Goal: Task Accomplishment & Management: Manage account settings

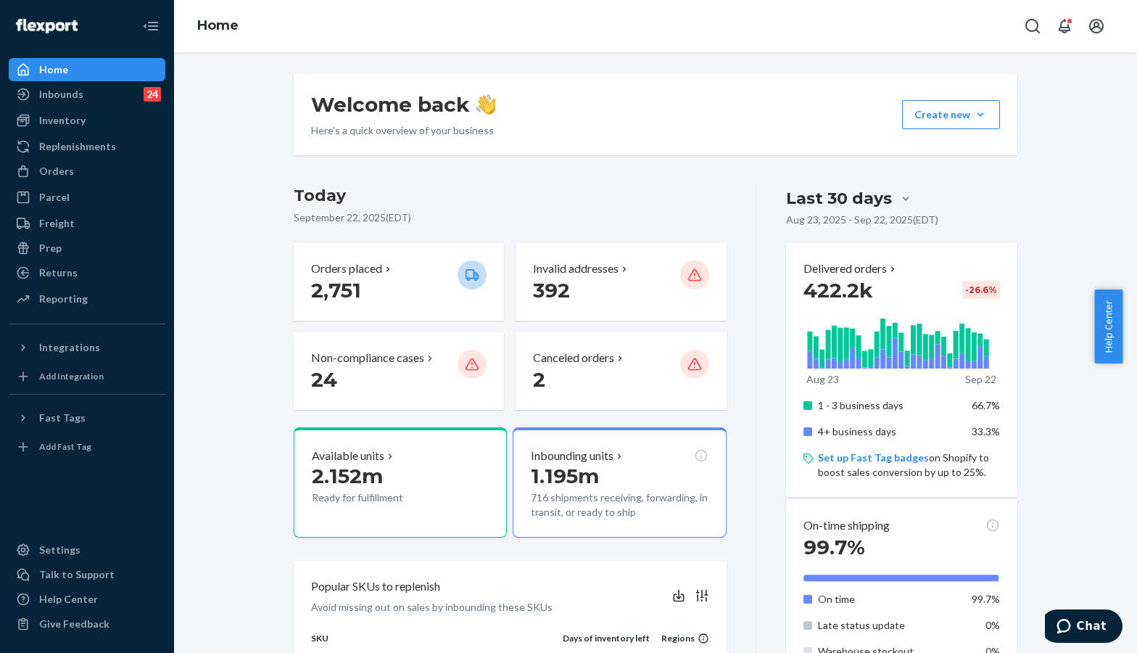
click at [1005, 607] on div "On-time shipping 99.7% On time 99.7% Late status update 0% Warehouse stockout 0…" at bounding box center [901, 614] width 231 height 228
click at [70, 180] on div "Orders" at bounding box center [87, 171] width 154 height 20
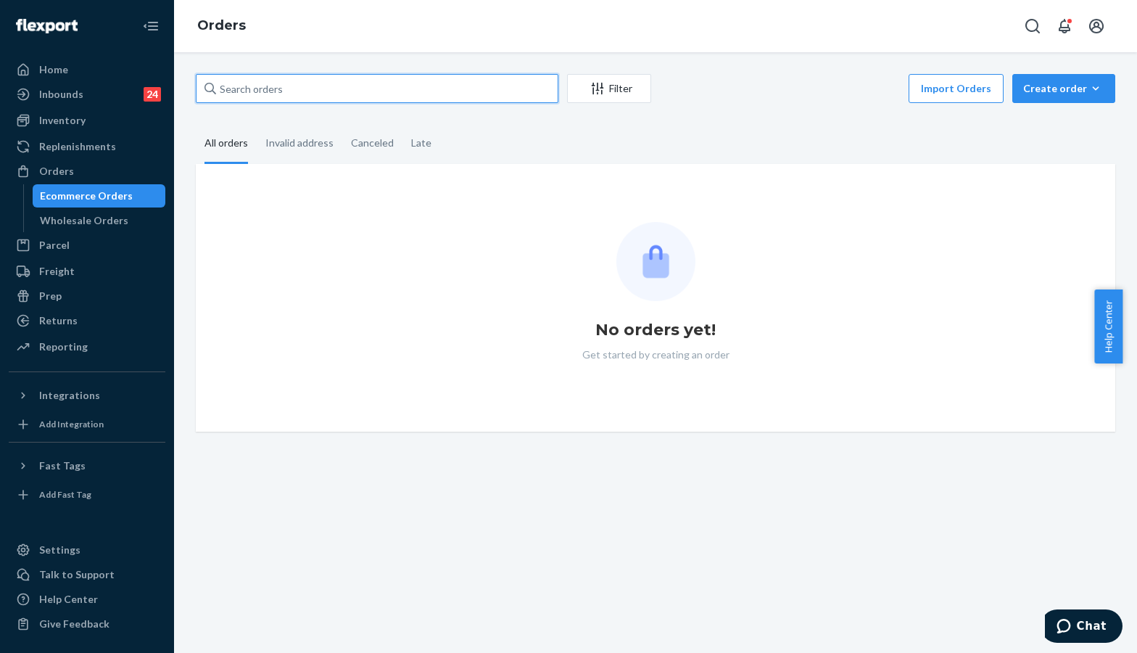
drag, startPoint x: 259, startPoint y: 100, endPoint x: 299, endPoint y: 116, distance: 43.0
click at [259, 100] on input "text" at bounding box center [377, 88] width 363 height 29
paste input "255086530"
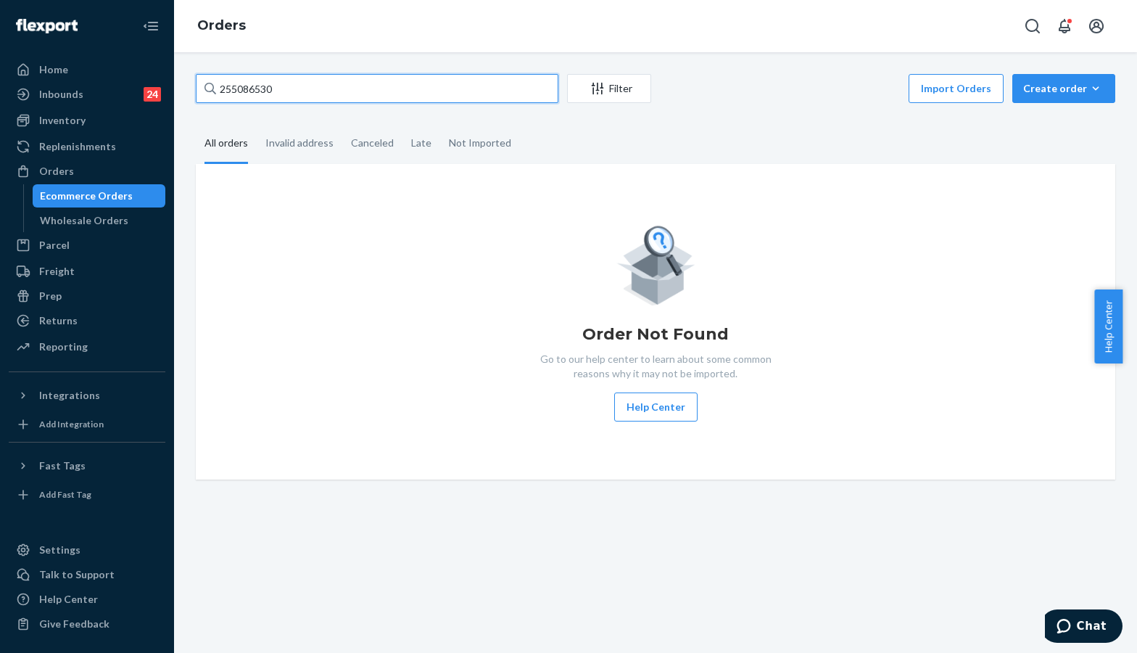
type input "255086530"
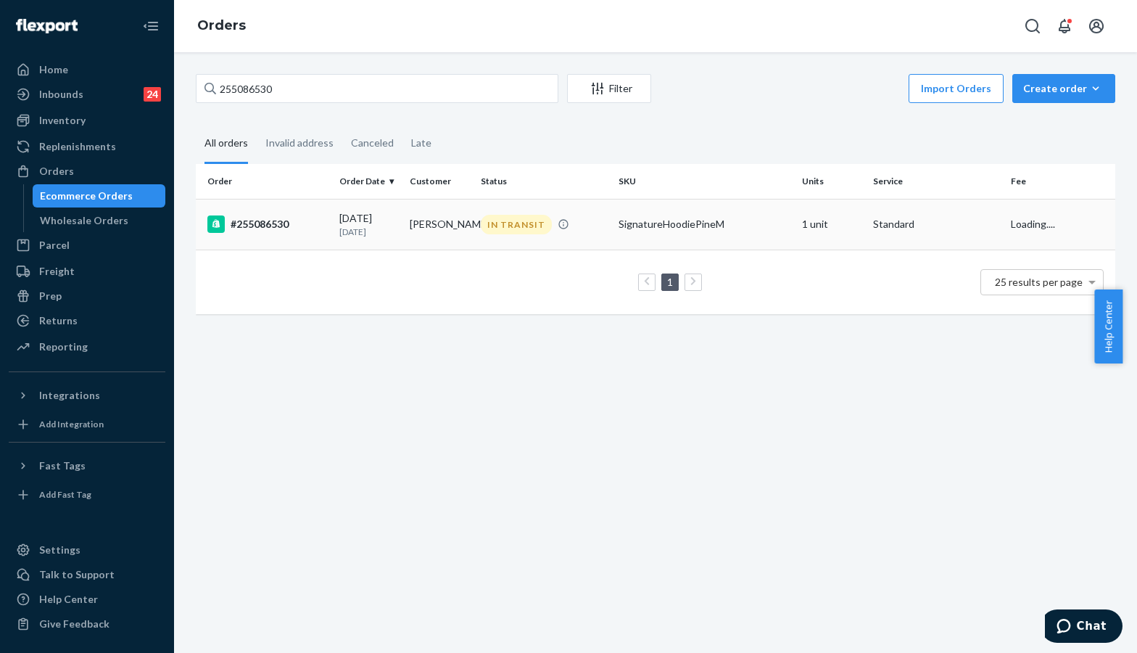
click at [279, 219] on div "#255086530" at bounding box center [267, 223] width 120 height 17
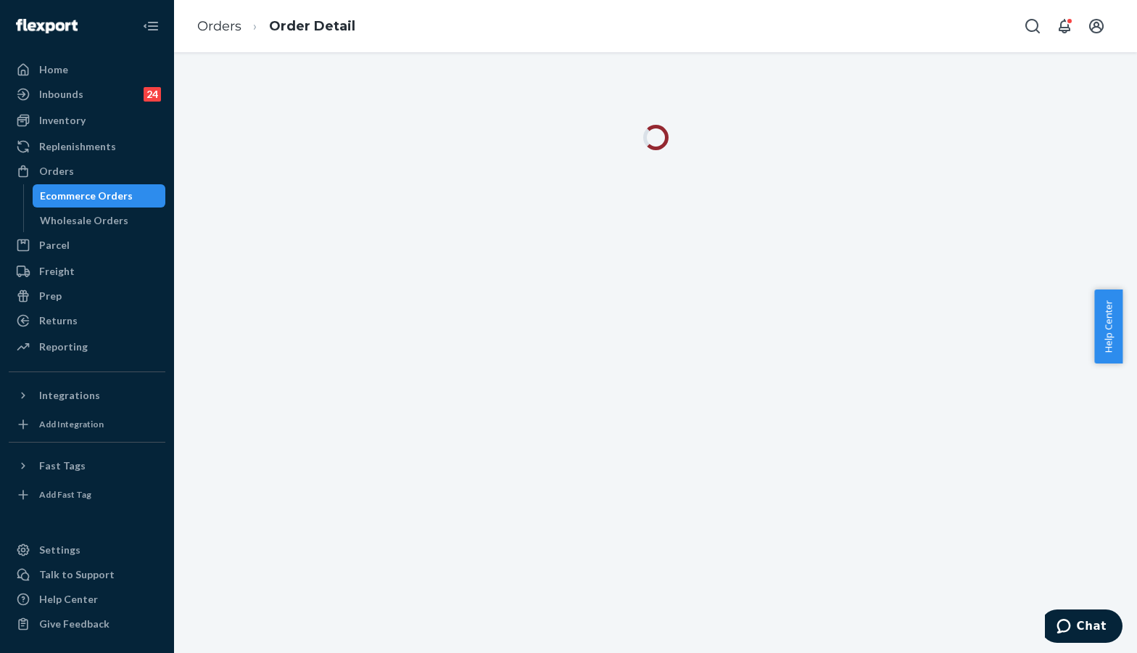
click at [1039, 183] on div at bounding box center [655, 352] width 963 height 601
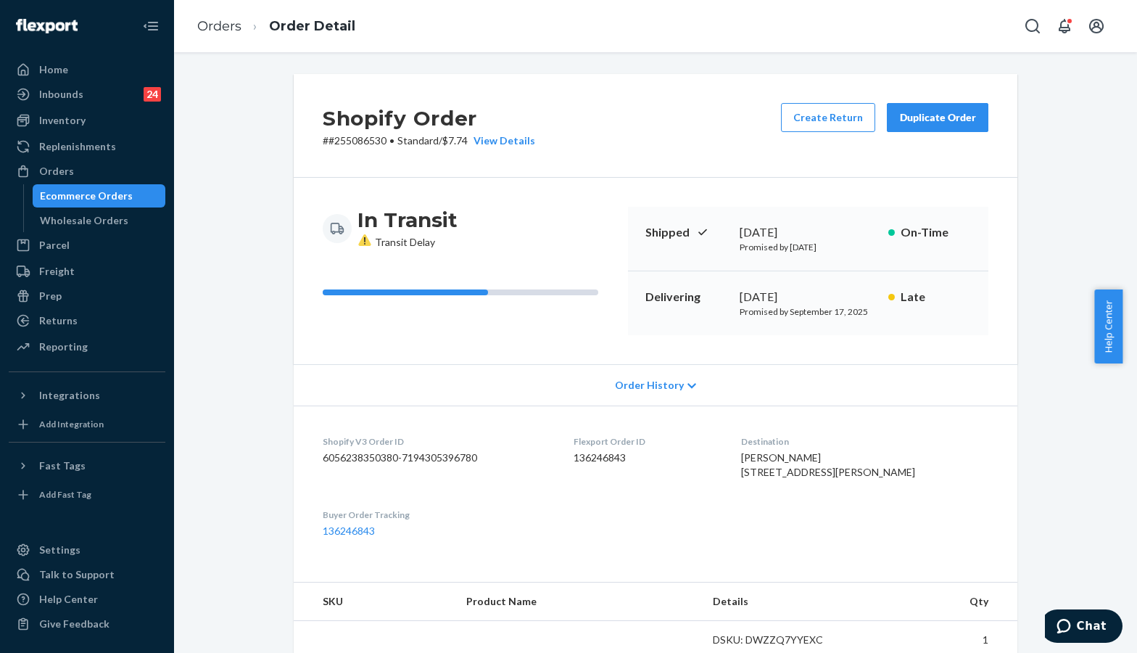
click at [1026, 210] on div "Shopify Order # #255086530 • Standard / $7.74 View Details Create Return Duplic…" at bounding box center [656, 509] width 942 height 870
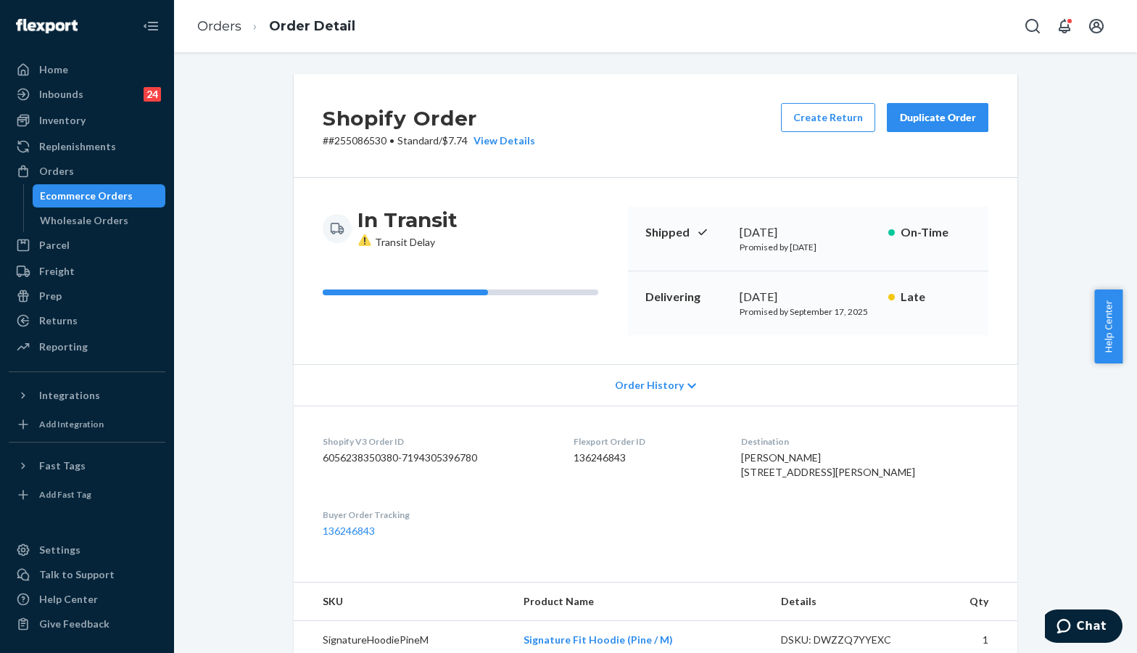
click at [670, 332] on div "Delivering September 13, 2025 Promised by September 17, 2025 Late" at bounding box center [808, 303] width 361 height 64
click at [768, 293] on div "September 13, 2025" at bounding box center [808, 297] width 137 height 17
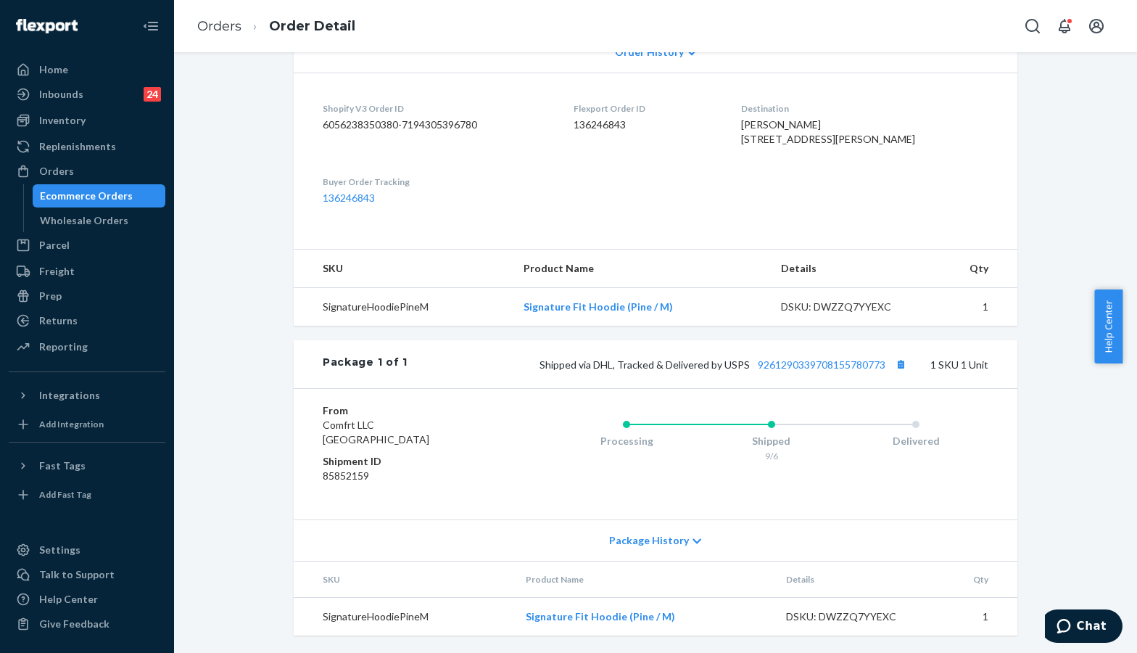
click at [1086, 235] on div "Shopify Order # #255086530 • Standard / $7.74 View Details Create Return Duplic…" at bounding box center [656, 197] width 942 height 912
click at [827, 355] on div "Shipped via DHL, Tracked & Delivered by USPS 9261290339708155780773 1 SKU 1 Unit" at bounding box center [698, 364] width 581 height 19
click at [819, 361] on link "9261290339708155780773" at bounding box center [822, 364] width 128 height 12
click at [1005, 610] on td "1" at bounding box center [976, 617] width 84 height 38
click at [73, 168] on div "Orders" at bounding box center [87, 171] width 154 height 20
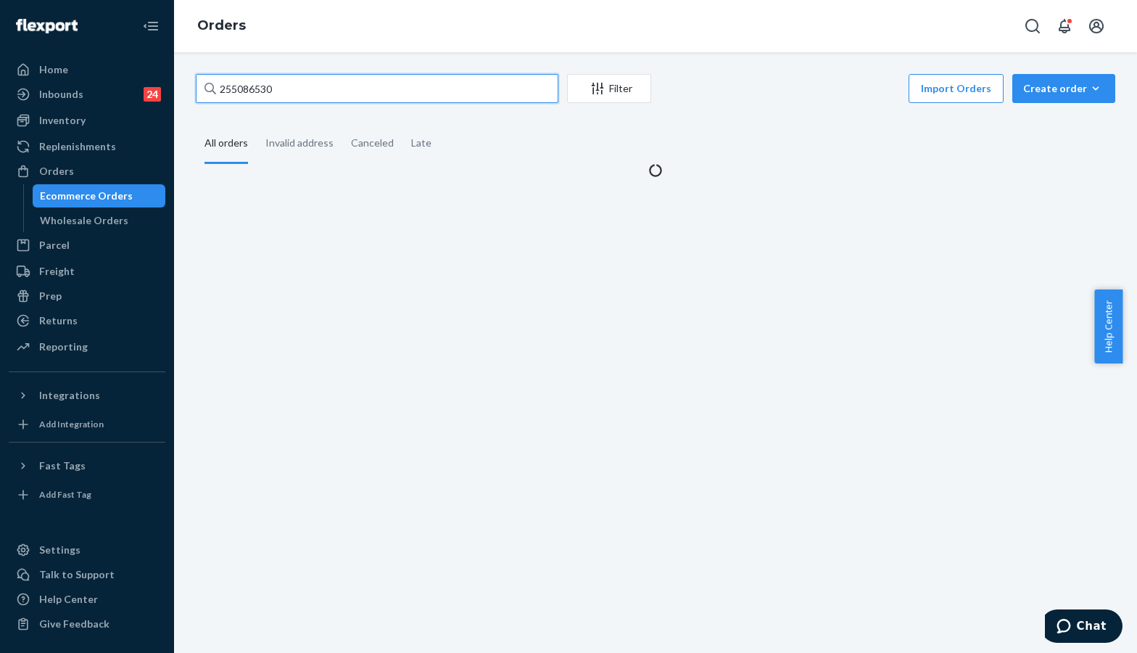
click at [316, 88] on input "255086530" at bounding box center [377, 88] width 363 height 29
paste input "g6yyqfpweb32"
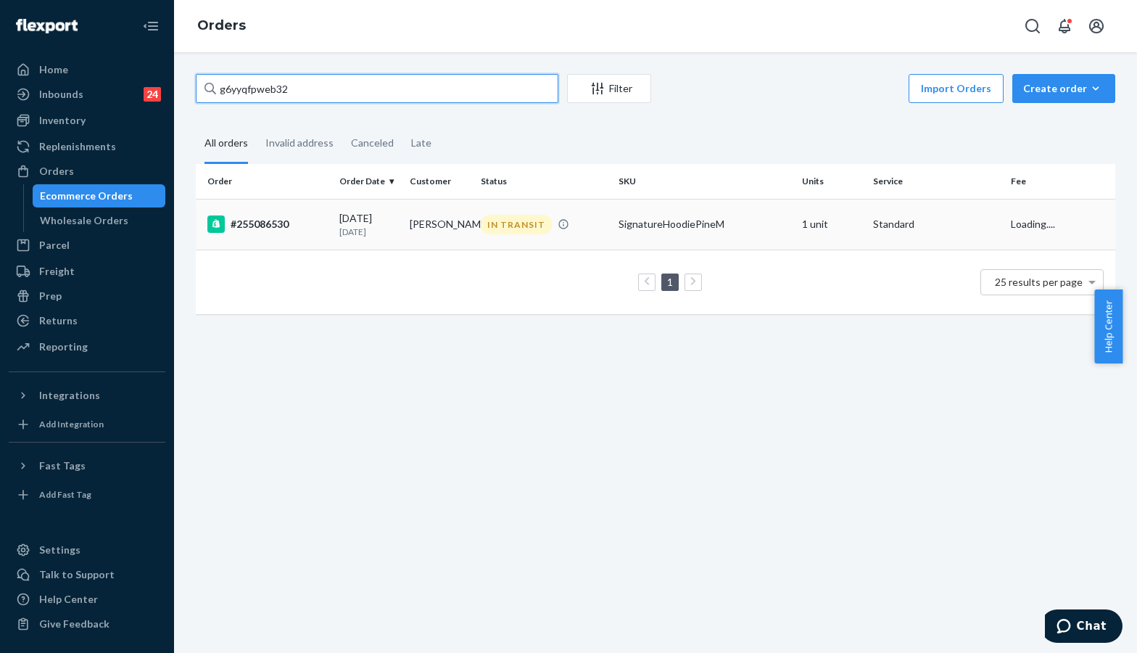
type input "g6yyqfpweb32"
click at [282, 221] on div "#255086530" at bounding box center [267, 223] width 120 height 17
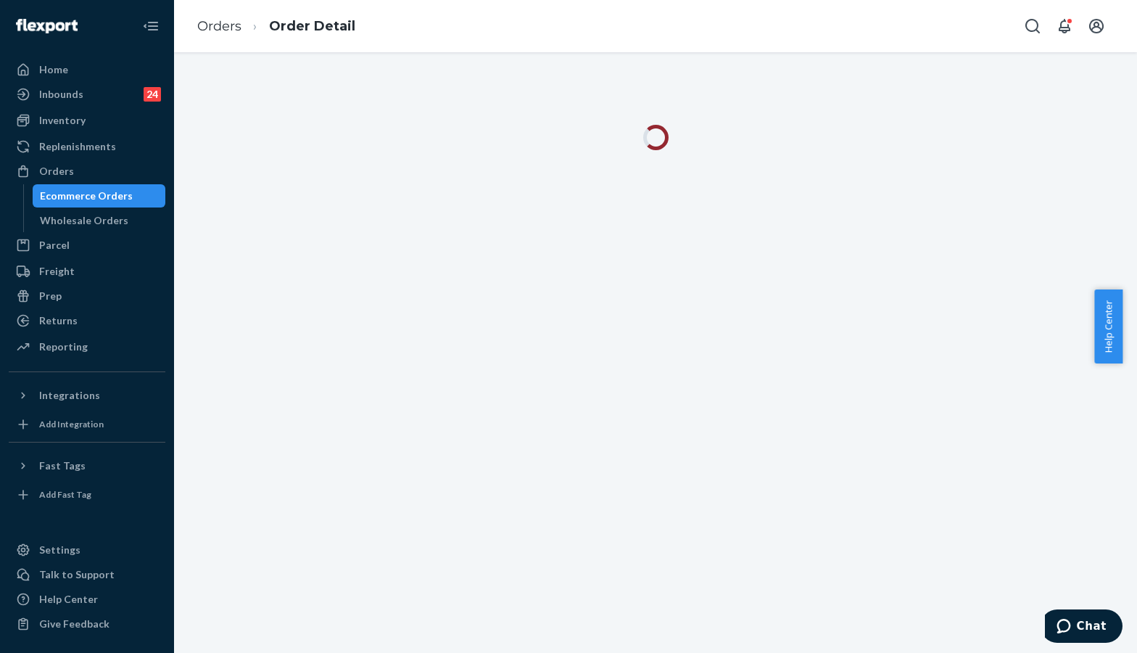
click at [1035, 198] on div at bounding box center [655, 352] width 963 height 601
click at [1047, 152] on div at bounding box center [656, 146] width 942 height 43
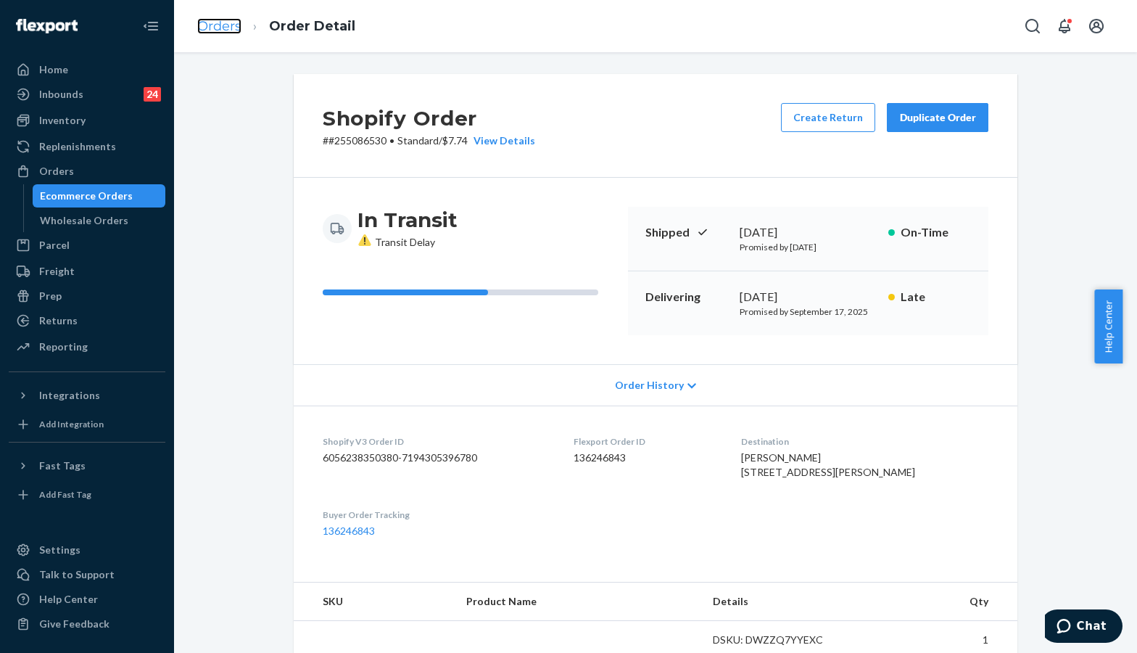
click at [215, 30] on link "Orders" at bounding box center [219, 26] width 44 height 16
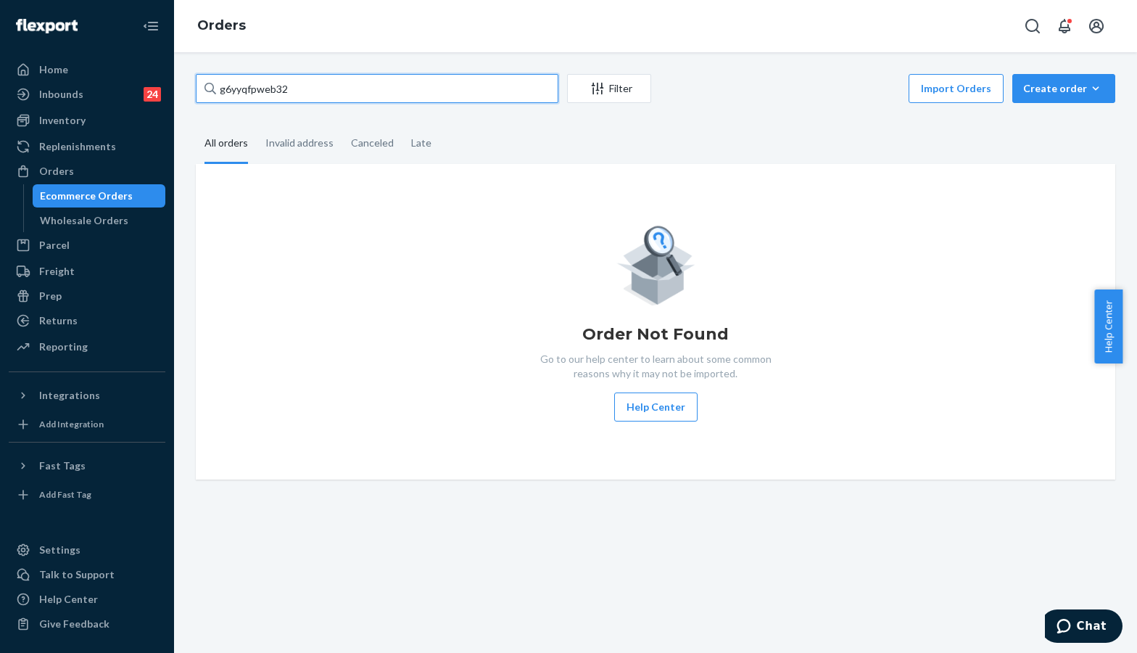
click at [378, 94] on input "g6yyqfpweb32" at bounding box center [377, 88] width 363 height 29
paste input "#25526957"
type input "#255269572"
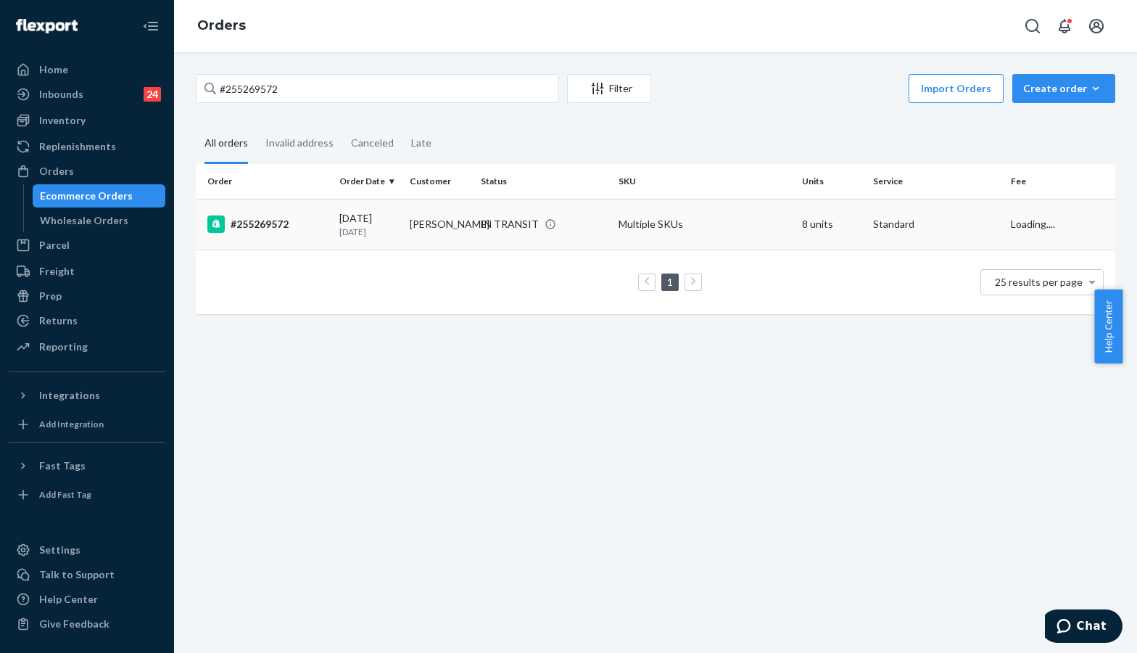
click at [279, 227] on div "#255269572" at bounding box center [267, 223] width 120 height 17
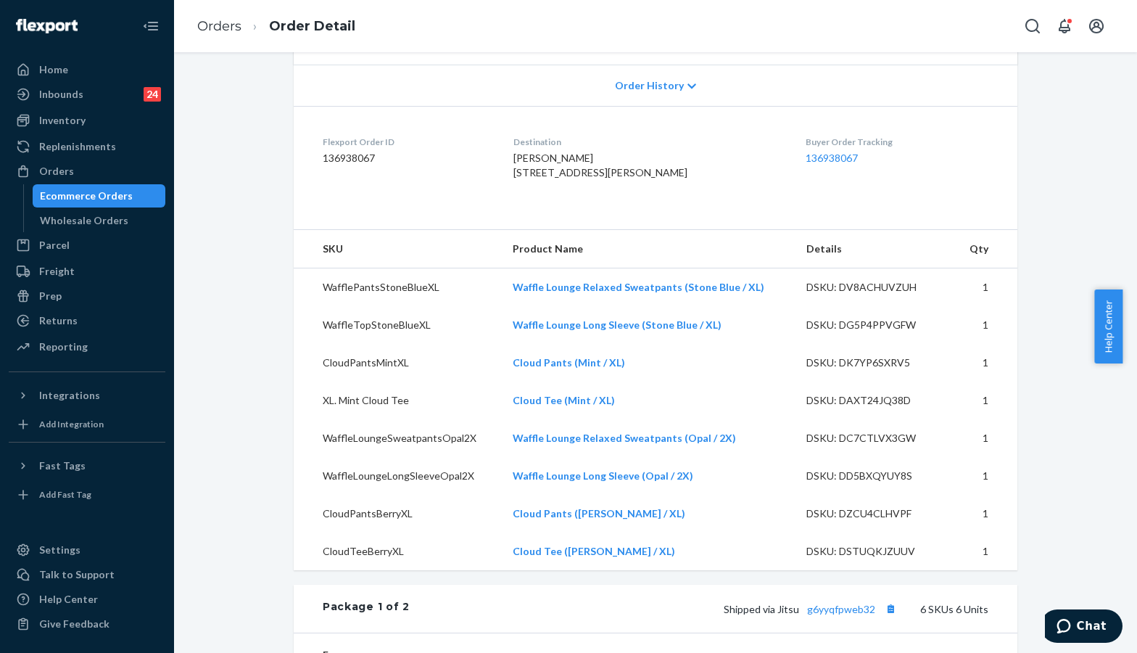
scroll to position [387, 0]
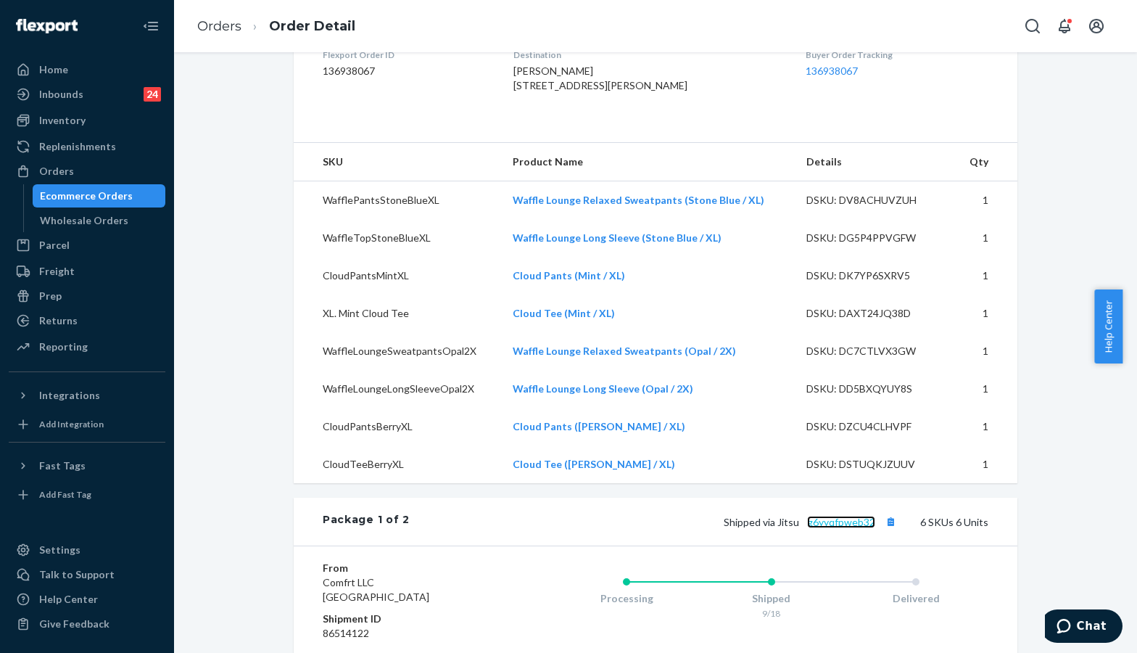
click at [860, 528] on link "g6yyqfpweb32" at bounding box center [841, 522] width 68 height 12
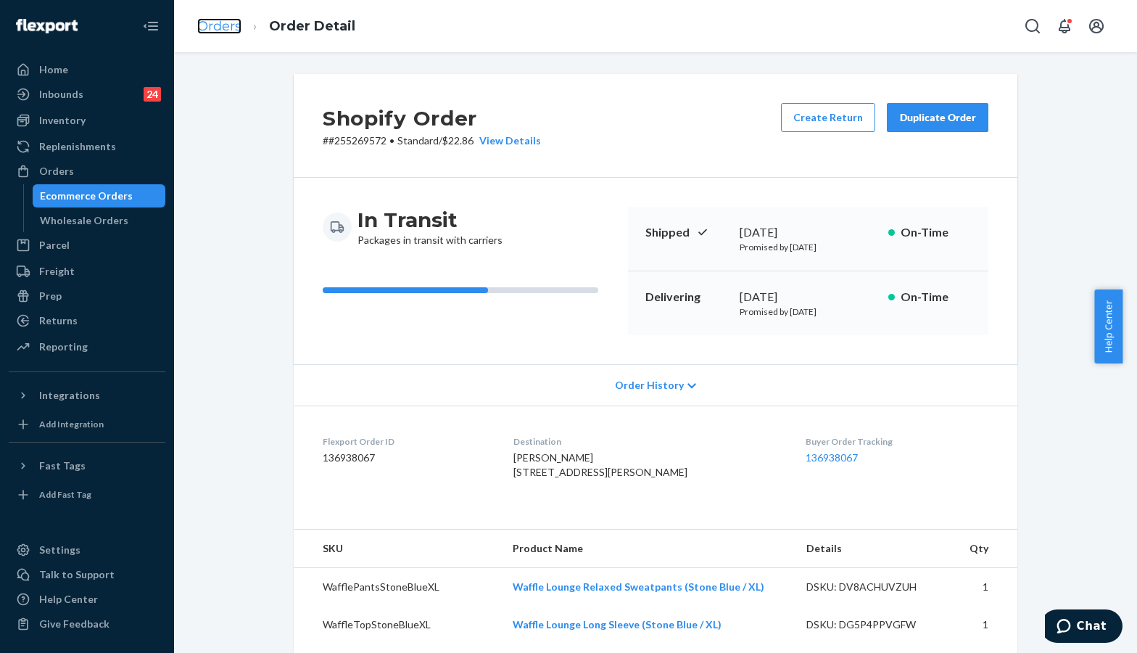
click at [231, 25] on link "Orders" at bounding box center [219, 26] width 44 height 16
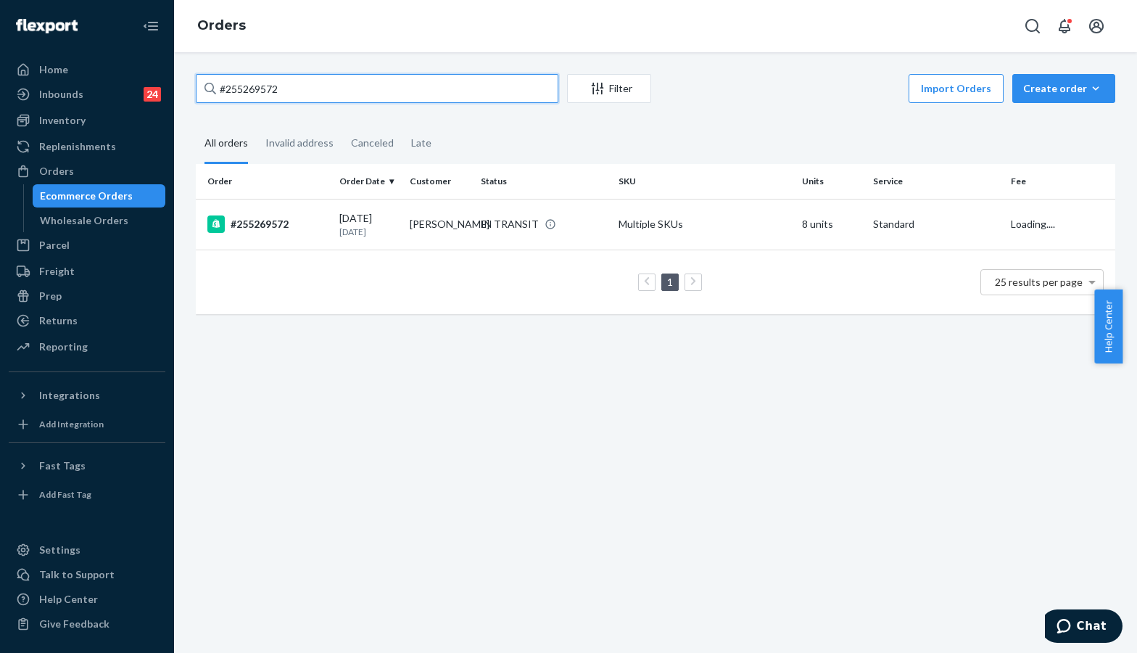
click at [361, 99] on input "#255269572" at bounding box center [377, 88] width 363 height 29
paste input "190007"
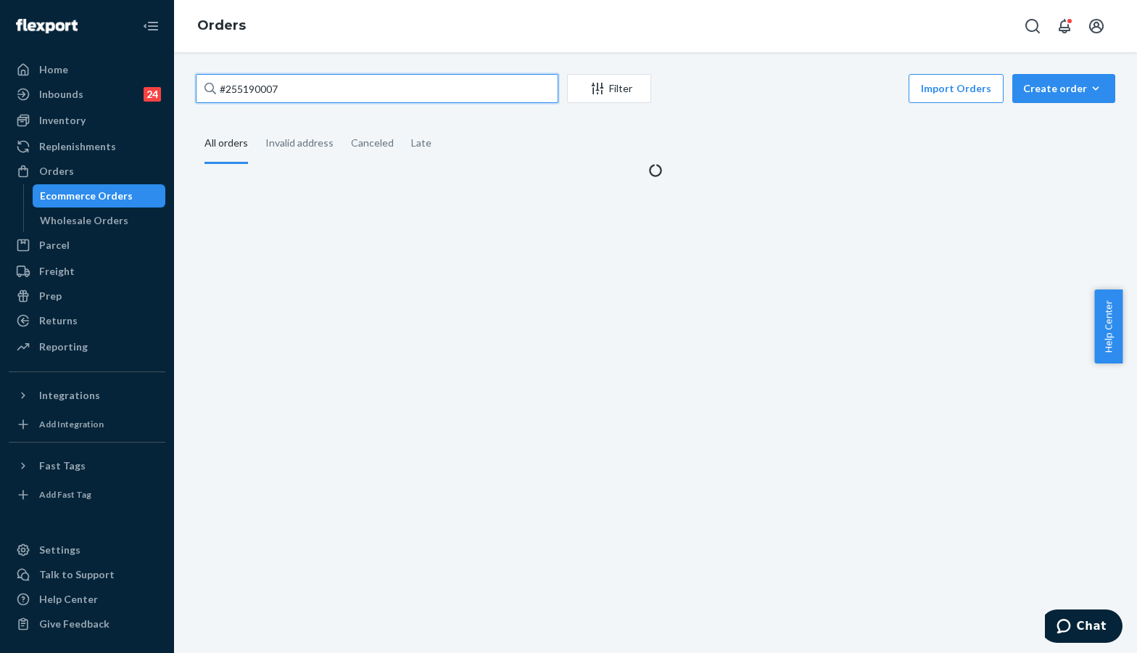
type input "#255190007"
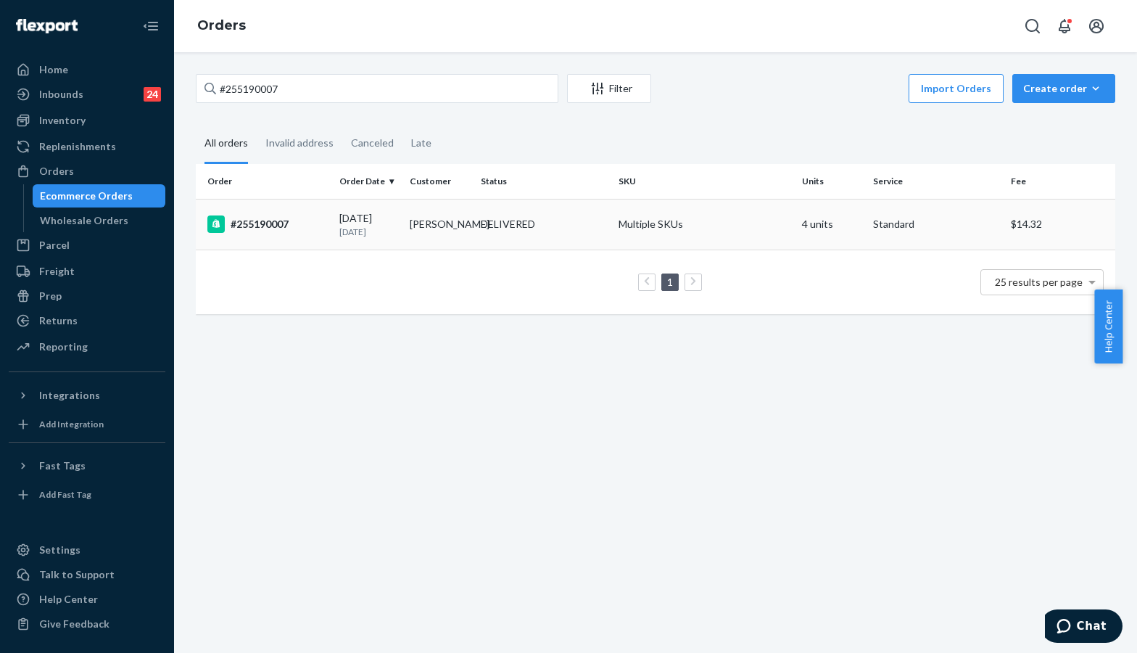
click at [419, 229] on td "Dallas Martin" at bounding box center [439, 224] width 70 height 51
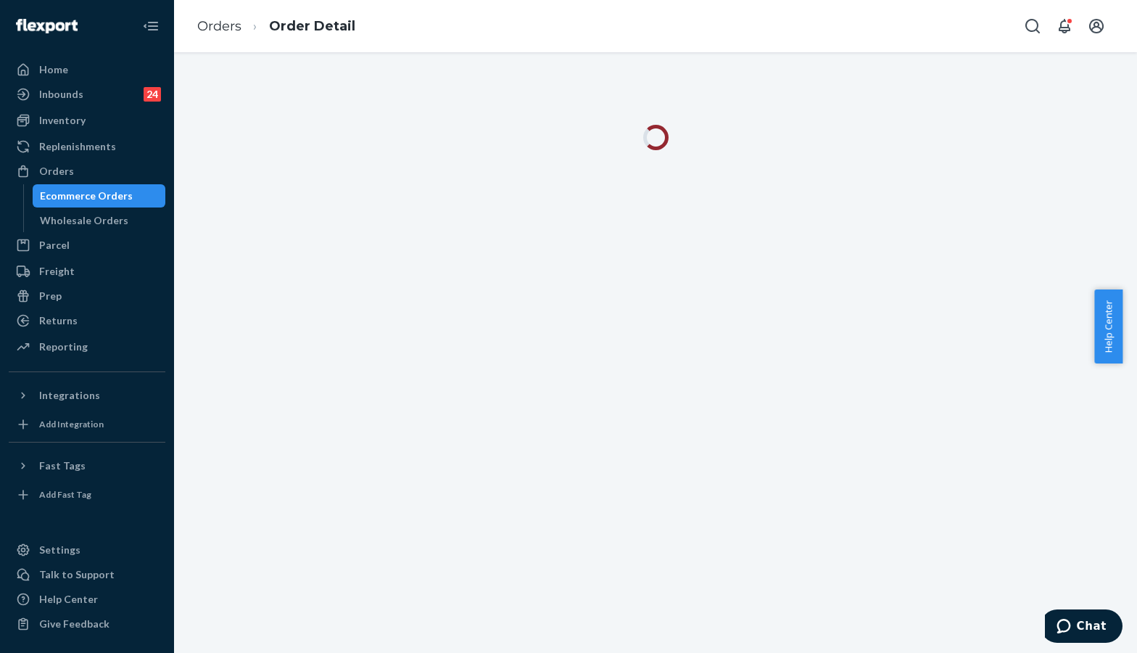
click at [1074, 207] on div at bounding box center [655, 352] width 963 height 601
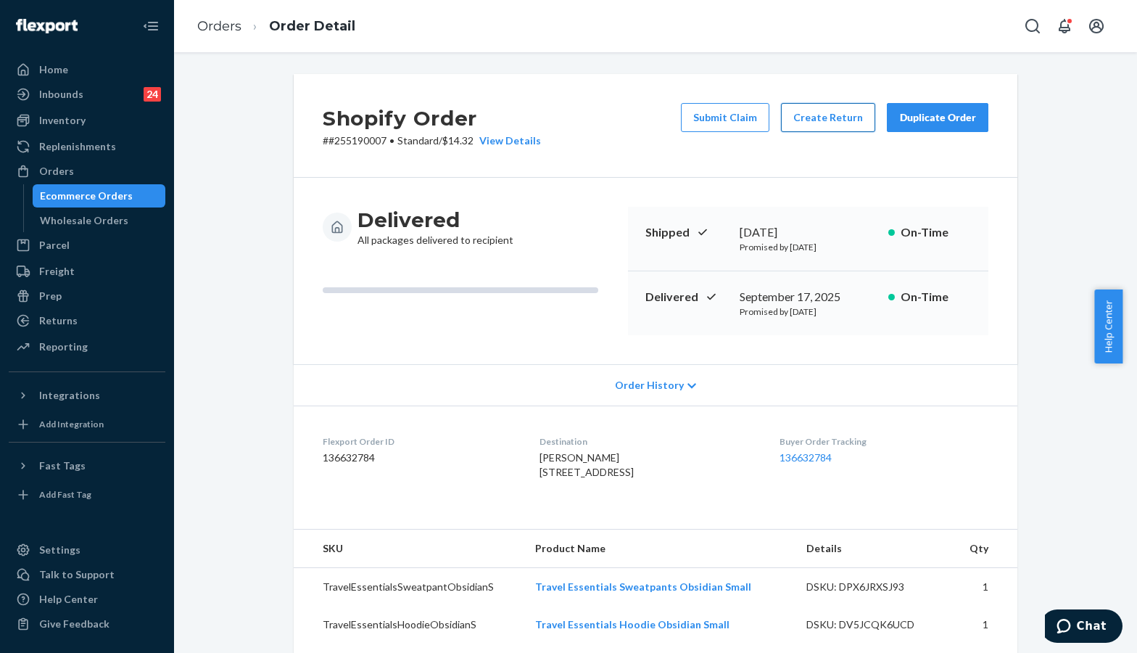
click at [811, 119] on button "Create Return" at bounding box center [828, 117] width 94 height 29
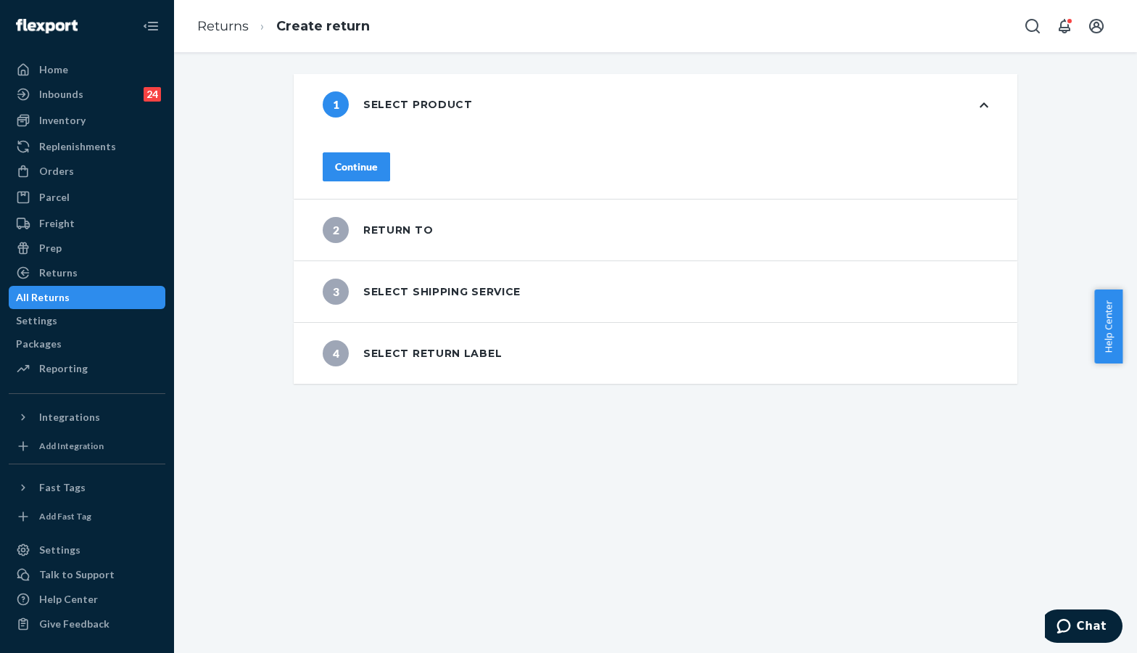
click at [307, 435] on div "1 Select product Continue 2 Return to 3 Select shipping service 4 Select return…" at bounding box center [655, 352] width 963 height 601
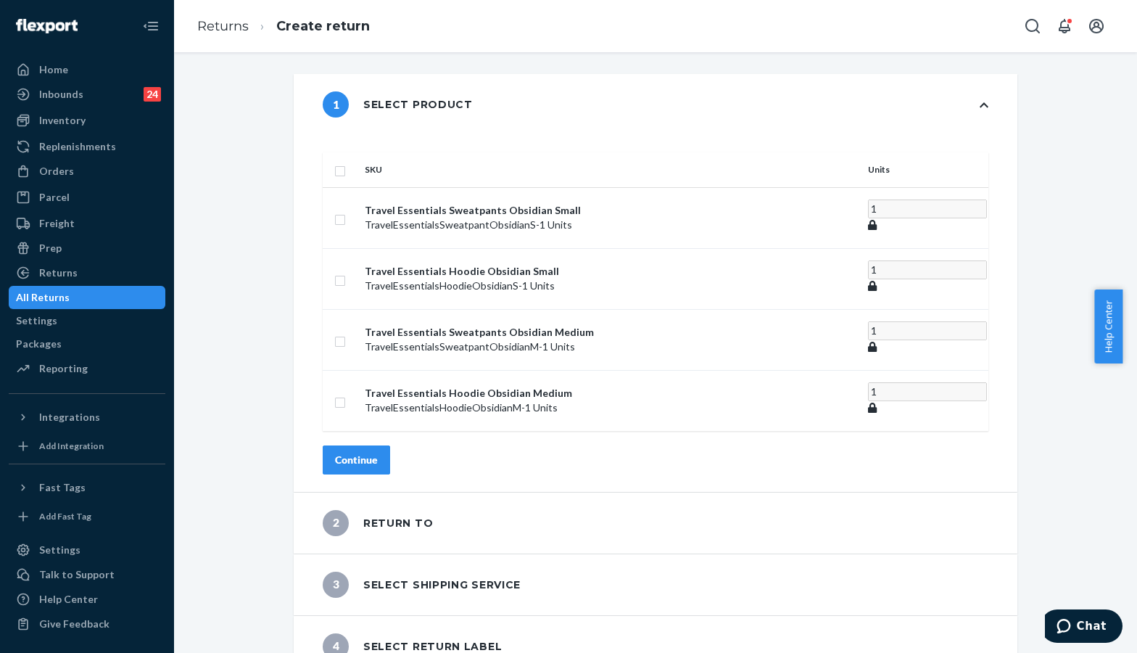
click at [216, 273] on div "1 Select product SKU Units Travel Essentials Sweatpants Obsidian Small TravelEs…" at bounding box center [656, 375] width 942 height 603
click at [405, 339] on p "TravelEssentialsSweatpantObsidianM - 1 Units" at bounding box center [611, 346] width 492 height 15
click at [359, 328] on td at bounding box center [341, 339] width 36 height 61
click at [346, 332] on input "checkbox" at bounding box center [340, 339] width 12 height 15
checkbox input "true"
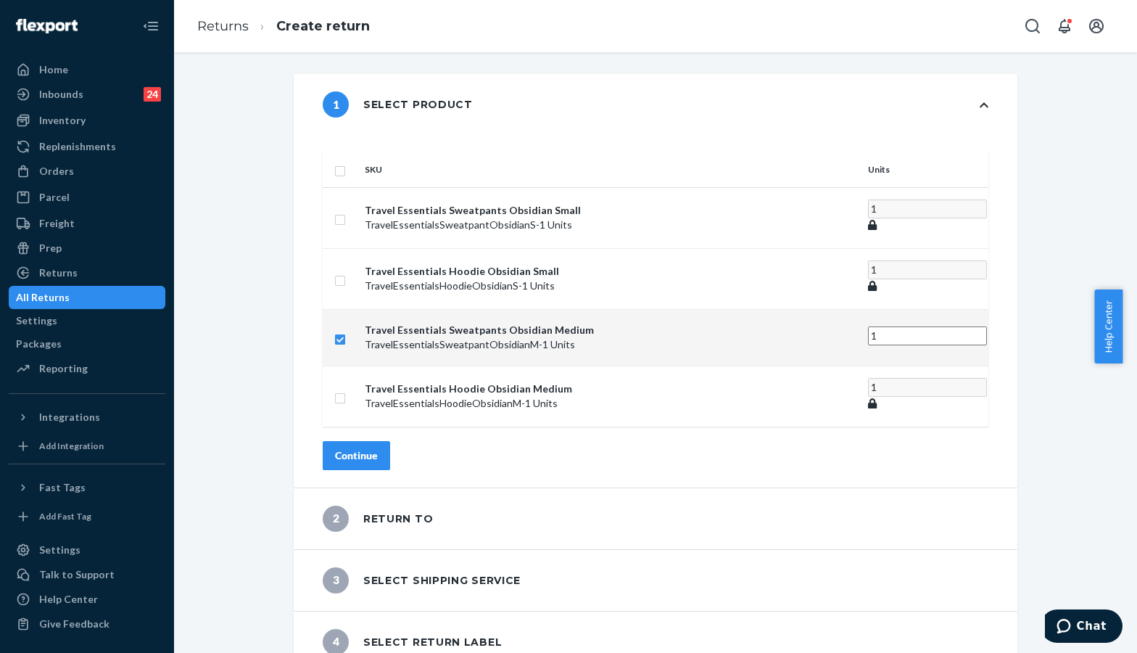
click at [376, 440] on div "SKU Units Travel Essentials Sweatpants Obsidian Small TravelEssentialsSweatpant…" at bounding box center [656, 311] width 724 height 353
click at [378, 448] on div "Continue" at bounding box center [356, 455] width 43 height 15
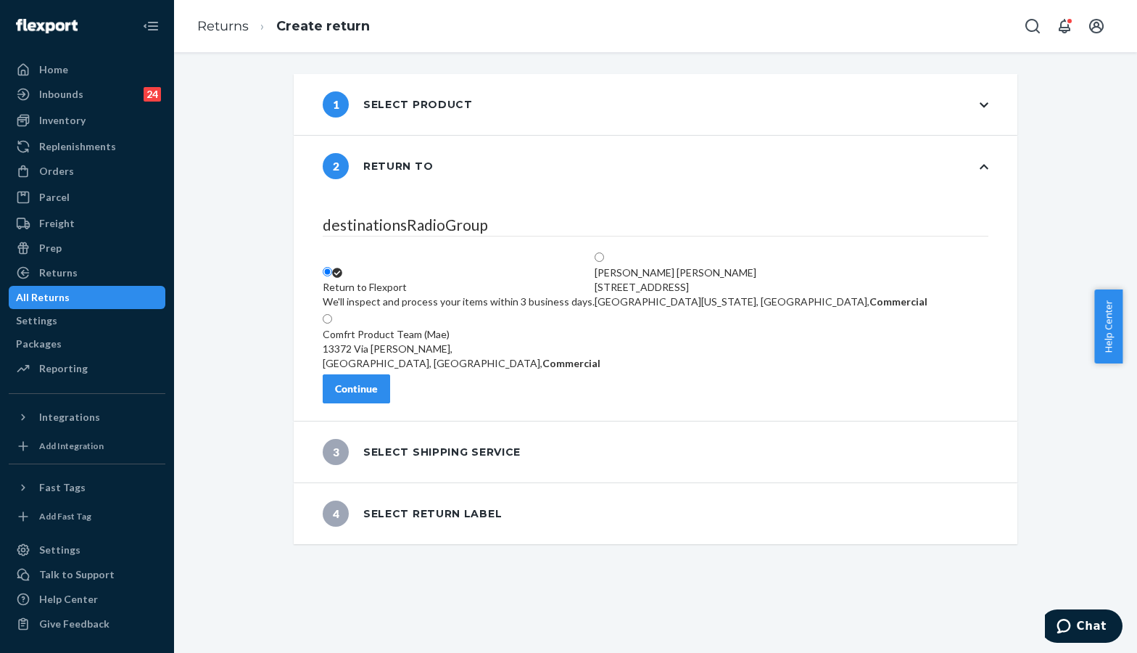
click at [378, 396] on div "Continue" at bounding box center [356, 389] width 43 height 15
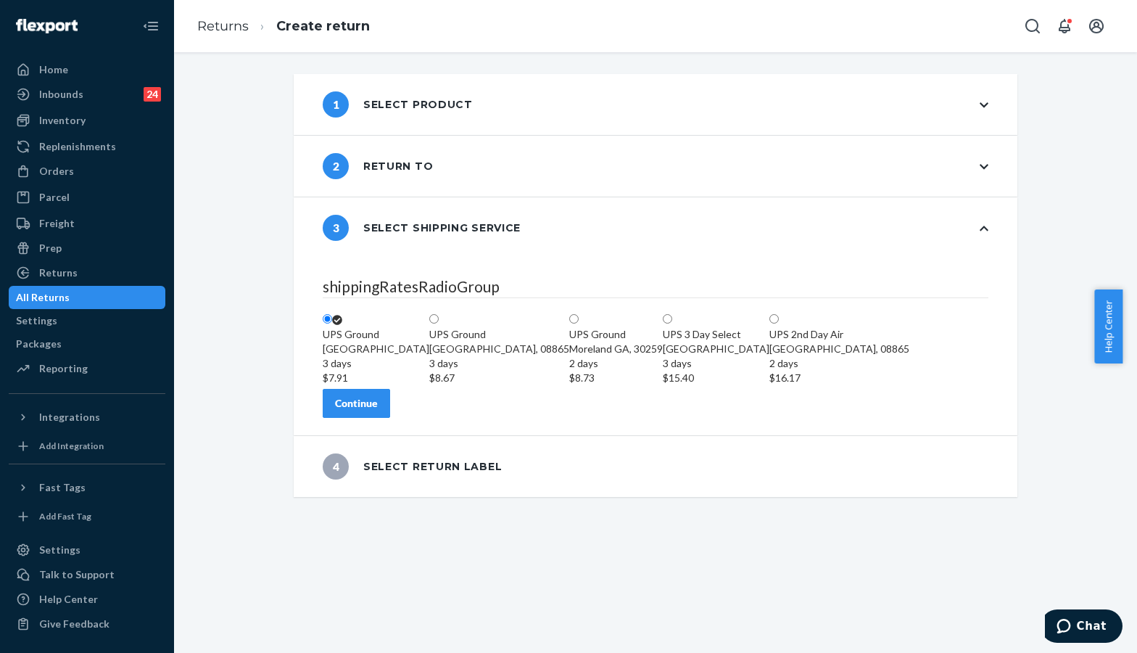
click at [1052, 189] on div "1 Select product 2 Return to 3 Select shipping service shippingRatesRadioGroup …" at bounding box center [656, 285] width 942 height 423
click at [378, 411] on div "Continue" at bounding box center [356, 403] width 43 height 15
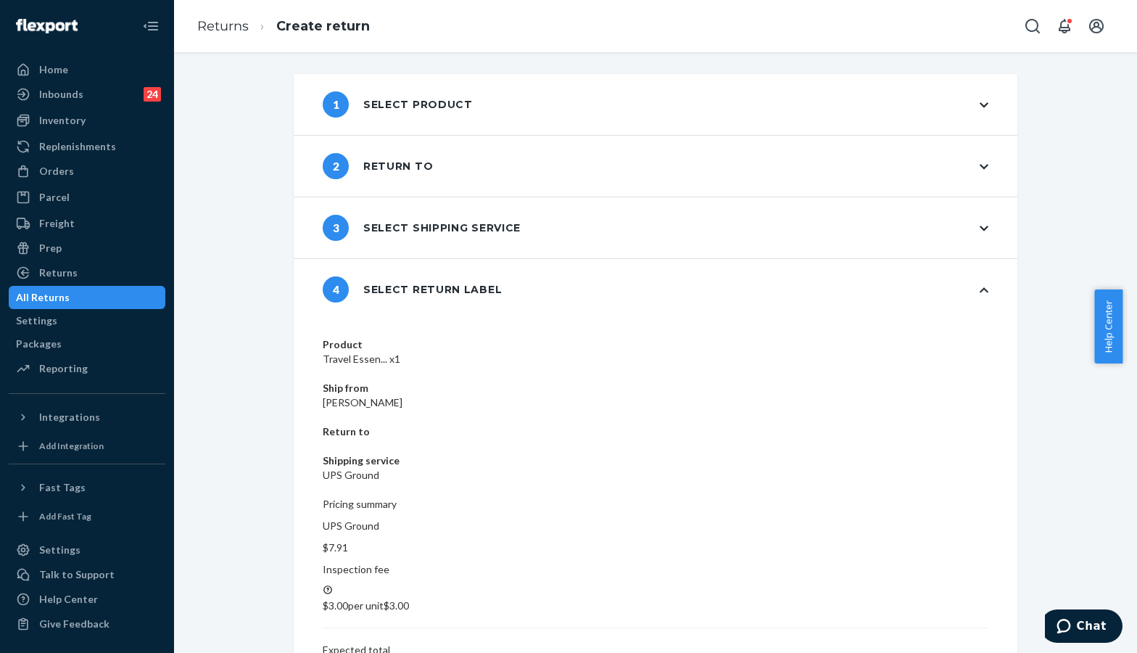
click at [999, 421] on div "Product Travel Essen... x1 Ship from Dallas Martin Return to Shipping service U…" at bounding box center [656, 537] width 724 height 434
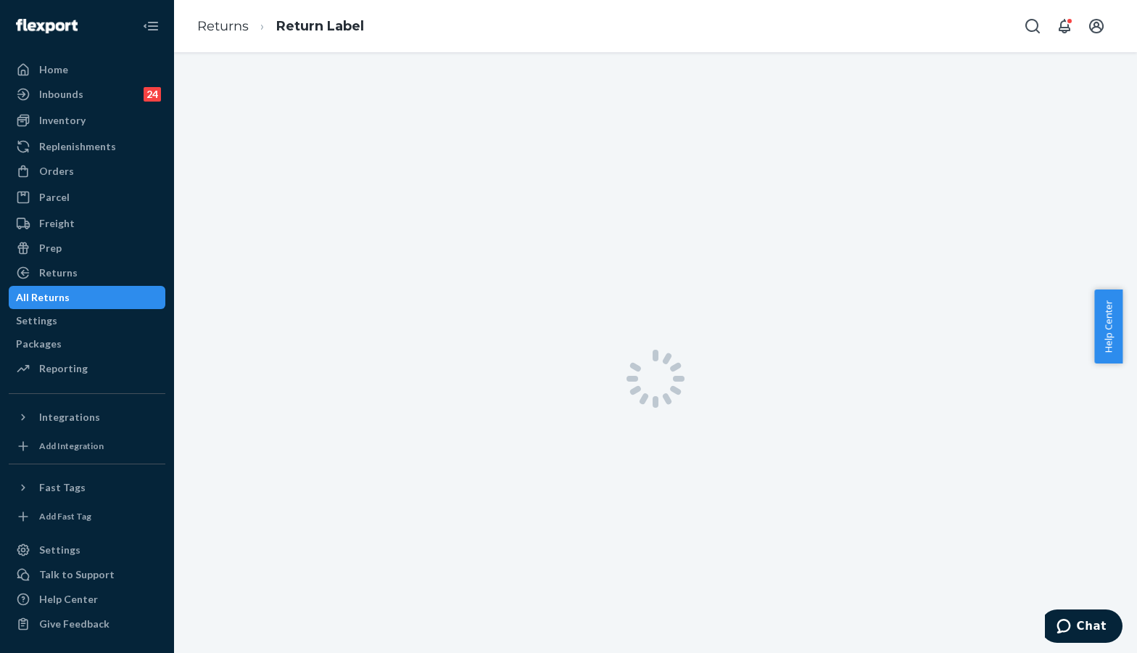
drag, startPoint x: 1042, startPoint y: 158, endPoint x: 1071, endPoint y: 161, distance: 29.2
click at [1071, 159] on div at bounding box center [655, 378] width 963 height 653
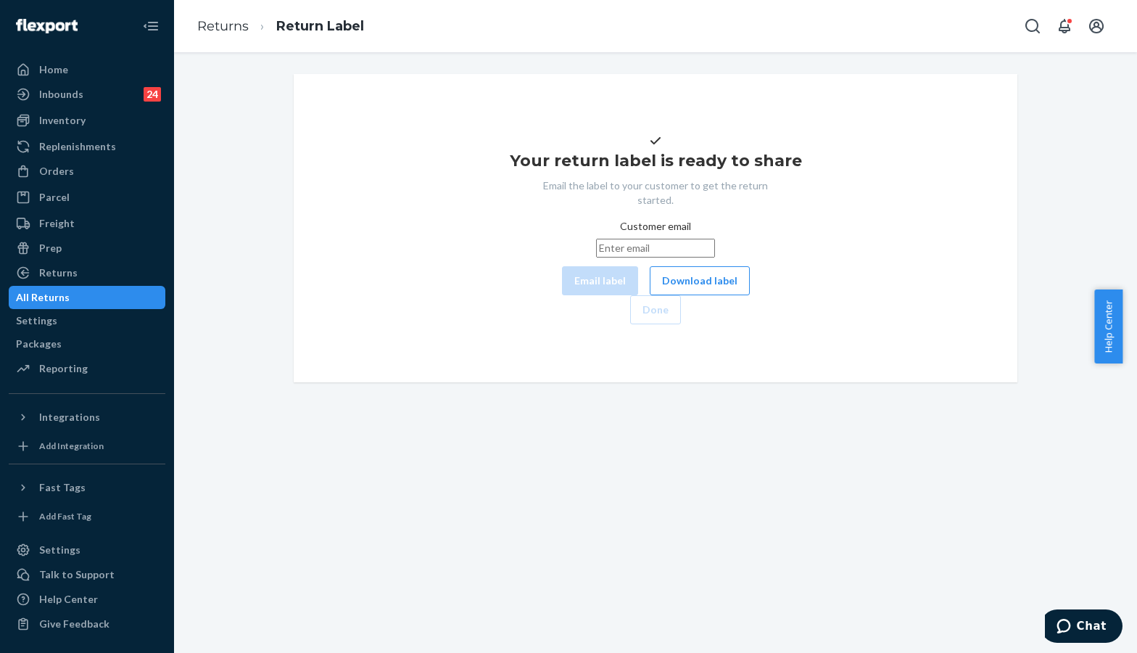
drag, startPoint x: 1047, startPoint y: 236, endPoint x: 597, endPoint y: 268, distance: 450.9
click at [1042, 236] on div "Your return label is ready to share Email the label to your customer to get the…" at bounding box center [656, 228] width 942 height 308
click at [596, 258] on input "Customer email" at bounding box center [655, 248] width 119 height 19
paste input "dhaliszofficial@gmail.com"
type input "dhaliszofficial@gmail.com"
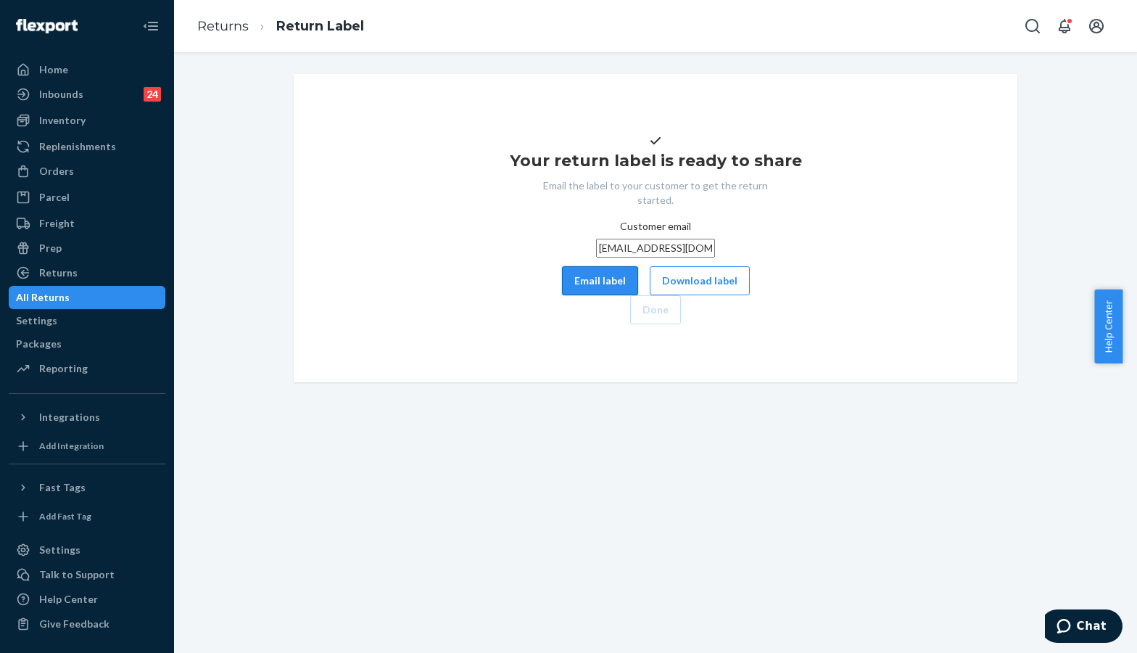
click at [562, 295] on button "Email label" at bounding box center [600, 280] width 76 height 29
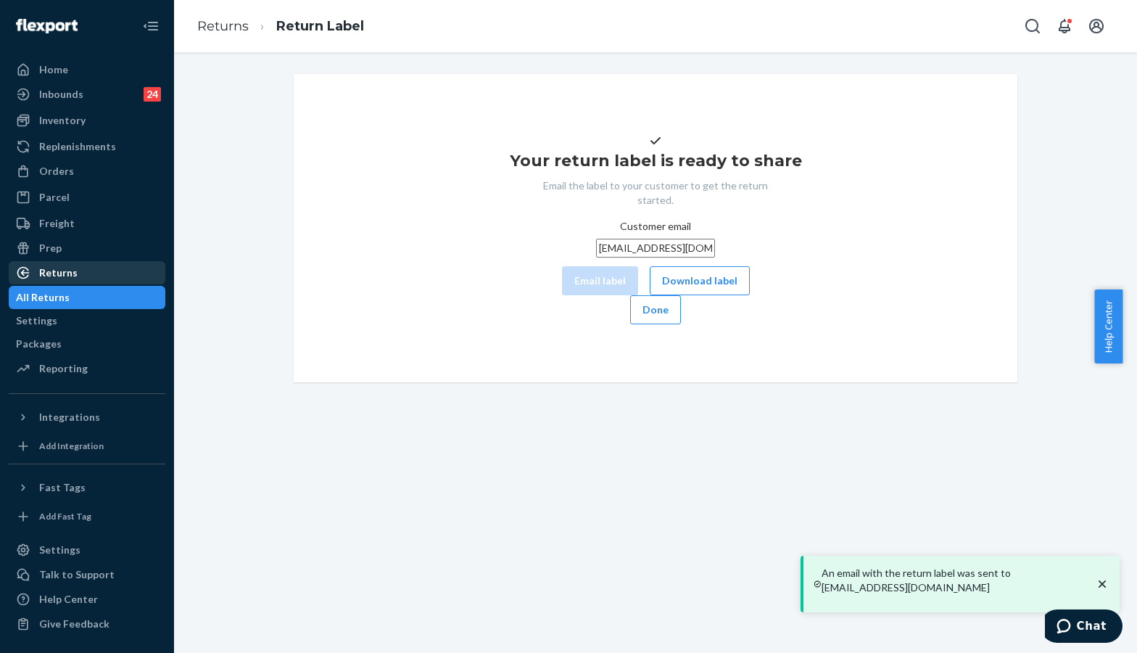
click at [71, 266] on div "Returns" at bounding box center [58, 272] width 38 height 15
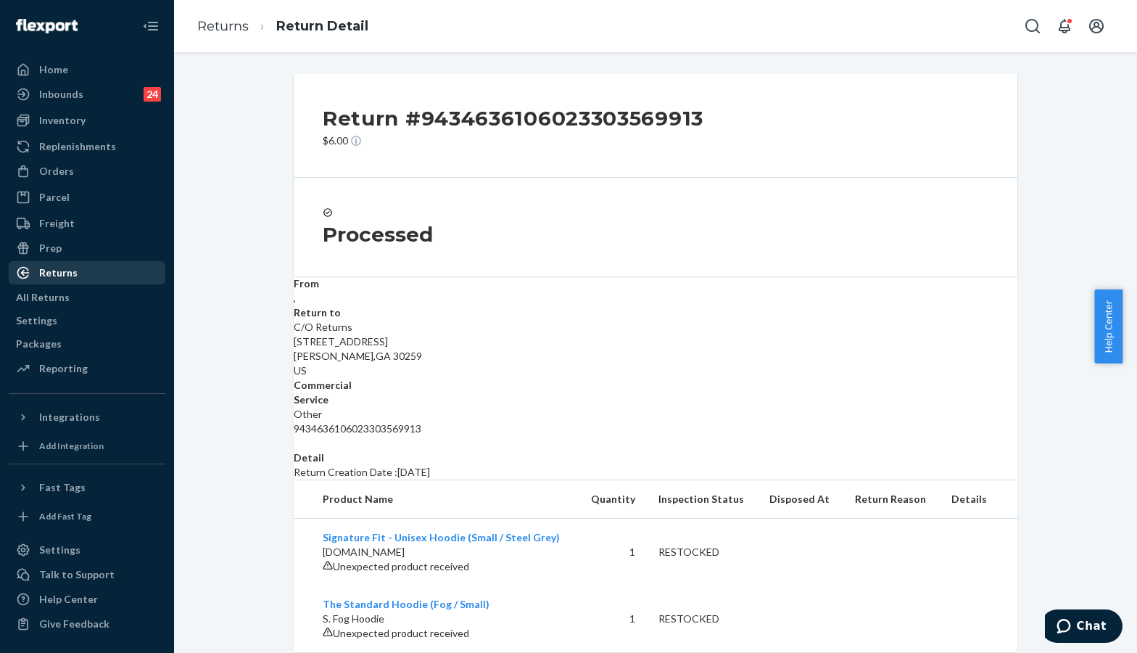
click at [62, 265] on div "Returns" at bounding box center [58, 272] width 38 height 15
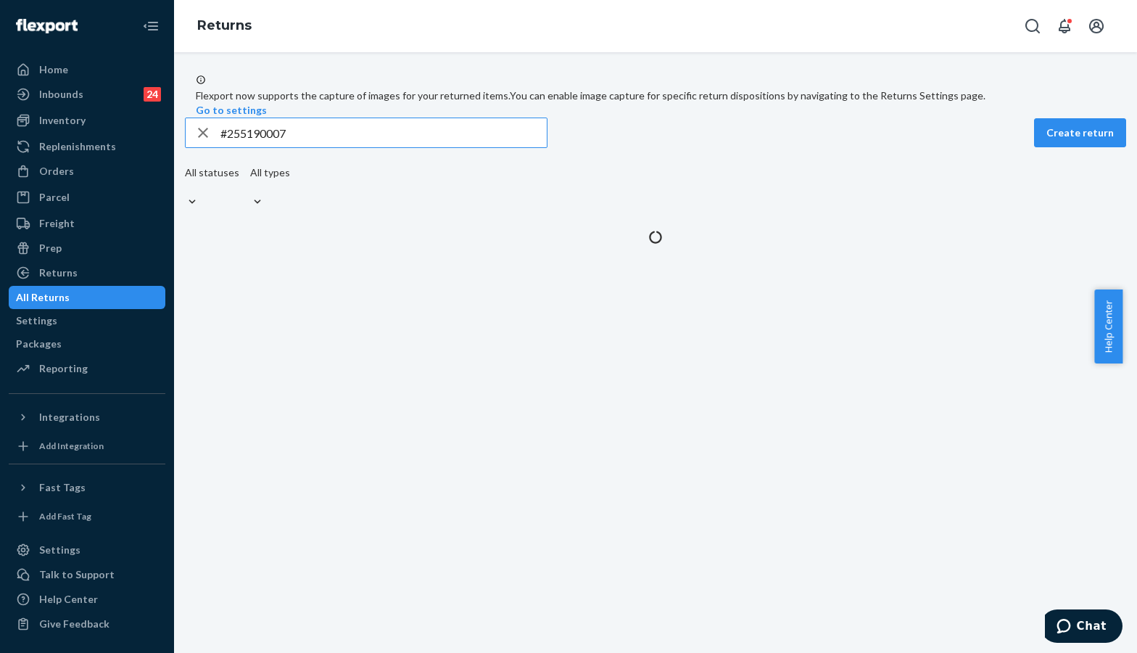
type input "#255190007"
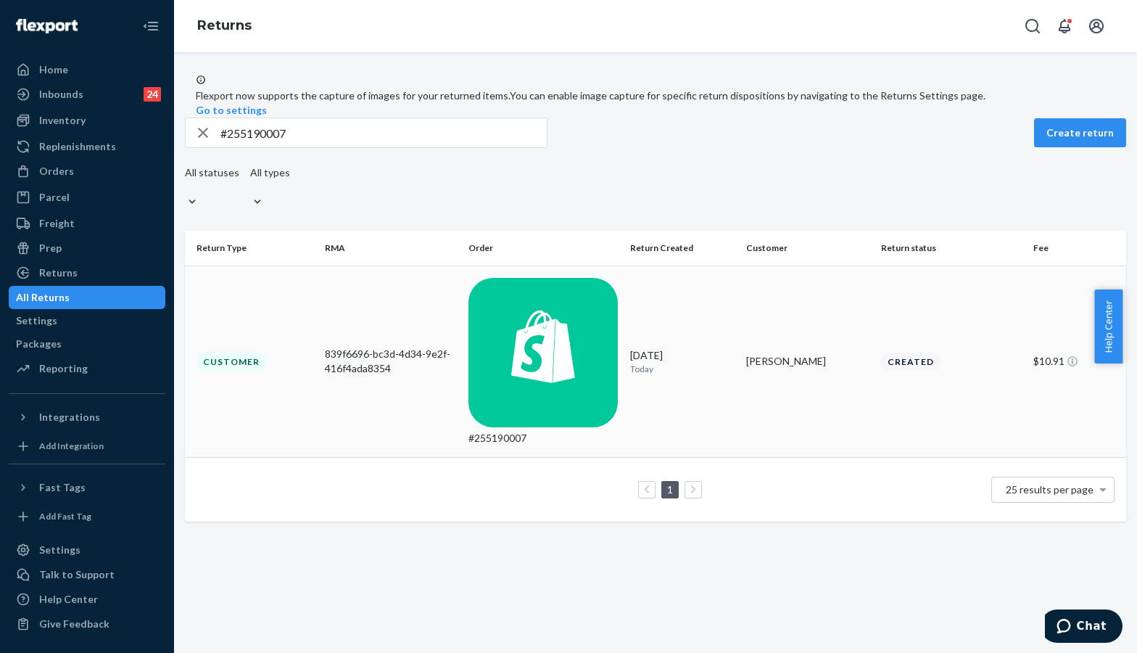
click at [383, 284] on td "839f6696-bc3d-4d34-9e2f-416f4ada8354" at bounding box center [391, 361] width 144 height 192
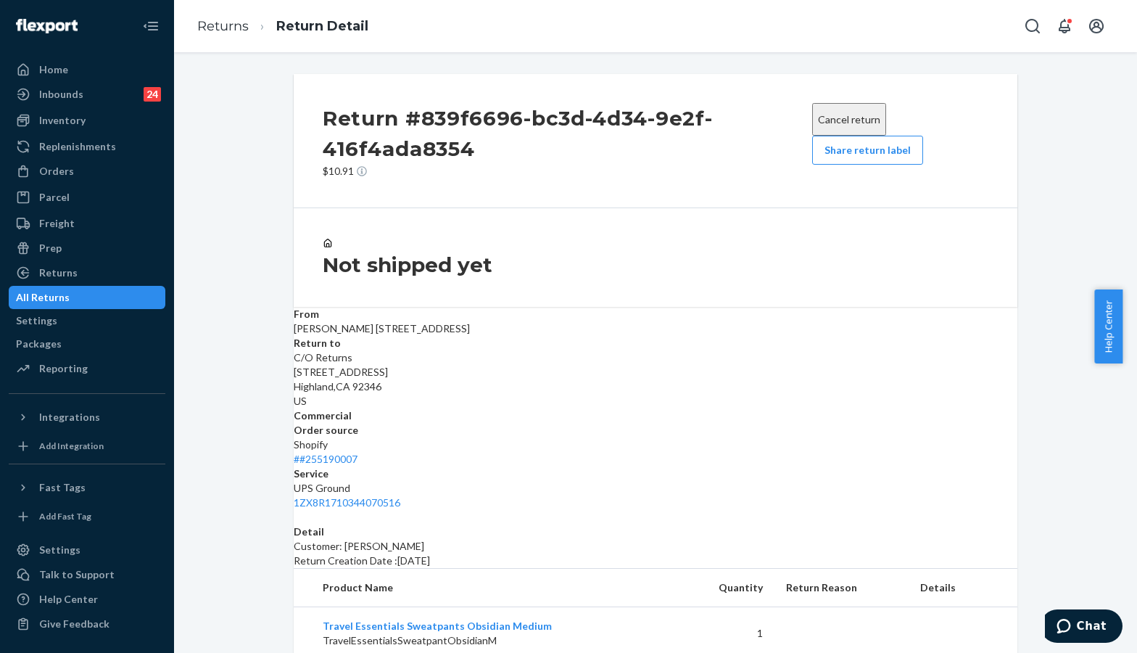
click at [1025, 209] on div "Return #839f6696-bc3d-4d34-9e2f-416f4ada8354 $10.91 Cancel return Share return …" at bounding box center [656, 366] width 942 height 585
drag, startPoint x: 937, startPoint y: 382, endPoint x: 823, endPoint y: 363, distance: 116.0
click at [823, 466] on div "Service UPS Ground 1ZX8R1710344070516" at bounding box center [656, 488] width 724 height 44
copy div "UPS Ground 1ZX8R1710344070516"
click at [1010, 598] on div "Return #839f6696-bc3d-4d34-9e2f-416f4ada8354 $10.91 Cancel return Share return …" at bounding box center [656, 366] width 746 height 585
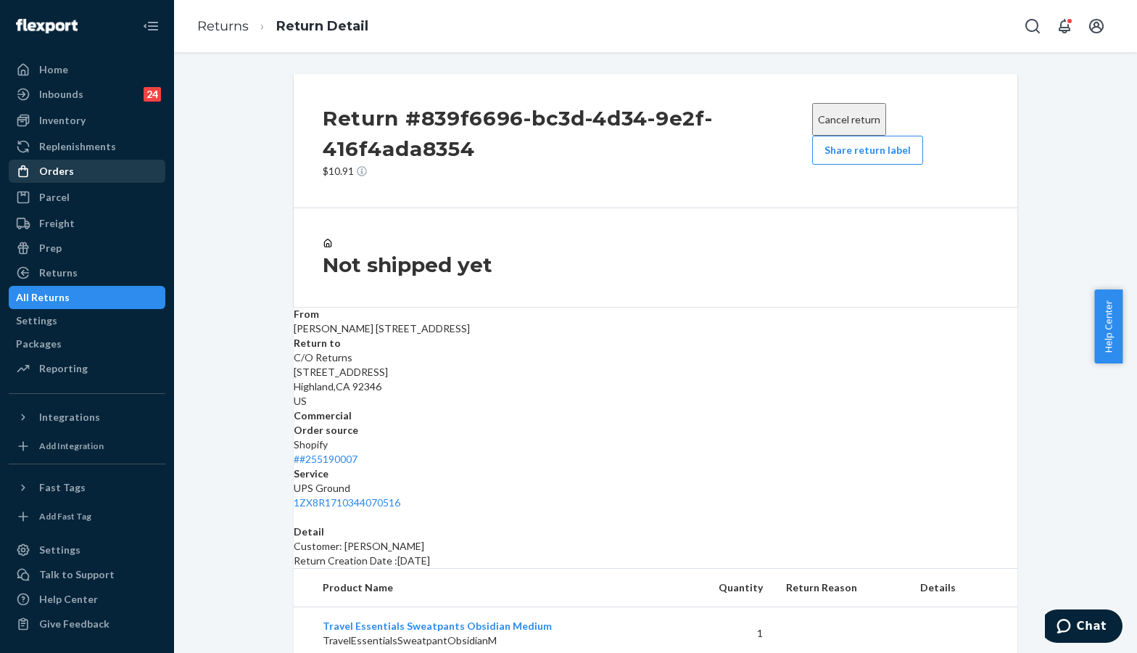
click at [40, 172] on div "Orders" at bounding box center [56, 171] width 35 height 15
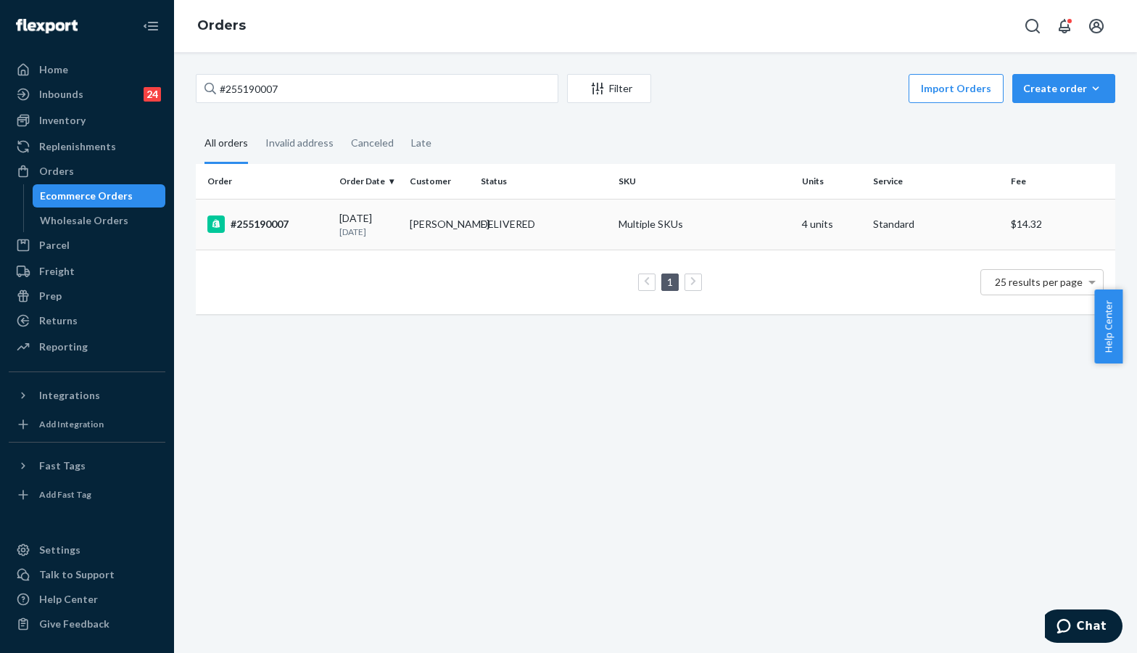
click at [312, 207] on td "#255190007" at bounding box center [265, 224] width 138 height 51
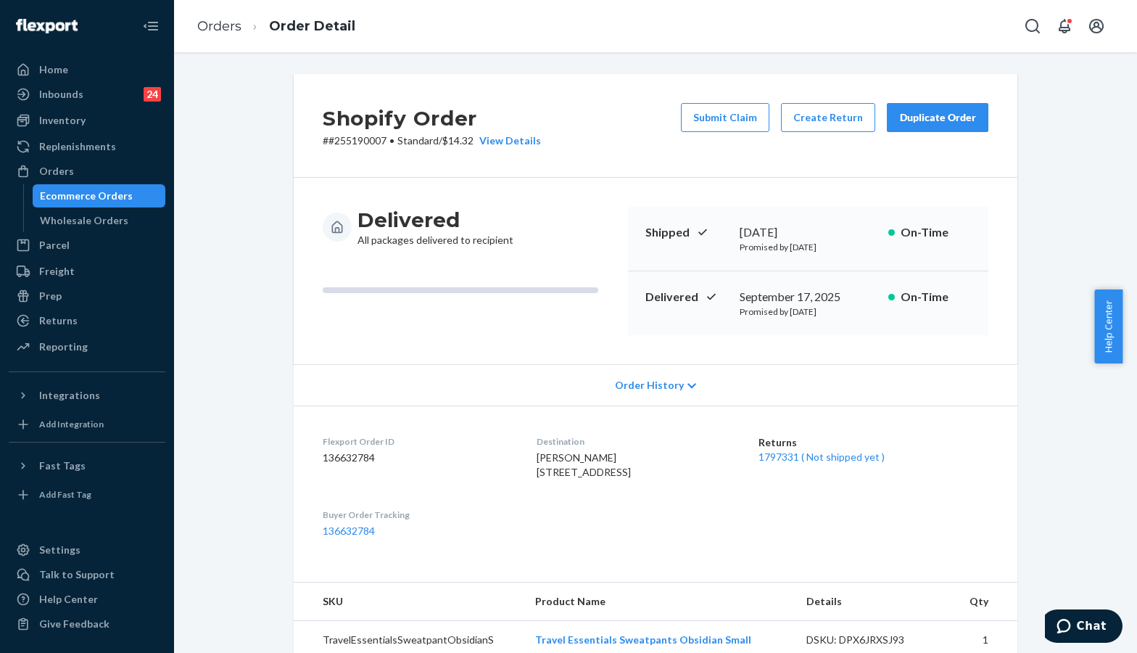
click at [1007, 616] on th "Qty" at bounding box center [986, 601] width 64 height 38
click at [227, 22] on link "Orders" at bounding box center [219, 26] width 44 height 16
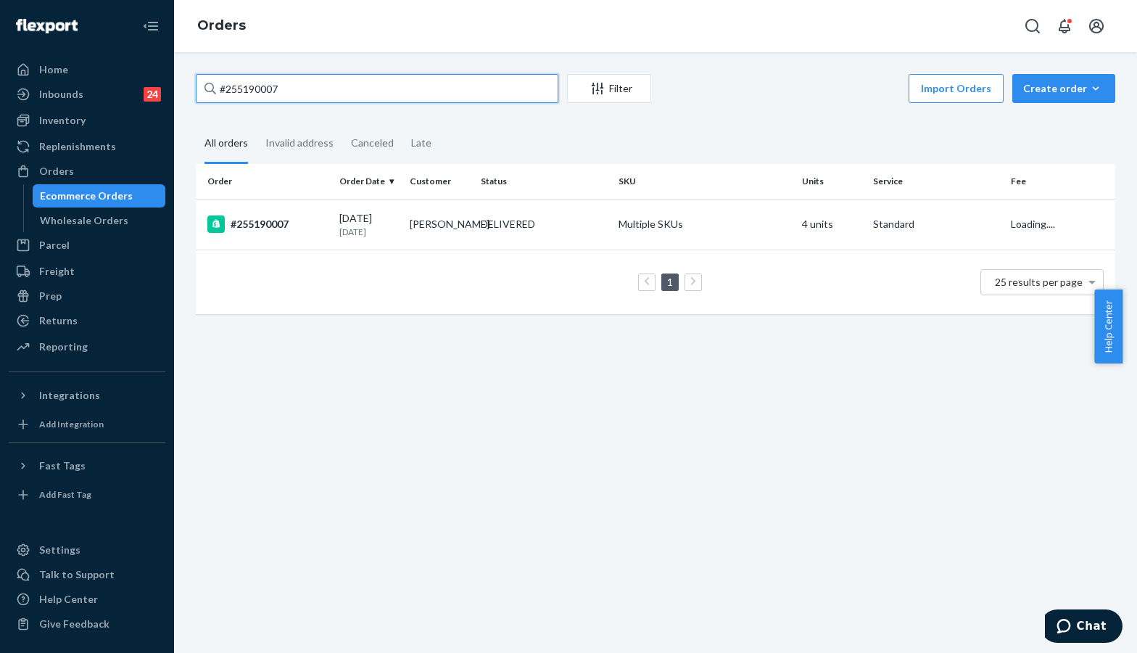
click at [354, 91] on input "#255190007" at bounding box center [377, 88] width 363 height 29
paste input "737"
type input "#255173707"
click at [267, 220] on div "#255173707" at bounding box center [267, 223] width 120 height 17
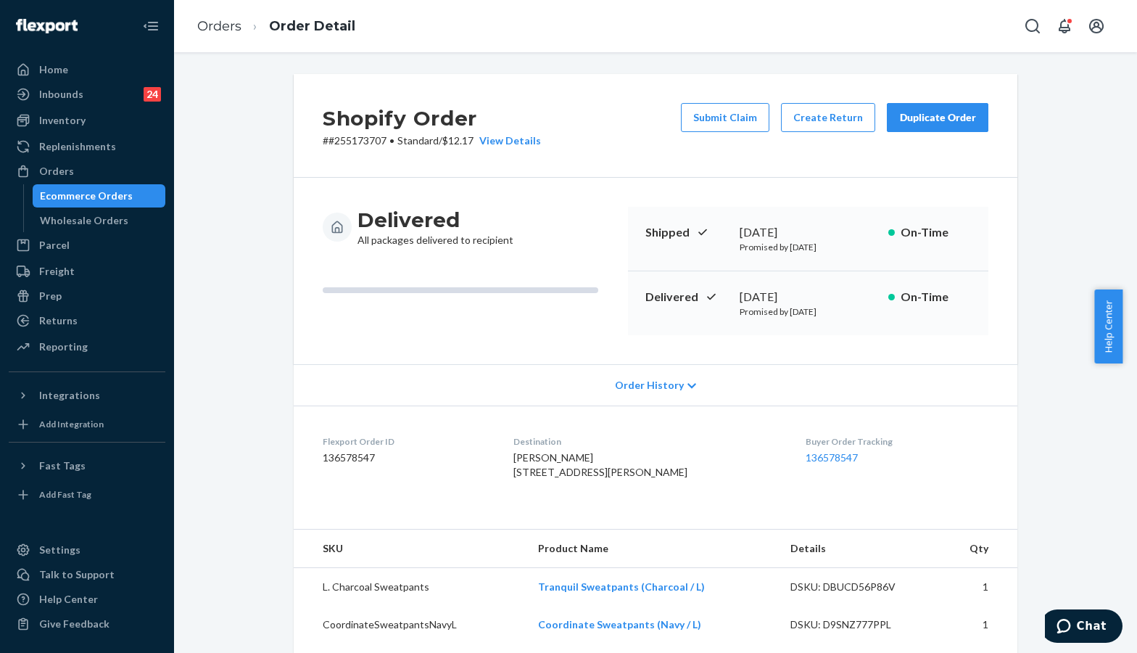
click at [918, 113] on div "Duplicate Order" at bounding box center [937, 117] width 77 height 15
click at [1047, 257] on div "Shopify Order # #255173707 • Standard / $12.17 View Details Submit Claim Create…" at bounding box center [656, 579] width 942 height 1010
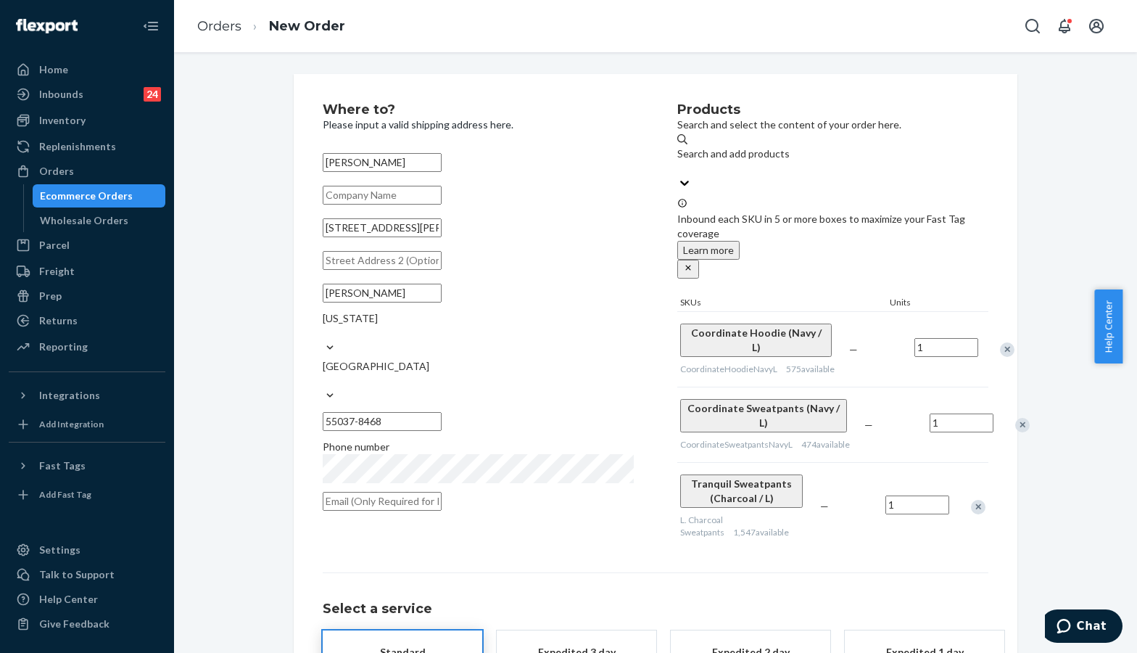
click at [263, 260] on div "Where to? Please input a valid shipping address here. Jessica DeRungs 41993 Elk…" at bounding box center [656, 432] width 942 height 716
click at [241, 234] on div "Where to? Please input a valid shipping address here. Jessica DeRungs 41993 Elk…" at bounding box center [656, 432] width 942 height 716
click at [1016, 418] on div "Remove Item" at bounding box center [1023, 425] width 15 height 15
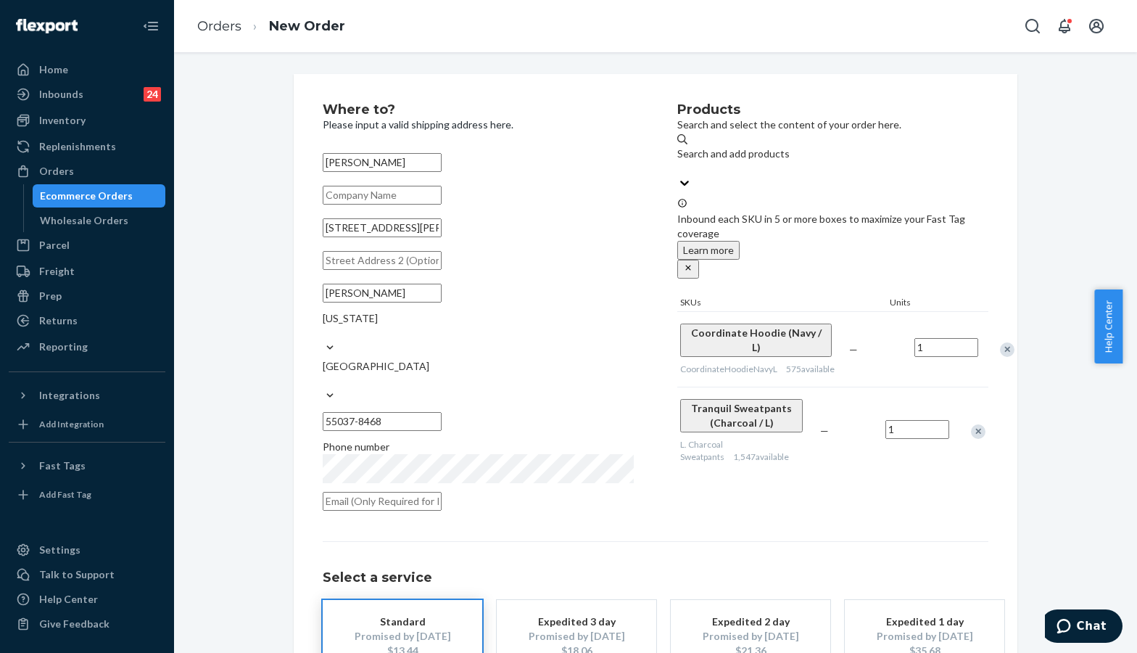
click at [973, 424] on div "Remove Item" at bounding box center [978, 431] width 15 height 15
drag, startPoint x: 1095, startPoint y: 200, endPoint x: 1060, endPoint y: 236, distance: 49.8
click at [1095, 201] on div "Where to? Please input a valid shipping address here. Jessica DeRungs 41993 Elk…" at bounding box center [656, 416] width 942 height 685
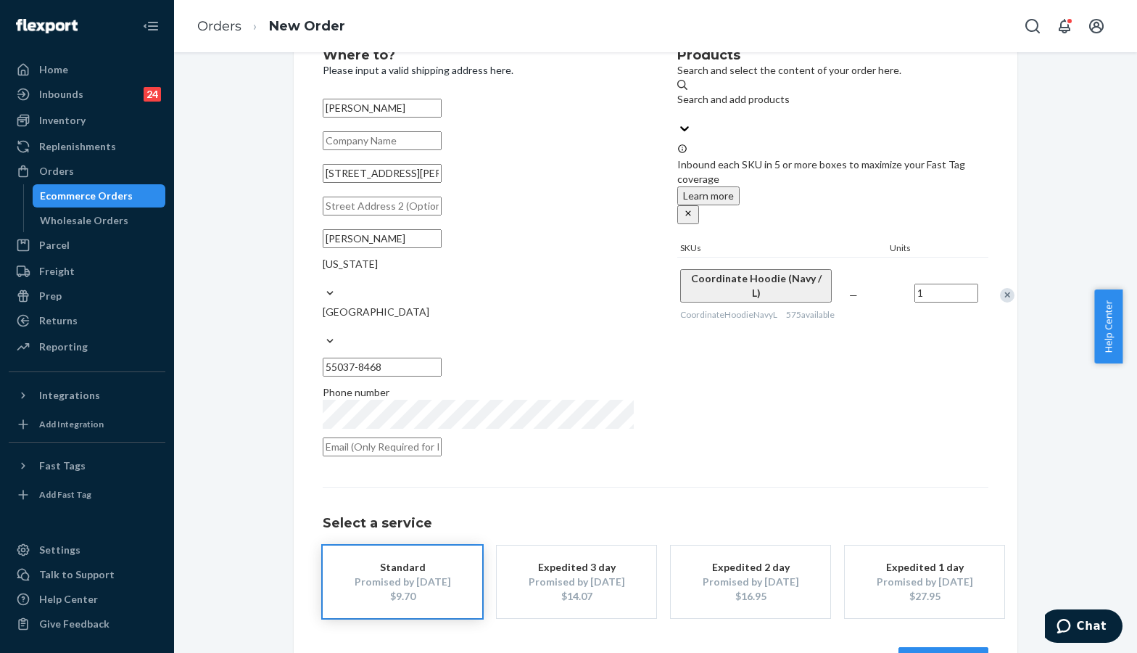
scroll to position [79, 0]
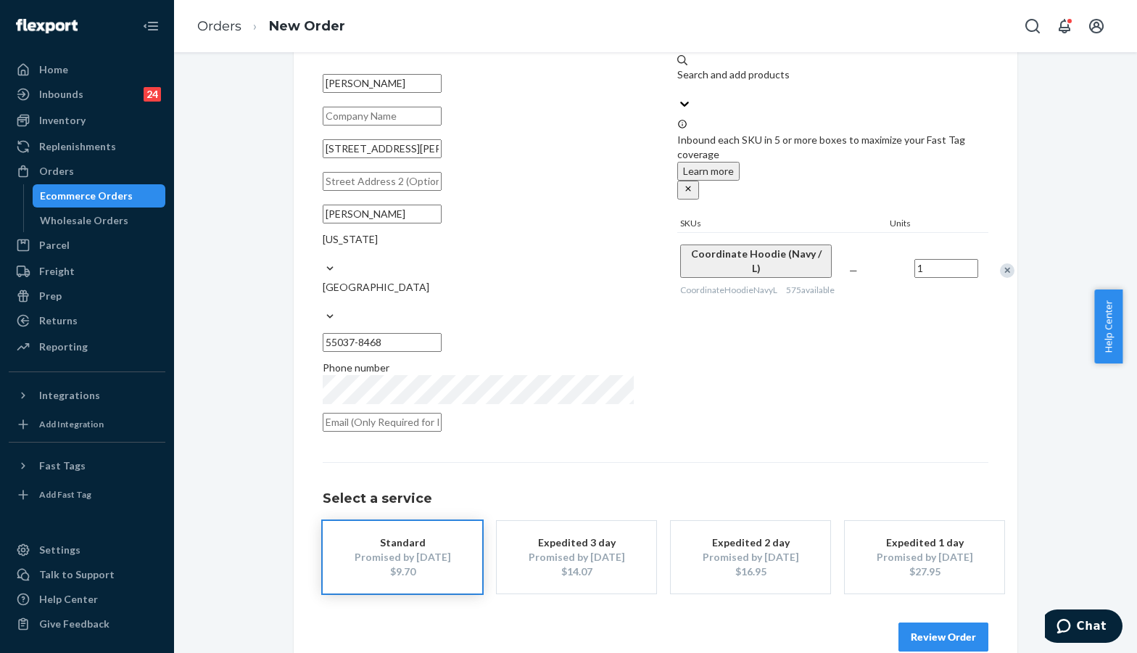
click at [940, 622] on button "Review Order" at bounding box center [944, 636] width 90 height 29
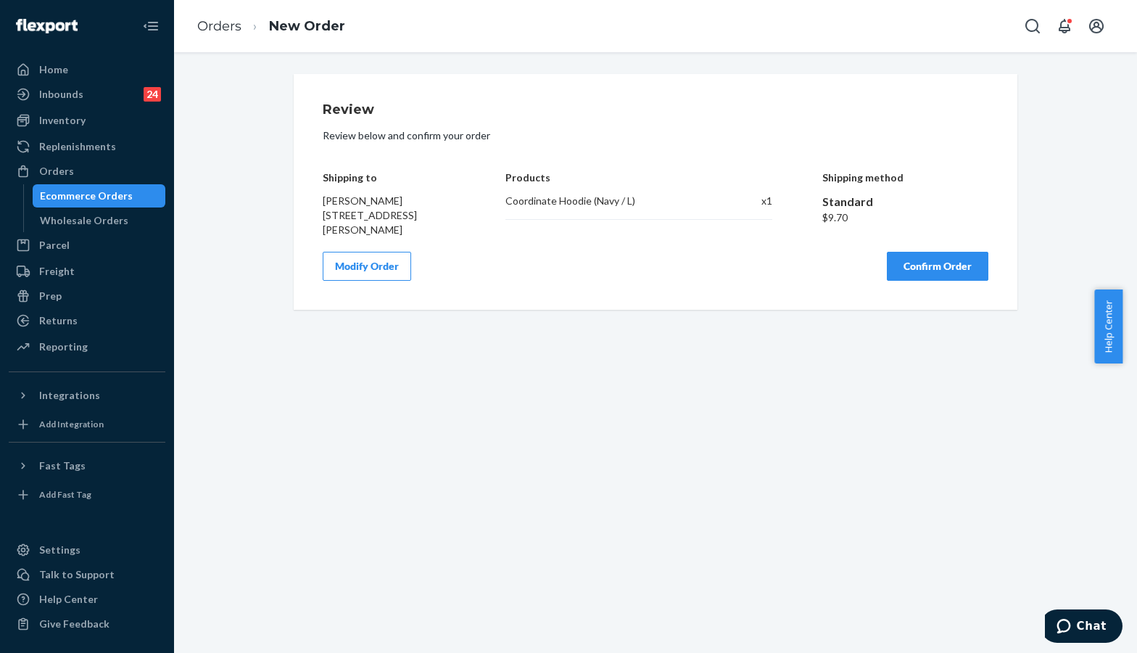
scroll to position [0, 0]
drag, startPoint x: 887, startPoint y: 252, endPoint x: 898, endPoint y: 262, distance: 14.9
click at [889, 255] on button "Confirm Order" at bounding box center [938, 266] width 102 height 29
click at [1070, 212] on div "Review Review below and confirm your order Shipping to Jessica DeRungs 41993 El…" at bounding box center [656, 192] width 942 height 236
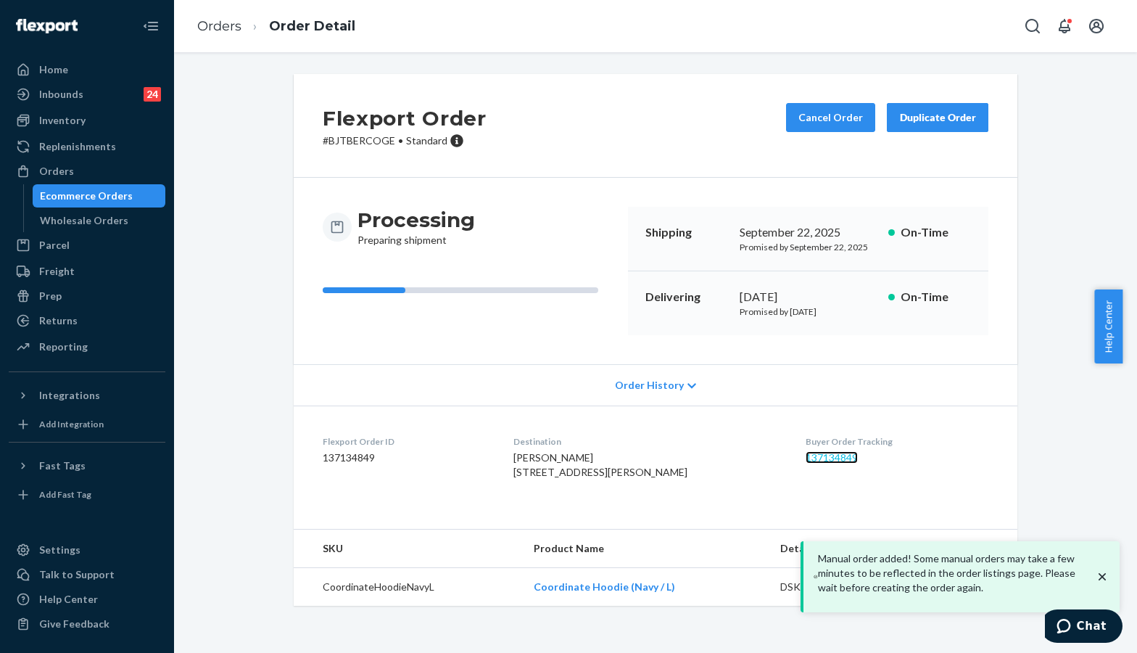
click at [809, 456] on link "137134849" at bounding box center [832, 457] width 52 height 12
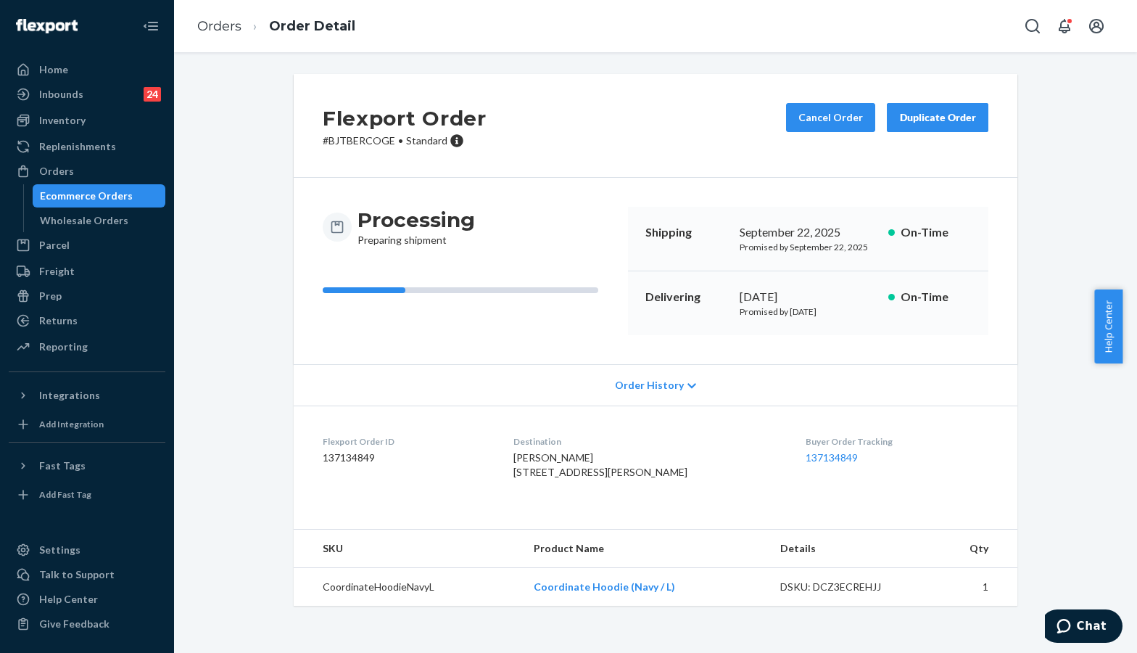
click at [1022, 606] on div "Flexport Order # BJTBERCOGE • Standard Cancel Order Duplicate Order Processing …" at bounding box center [656, 348] width 942 height 549
drag, startPoint x: 934, startPoint y: 120, endPoint x: 559, endPoint y: 88, distance: 376.3
click at [577, 90] on div "Flexport Order # BJTBERCOGE • Standard Cancel Order Duplicate Order" at bounding box center [656, 126] width 724 height 104
click at [1068, 580] on div "Flexport Order # BJTBERCOGE • Standard Cancel Order Duplicate Order Processing …" at bounding box center [656, 348] width 942 height 549
click at [63, 164] on div "Orders" at bounding box center [56, 171] width 35 height 15
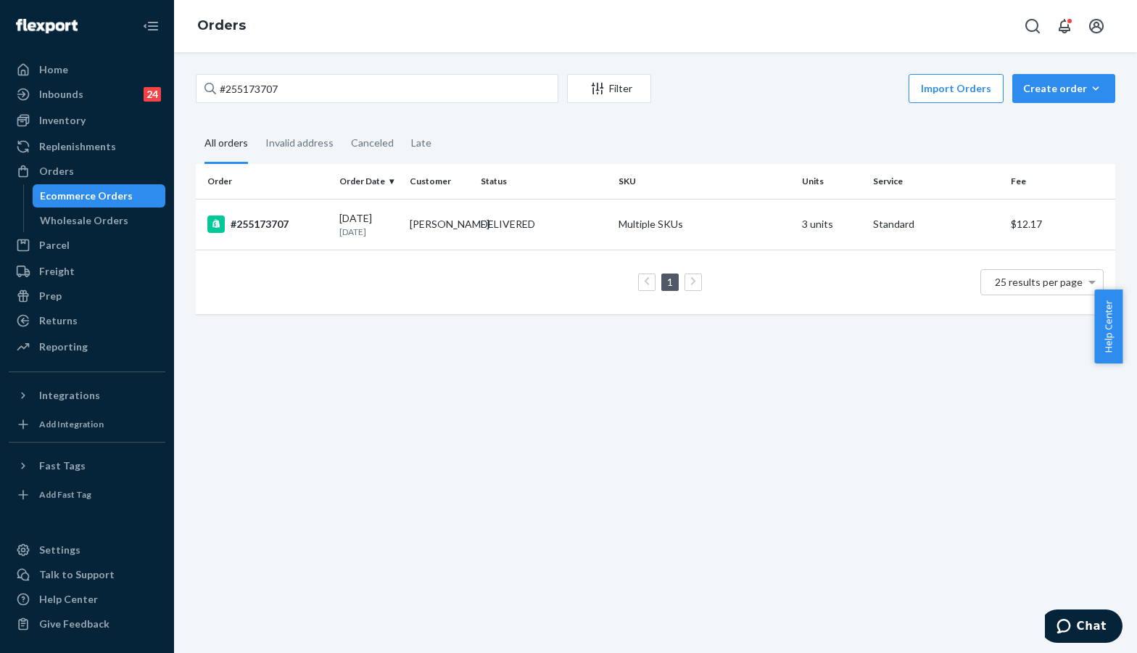
click at [1023, 588] on div "#255173707 Filter Import Orders Create order Ecommerce order Removal order All …" at bounding box center [655, 352] width 963 height 601
click at [1013, 602] on div "#255173707 Filter Import Orders Create order Ecommerce order Removal order All …" at bounding box center [655, 352] width 963 height 601
click at [1008, 126] on fieldset "All orders Invalid address Canceled Late" at bounding box center [656, 144] width 920 height 40
click at [77, 127] on div "Inventory" at bounding box center [62, 120] width 46 height 15
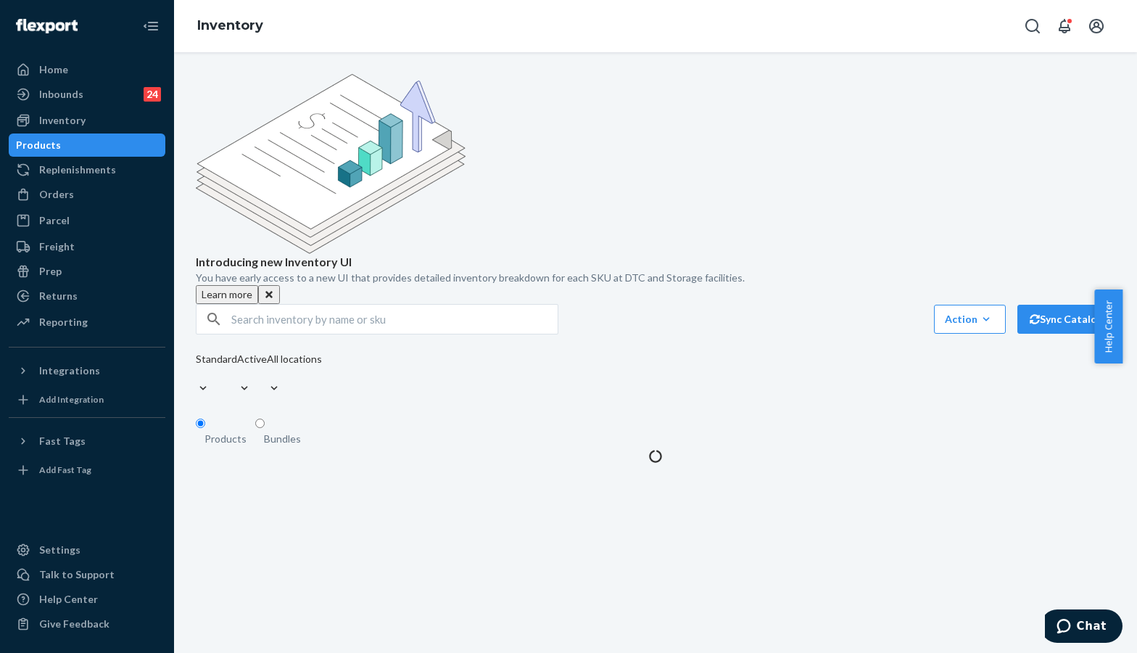
drag, startPoint x: 339, startPoint y: 218, endPoint x: 367, endPoint y: 210, distance: 29.6
click at [338, 305] on input "text" at bounding box center [394, 319] width 326 height 29
paste input "DND Travel Sweatpants (Petal / M)"
click at [360, 305] on input "DND Travel Sweatpants (Petal / M)" at bounding box center [394, 319] width 326 height 29
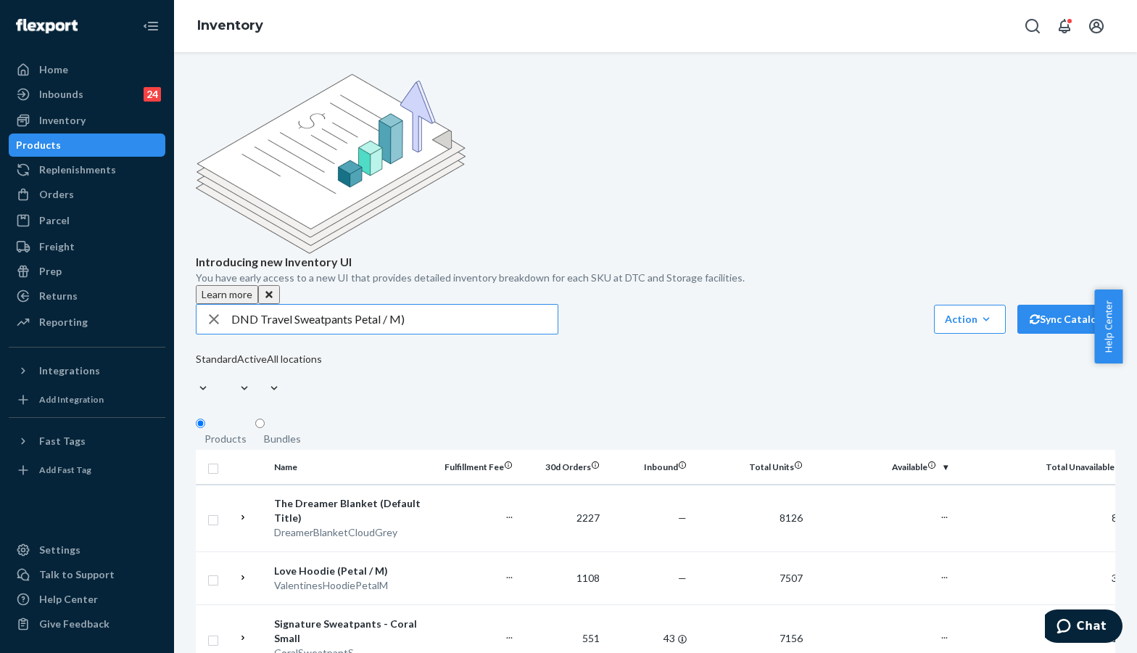
click at [426, 305] on input "DND Travel Sweatpants Petal / M)" at bounding box center [394, 319] width 326 height 29
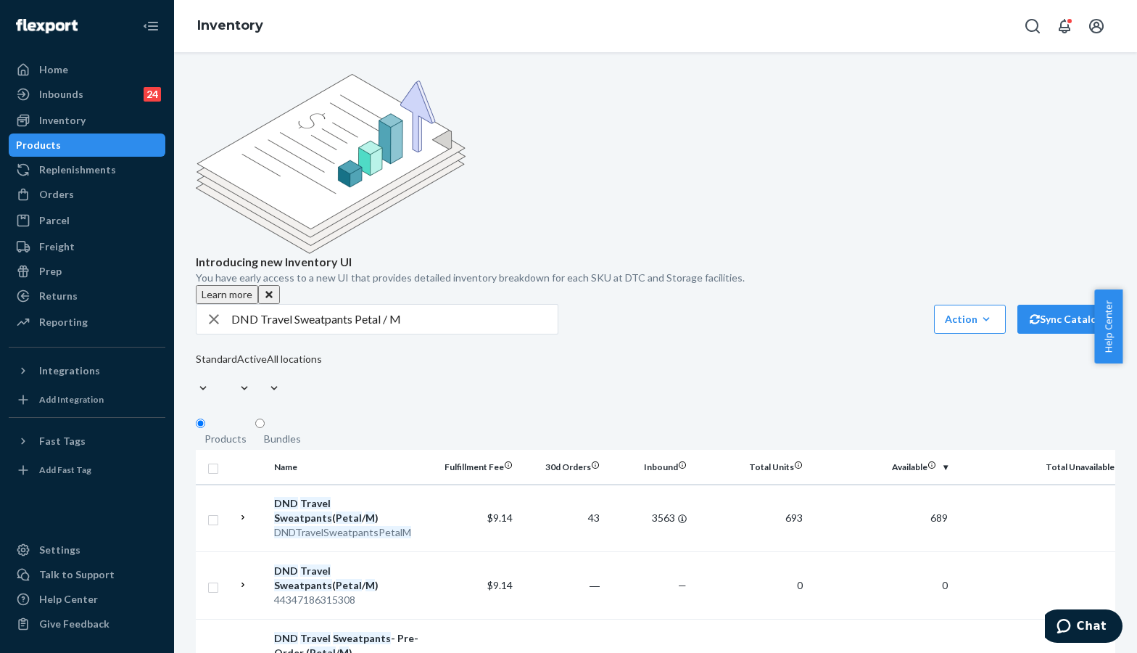
click at [1001, 168] on div "Introducing new Inventory UI You have early access to a new UI that provides de…" at bounding box center [656, 189] width 920 height 230
click at [469, 305] on input "DND Travel Sweatpants Petal / M" at bounding box center [394, 319] width 326 height 29
paste input "Hoodie (Petal / M)"
click at [334, 305] on input "DND Travel Hoodie (Petal / M" at bounding box center [394, 319] width 326 height 29
click at [403, 305] on input "DND Travel Hoodie Petal / M" at bounding box center [394, 319] width 326 height 29
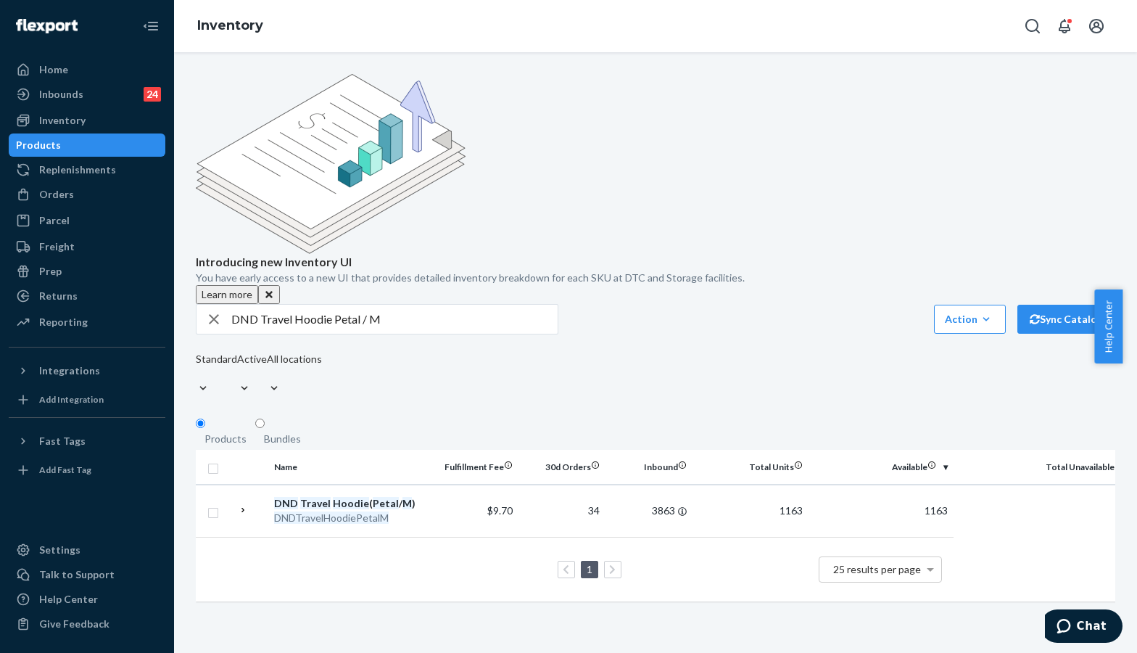
click at [1010, 179] on div "Introducing new Inventory UI You have early access to a new UI that provides de…" at bounding box center [656, 189] width 920 height 230
drag, startPoint x: 419, startPoint y: 208, endPoint x: 427, endPoint y: 215, distance: 10.3
click at [418, 305] on input "DND Travel Hoodie Petal / M" at bounding box center [394, 319] width 326 height 29
drag, startPoint x: 1037, startPoint y: 160, endPoint x: 1027, endPoint y: 164, distance: 11.0
click at [1037, 160] on div "Introducing new Inventory UI You have early access to a new UI that provides de…" at bounding box center [656, 189] width 920 height 230
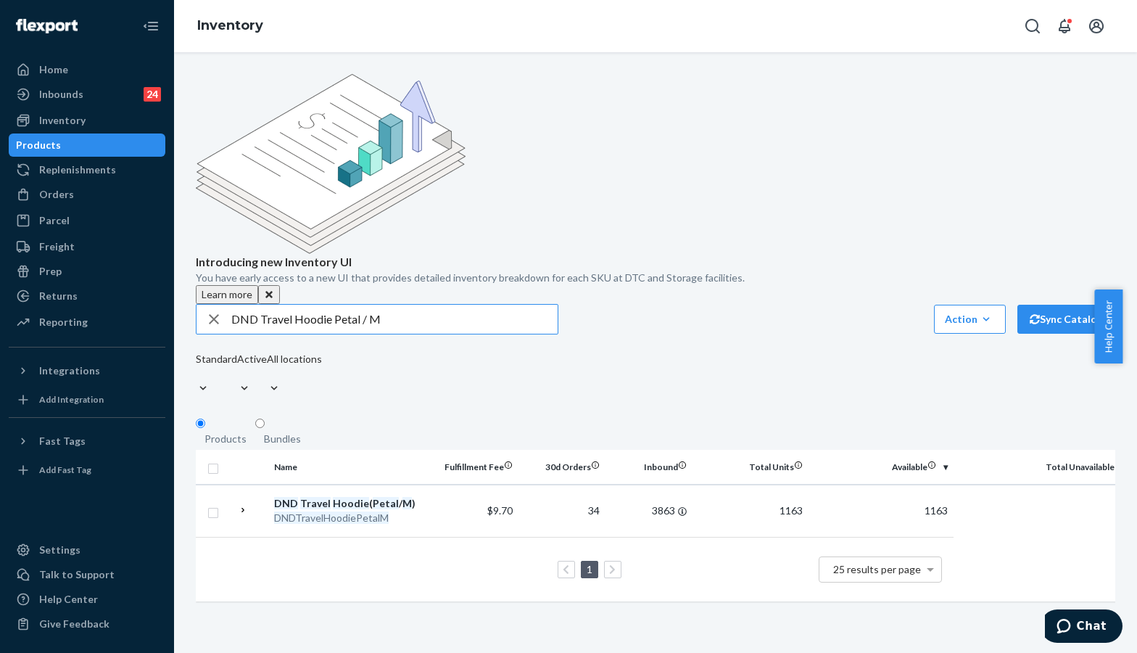
click at [462, 305] on input "DND Travel Hoodie Petal / M" at bounding box center [394, 319] width 326 height 29
click at [1046, 148] on div "Introducing new Inventory UI You have early access to a new UI that provides de…" at bounding box center [656, 189] width 920 height 230
click at [295, 305] on input "DND Travel Hoodie Petal / M" at bounding box center [394, 319] width 326 height 29
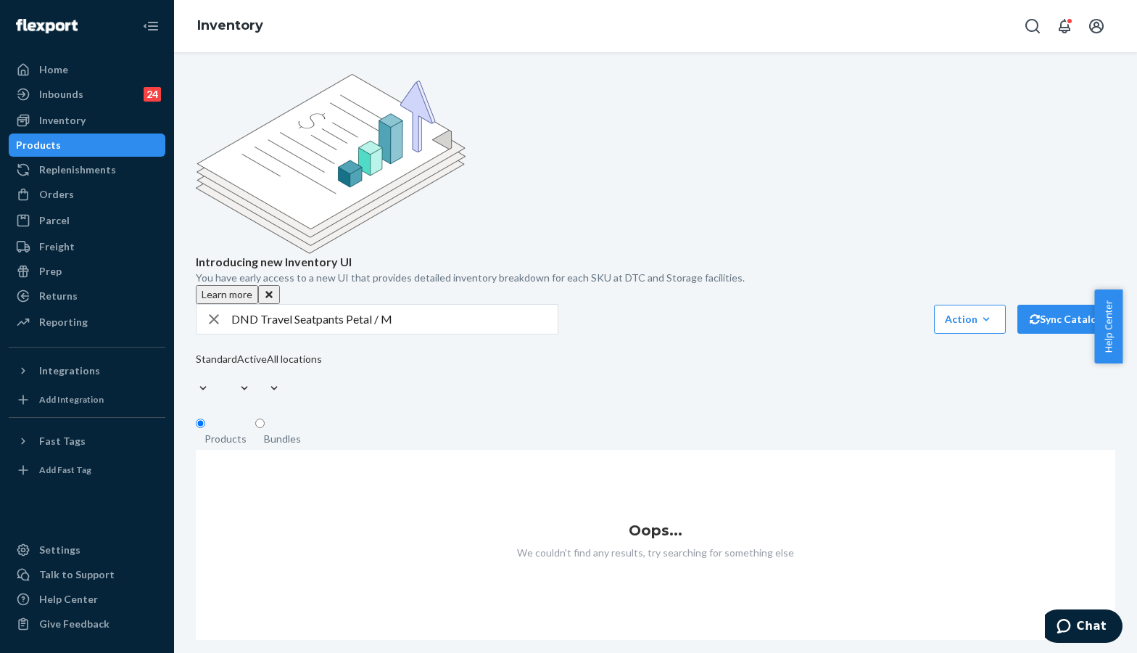
click at [1001, 179] on div "Introducing new Inventory UI You have early access to a new UI that provides de…" at bounding box center [656, 189] width 920 height 230
click at [439, 305] on input "DND Travel Seatpants Petal / M" at bounding box center [394, 319] width 326 height 29
click at [300, 305] on input "DND Travel Seatpants Petal / M" at bounding box center [394, 319] width 326 height 29
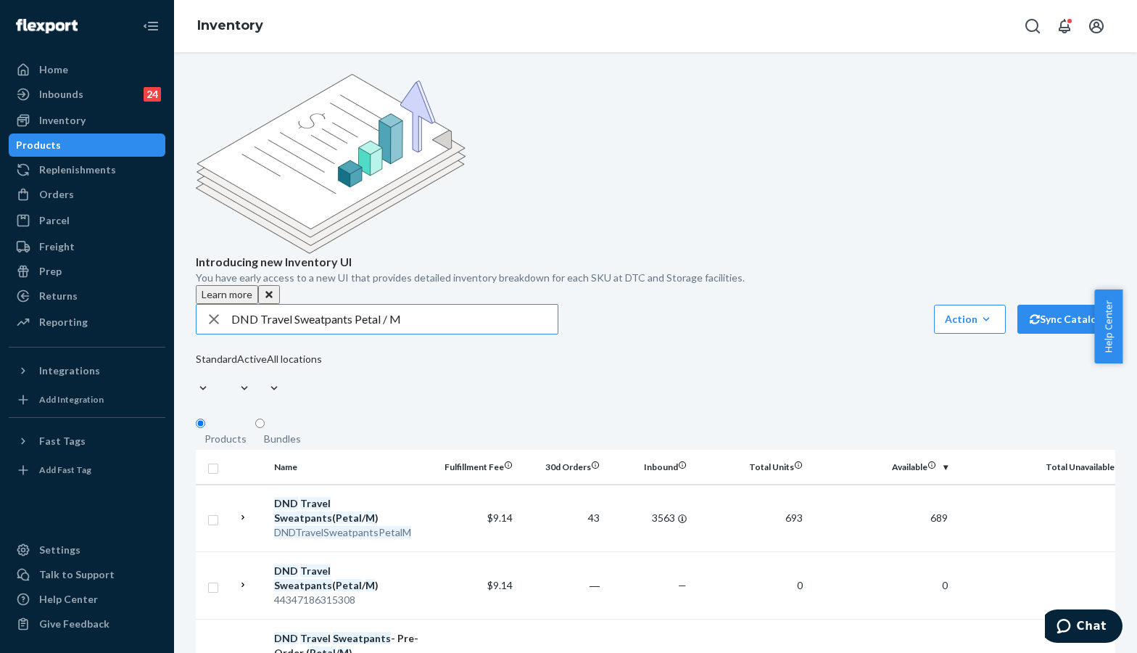
click at [433, 305] on input "DND Travel Sweatpants Petal / M" at bounding box center [394, 319] width 326 height 29
drag, startPoint x: 1004, startPoint y: 273, endPoint x: 952, endPoint y: 272, distance: 51.5
click at [322, 352] on div "Standard Active All locations" at bounding box center [259, 376] width 126 height 48
click at [283, 305] on input "DND Travel Sweatpants Petal / M" at bounding box center [394, 319] width 326 height 29
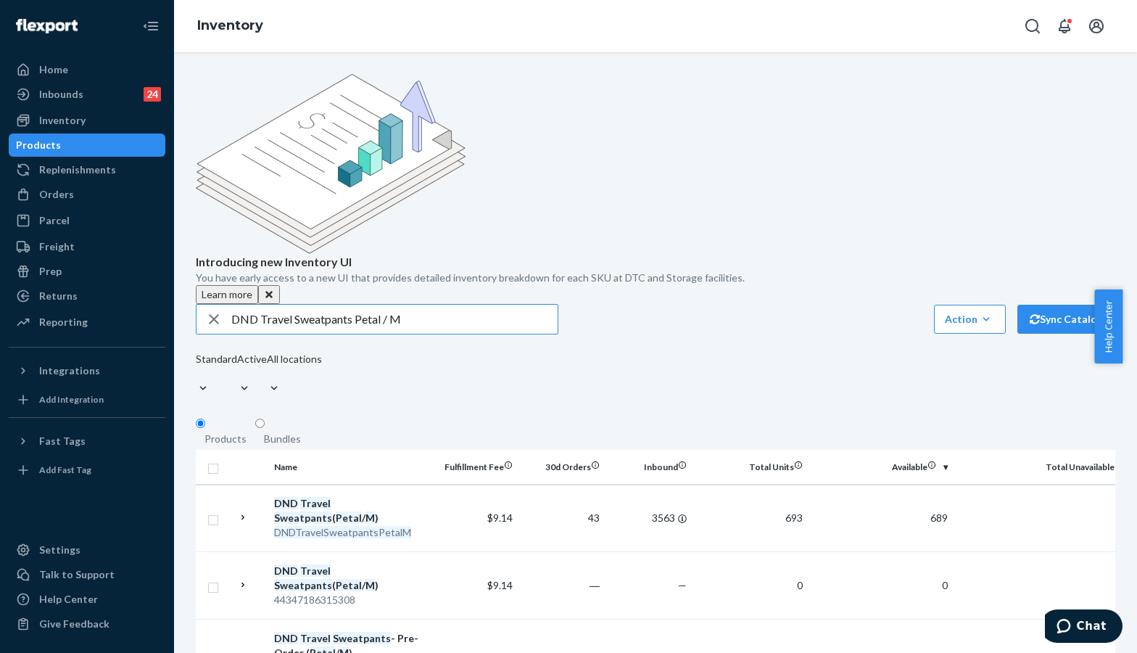
click at [320, 305] on input "DND Travel Sweatpants Petal / M" at bounding box center [394, 319] width 326 height 29
type input "DND Travel Hoodie Petal / M"
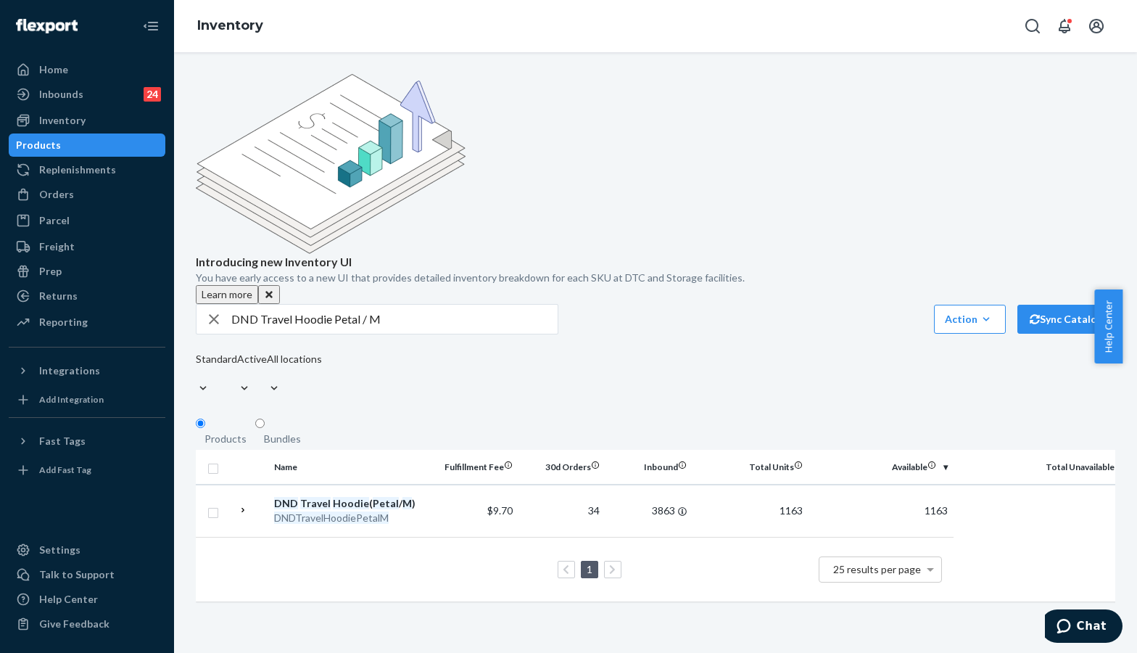
click at [992, 599] on div "Introducing new Inventory UI You have early access to a new UI that provides de…" at bounding box center [655, 352] width 963 height 601
click at [73, 196] on div "Orders" at bounding box center [87, 194] width 154 height 20
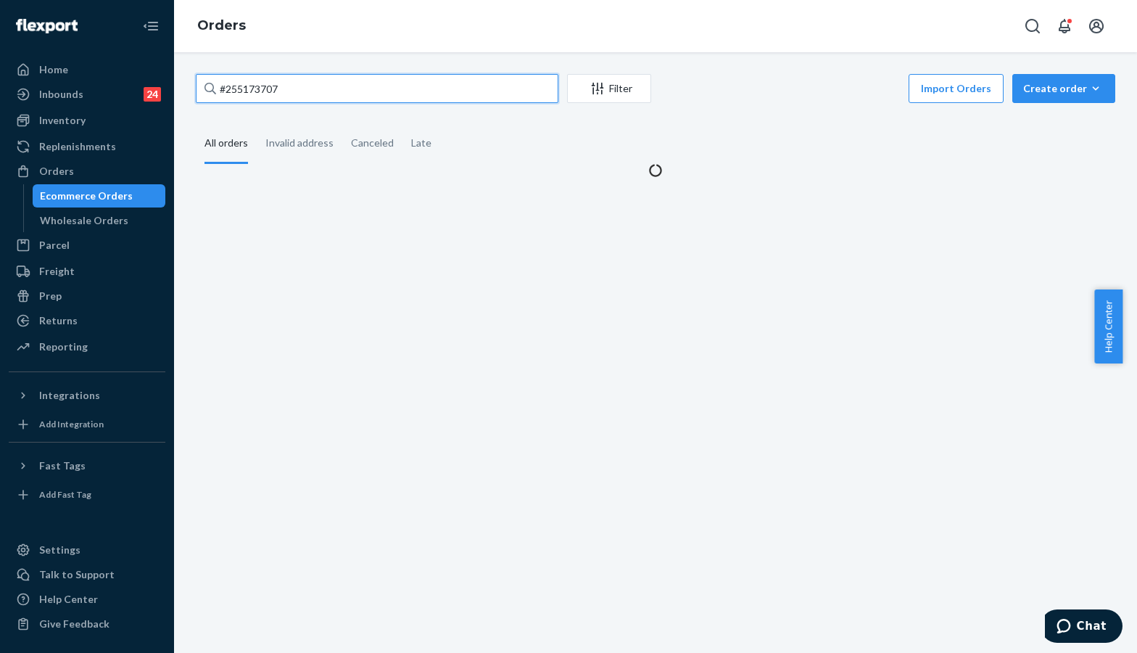
click at [329, 82] on input "#255173707" at bounding box center [377, 88] width 363 height 29
paste input "52461"
type input "#255152461"
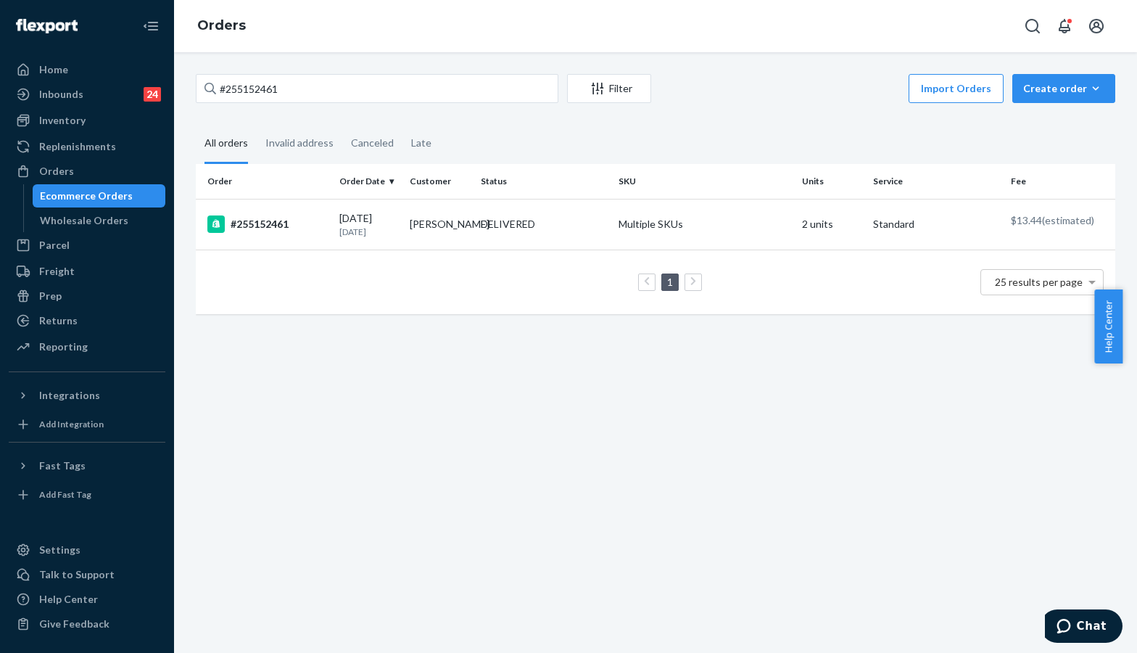
click at [1005, 380] on div "#255152461 Filter Import Orders Create order Ecommerce order Removal order All …" at bounding box center [655, 352] width 963 height 601
click at [279, 223] on div "#255152461" at bounding box center [267, 223] width 120 height 17
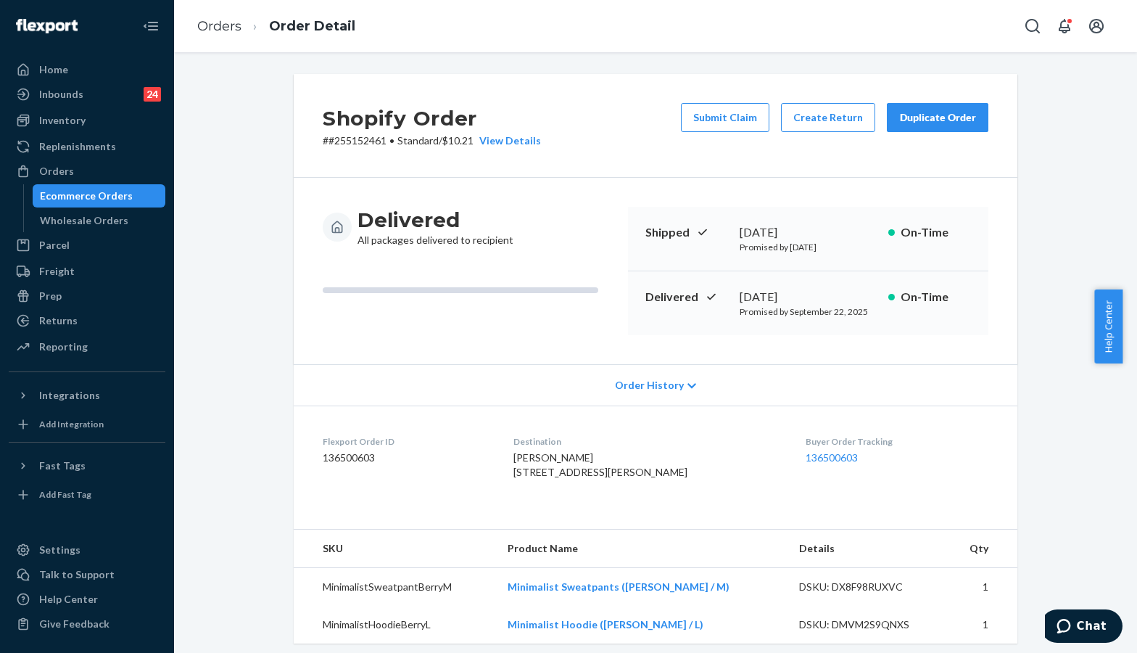
click at [1042, 143] on div "Shopify Order # #255152461 • Standard / $10.21 View Details Submit Claim Create…" at bounding box center [656, 541] width 942 height 934
click at [927, 119] on div "Duplicate Order" at bounding box center [937, 117] width 77 height 15
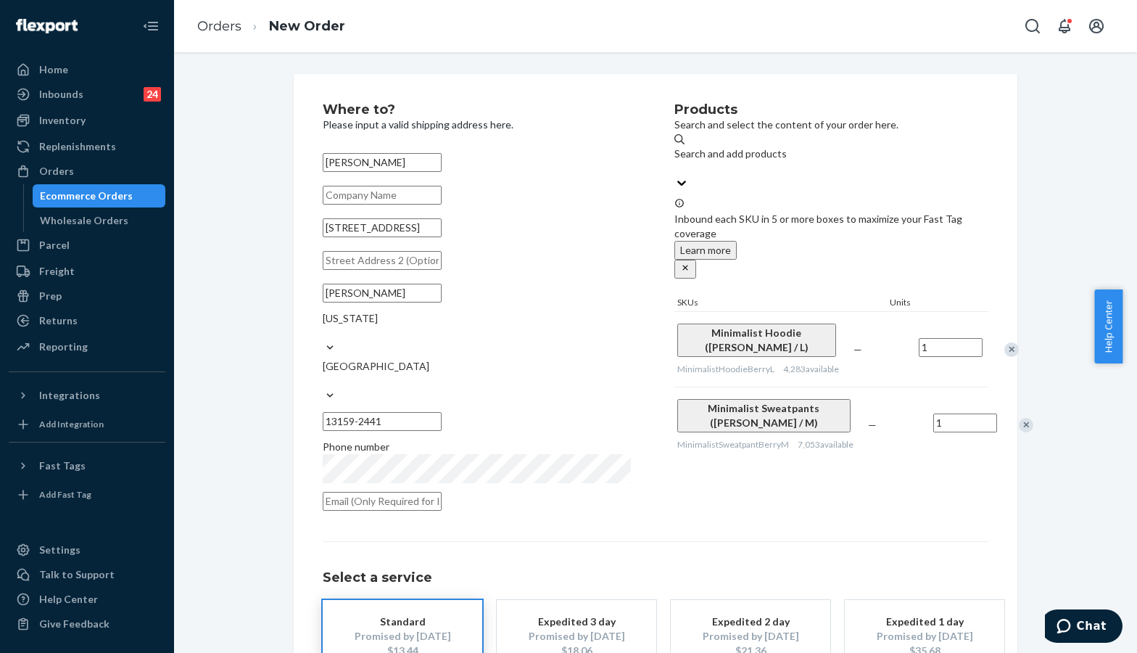
drag, startPoint x: 250, startPoint y: 298, endPoint x: 181, endPoint y: 326, distance: 73.8
click at [250, 298] on div "Where to? Please input a valid shipping address here. Aurora Drumm 5344 State R…" at bounding box center [656, 416] width 942 height 685
click at [1026, 161] on div "Where to? Please input a valid shipping address here. Aurora Drumm 5344 State R…" at bounding box center [656, 416] width 942 height 685
click at [252, 221] on div "Where to? Please input a valid shipping address here. Aurora Drumm 5344 State R…" at bounding box center [656, 416] width 942 height 685
click at [237, 268] on div "Where to? Please input a valid shipping address here. Aurora Drumm 5344 State R…" at bounding box center [656, 416] width 942 height 685
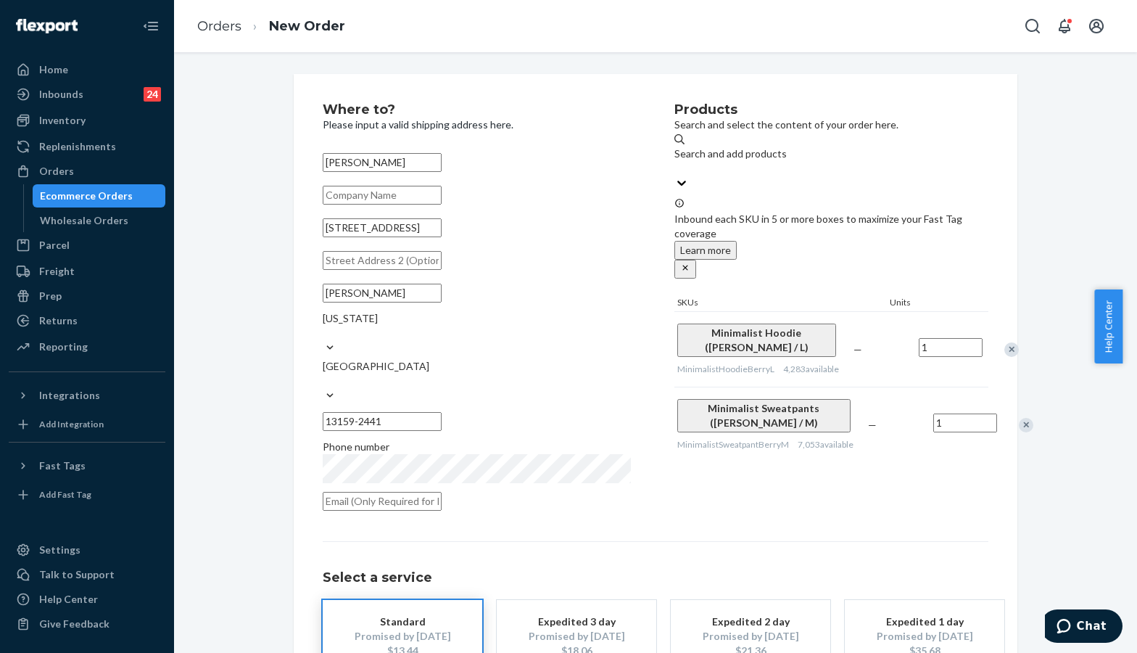
click at [1019, 418] on div "Remove Item" at bounding box center [1026, 425] width 15 height 15
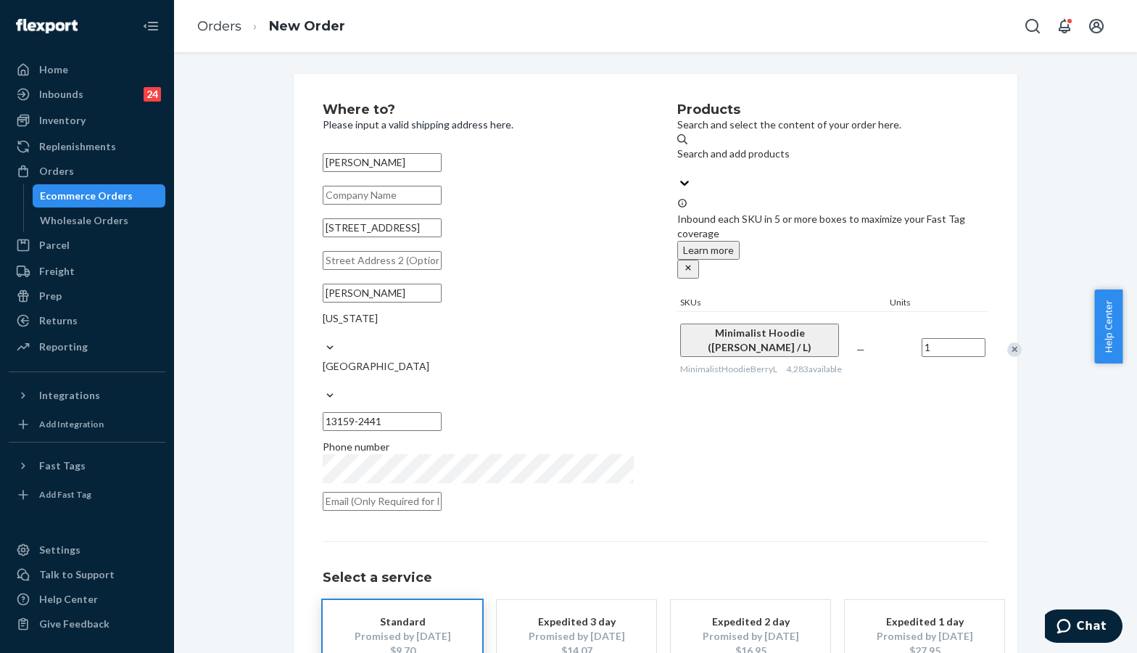
click at [1071, 260] on div "Where to? Please input a valid shipping address here. Aurora Drumm 5344 State R…" at bounding box center [656, 416] width 942 height 685
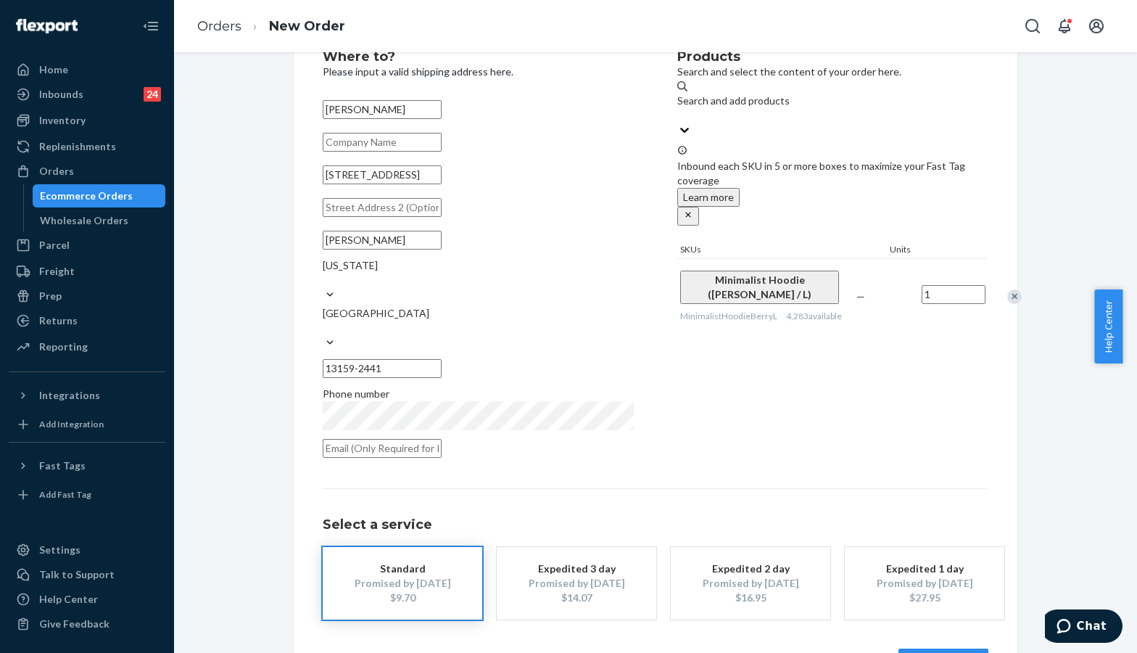
scroll to position [79, 0]
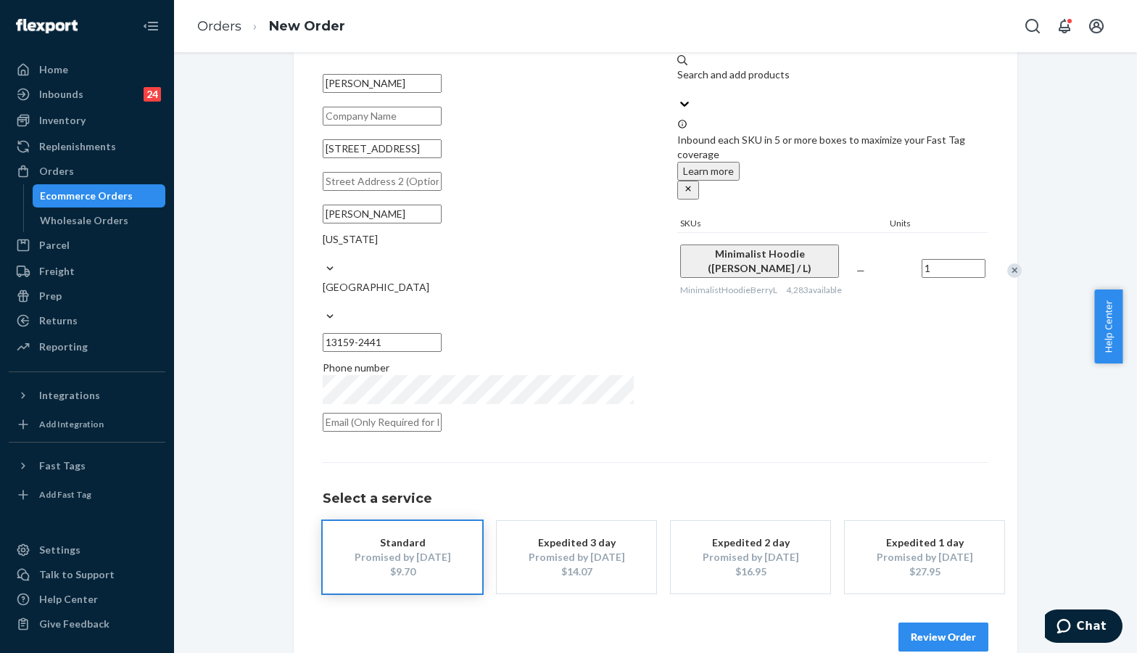
click at [934, 622] on button "Review Order" at bounding box center [944, 636] width 90 height 29
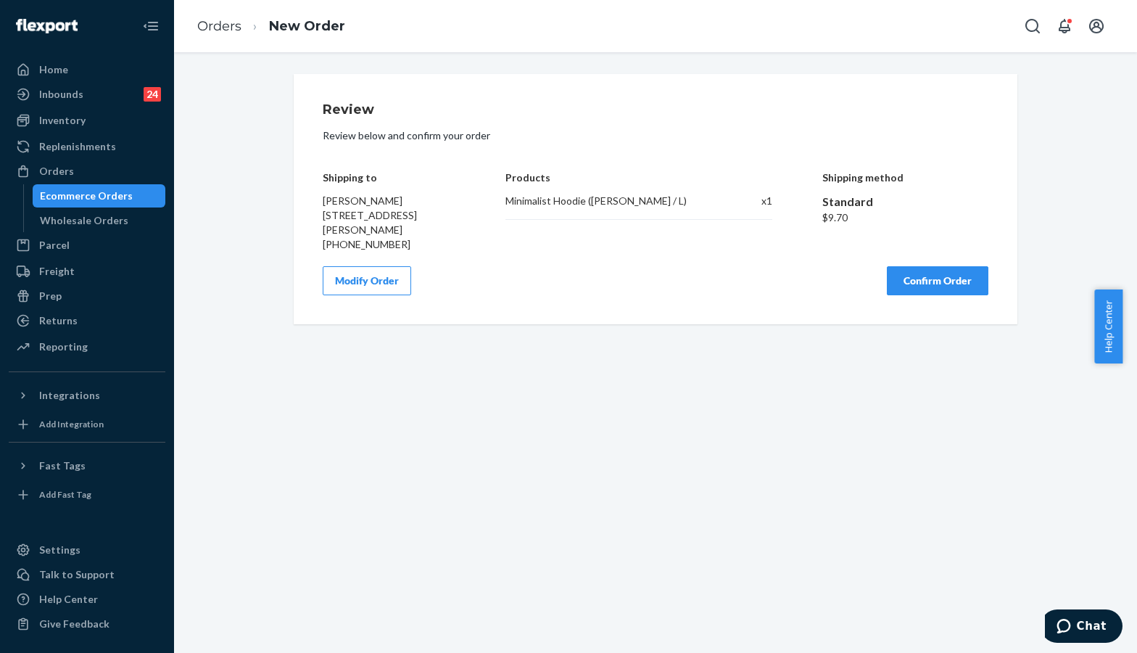
click at [1111, 184] on div "Review Review below and confirm your order Shipping to Aurora Drumm 5344 State …" at bounding box center [655, 352] width 963 height 601
click at [897, 280] on button "Confirm Order" at bounding box center [938, 280] width 102 height 29
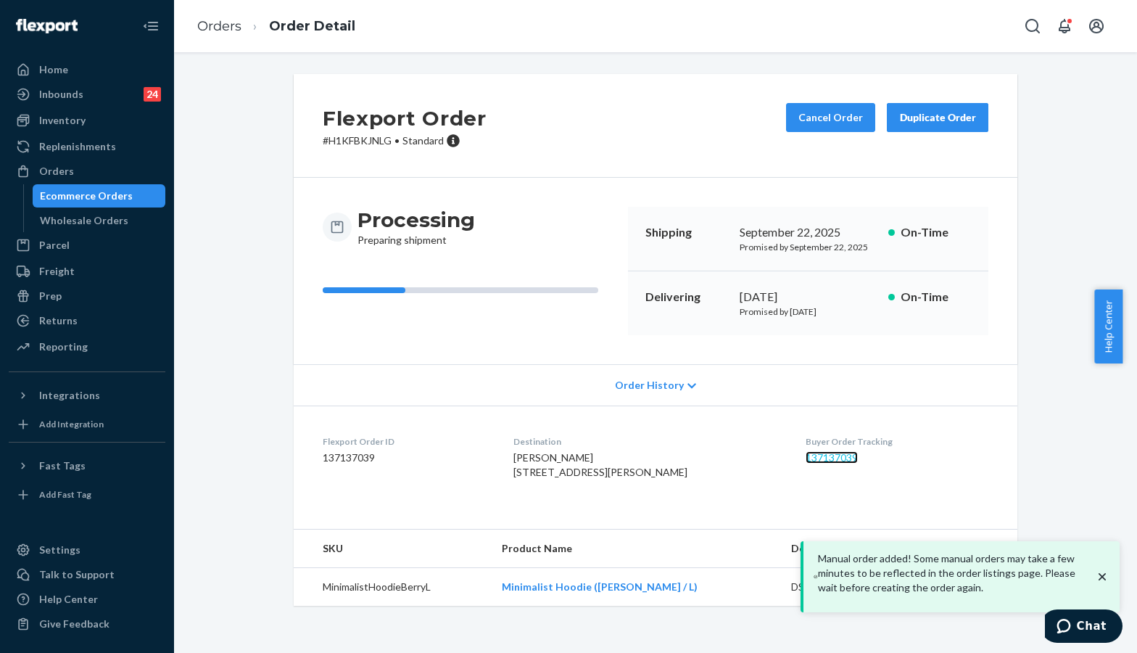
click at [806, 457] on link "137137039" at bounding box center [832, 457] width 52 height 12
click at [234, 30] on link "Orders" at bounding box center [219, 26] width 44 height 16
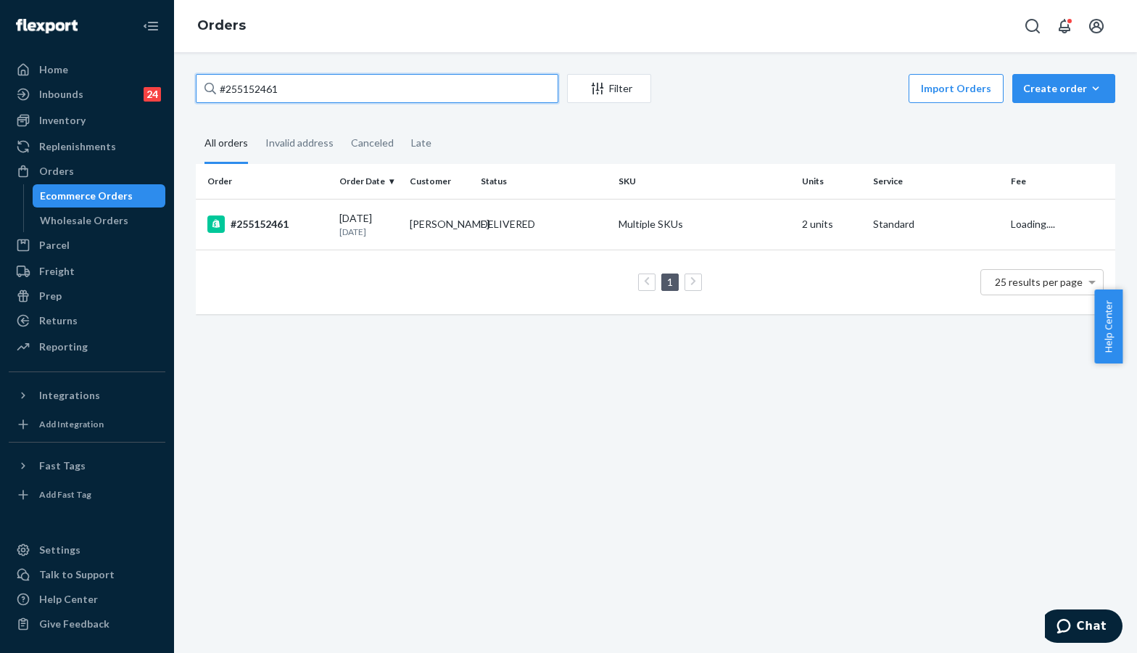
click at [319, 91] on input "#255152461" at bounding box center [377, 88] width 363 height 29
paste input "261473"
type input "#255261473"
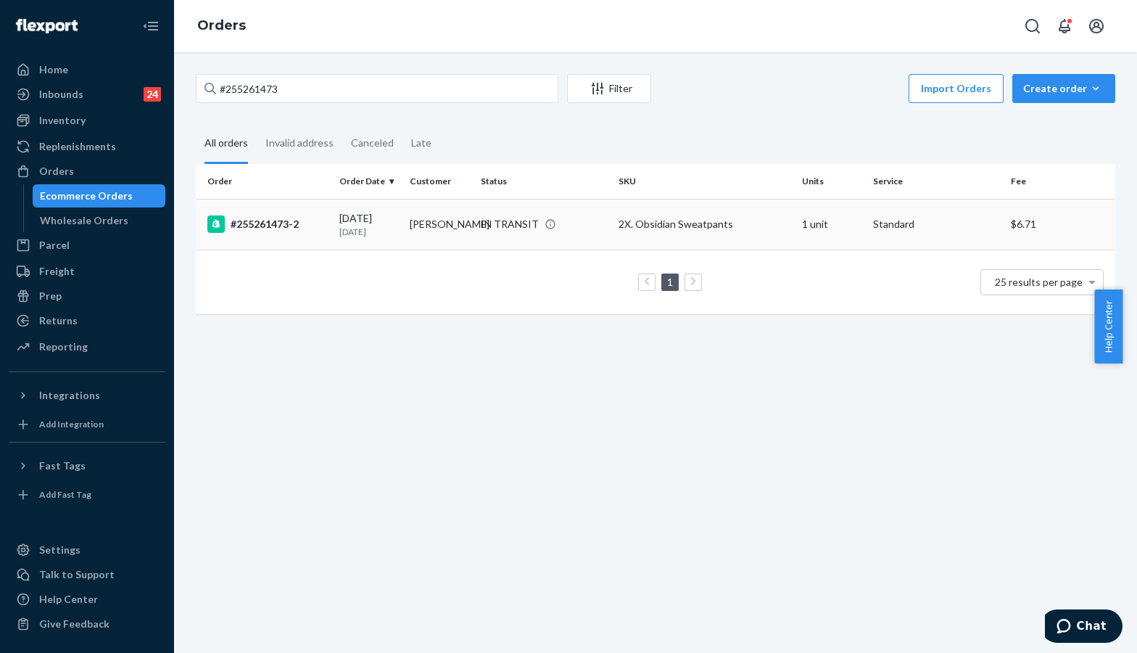
click at [281, 224] on div "#255261473-2" at bounding box center [267, 223] width 120 height 17
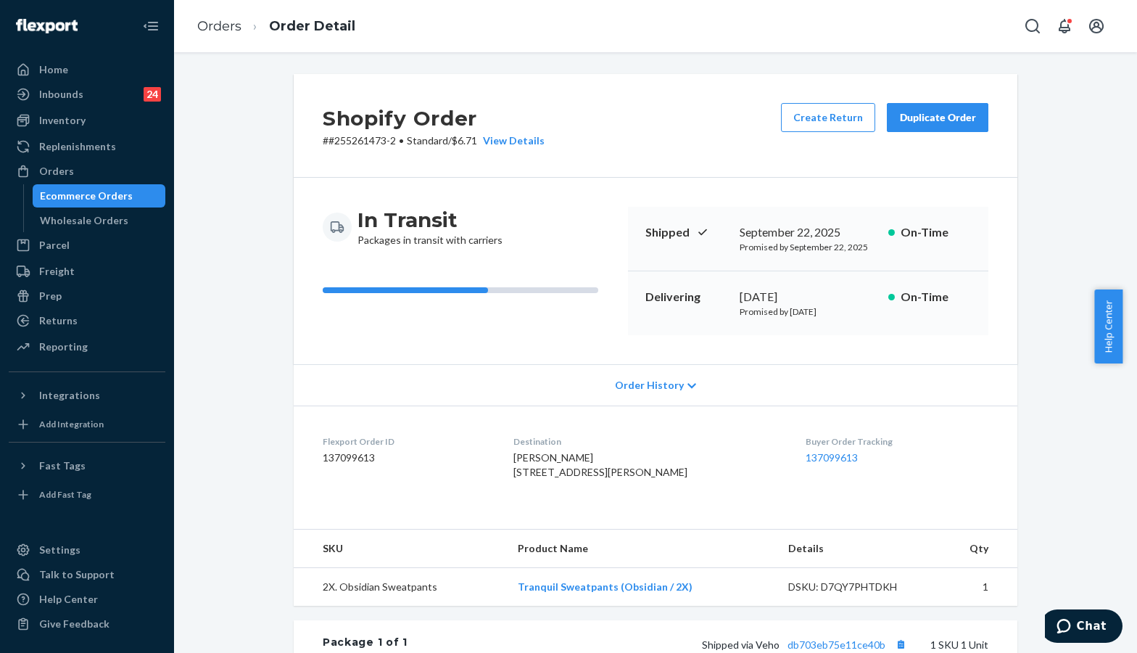
click at [1079, 572] on div "Shopify Order # #255261473-2 • Standard / $6.71 View Details Create Return Dupl…" at bounding box center [656, 503] width 942 height 859
drag, startPoint x: 1056, startPoint y: 578, endPoint x: 1037, endPoint y: 578, distance: 19.6
click at [1050, 578] on div "Shopify Order # #255261473-2 • Standard / $6.71 View Details Create Return Dupl…" at bounding box center [656, 503] width 942 height 859
click at [830, 454] on link "137099613" at bounding box center [832, 457] width 52 height 12
click at [229, 27] on link "Orders" at bounding box center [219, 26] width 44 height 16
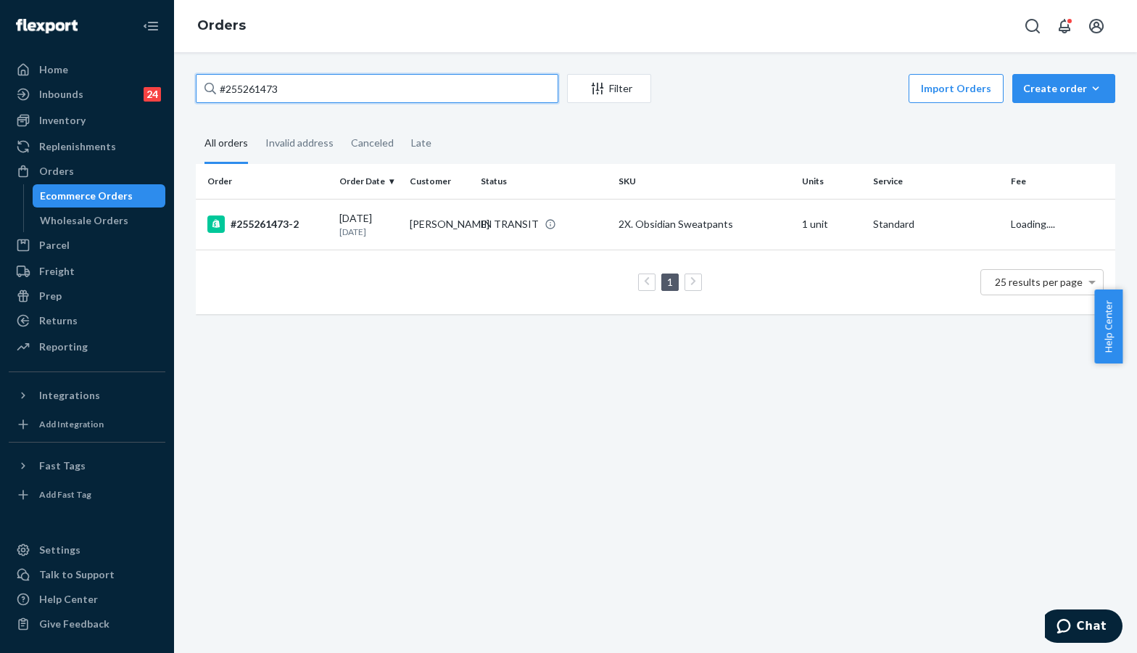
click at [324, 86] on input "#255261473" at bounding box center [377, 88] width 363 height 29
paste input "1640"
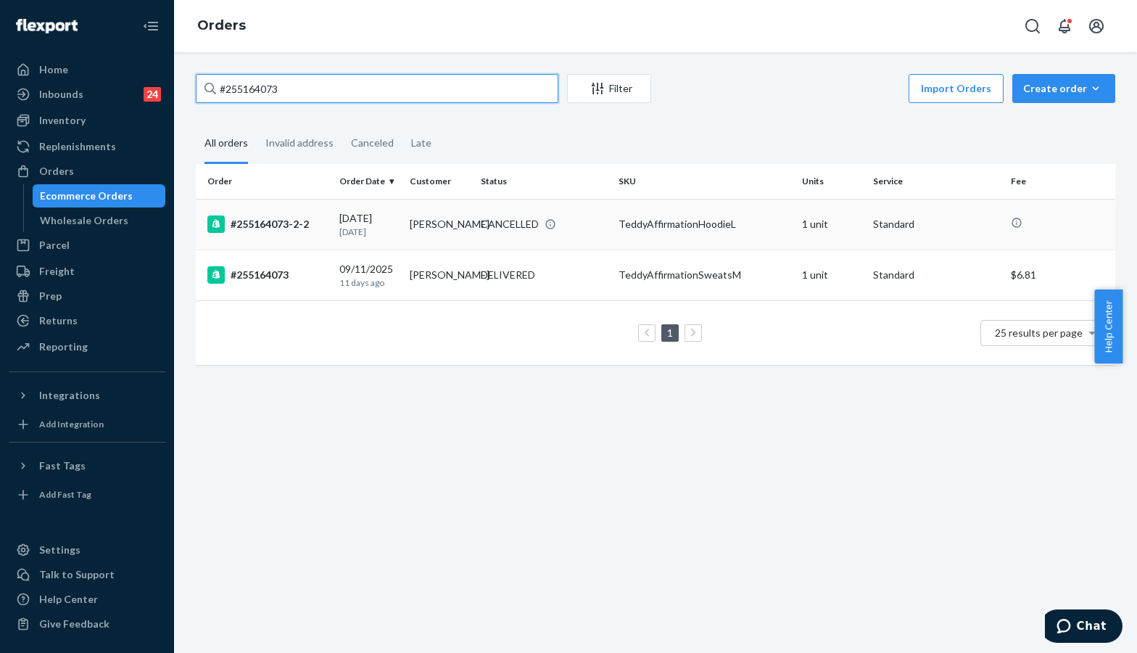
type input "#255164073"
click at [291, 224] on div "#255164073-2-2" at bounding box center [267, 223] width 120 height 17
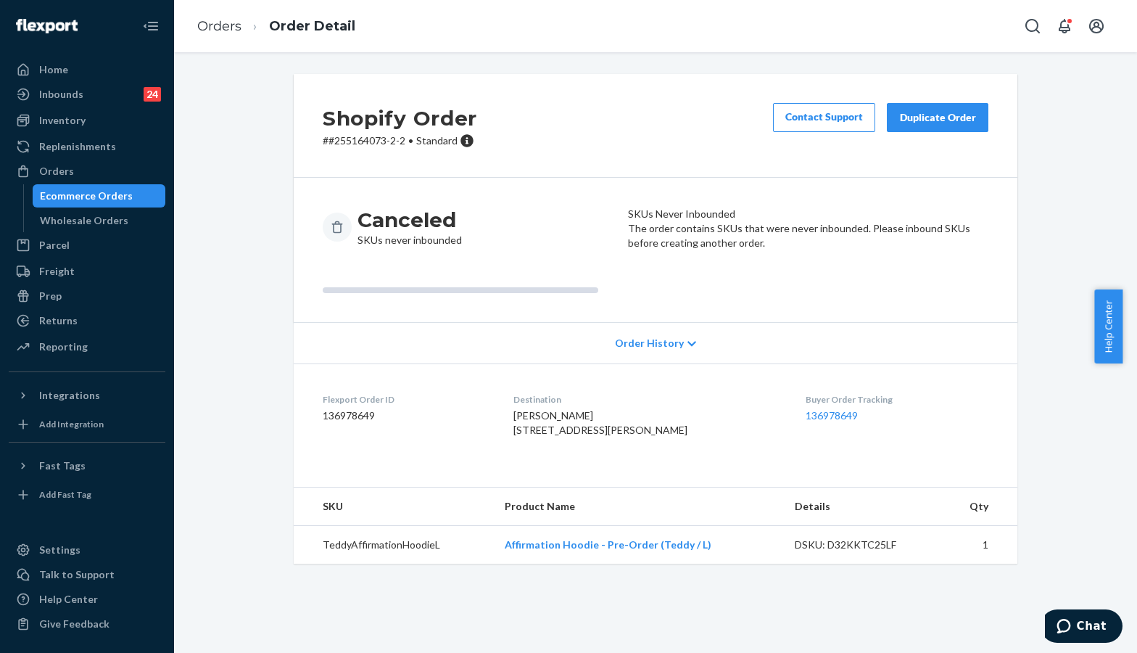
click at [395, 346] on div "Order History" at bounding box center [656, 342] width 724 height 41
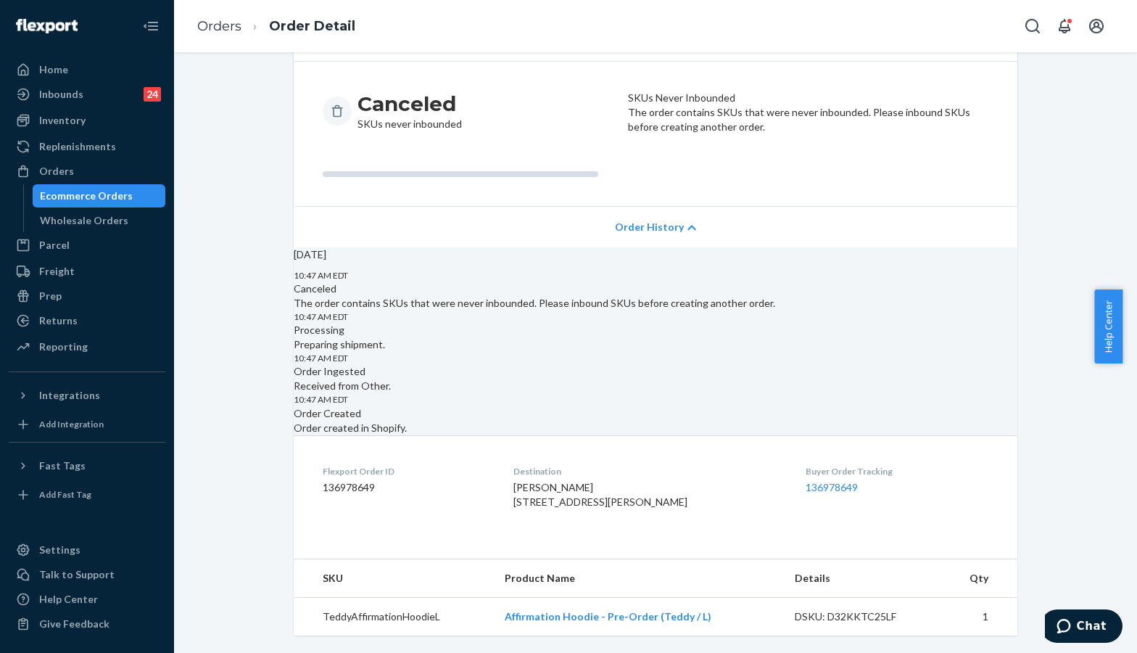
scroll to position [193, 0]
click at [666, 220] on span "Order History" at bounding box center [649, 227] width 69 height 15
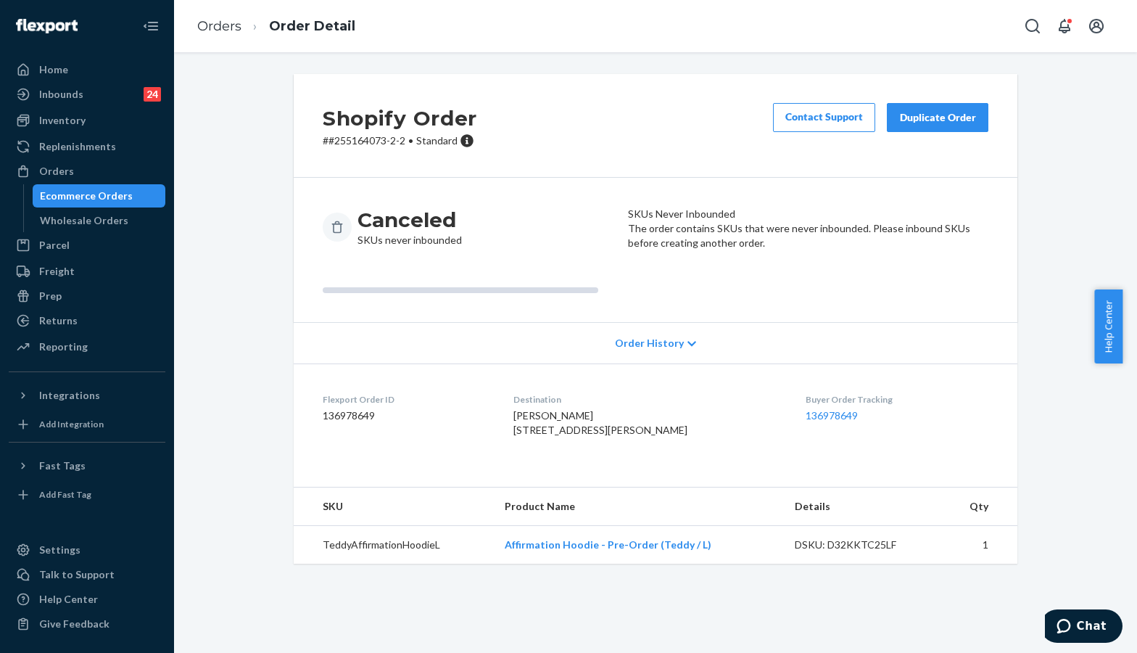
scroll to position [0, 0]
click at [73, 178] on div "Orders" at bounding box center [87, 171] width 154 height 20
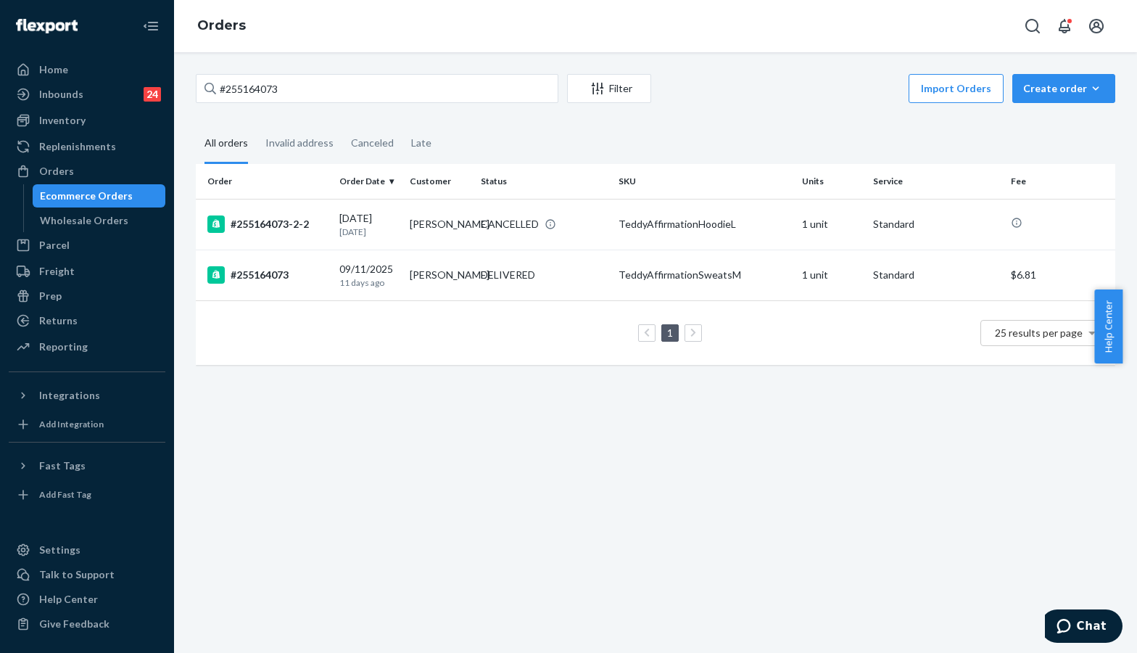
click at [995, 598] on div "#255164073 Filter Import Orders Create order Ecommerce order Removal order All …" at bounding box center [655, 352] width 963 height 601
click at [62, 120] on div "Inventory" at bounding box center [62, 120] width 46 height 15
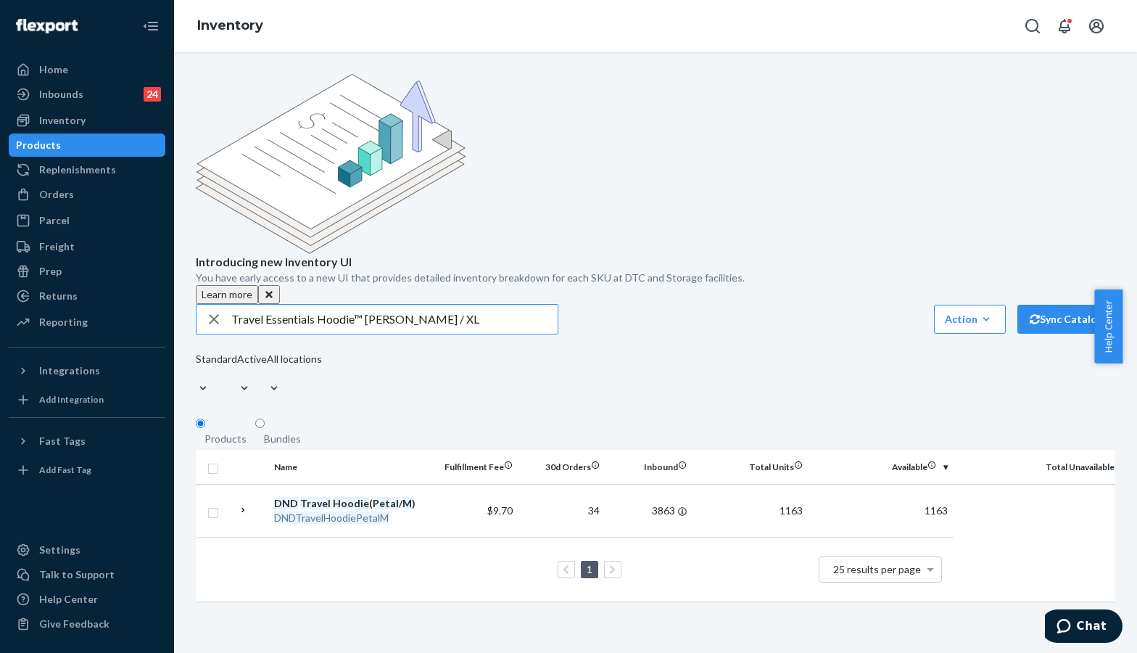
type input "Travel Essentials Hoodie™ Berry / XL"
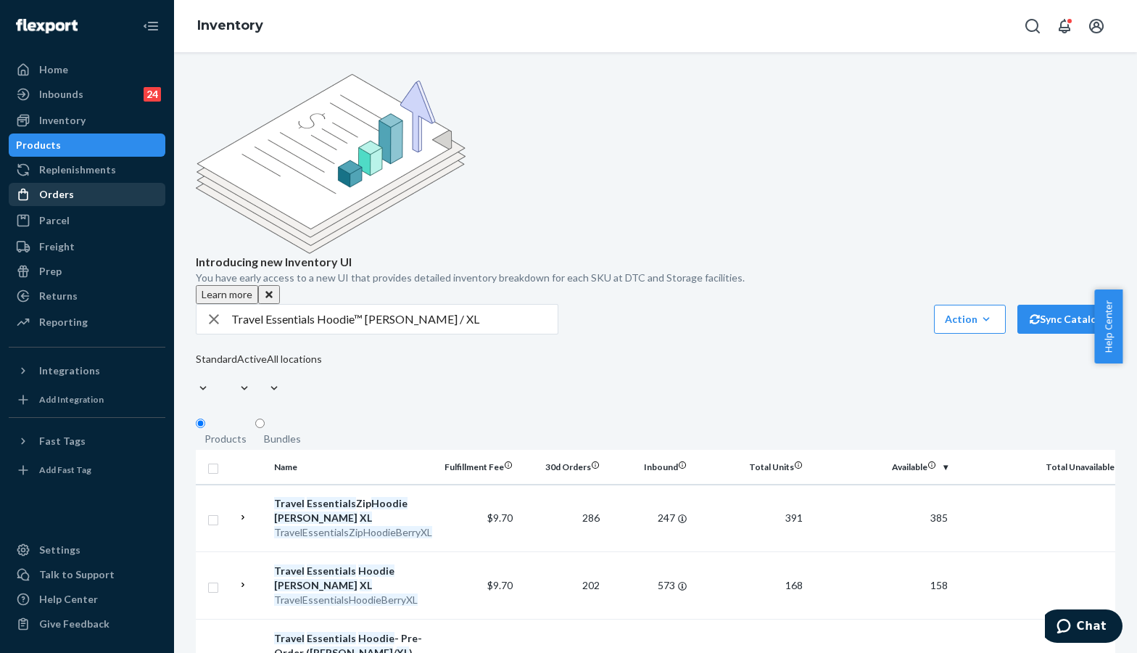
click at [84, 197] on div "Orders" at bounding box center [87, 194] width 154 height 20
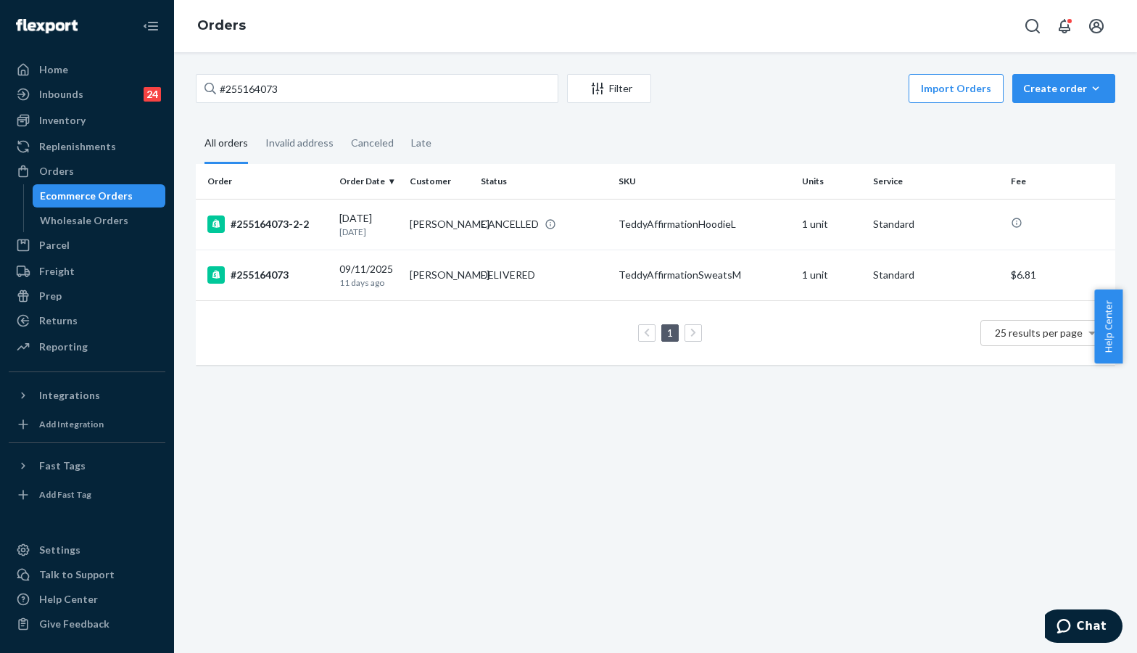
drag, startPoint x: 1005, startPoint y: 133, endPoint x: 749, endPoint y: 131, distance: 256.1
click at [1003, 133] on fieldset "All orders Invalid address Canceled Late" at bounding box center [656, 144] width 920 height 40
click at [453, 94] on input "#255164073" at bounding box center [377, 88] width 363 height 29
paste input "4319996"
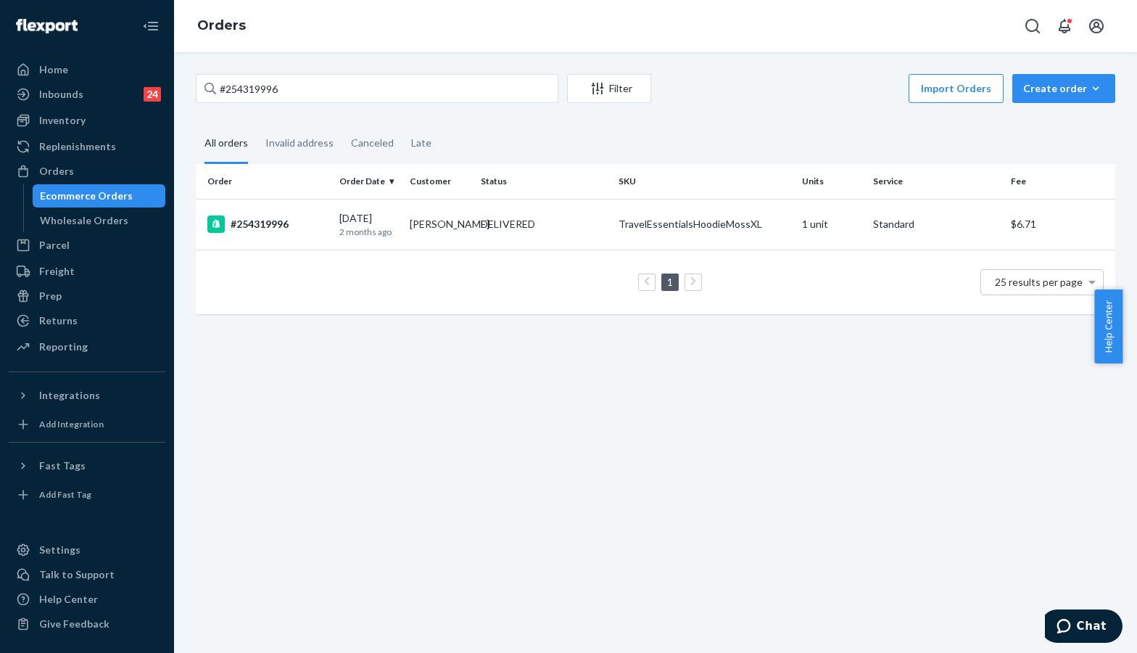
click at [571, 437] on div "#254319996 Filter Import Orders Create order Ecommerce order Removal order All …" at bounding box center [655, 352] width 963 height 601
drag, startPoint x: 989, startPoint y: 414, endPoint x: 973, endPoint y: 413, distance: 16.0
click at [989, 414] on div "#254319996 Filter Import Orders Create order Ecommerce order Removal order All …" at bounding box center [655, 352] width 963 height 601
click at [1001, 600] on div "#254319996 Filter Import Orders Create order Ecommerce order Removal order All …" at bounding box center [655, 352] width 963 height 601
click at [329, 94] on input "#254319996" at bounding box center [377, 88] width 363 height 29
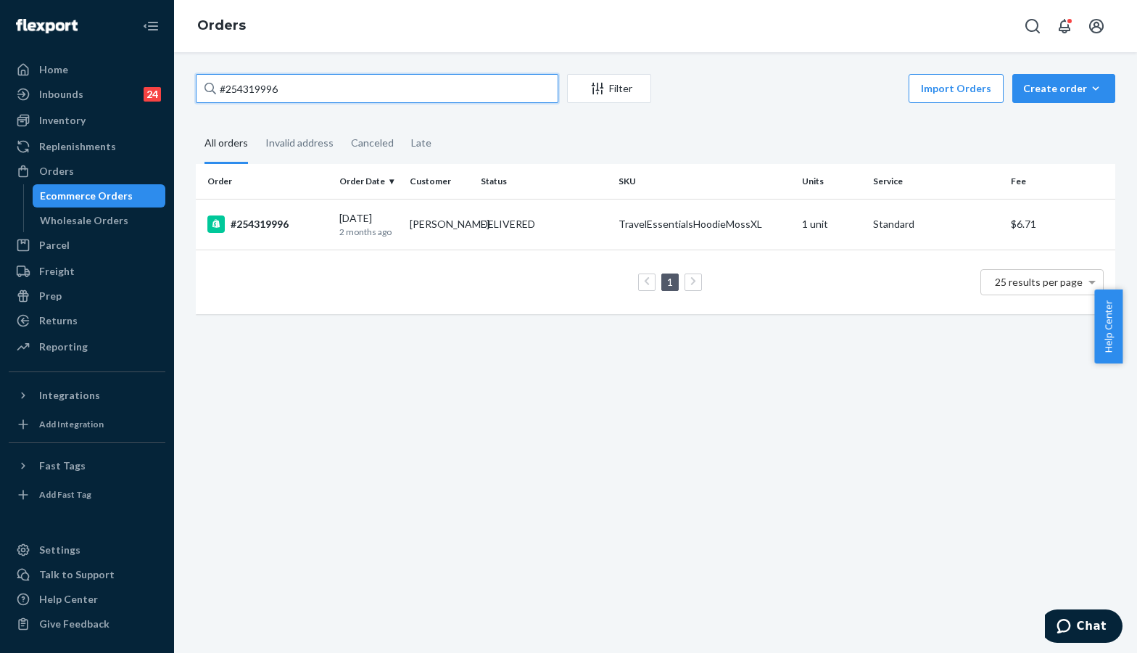
click at [329, 94] on input "#254319996" at bounding box center [377, 88] width 363 height 29
paste input "5098114"
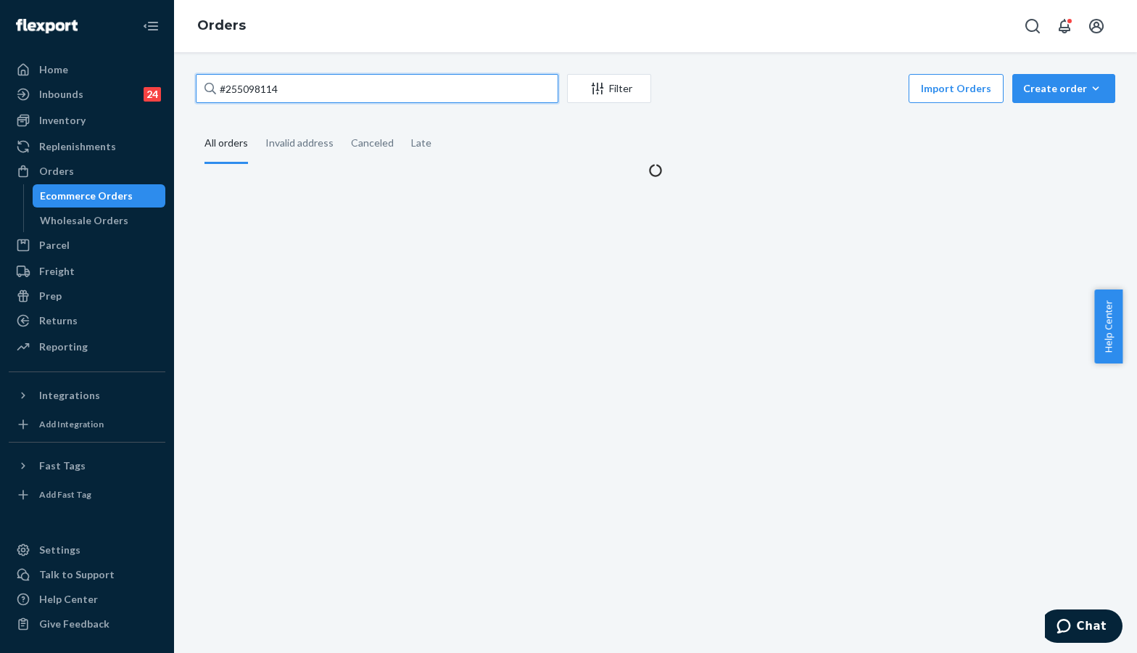
type input "#255098114"
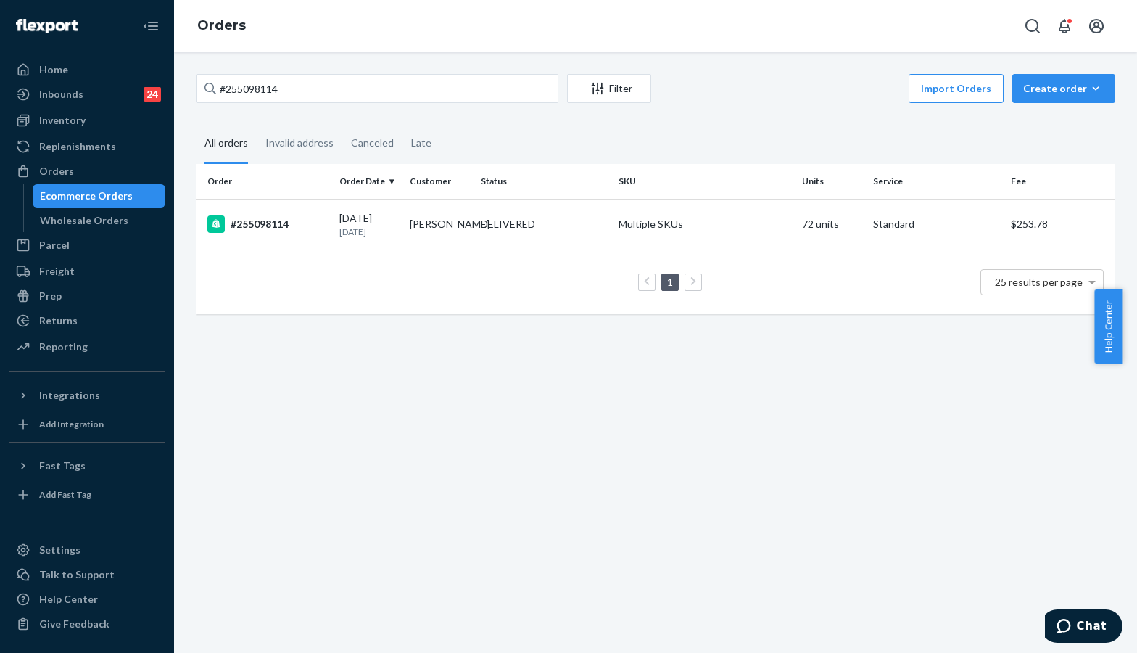
click at [1043, 139] on fieldset "All orders Invalid address Canceled Late" at bounding box center [656, 144] width 920 height 40
click at [270, 219] on div "#255098114" at bounding box center [267, 223] width 120 height 17
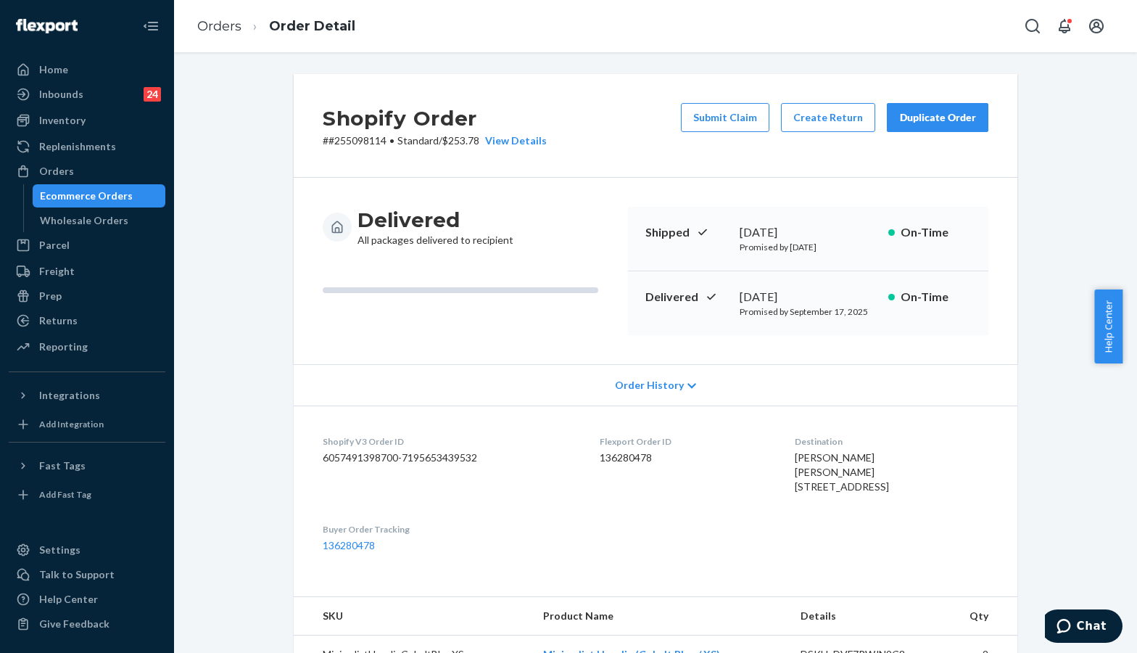
click at [999, 582] on dl "Shopify V3 Order ID 6057491398700-7195653439532 Flexport Order ID 136280478 Des…" at bounding box center [656, 493] width 724 height 176
click at [54, 162] on div "Orders" at bounding box center [87, 171] width 154 height 20
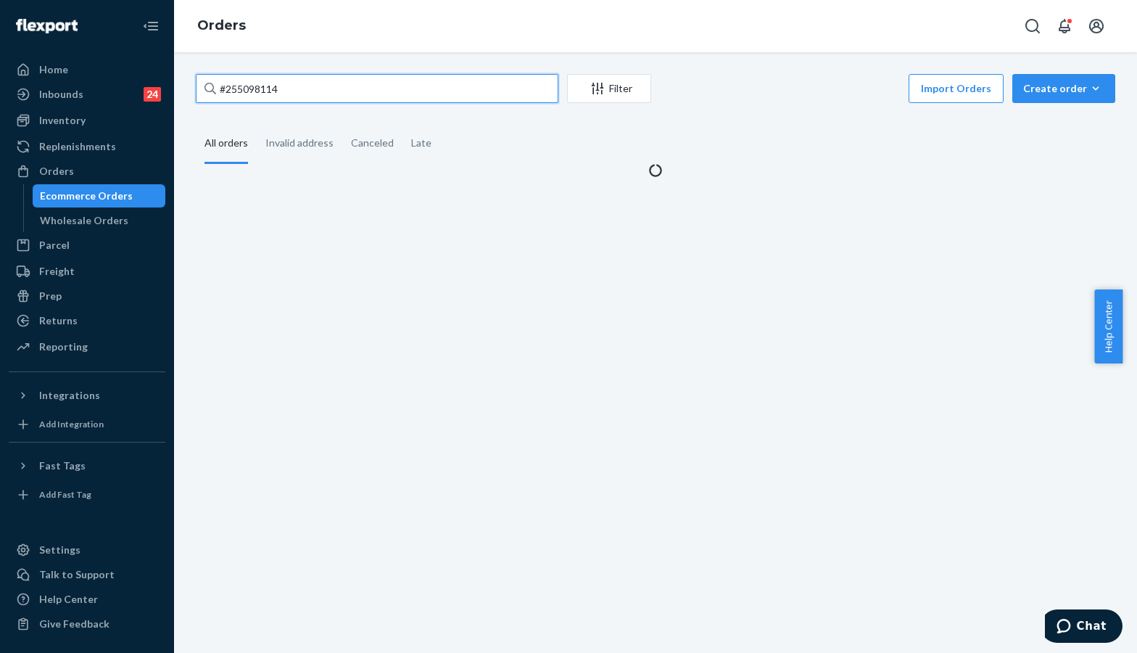
click at [327, 87] on input "#255098114" at bounding box center [377, 88] width 363 height 29
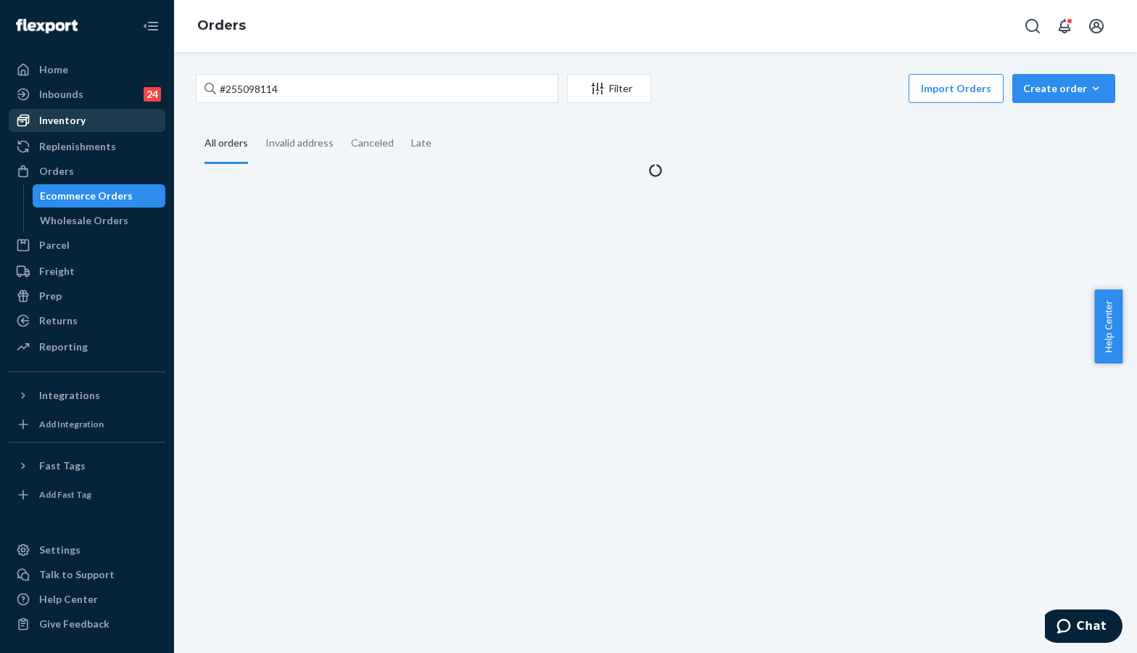
click at [54, 109] on li "Inventory" at bounding box center [87, 120] width 157 height 23
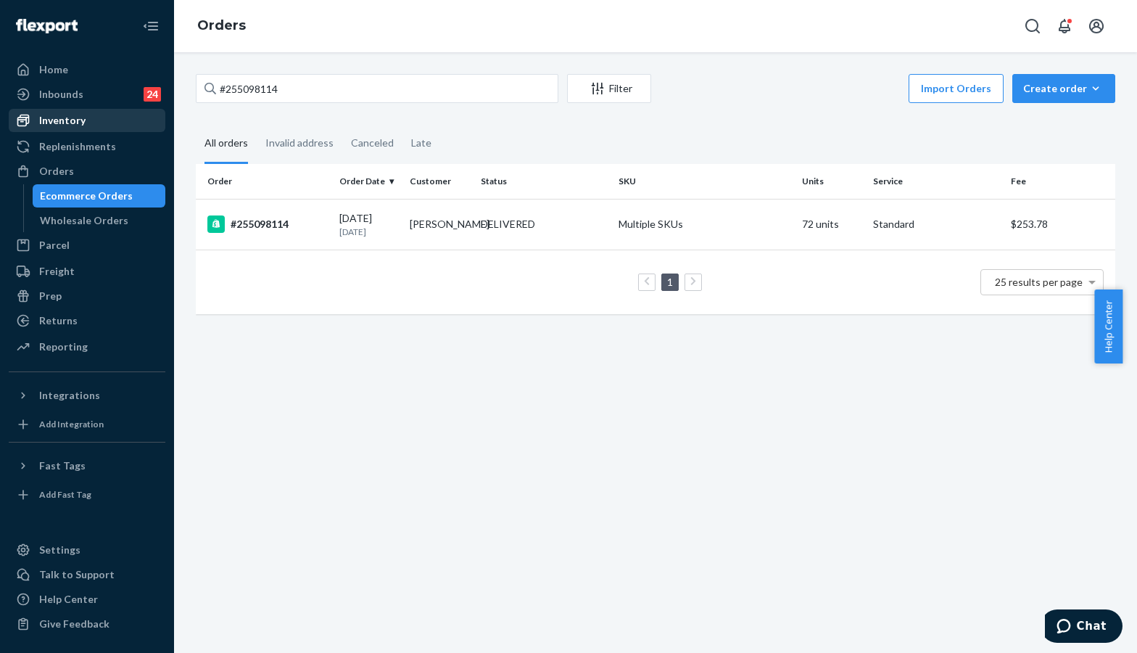
click at [59, 120] on div "Inventory" at bounding box center [62, 120] width 46 height 15
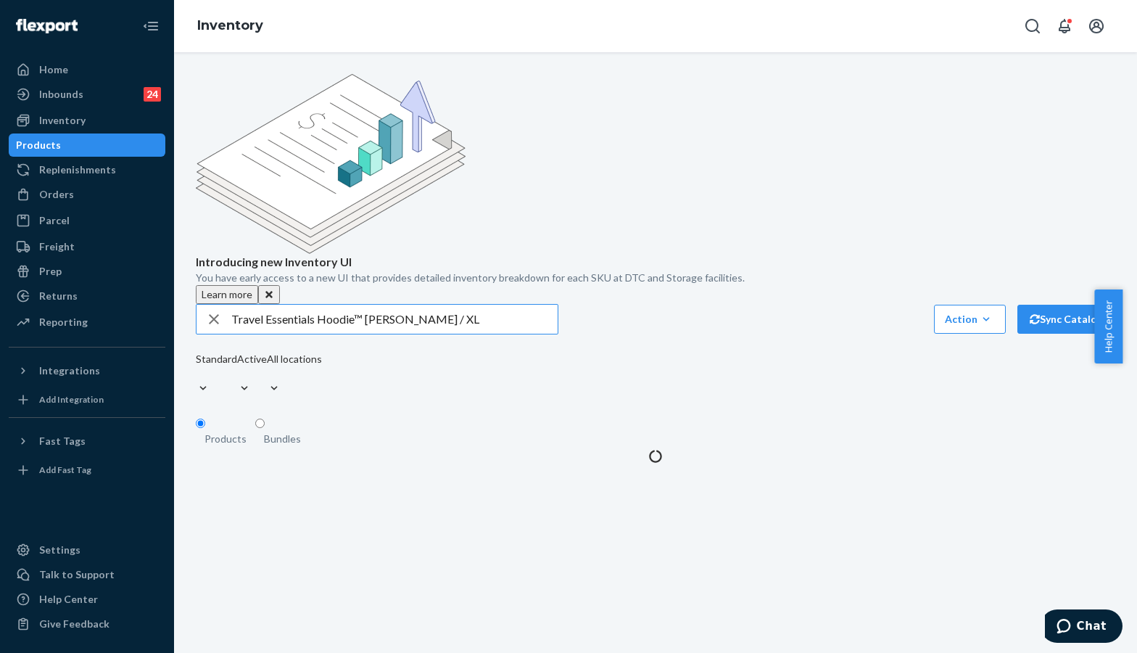
click at [404, 254] on p "Introducing new Inventory UI" at bounding box center [656, 262] width 920 height 17
click at [411, 305] on input "Travel Essentials Hoodie™ Berry / XL" at bounding box center [394, 319] width 326 height 29
paste input "Minimalist Hoodie Powder Pink / S SKU"
type input "Minimalist Hoodie Powder Pink / S"
drag, startPoint x: 1054, startPoint y: 458, endPoint x: 337, endPoint y: 280, distance: 739.2
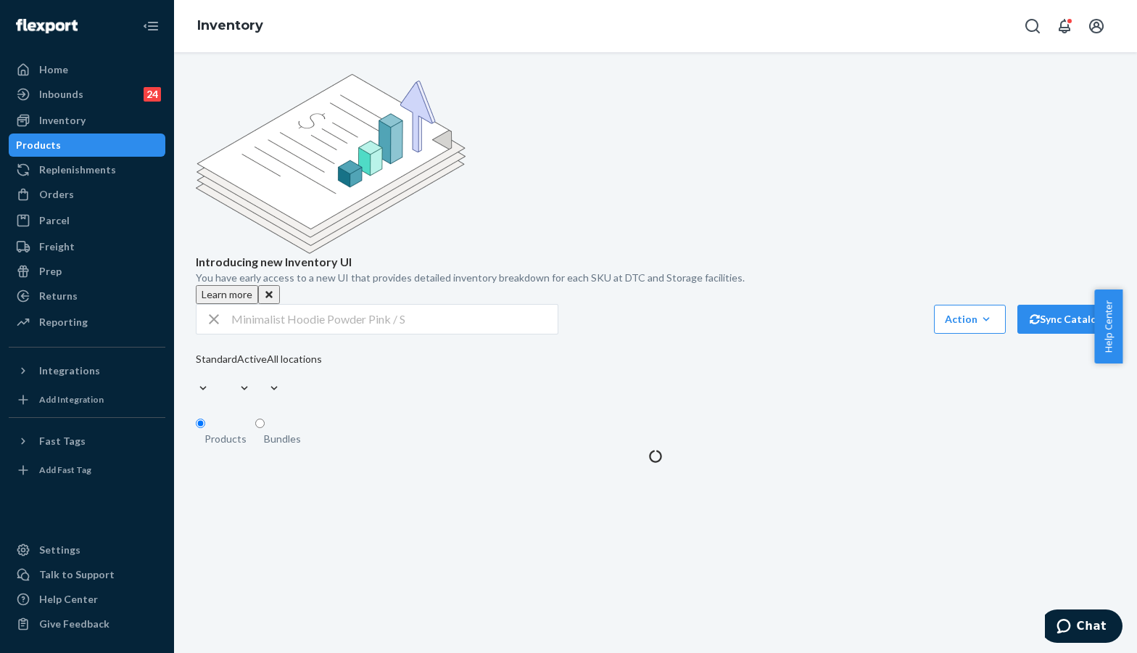
click at [1046, 452] on div "Introducing new Inventory UI You have early access to a new UI that provides de…" at bounding box center [655, 352] width 963 height 601
click at [87, 192] on div "Orders" at bounding box center [87, 194] width 154 height 20
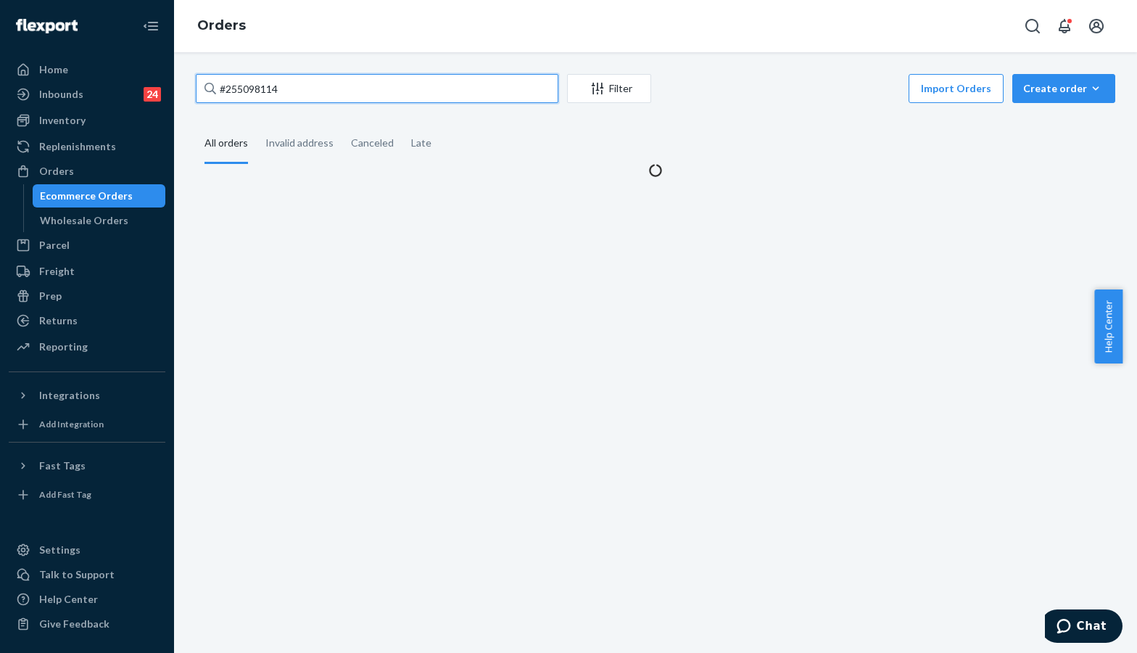
click at [346, 92] on input "#255098114" at bounding box center [377, 88] width 363 height 29
paste input "214883"
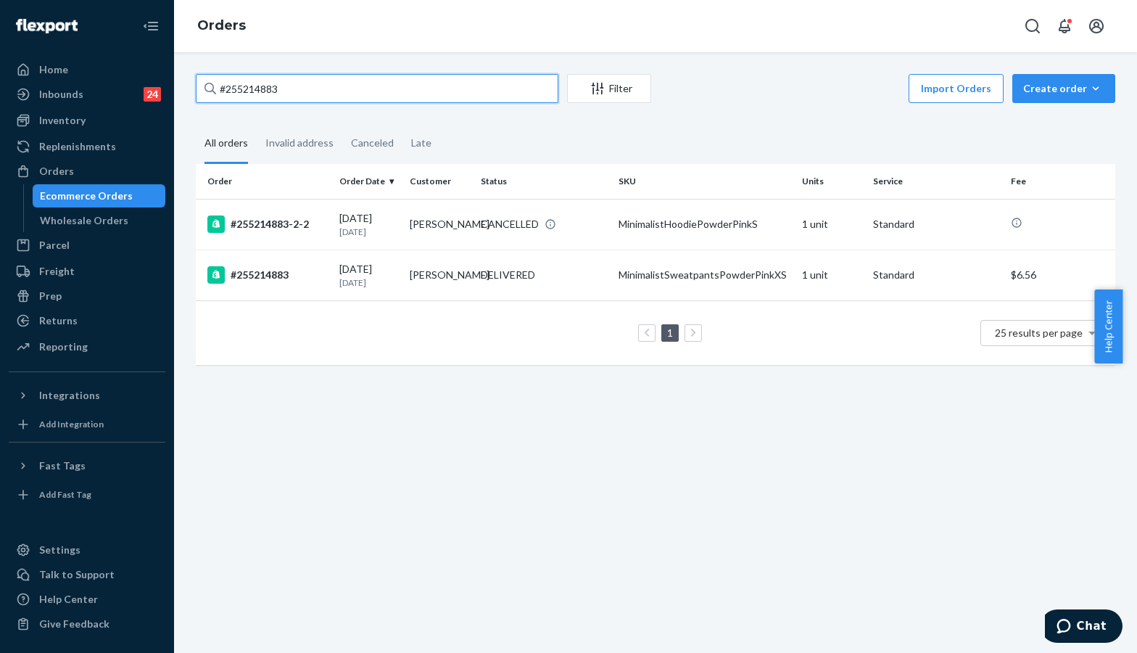
type input "#255214883"
click at [714, 453] on div "#255214883 Filter Import Orders Create order Ecommerce order Removal order All …" at bounding box center [655, 352] width 963 height 601
click at [450, 486] on div "#255214883 Filter Import Orders Create order Ecommerce order Removal order All …" at bounding box center [655, 352] width 963 height 601
drag, startPoint x: 1077, startPoint y: 117, endPoint x: 760, endPoint y: 36, distance: 327.2
click at [1076, 117] on div "#255214883 Filter Import Orders Create order Ecommerce order Removal order All …" at bounding box center [656, 226] width 942 height 305
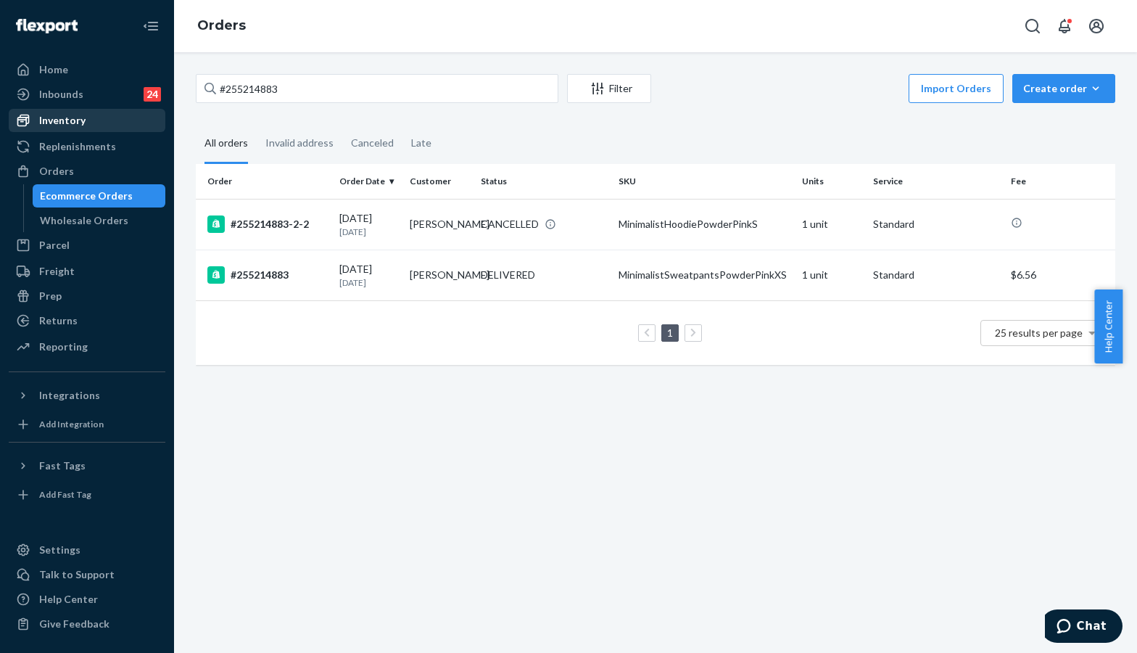
click at [83, 123] on div "Inventory" at bounding box center [87, 120] width 154 height 20
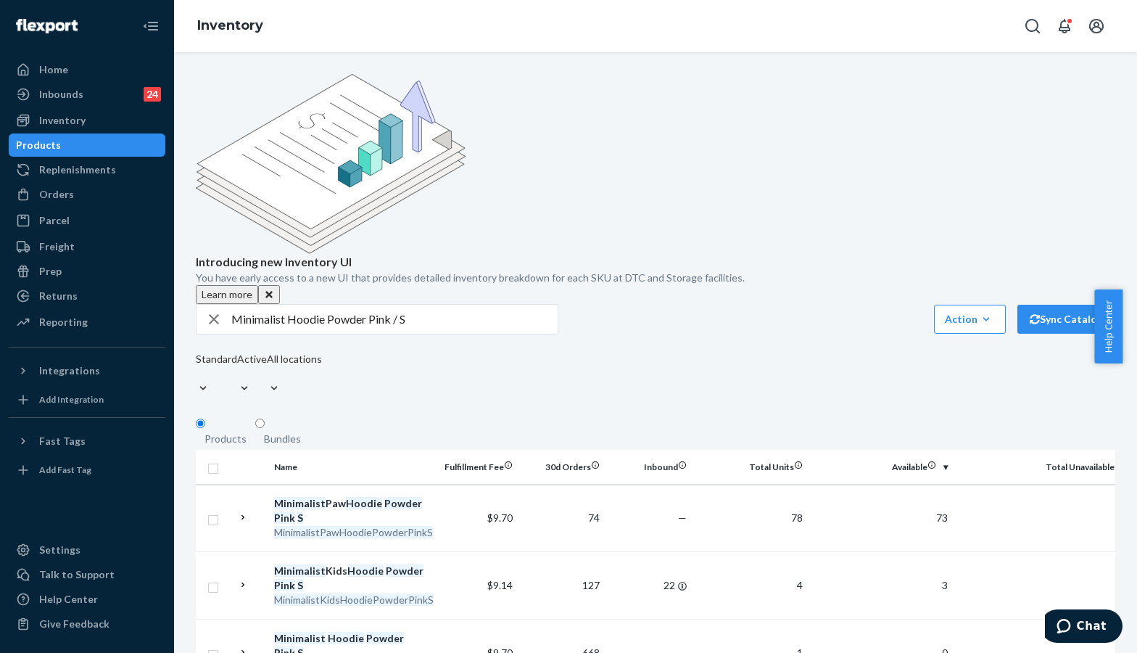
drag, startPoint x: 981, startPoint y: 300, endPoint x: 851, endPoint y: 297, distance: 130.6
click at [982, 417] on fieldset "Products Bundles" at bounding box center [656, 433] width 920 height 33
click at [434, 305] on input "Minimalist Hoodie Powder Pink / S" at bounding box center [394, 319] width 326 height 29
click at [1046, 170] on div "Introducing new Inventory UI You have early access to a new UI that provides de…" at bounding box center [656, 189] width 920 height 230
click at [466, 305] on input "Minimalist Hoodie Powder Pink / S" at bounding box center [394, 319] width 326 height 29
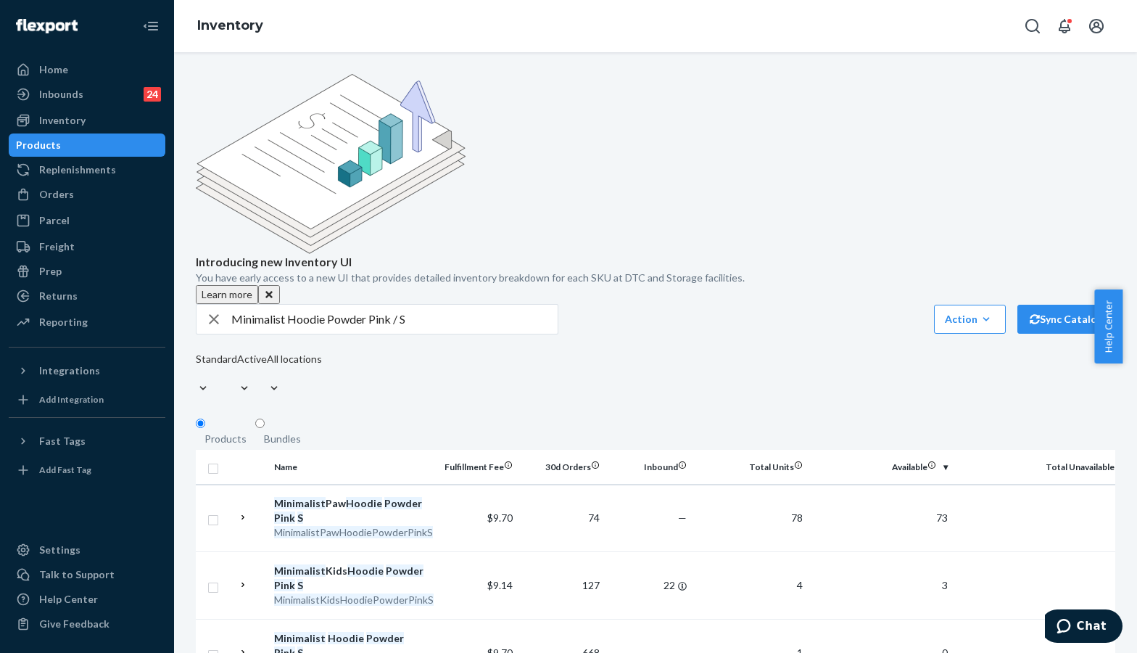
click at [1042, 177] on div "Introducing new Inventory UI You have early access to a new UI that provides de…" at bounding box center [656, 189] width 920 height 230
drag, startPoint x: 1045, startPoint y: 162, endPoint x: 878, endPoint y: 181, distance: 167.8
click at [1045, 162] on div "Introducing new Inventory UI You have early access to a new UI that provides de…" at bounding box center [656, 189] width 920 height 230
click at [86, 196] on div "Orders" at bounding box center [87, 194] width 154 height 20
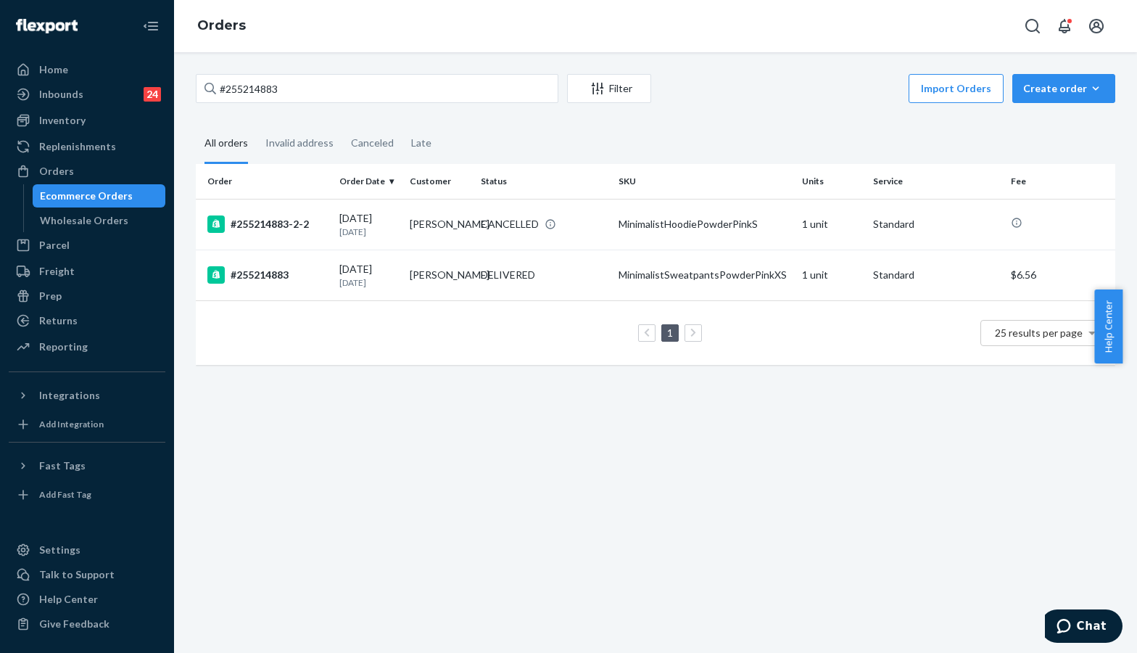
drag, startPoint x: 1014, startPoint y: 598, endPoint x: 1005, endPoint y: 587, distance: 15.0
click at [1008, 590] on div "#255214883 Filter Import Orders Create order Ecommerce order Removal order All …" at bounding box center [655, 352] width 963 height 601
click at [67, 112] on div "Inventory" at bounding box center [87, 120] width 154 height 20
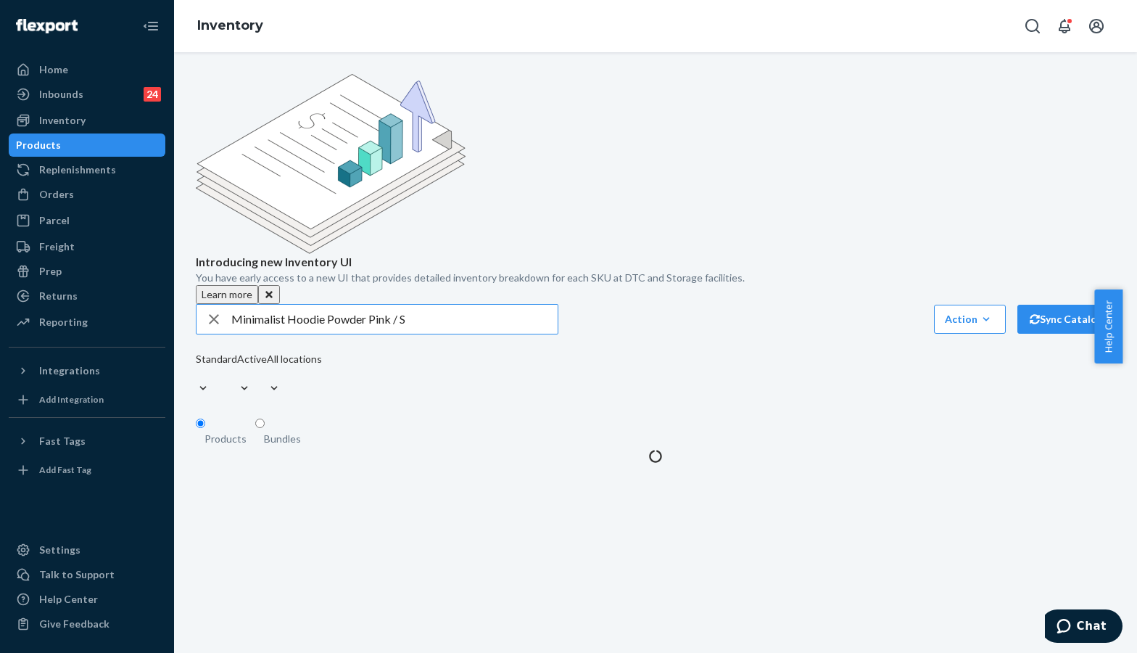
click at [449, 305] on input "Minimalist Hoodie Powder Pink / S" at bounding box center [394, 319] width 326 height 29
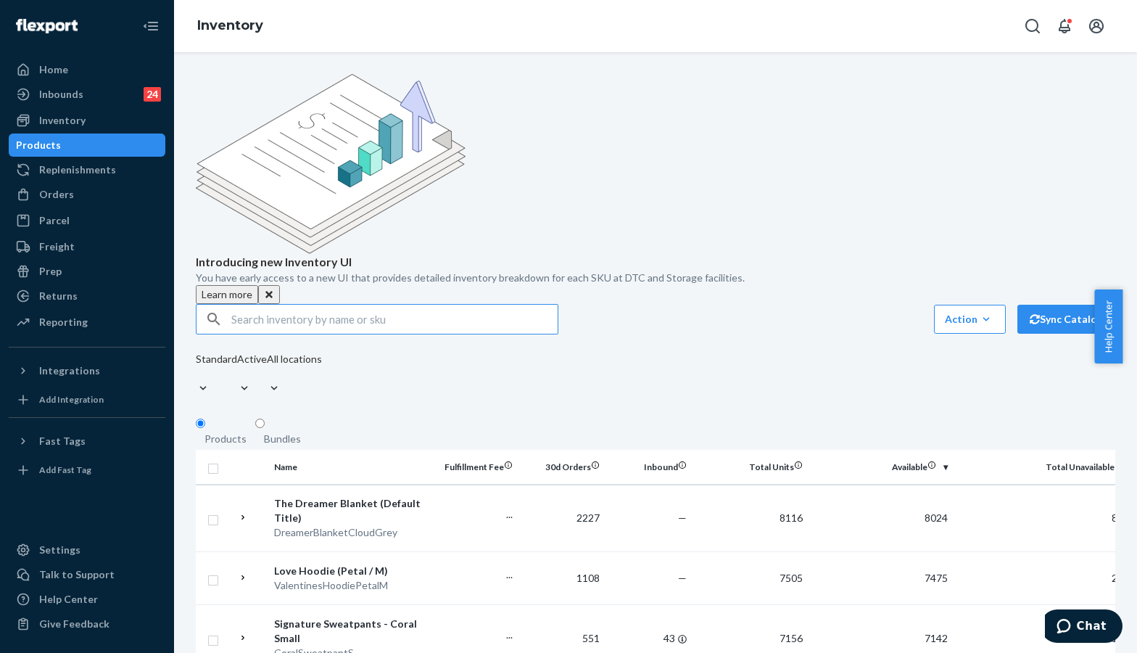
click at [454, 305] on input "text" at bounding box center [394, 319] width 326 height 29
drag, startPoint x: 1013, startPoint y: 161, endPoint x: 931, endPoint y: 175, distance: 83.1
click at [1002, 162] on div "Introducing new Inventory UI You have early access to a new UI that provides de…" at bounding box center [656, 189] width 920 height 230
click at [477, 305] on input "text" at bounding box center [394, 319] width 326 height 29
paste input "Minimalist Hoodie Powder Pink / S"
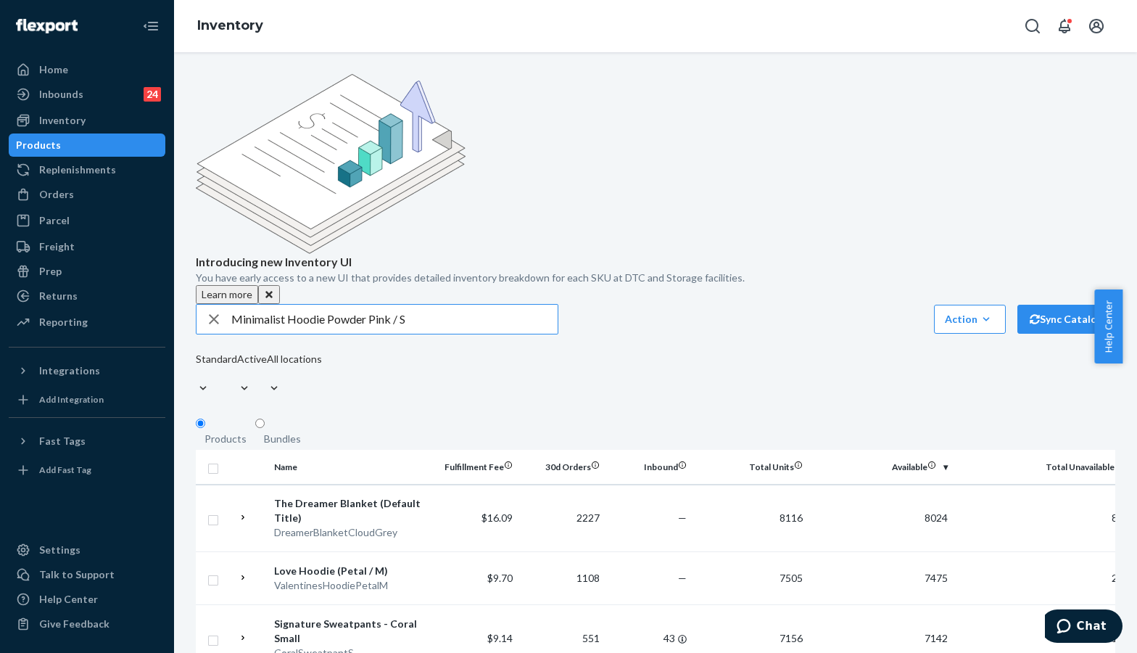
type input "Minimalist Hoodie Powder Pink / S"
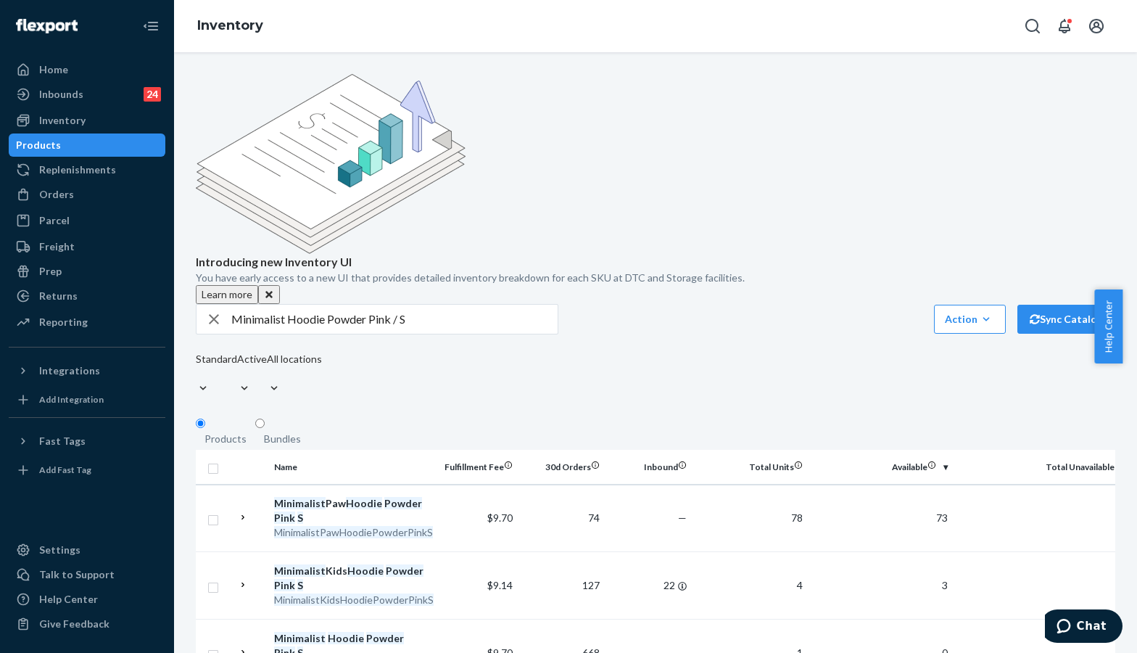
click at [1045, 288] on div "Introducing new Inventory UI You have early access to a new UI that provides de…" at bounding box center [656, 419] width 942 height 691
click at [73, 207] on div "Orders Ecommerce Orders Wholesale Orders" at bounding box center [87, 195] width 157 height 25
click at [89, 192] on div "Orders" at bounding box center [87, 194] width 154 height 20
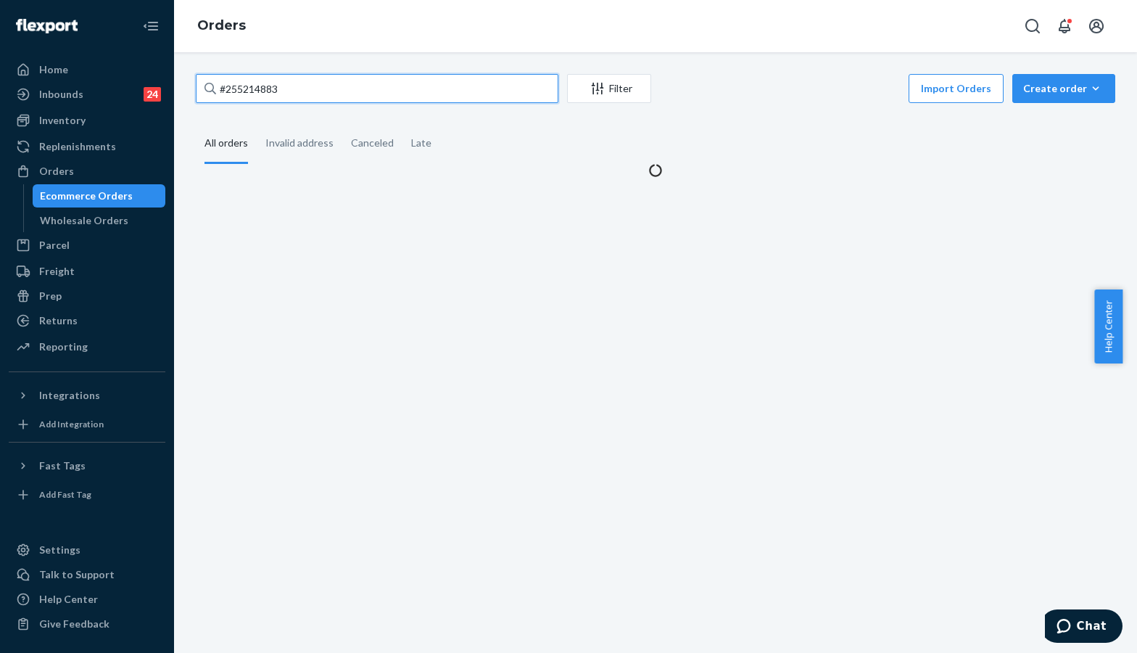
click at [270, 75] on input "#255214883" at bounding box center [377, 88] width 363 height 29
paste input "4167484"
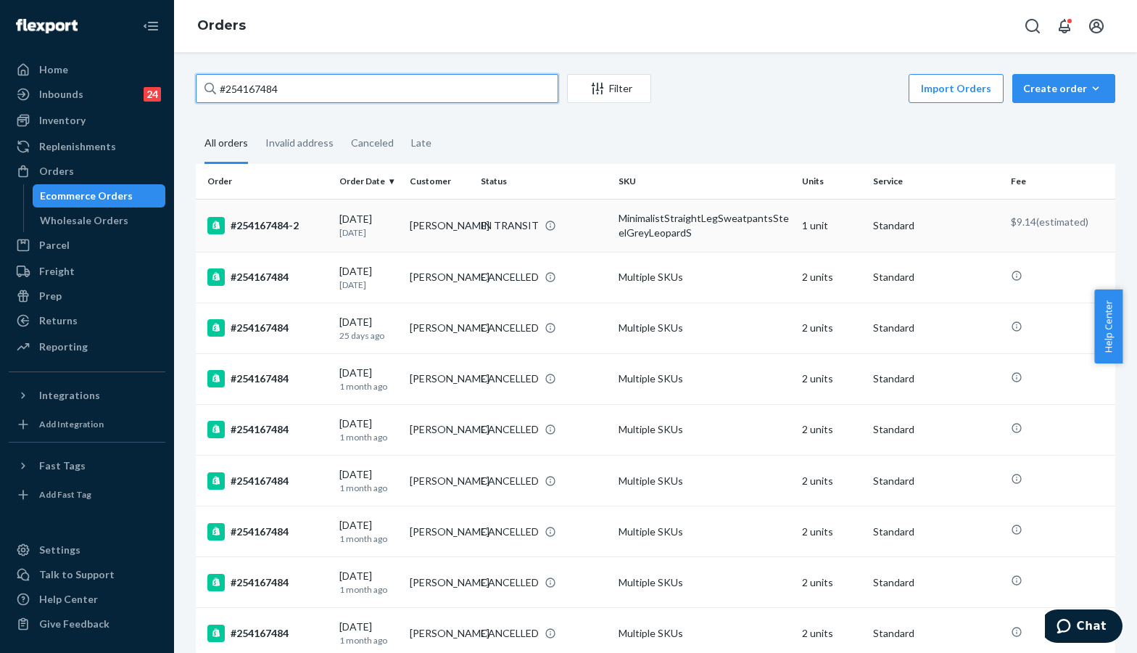
type input "#254167484"
click at [758, 115] on div "#254167484 Filter Import Orders Create order Ecommerce order Removal order All …" at bounding box center [656, 533] width 942 height 918
click at [1109, 576] on div "#254167484 Filter Import Orders Create order Ecommerce order Removal order All …" at bounding box center [656, 533] width 942 height 918
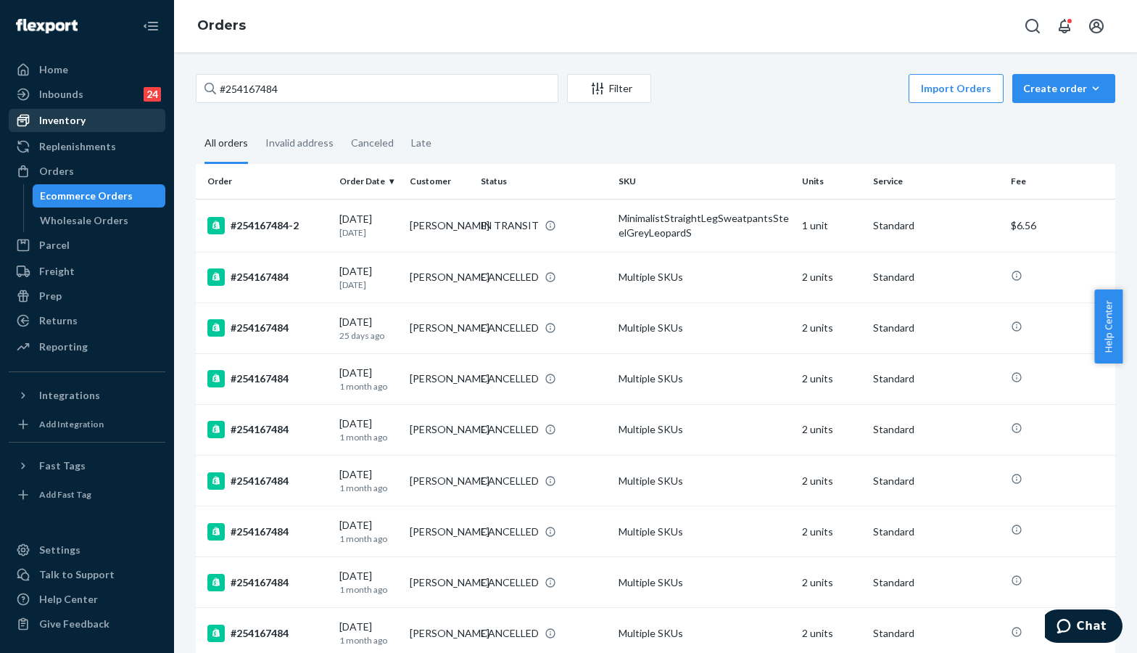
click at [57, 123] on div "Inventory" at bounding box center [62, 120] width 46 height 15
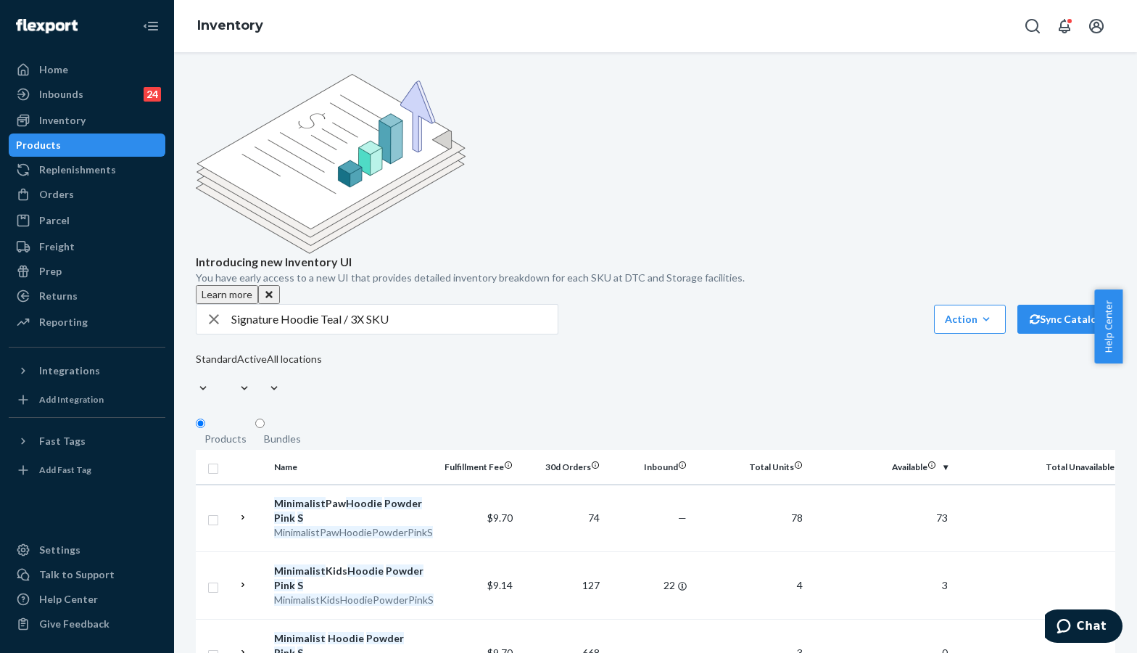
click at [1008, 74] on div "Introducing new Inventory UI You have early access to a new UI that provides de…" at bounding box center [656, 189] width 920 height 230
click at [408, 305] on input "Signature Hoodie Teal / 3X SKU" at bounding box center [394, 319] width 326 height 29
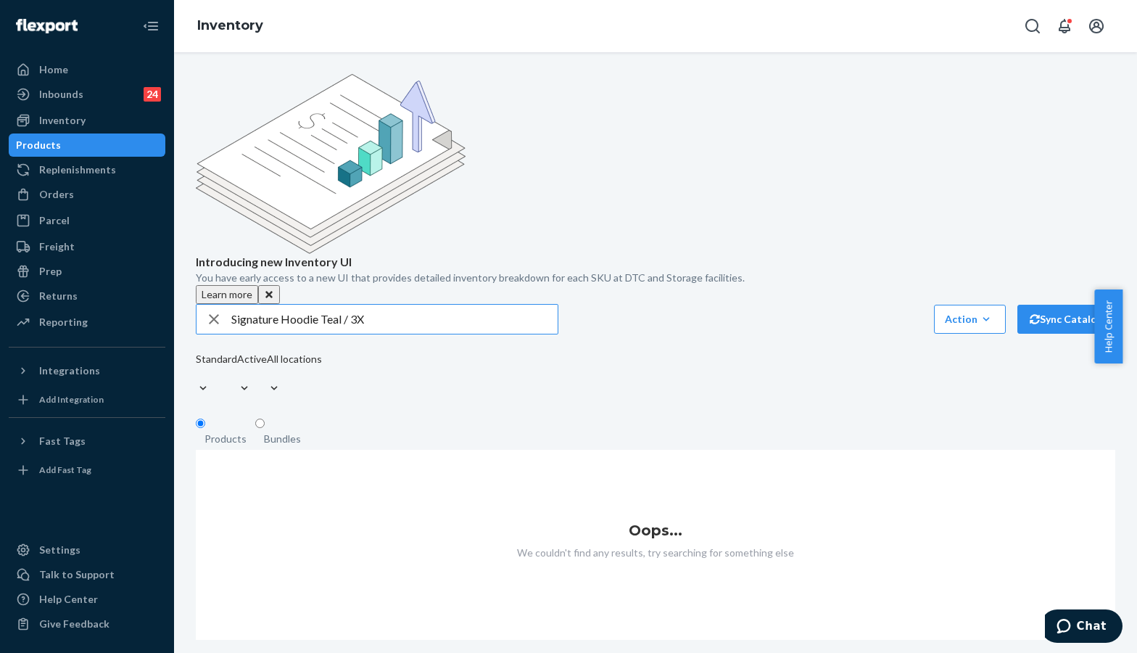
click at [393, 305] on input "Signature Hoodie Teal / 3X" at bounding box center [394, 319] width 326 height 29
click at [346, 305] on input "Signature Hoodie Teal / 3X" at bounding box center [394, 319] width 326 height 29
click at [329, 305] on input "Signature Hoodie Teal / 3X" at bounding box center [394, 319] width 326 height 29
type input "Signature Hoodie Emerald / 3X"
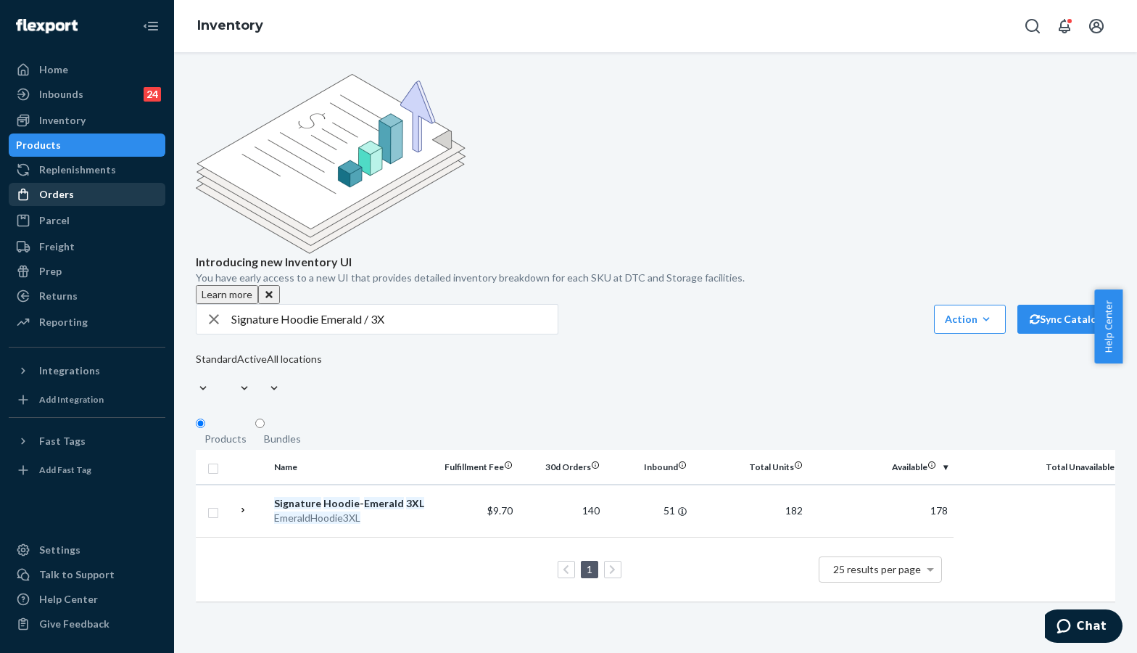
click at [75, 198] on div "Orders" at bounding box center [87, 194] width 154 height 20
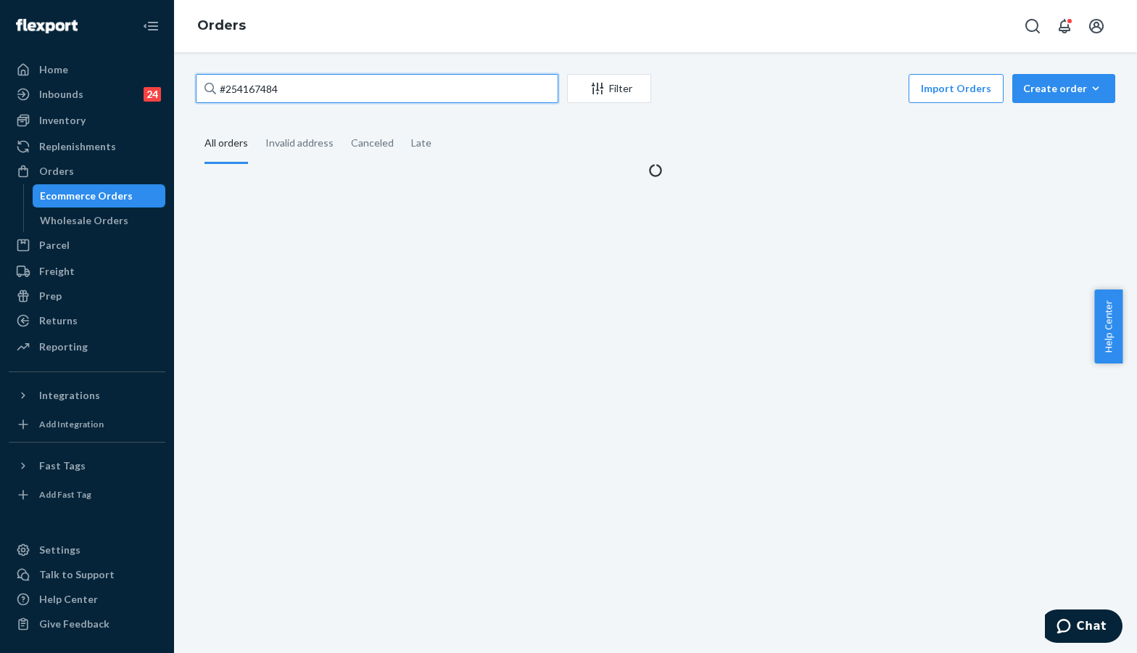
click at [332, 84] on input "#254167484" at bounding box center [377, 88] width 363 height 29
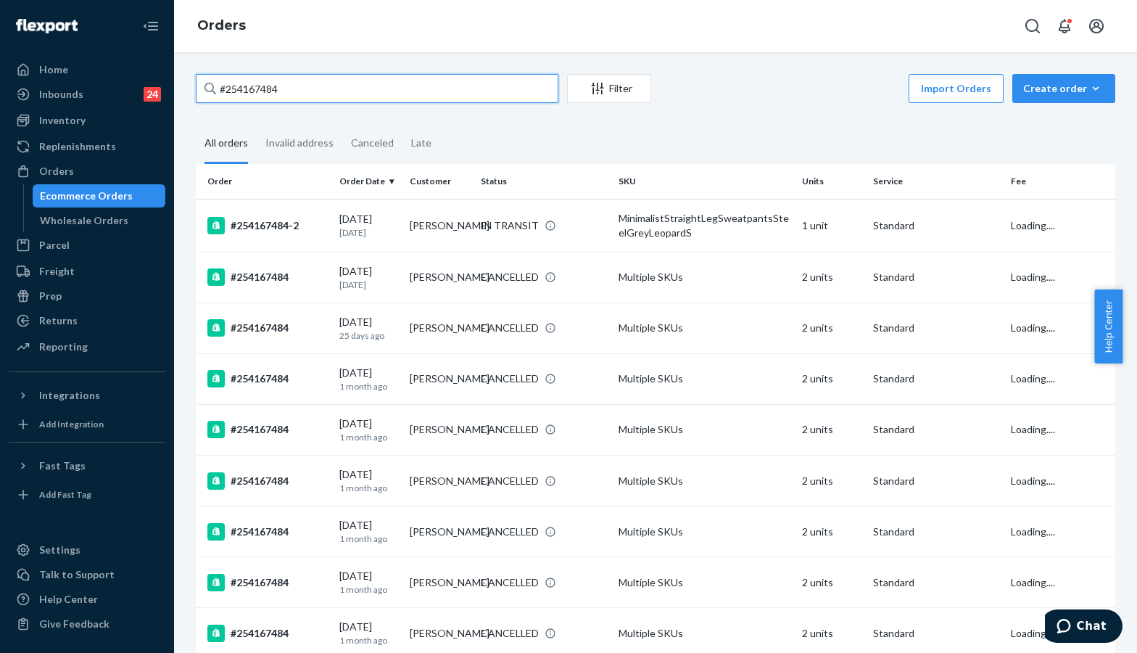
click at [332, 84] on input "#254167484" at bounding box center [377, 88] width 363 height 29
click at [251, 94] on input "#254167484" at bounding box center [377, 88] width 363 height 29
paste input "#255185481"
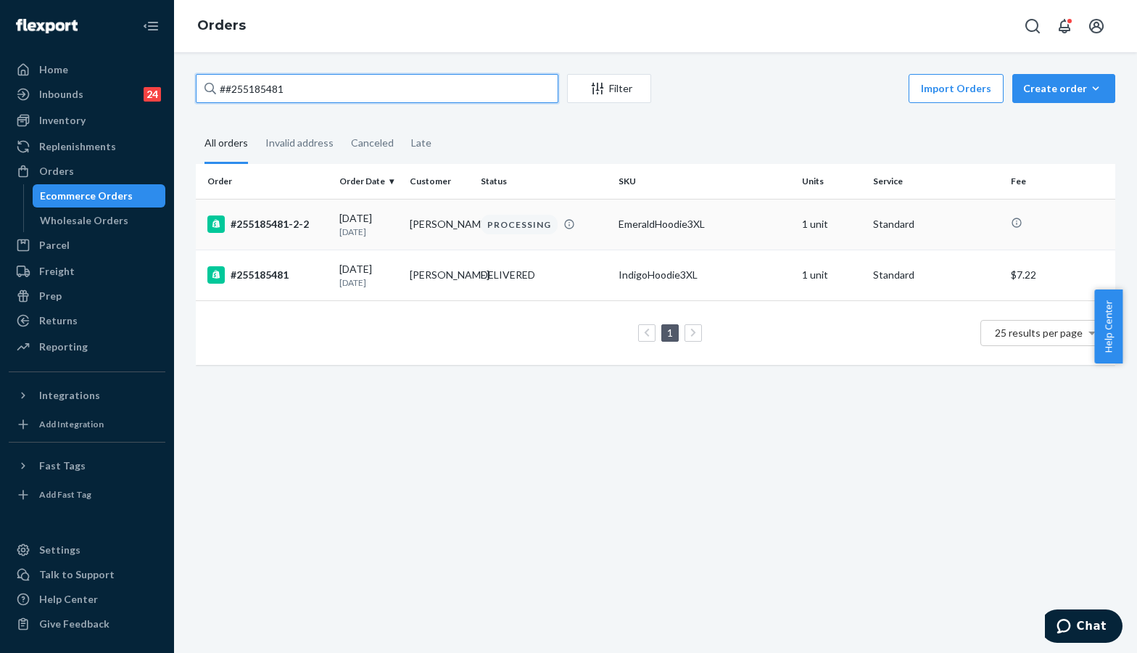
type input "##255185481"
click at [550, 217] on div "PROCESSING" at bounding box center [544, 225] width 132 height 20
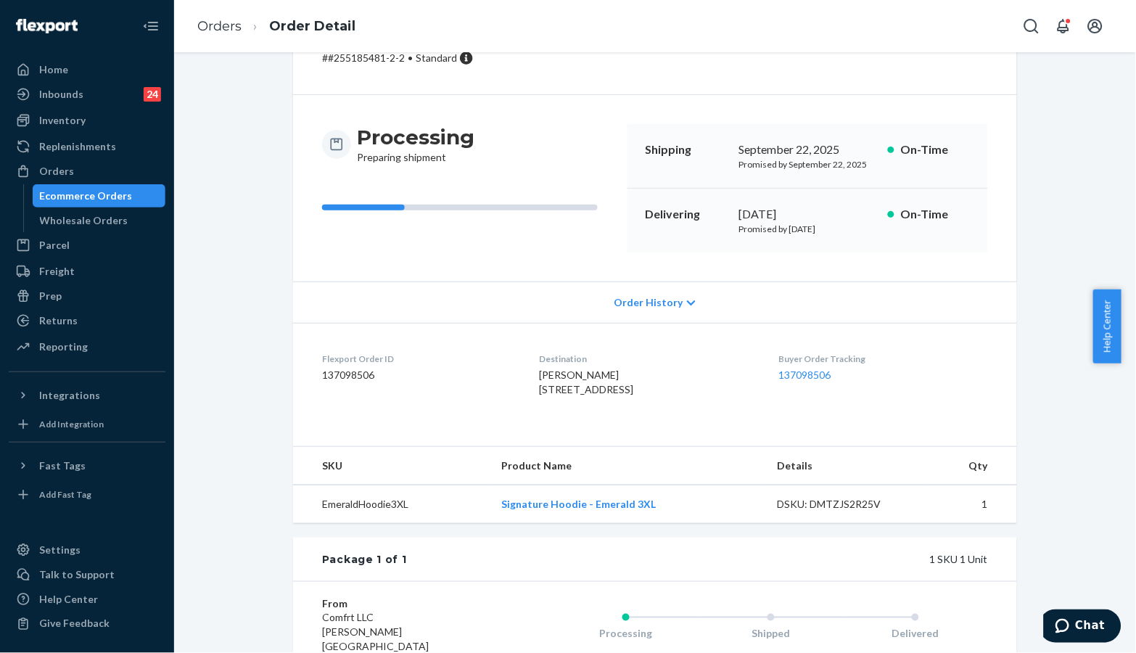
scroll to position [70, 0]
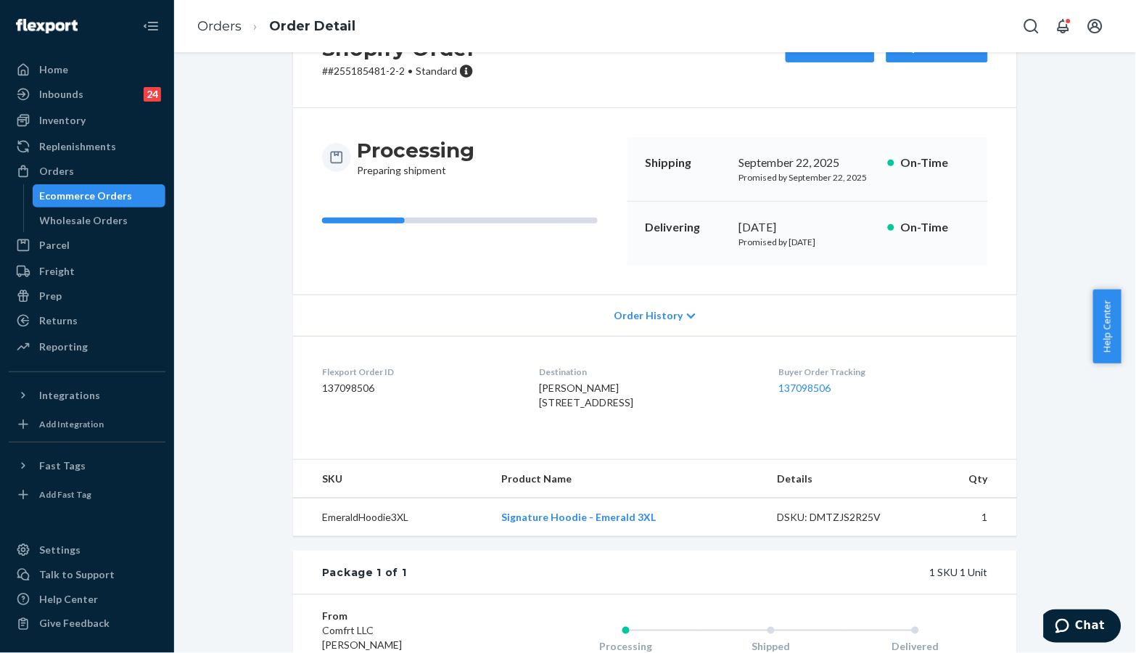
click at [1079, 279] on div "Shopify Order # #255185481-2-2 • Standard Cancel Order Duplicate Order Processi…" at bounding box center [655, 418] width 940 height 828
click at [812, 391] on link "137098506" at bounding box center [805, 388] width 52 height 12
click at [81, 117] on div "Inventory" at bounding box center [62, 120] width 46 height 15
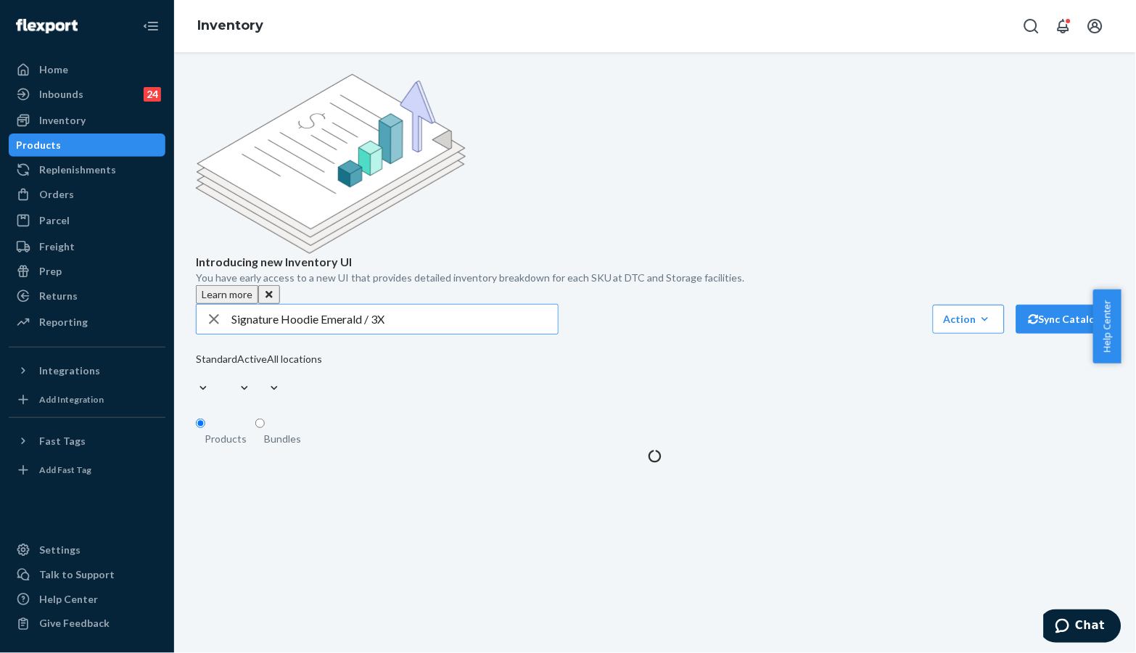
click at [419, 305] on input "Signature Hoodie Emerald / 3X" at bounding box center [394, 319] width 326 height 29
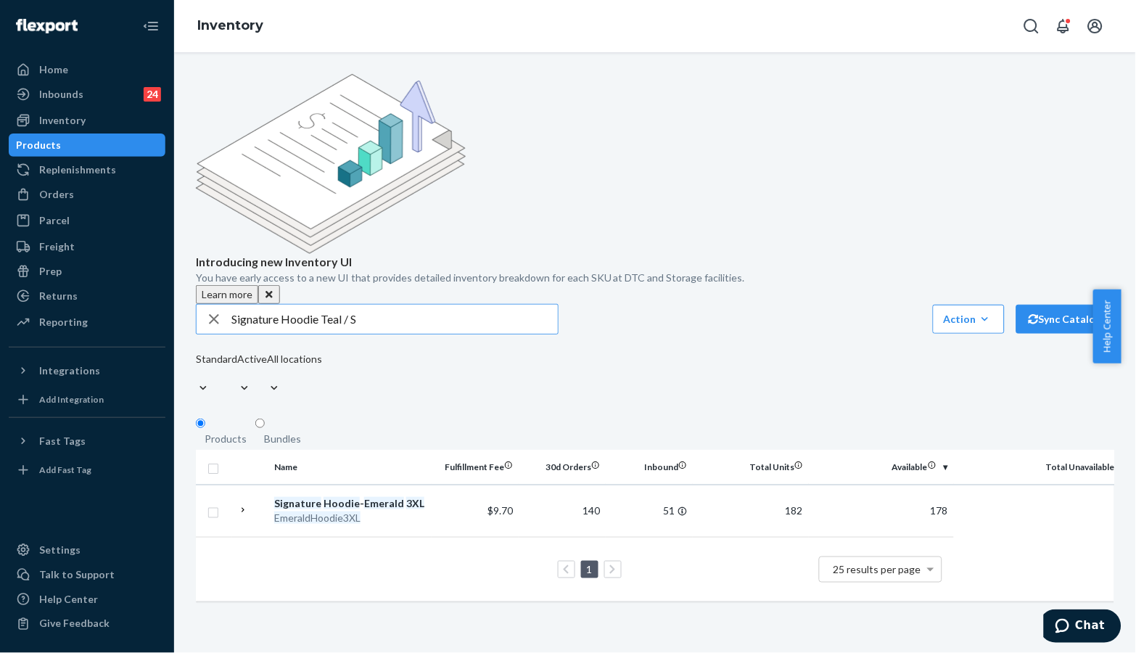
click at [328, 305] on input "Signature Hoodie Teal / S" at bounding box center [394, 319] width 326 height 29
type input "Signature Hoodie Emerald / S"
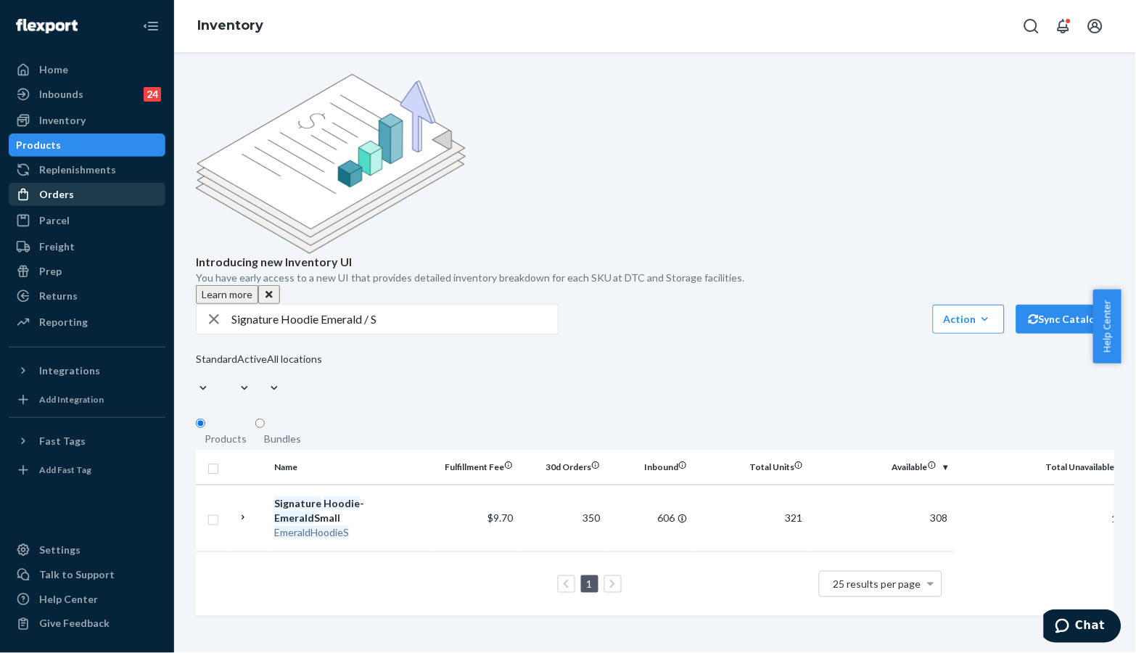
click at [101, 203] on div "Orders" at bounding box center [87, 194] width 154 height 20
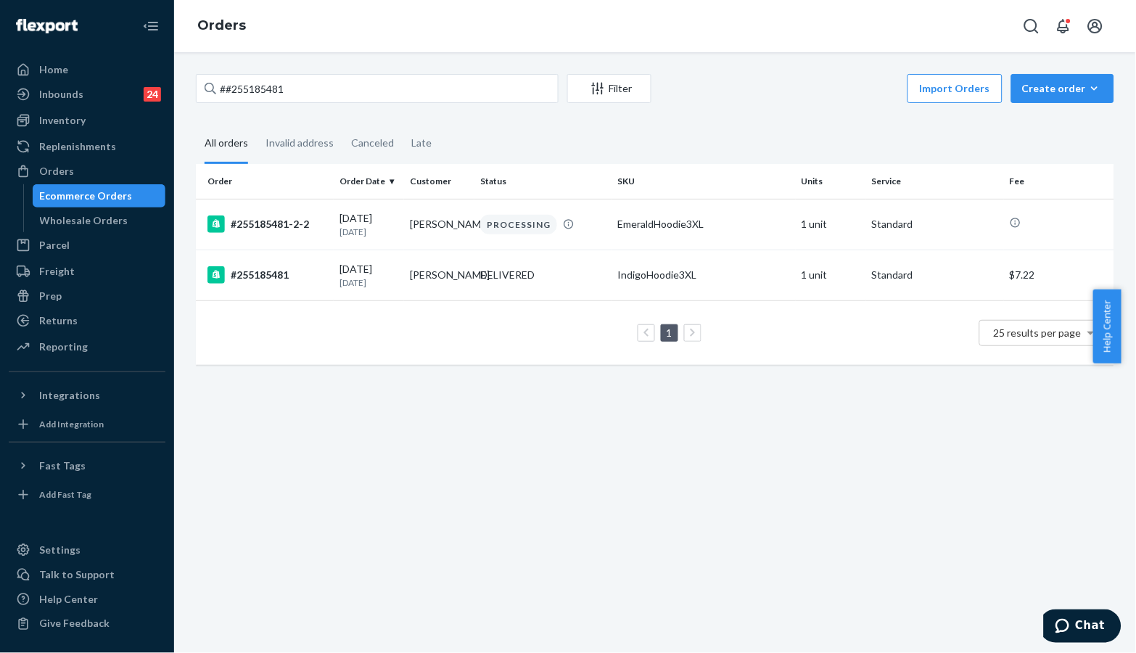
drag, startPoint x: 1010, startPoint y: 139, endPoint x: 993, endPoint y: 139, distance: 16.7
click at [1010, 139] on fieldset "All orders Invalid address Canceled Late" at bounding box center [655, 144] width 918 height 40
click at [408, 81] on input "##255185481" at bounding box center [377, 88] width 363 height 29
click at [248, 83] on input "##255185481" at bounding box center [377, 88] width 363 height 29
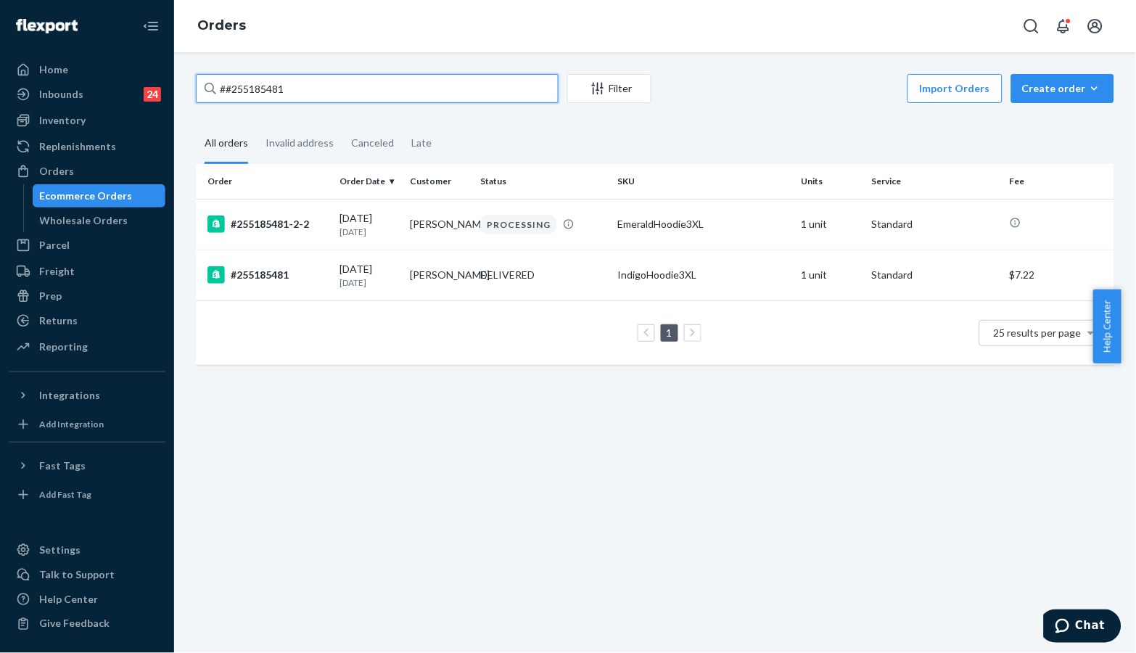
click at [248, 83] on input "##255185481" at bounding box center [377, 88] width 363 height 29
paste input "255180478"
type input "#255180478"
click at [358, 233] on p "1 day ago" at bounding box center [368, 232] width 59 height 12
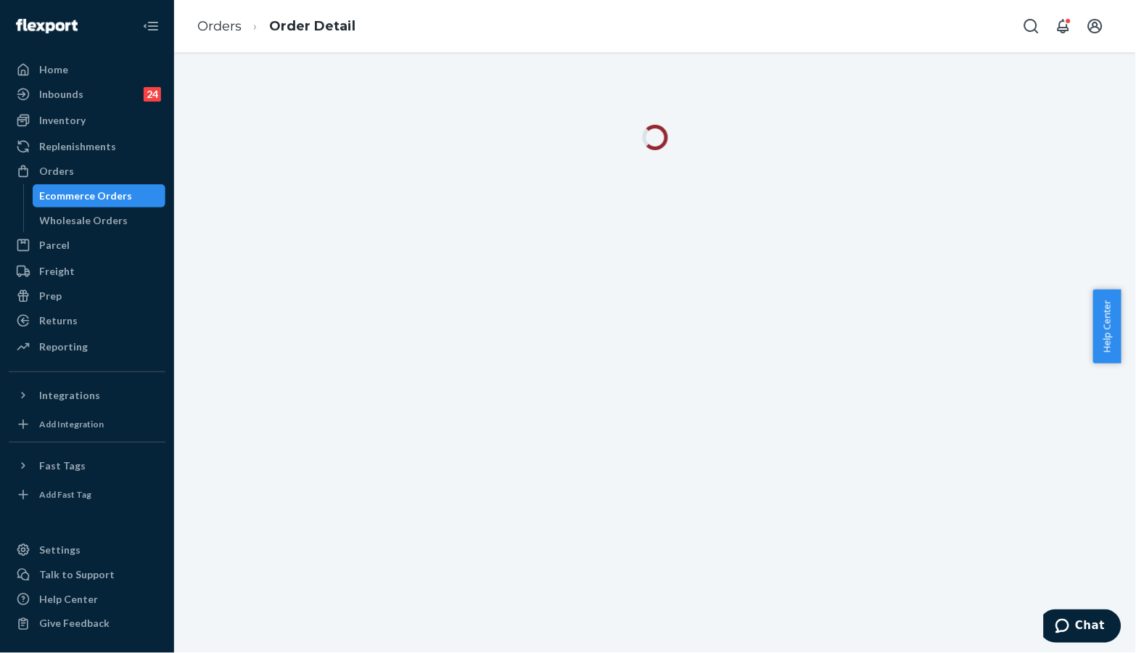
click at [1062, 215] on div at bounding box center [655, 352] width 962 height 601
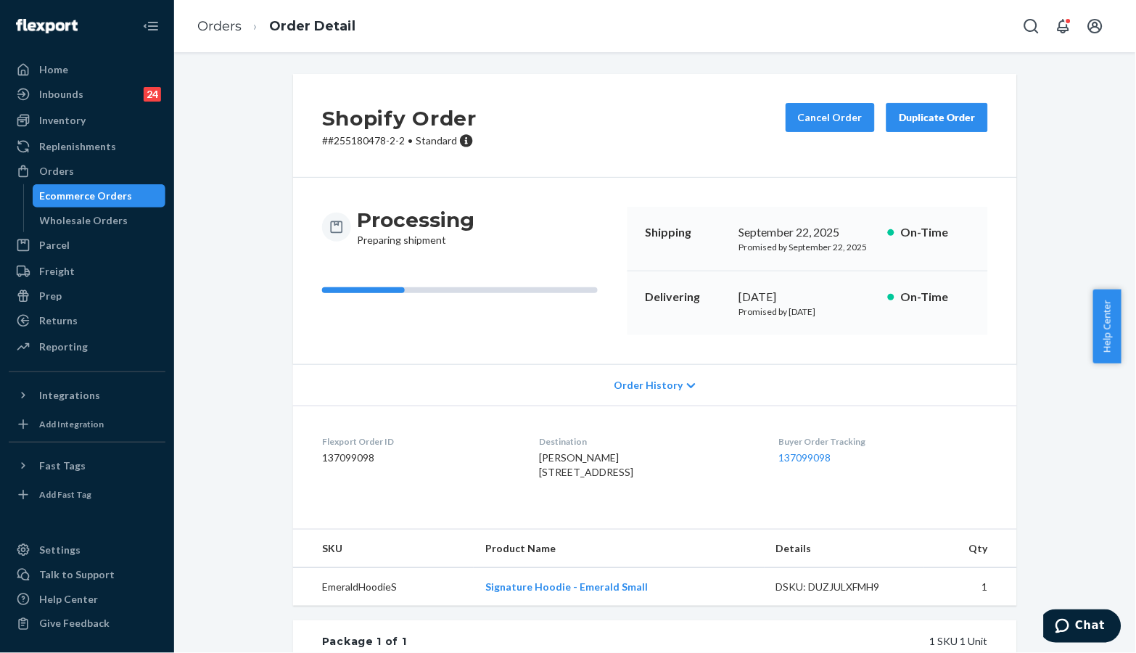
drag, startPoint x: 1068, startPoint y: 296, endPoint x: 907, endPoint y: 335, distance: 165.0
click at [1064, 296] on div "Shopify Order # #255180478-2-2 • Standard Cancel Order Duplicate Order Processi…" at bounding box center [655, 488] width 940 height 828
click at [825, 454] on link "137099098" at bounding box center [805, 457] width 52 height 12
click at [666, 606] on td "Signature Hoodie - Emerald Small" at bounding box center [619, 587] width 291 height 38
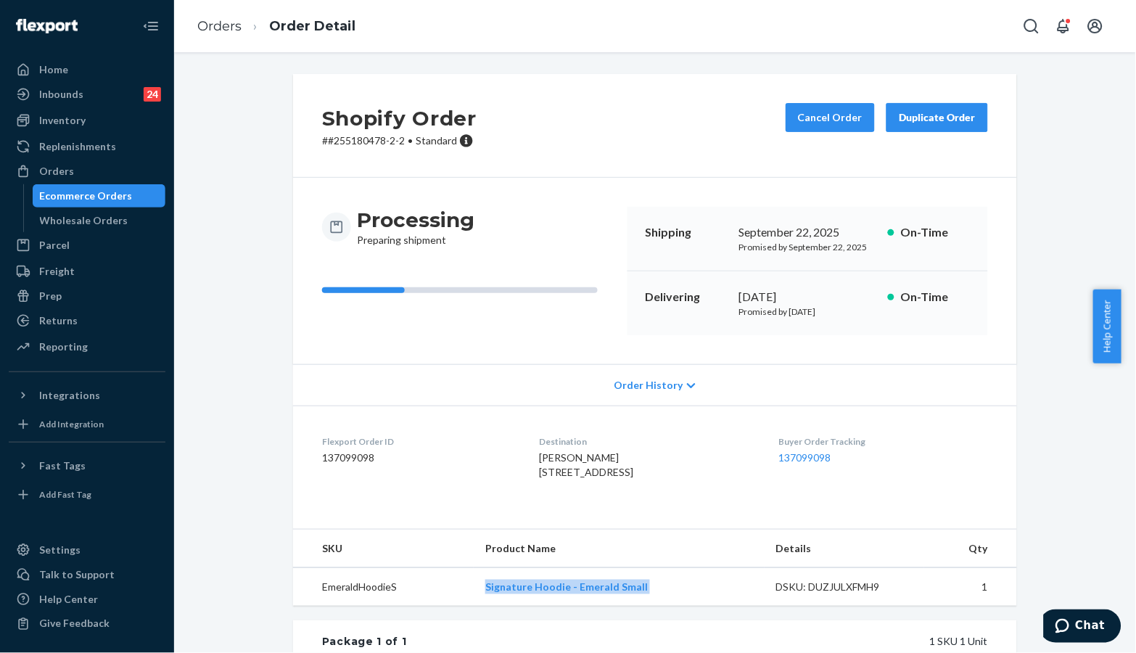
click at [666, 606] on td "Signature Hoodie - Emerald Small" at bounding box center [619, 587] width 291 height 38
copy link "Signature Hoodie - Emerald Small"
click at [1018, 583] on div "Shopify Order # #255180478-2-2 • Standard Cancel Order Duplicate Order Processi…" at bounding box center [655, 479] width 746 height 810
click at [985, 603] on td "1" at bounding box center [970, 587] width 93 height 38
drag, startPoint x: 1061, startPoint y: 231, endPoint x: 1021, endPoint y: 221, distance: 41.0
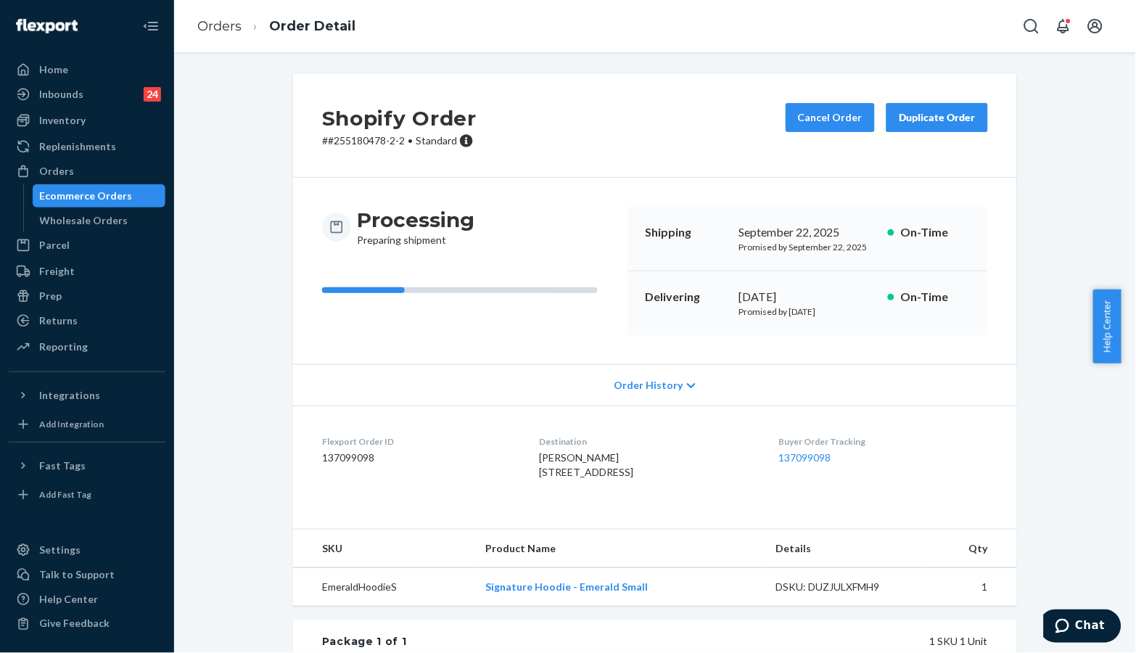
click at [1061, 231] on div "Shopify Order # #255180478-2-2 • Standard Cancel Order Duplicate Order Processi…" at bounding box center [655, 488] width 940 height 828
click at [80, 122] on div "Inventory" at bounding box center [62, 120] width 46 height 15
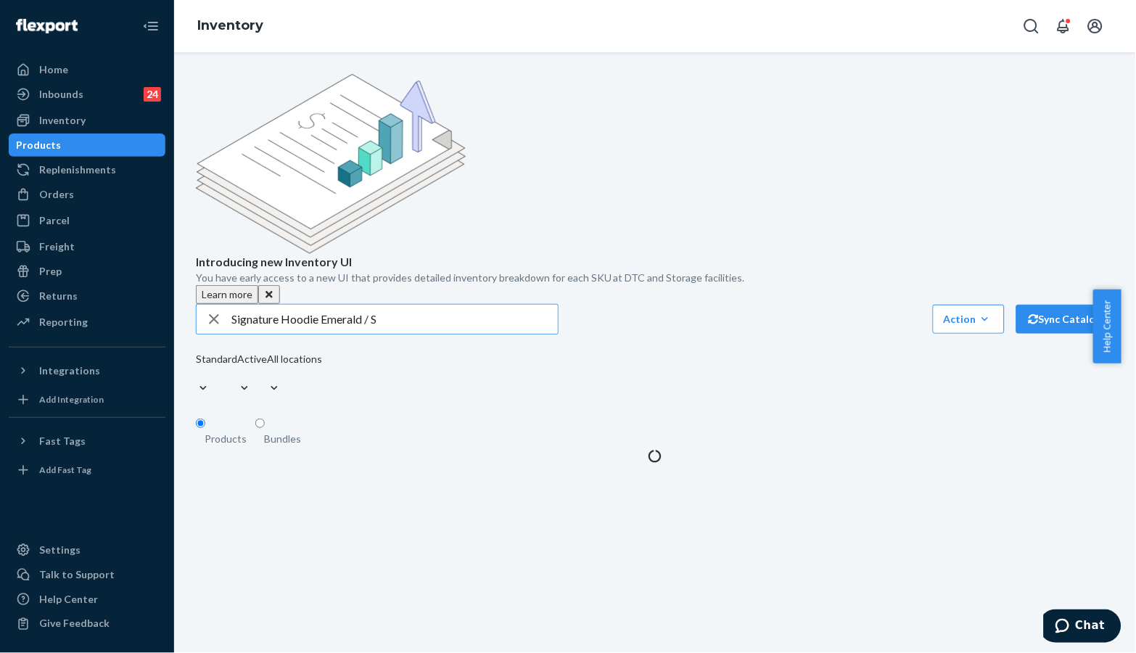
click at [437, 305] on input "Signature Hoodie Emerald / S" at bounding box center [394, 319] width 326 height 29
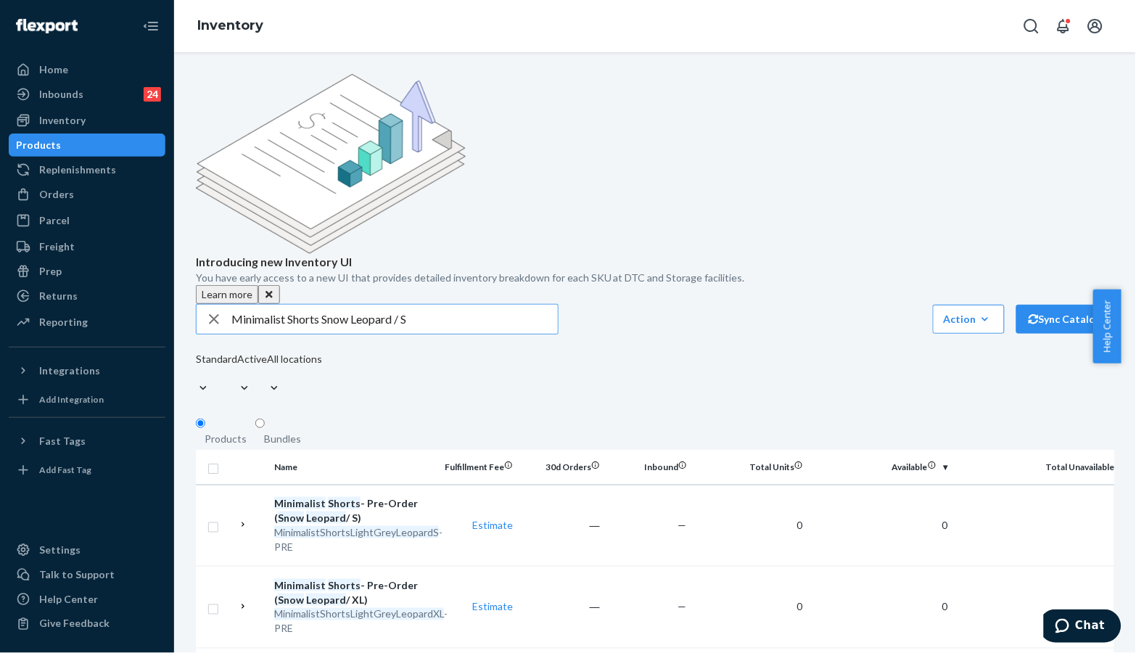
click at [337, 305] on input "Minimalist Shorts Snow Leopard / S" at bounding box center [394, 319] width 326 height 29
click at [368, 305] on input "Minimalist Shorts Snow Leopard / S" at bounding box center [394, 319] width 326 height 29
drag, startPoint x: 321, startPoint y: 213, endPoint x: 397, endPoint y: 218, distance: 77.0
click at [397, 305] on input "Minimalist Shorts Snow Leopard / S" at bounding box center [394, 319] width 326 height 29
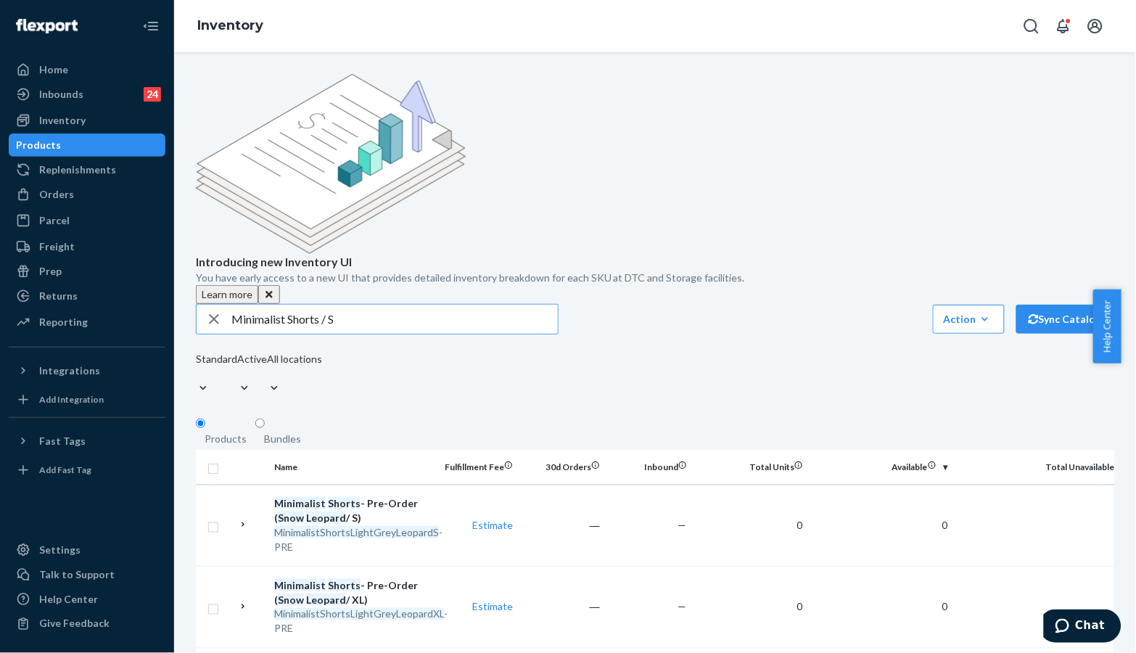
paste input "Light Grey Leopard"
type input "Minimalist Shorts Light Grey Leopard / S"
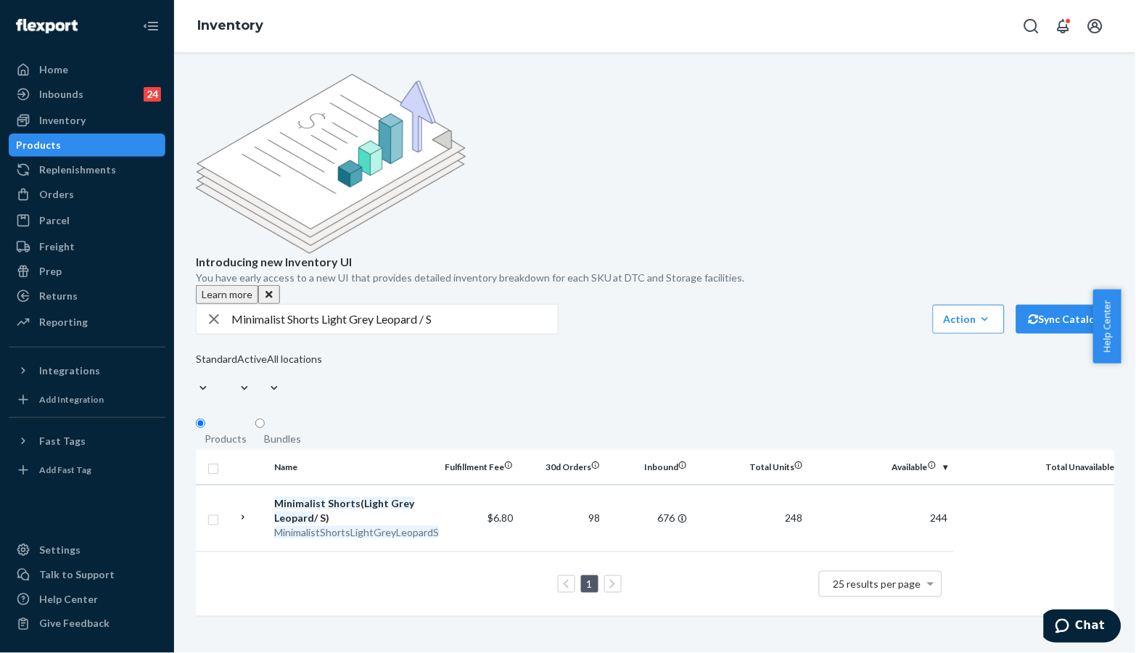
click at [83, 198] on div "Orders" at bounding box center [87, 194] width 154 height 20
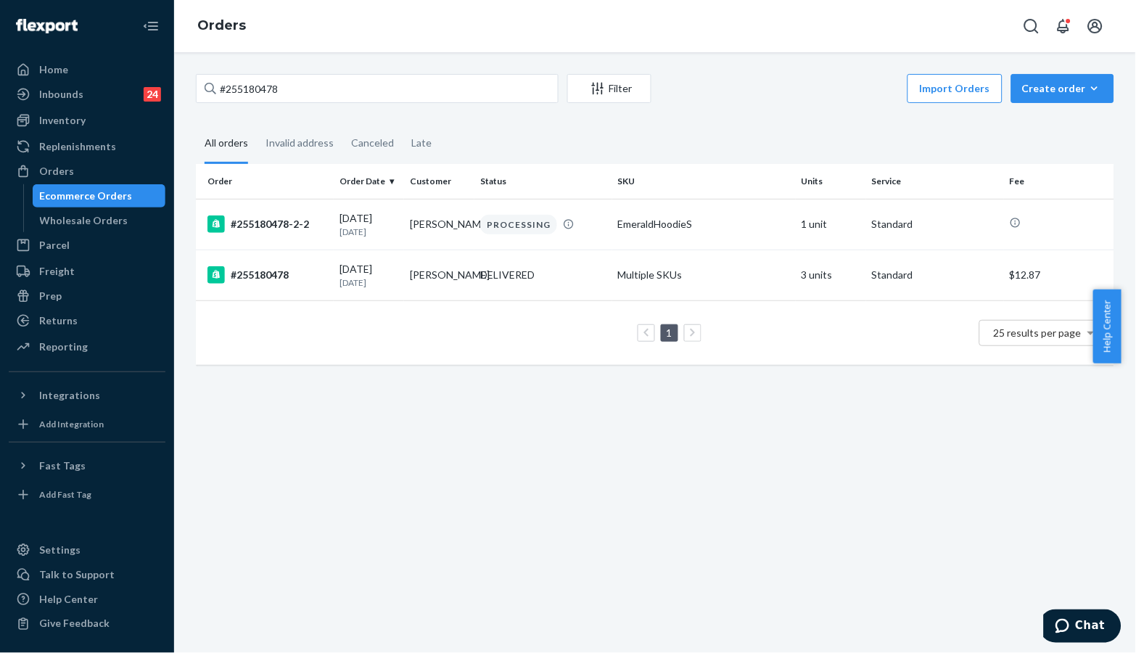
drag, startPoint x: 1001, startPoint y: 41, endPoint x: 781, endPoint y: 89, distance: 224.9
click at [999, 41] on div "Orders" at bounding box center [655, 26] width 962 height 52
click at [456, 96] on input "#255180478" at bounding box center [377, 88] width 363 height 29
paste input "65540"
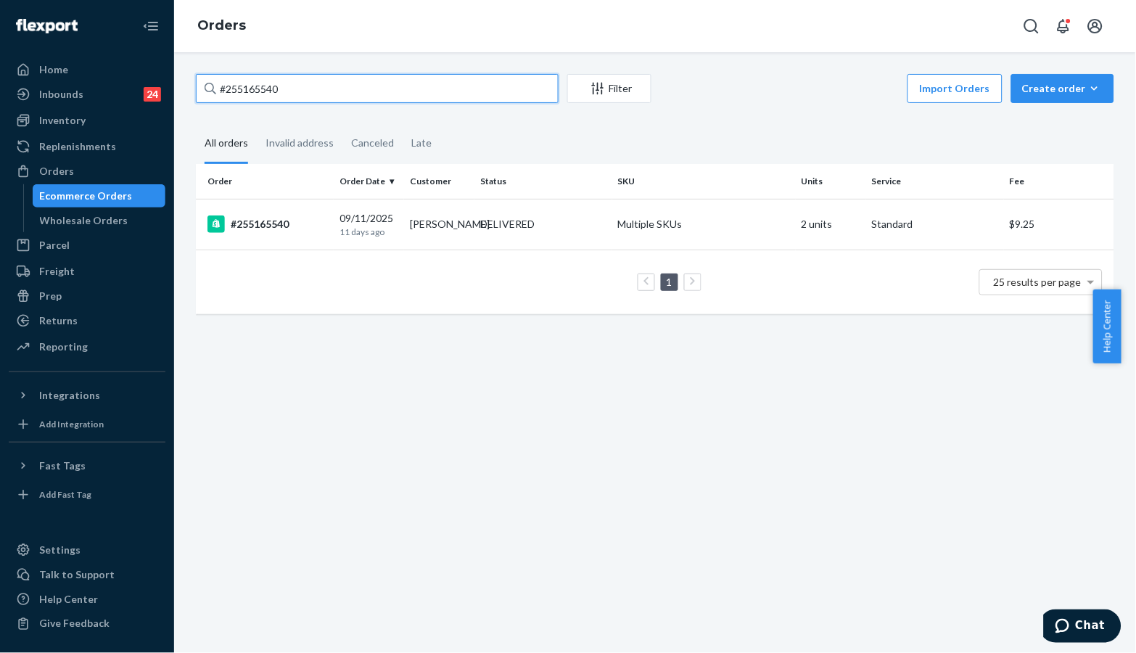
type input "#255165540"
click at [403, 389] on div "#255165540 Filter Import Orders Create order Ecommerce order Removal order All …" at bounding box center [655, 352] width 962 height 601
click at [276, 220] on div "#255165540" at bounding box center [267, 223] width 120 height 17
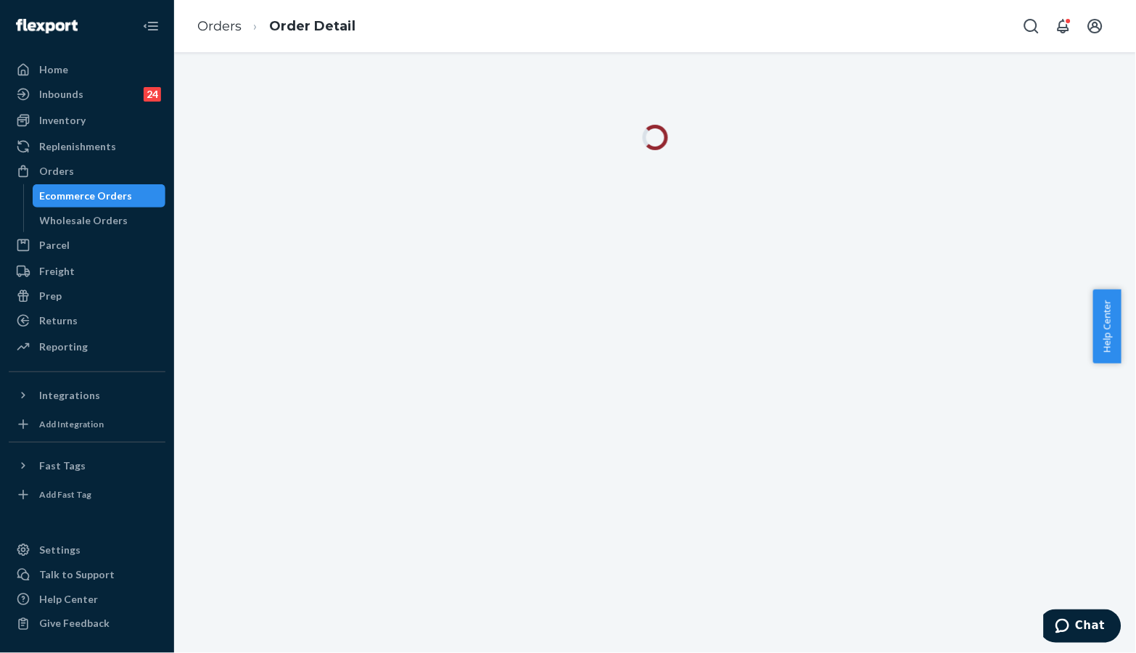
click at [1069, 152] on div at bounding box center [655, 146] width 940 height 43
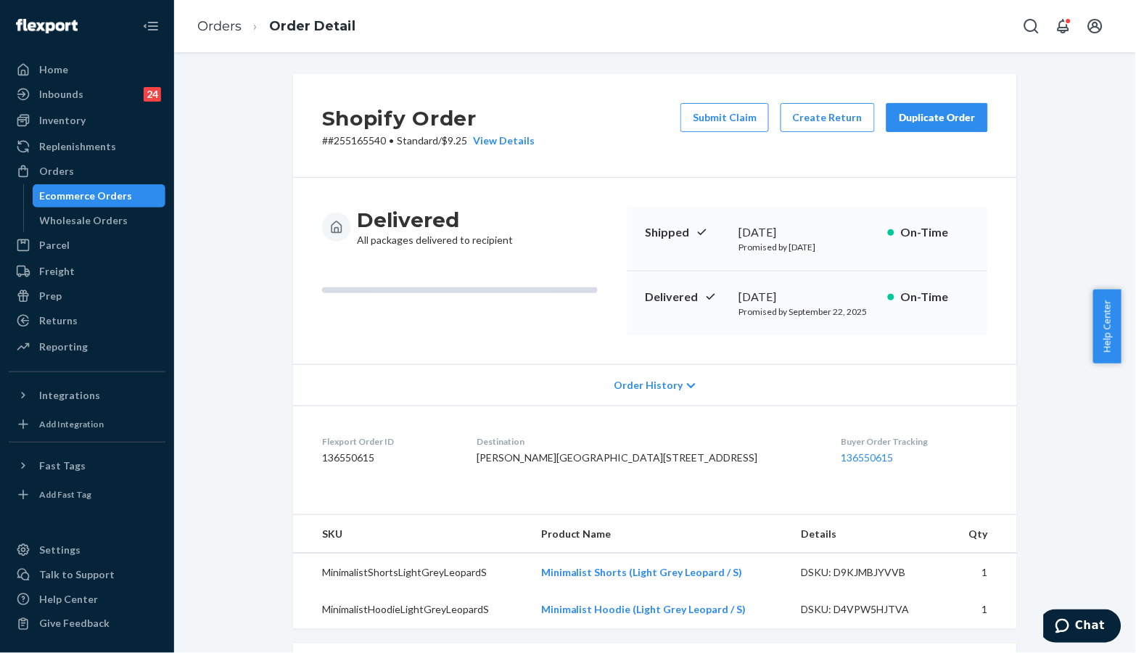
scroll to position [384, 0]
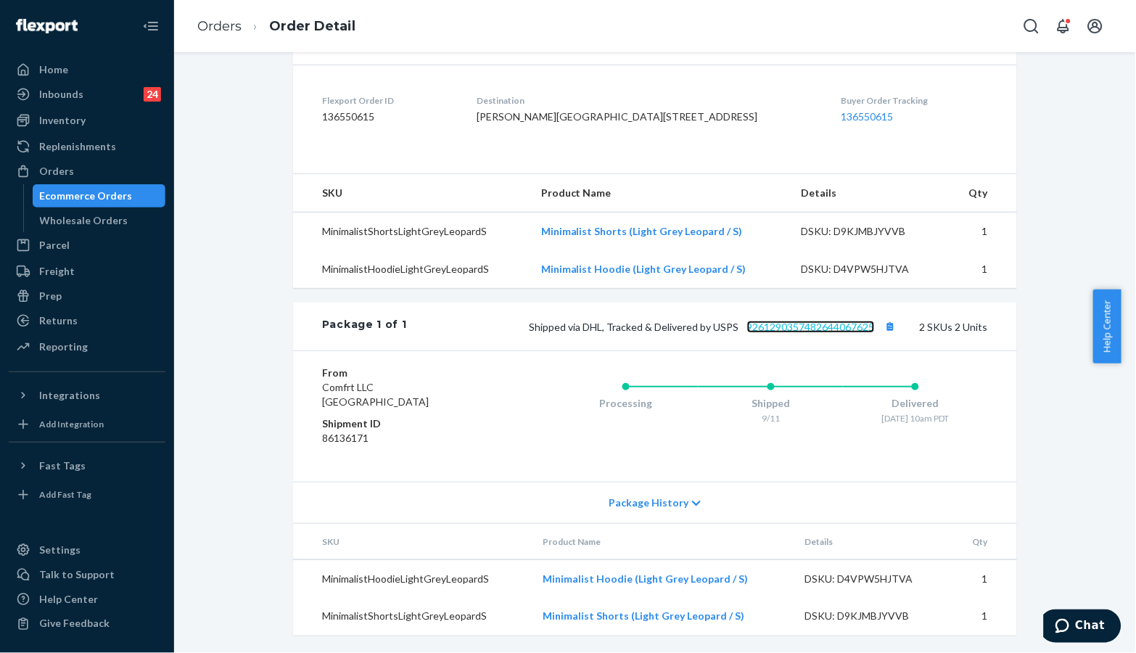
click at [786, 323] on link "9261290357482644067625" at bounding box center [811, 327] width 128 height 12
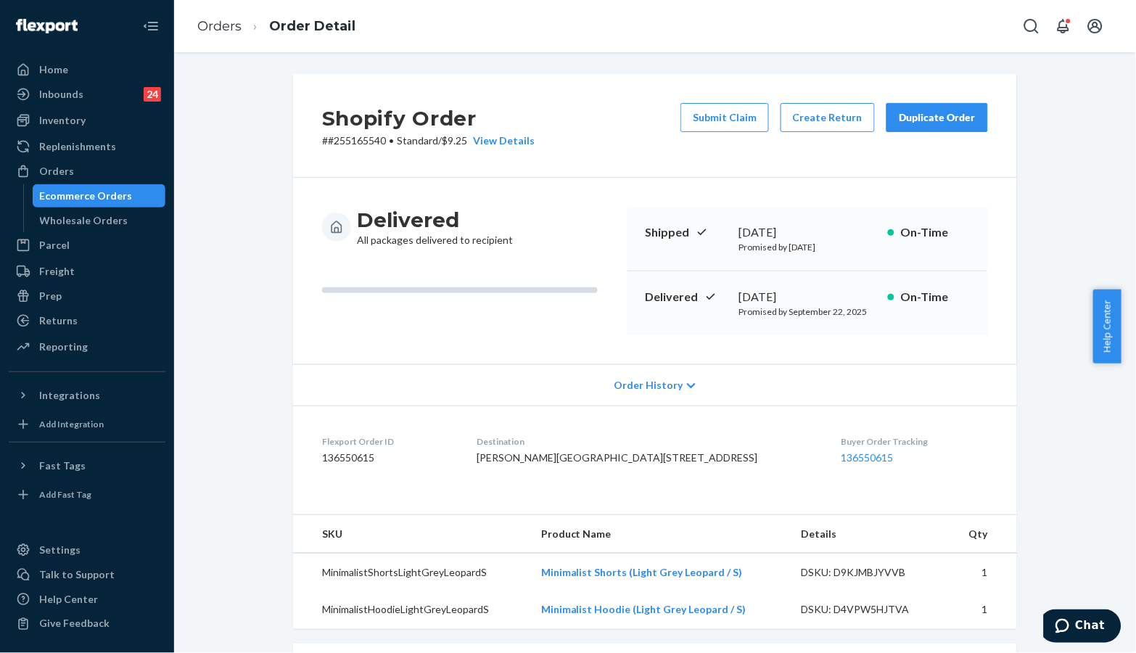
click at [328, 114] on h2 "Shopify Order" at bounding box center [428, 118] width 213 height 30
click at [334, 143] on p "# #255165540 • Standard / $9.25 View Details" at bounding box center [428, 140] width 213 height 15
copy p "255165540"
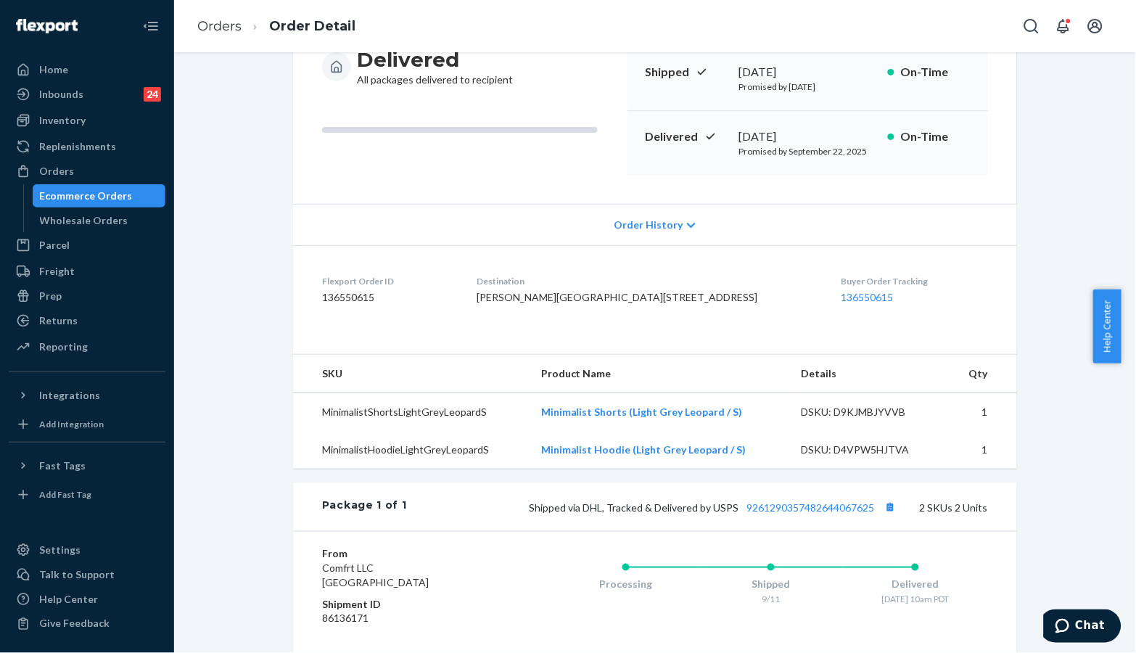
scroll to position [193, 0]
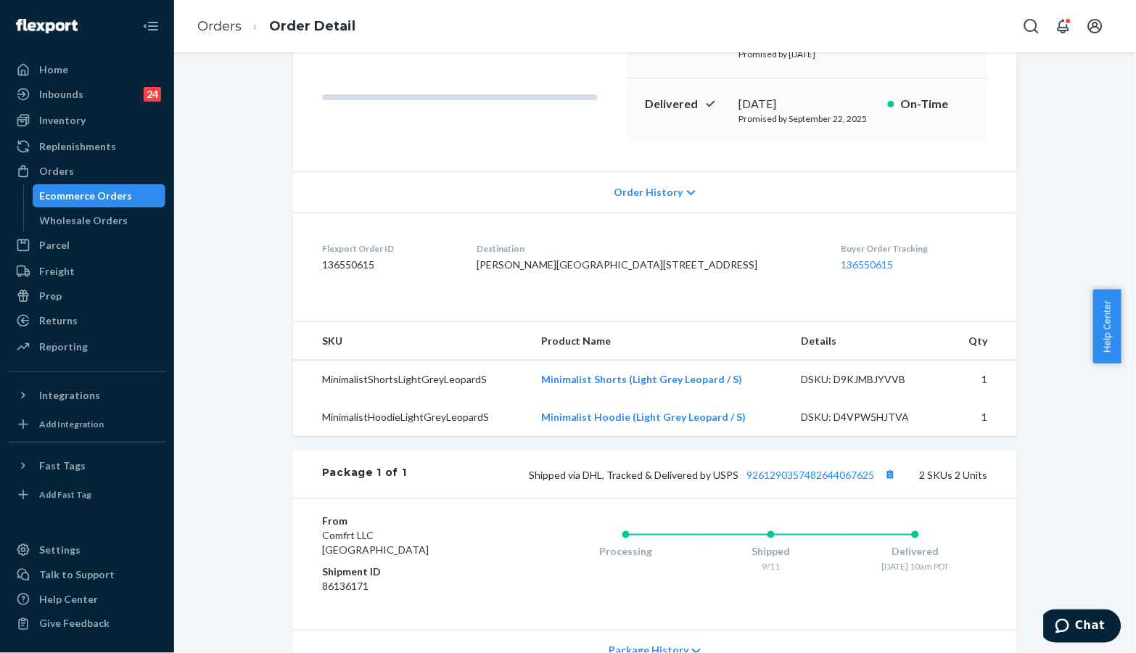
click at [1002, 589] on div "From Comfrt LLC DES PLAINES, IL 60018 Shipment ID 86136171 Processing Shipped 9…" at bounding box center [655, 563] width 724 height 131
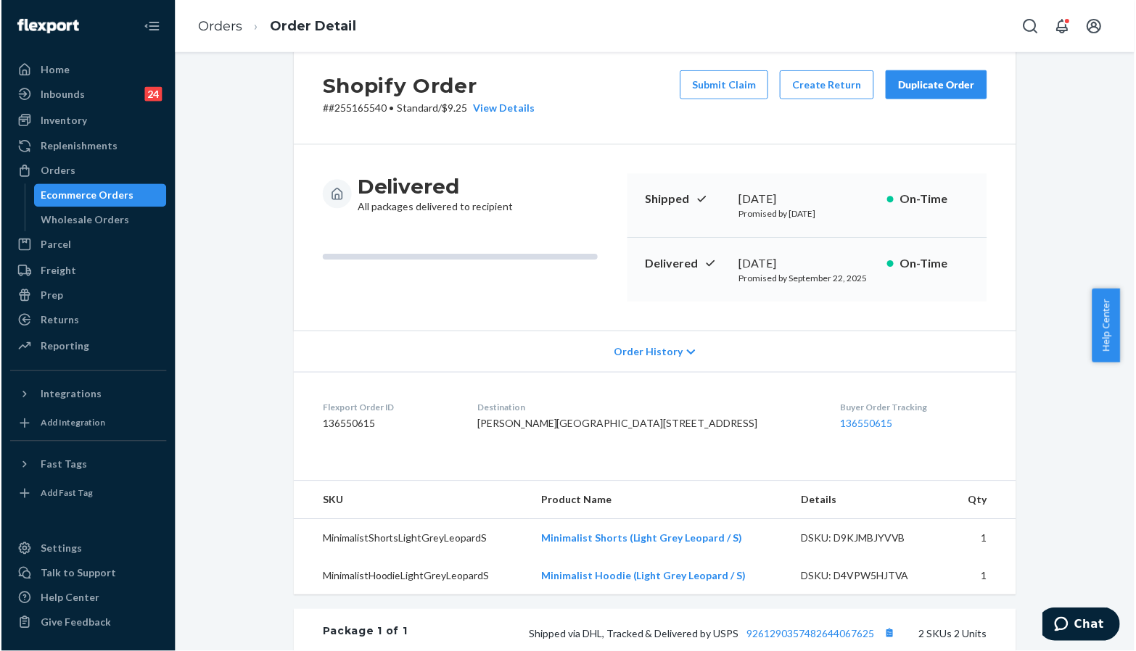
scroll to position [0, 0]
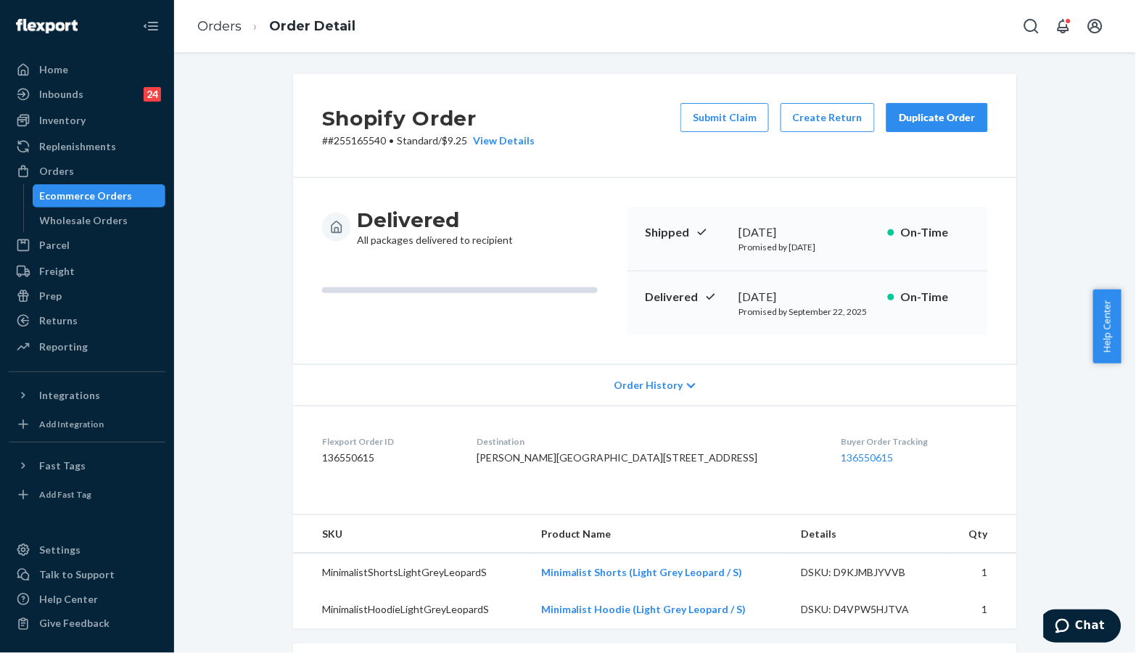
click at [256, 254] on div "Shopify Order # #255165540 • Standard / $9.25 View Details Submit Claim Create …" at bounding box center [655, 534] width 940 height 920
drag, startPoint x: 1027, startPoint y: 585, endPoint x: 902, endPoint y: 406, distance: 218.3
click at [1027, 585] on div "Shopify Order # #255165540 • Standard / $9.25 View Details Submit Claim Create …" at bounding box center [655, 534] width 940 height 920
click at [62, 122] on div "Inventory" at bounding box center [62, 120] width 46 height 15
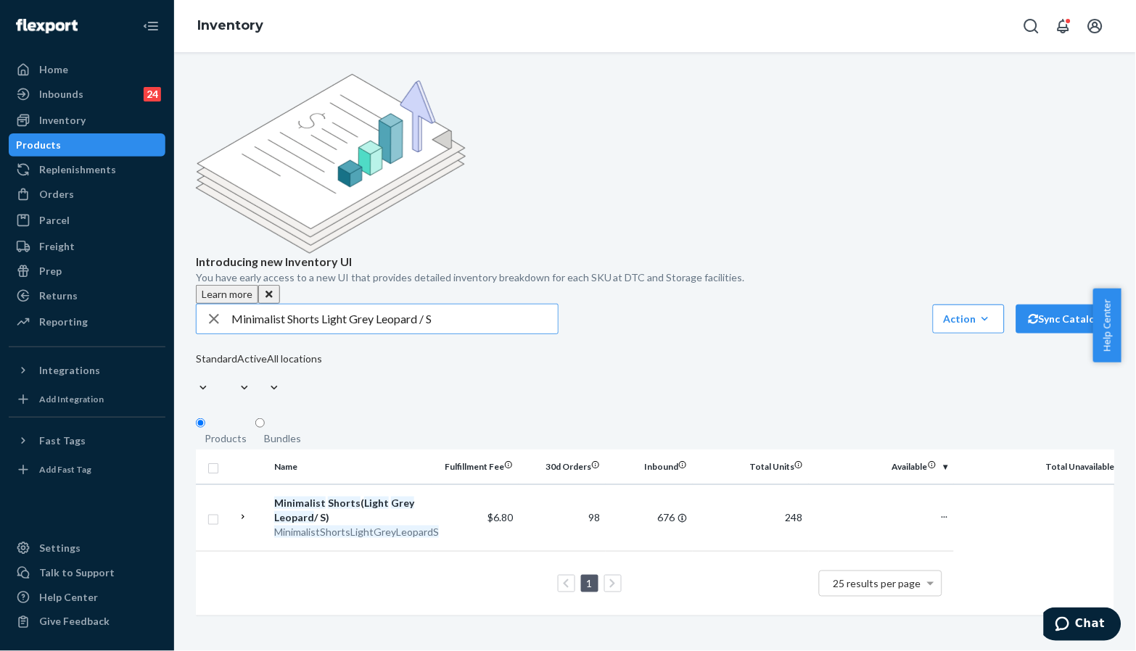
click at [445, 305] on input "Minimalist Shorts Light Grey Leopard / S" at bounding box center [394, 319] width 326 height 29
paste input "AllDay™ Jersey Ankle-Length Jogger-Pre-Order Cherry Blossom / M"
click at [438, 305] on input "AllDay™ Jersey Ankle-Length Jogger-Pre-Order Cherry Blossom / M" at bounding box center [394, 319] width 326 height 29
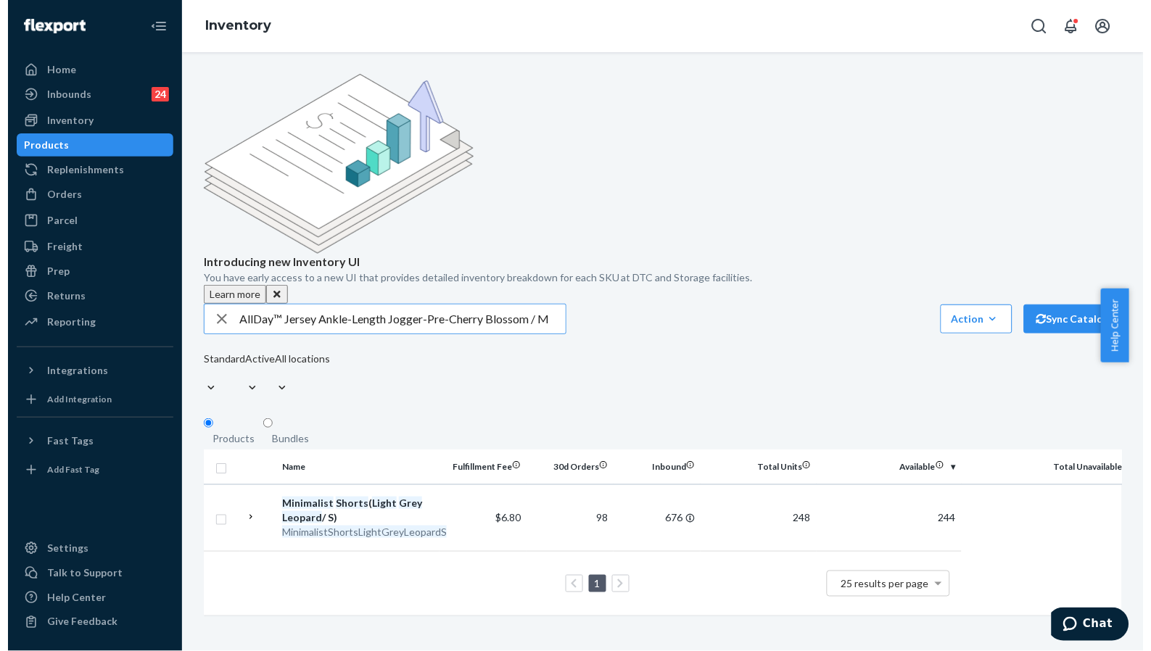
scroll to position [0, 0]
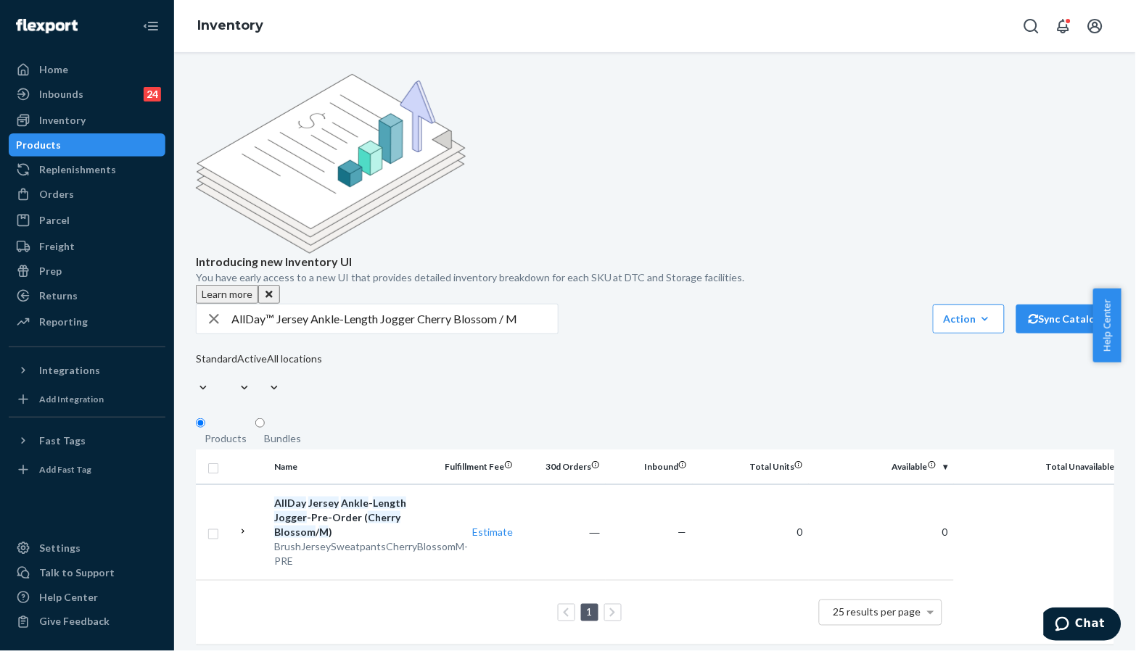
click at [273, 305] on input "AllDay™ Jersey Ankle-Length Jogger Cherry Blossom / M" at bounding box center [394, 319] width 326 height 29
click at [434, 305] on input "AllDay Jersey Ankle-Length Jogger Cherry Blossom / M" at bounding box center [394, 319] width 326 height 29
click at [460, 305] on input "AllDay Jersey Ankle-Length Jogger Cherry Blossom / M" at bounding box center [394, 319] width 326 height 29
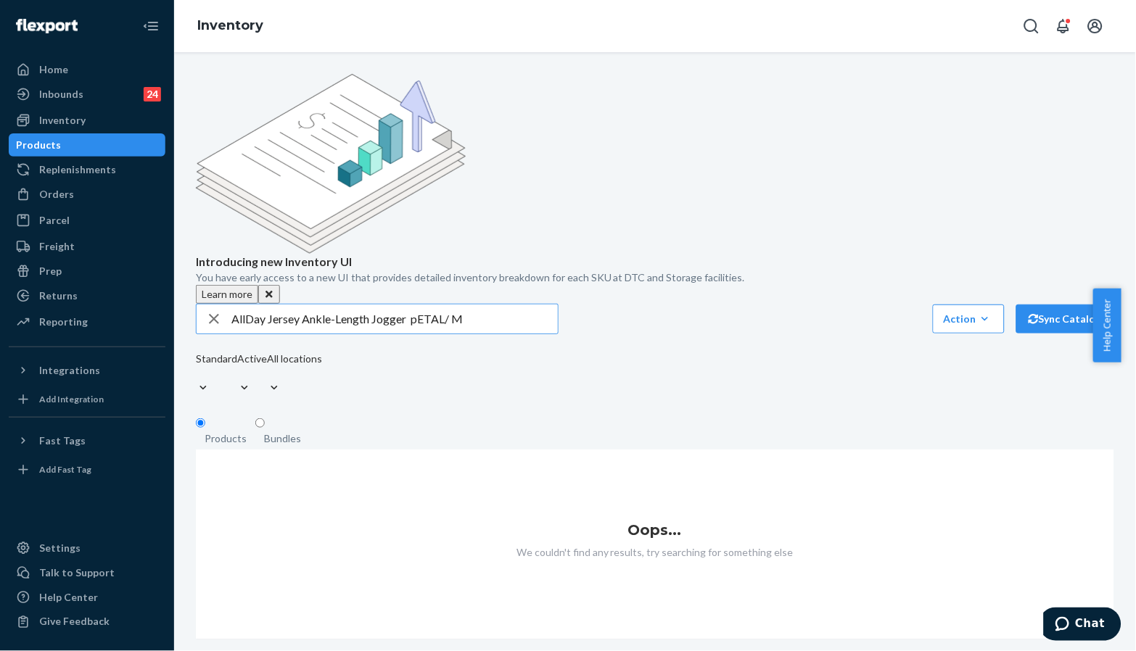
click at [437, 305] on input "AllDay Jersey Ankle-Length Jogger pETAL/ M" at bounding box center [394, 319] width 326 height 29
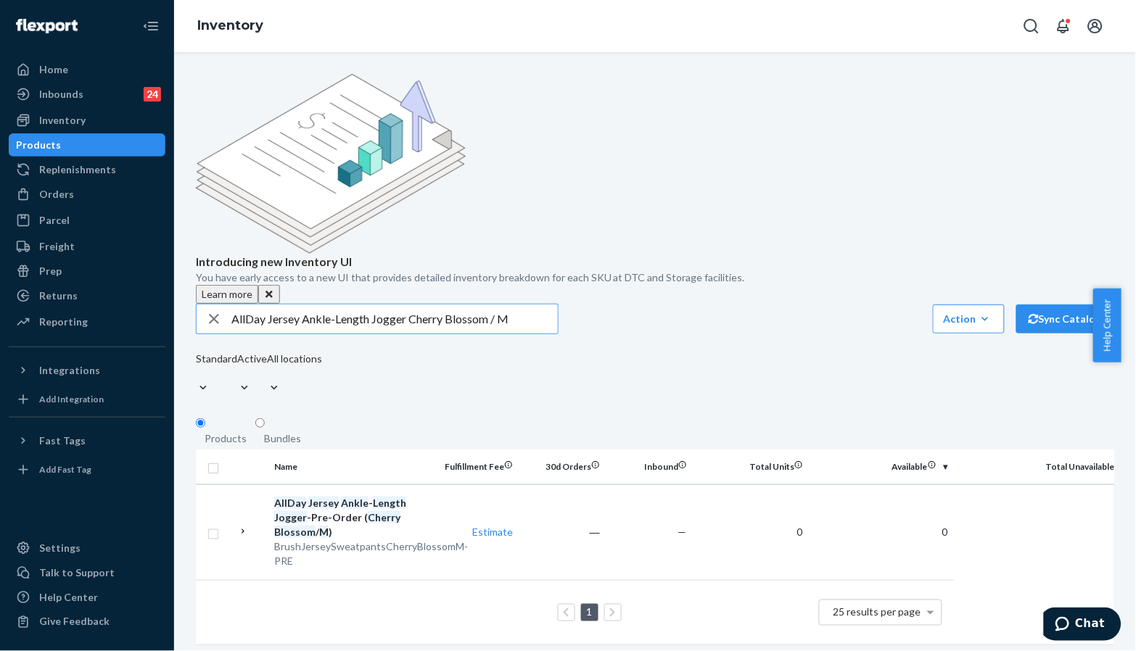
drag, startPoint x: 406, startPoint y: 213, endPoint x: 670, endPoint y: 213, distance: 264.0
click at [670, 304] on div "AllDay Jersey Ankle-Length Jogger Cherry Blossom / M Action Create product Crea…" at bounding box center [655, 319] width 918 height 30
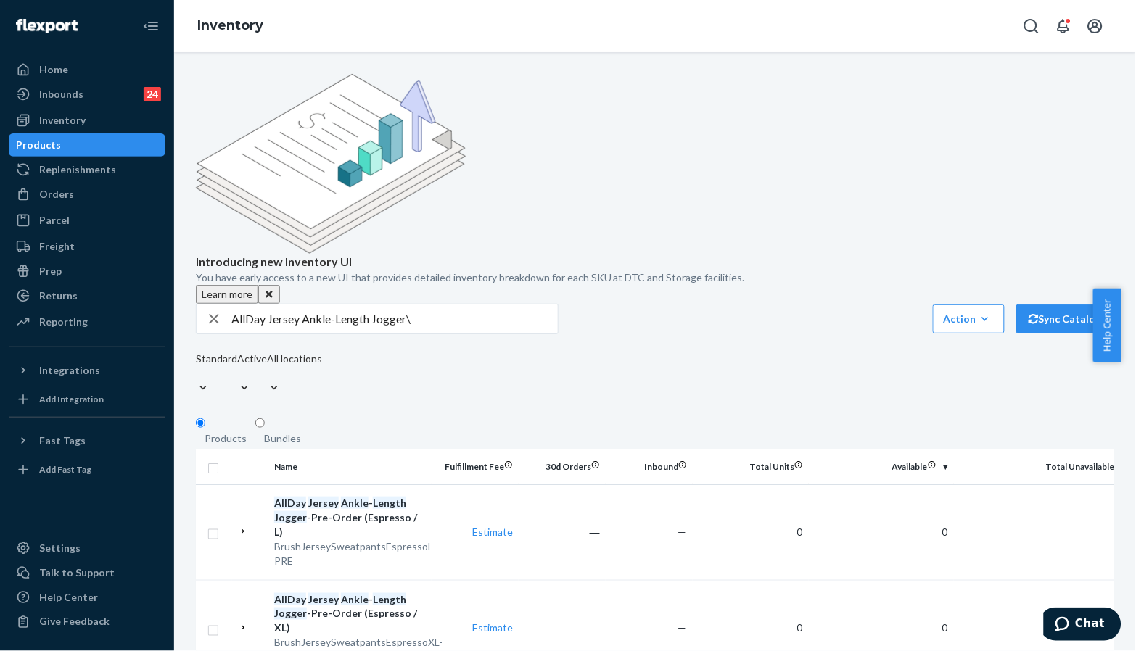
drag, startPoint x: 1047, startPoint y: 161, endPoint x: 886, endPoint y: 161, distance: 161.0
click at [1043, 161] on div "Introducing new Inventory UI You have early access to a new UI that provides de…" at bounding box center [655, 189] width 918 height 230
click at [478, 305] on input "AllDay Jersey Ankle-Length Jogger\" at bounding box center [394, 319] width 326 height 29
paste input "BrushJerseySweatpantsCherryBlossomM"
click at [264, 305] on input "BrushJerseySweatpantsCherryBlossomM" at bounding box center [394, 319] width 326 height 29
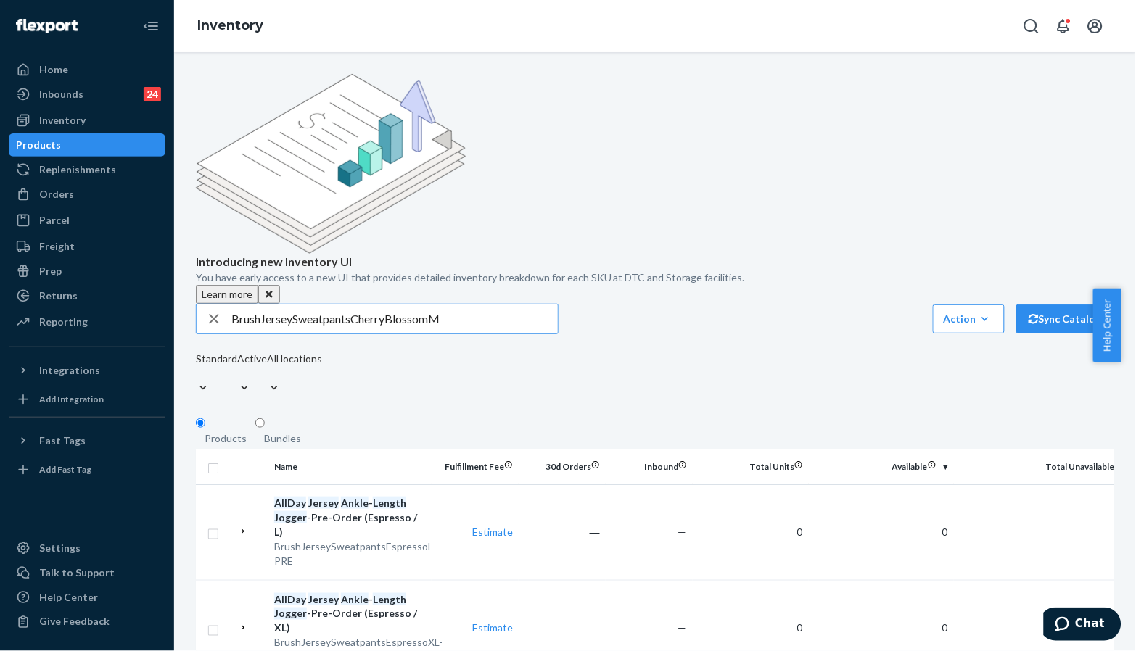
click at [264, 305] on input "BrushJerseySweatpantsCherryBlossomM" at bounding box center [394, 319] width 326 height 29
click at [262, 305] on input "BrushJerseySweatpantsCherryBlossomM" at bounding box center [394, 319] width 326 height 29
click at [295, 305] on input "Brush JerseySweatpantsCherryBlossomM" at bounding box center [394, 319] width 326 height 29
click at [360, 305] on input "Brush Jersey SweatpantsCherryBlossomM" at bounding box center [394, 319] width 326 height 29
click at [399, 305] on input "Brush Jersey Sweatpants CherryBlossomM" at bounding box center [394, 319] width 326 height 29
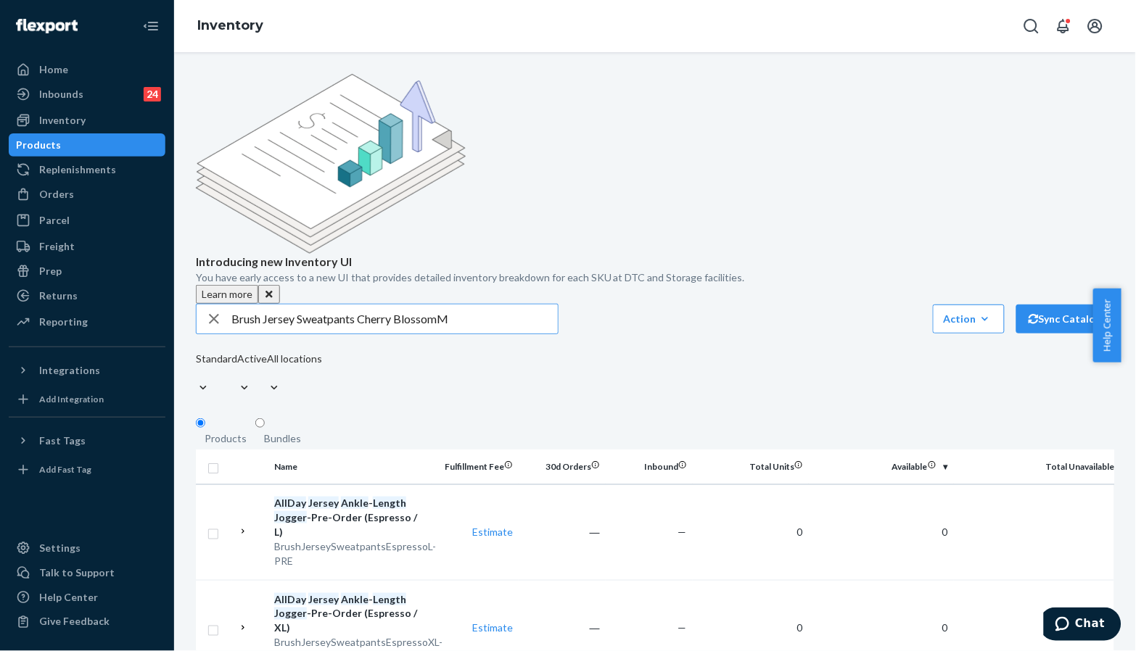
click at [473, 305] on input "Brush Jersey Sweatpants Cherry BlossomM" at bounding box center [394, 319] width 326 height 29
click at [441, 305] on input "Brush Jersey Sweatpants Cherry BlossomM" at bounding box center [394, 319] width 326 height 29
type input "Brush Jersey Sweatpants Cherry Blossom M"
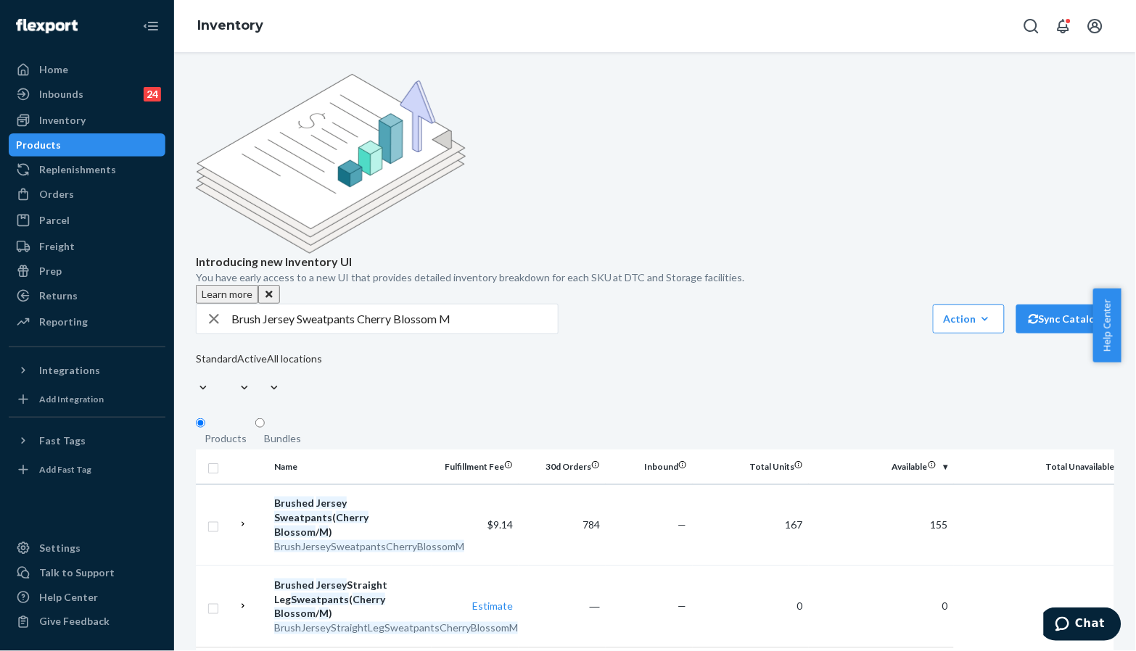
drag, startPoint x: 976, startPoint y: 41, endPoint x: 968, endPoint y: 40, distance: 8.0
click at [976, 41] on div "Inventory" at bounding box center [655, 26] width 962 height 52
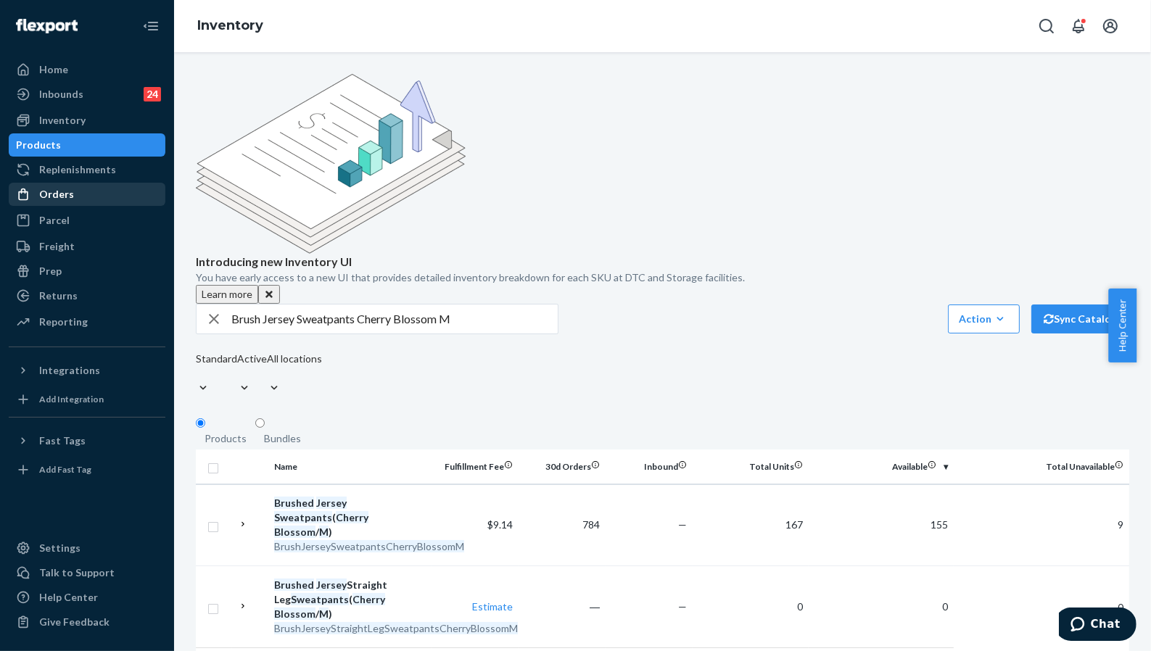
click at [82, 195] on div "Orders" at bounding box center [87, 194] width 154 height 20
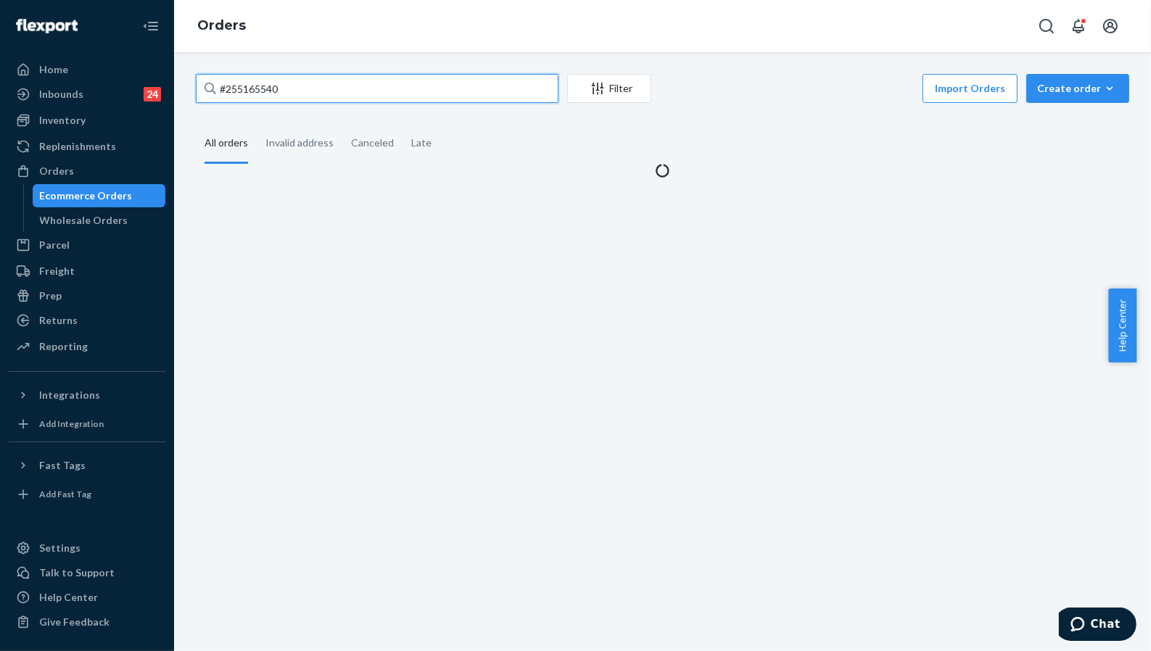
click at [327, 84] on input "#255165540" at bounding box center [377, 88] width 363 height 29
paste input "44327"
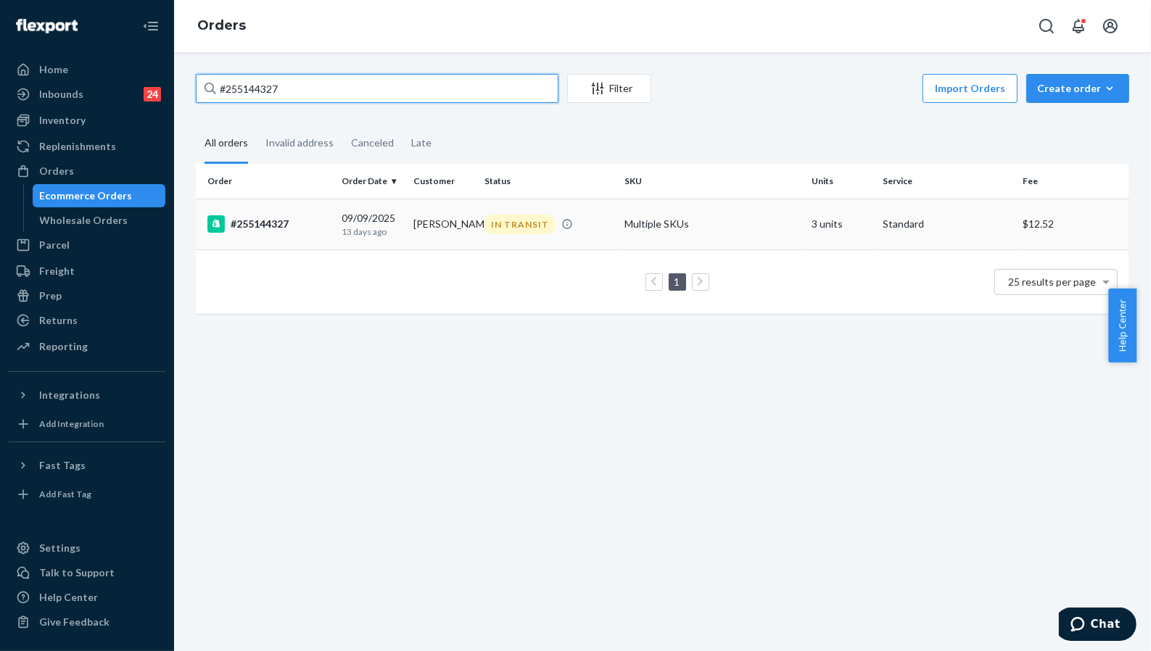
type input "#255144327"
click at [273, 214] on td "#255144327" at bounding box center [266, 224] width 140 height 51
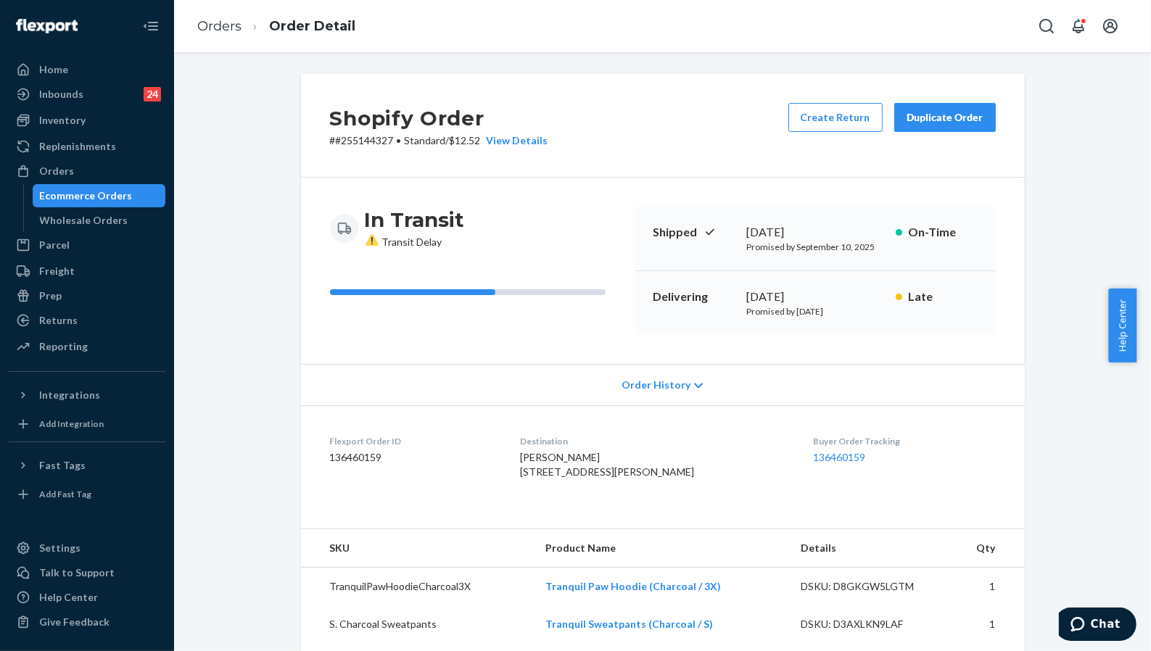
click at [1058, 176] on div "Shopify Order # #255144327 • Standard / $12.52 View Details Create Return Dupli…" at bounding box center [662, 579] width 955 height 1010
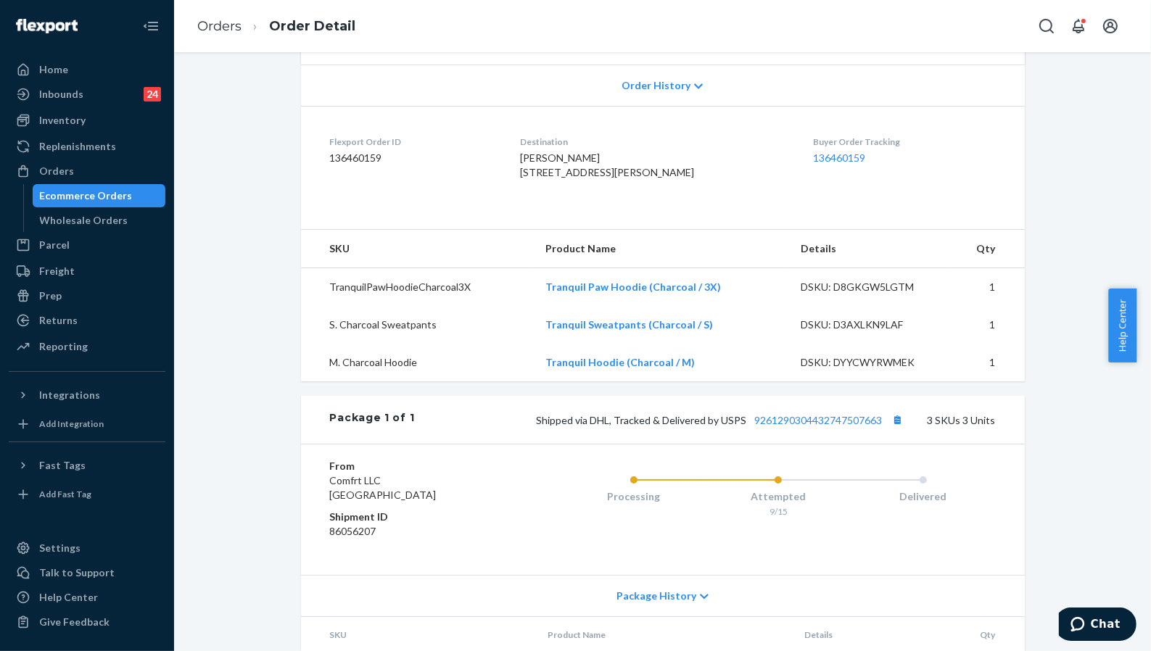
scroll to position [387, 0]
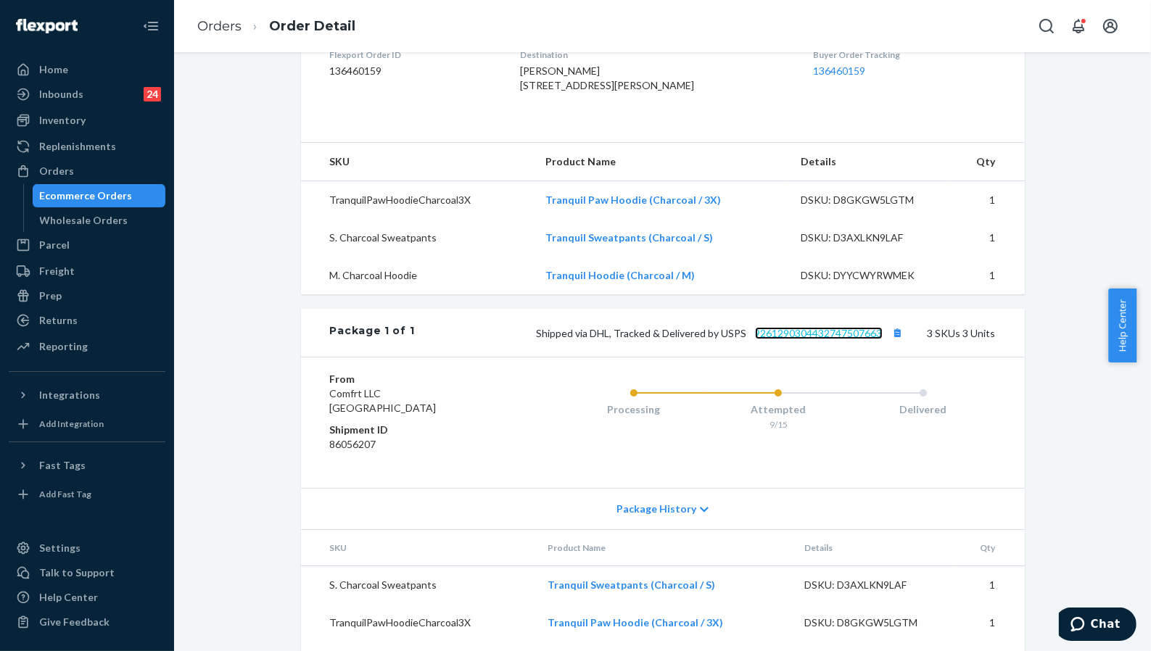
click at [826, 339] on link "9261290304432747507663" at bounding box center [819, 333] width 128 height 12
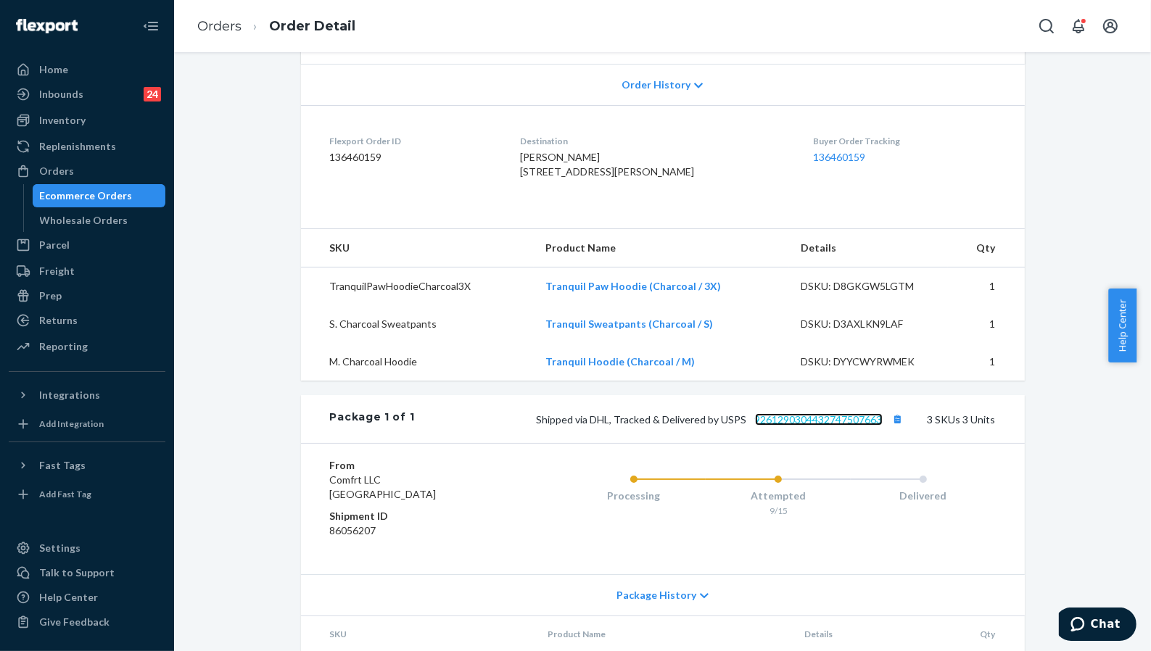
scroll to position [268, 0]
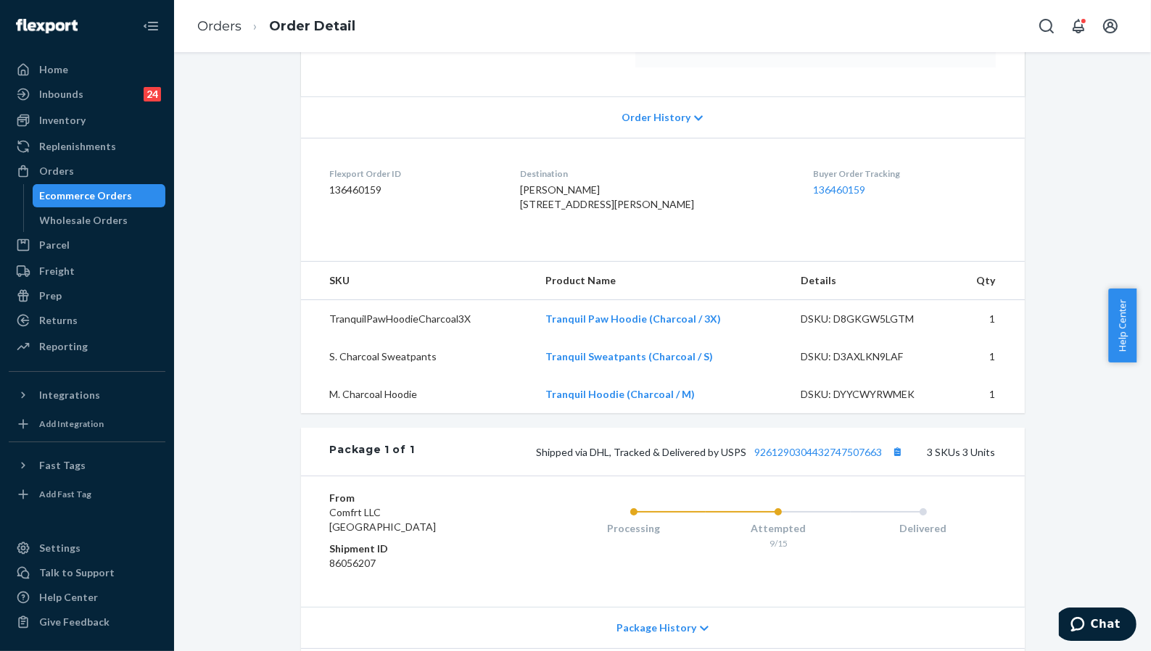
click at [1034, 303] on div "Shopify Order # #255144327 • Standard / $12.52 View Details Create Return Dupli…" at bounding box center [662, 311] width 955 height 1010
click at [588, 196] on span "Kenzie Colston 4074 County Road 152 W Bullard, TX 75757-1256 US" at bounding box center [607, 197] width 174 height 27
click at [589, 205] on span "Kenzie Colston 4074 County Road 152 W Bullard, TX 75757-1256 US" at bounding box center [607, 197] width 174 height 27
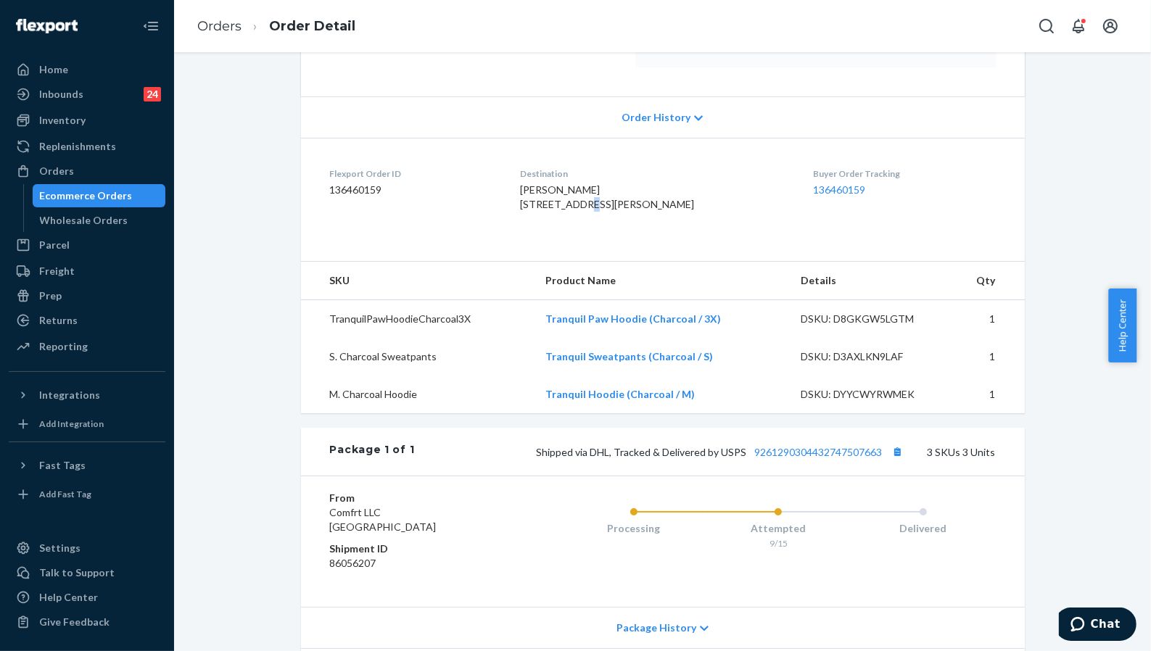
click at [589, 205] on span "Kenzie Colston 4074 County Road 152 W Bullard, TX 75757-1256 US" at bounding box center [607, 197] width 174 height 27
copy span "4074 County Road 152 W"
click at [1047, 218] on div "Shopify Order # #255144327 • Standard / $12.52 View Details Create Return Dupli…" at bounding box center [662, 311] width 955 height 1010
click at [1024, 601] on div "Shopify Order # #255144327 • Standard / $12.52 View Details Create Return Dupli…" at bounding box center [663, 302] width 746 height 992
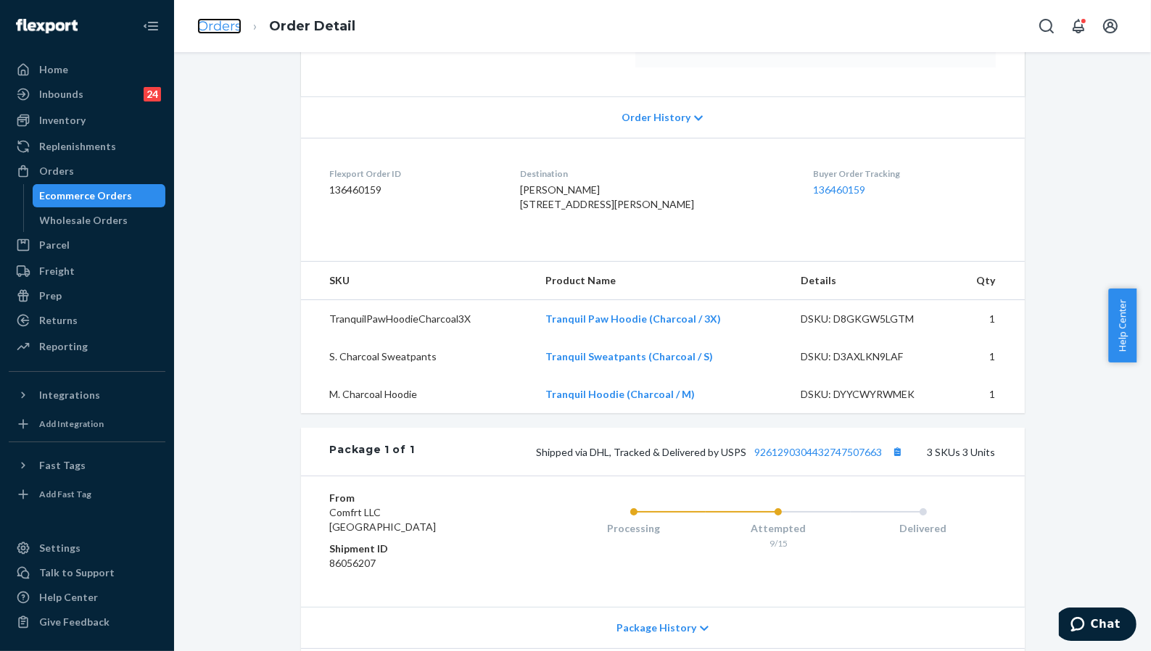
click at [229, 30] on link "Orders" at bounding box center [219, 26] width 44 height 16
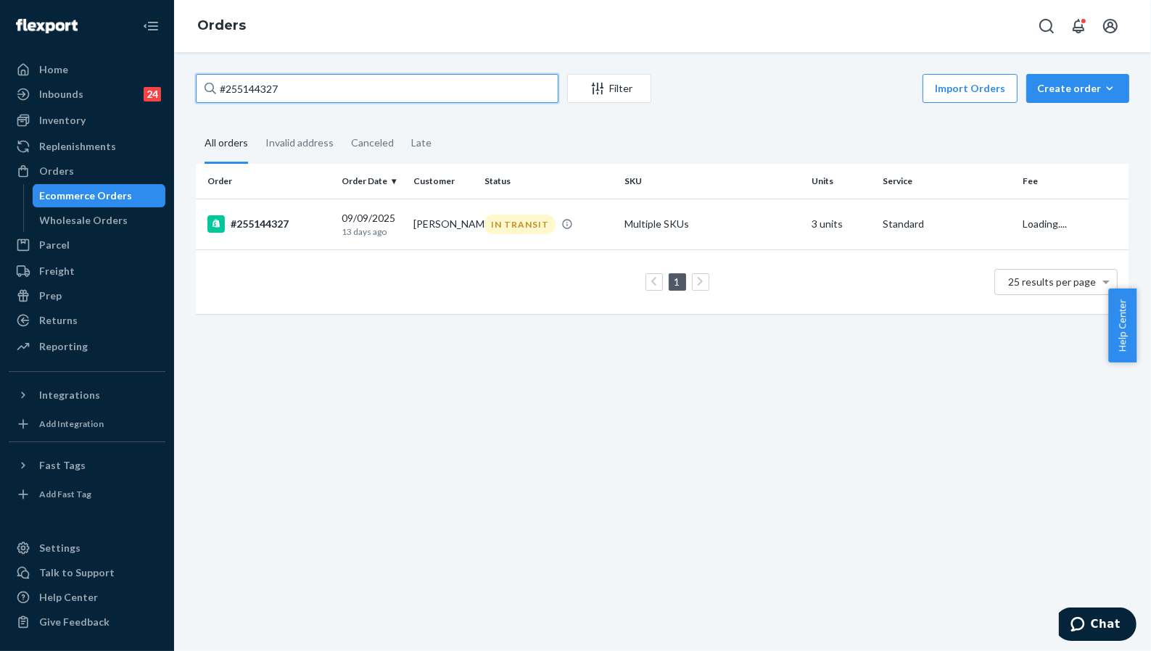
click at [356, 81] on input "#255144327" at bounding box center [377, 88] width 363 height 29
paste input "273283"
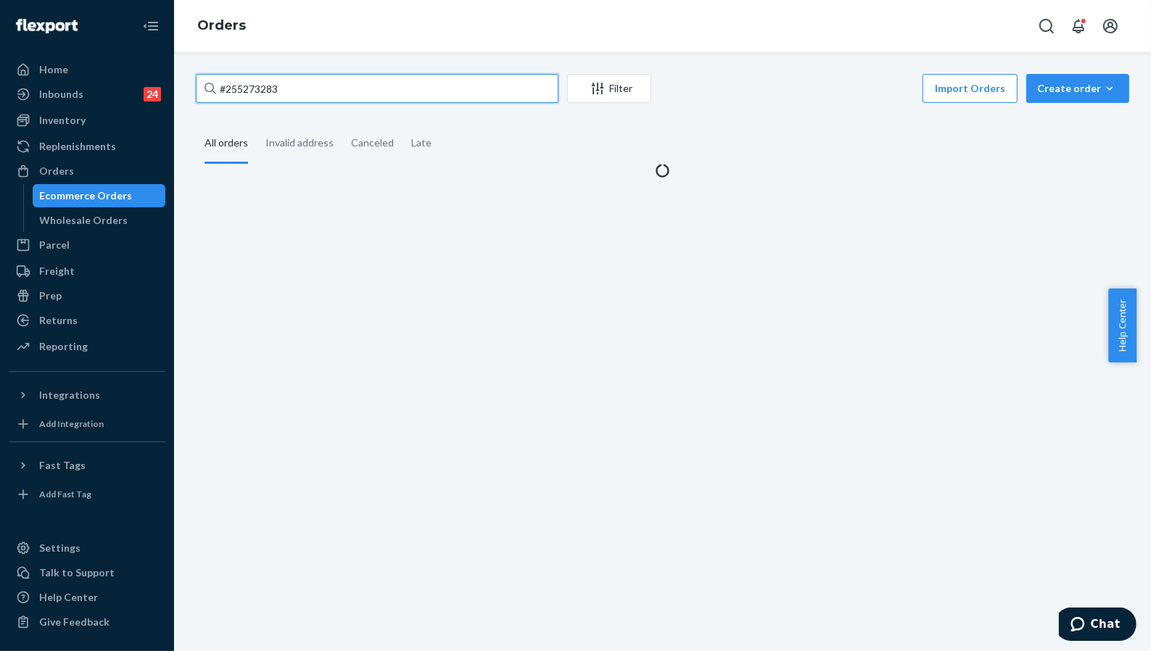
type input "#255273283"
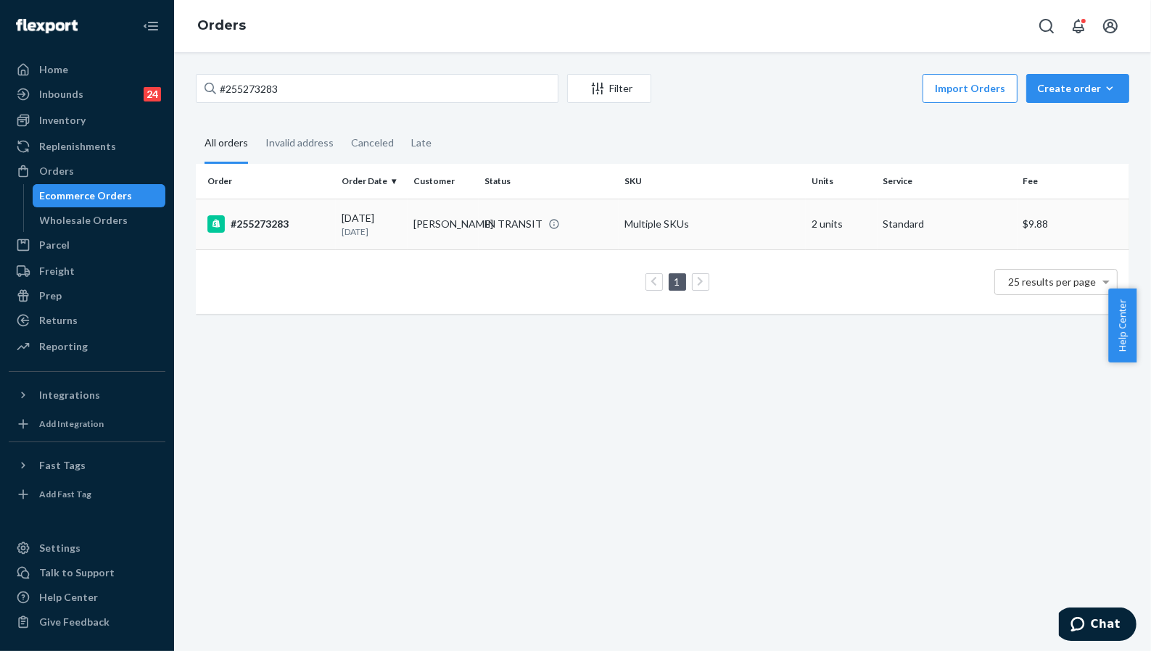
click at [281, 223] on div "#255273283" at bounding box center [268, 223] width 123 height 17
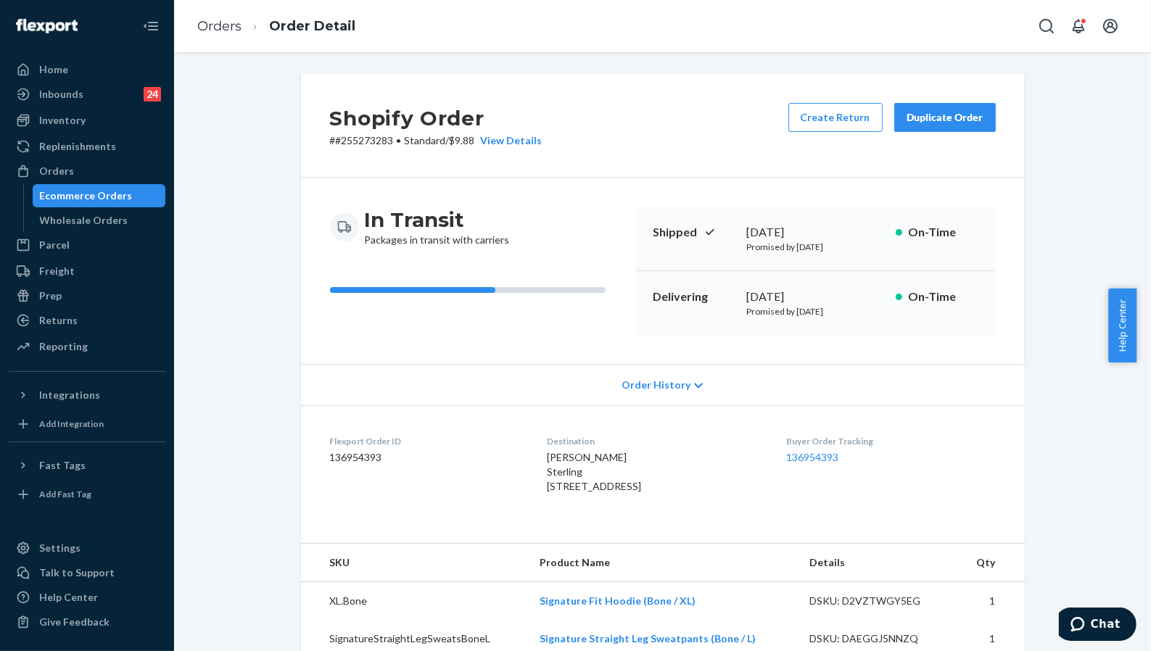
click at [1079, 224] on div "Shopify Order # #255273283 • Standard / $9.88 View Details Create Return Duplic…" at bounding box center [662, 555] width 955 height 963
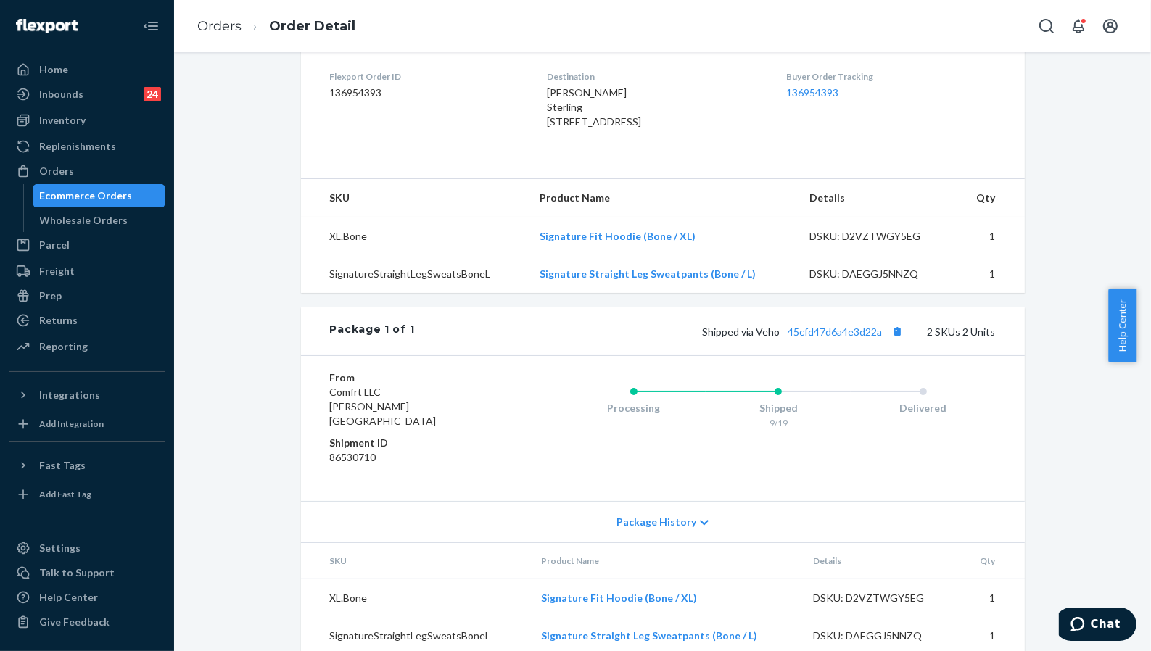
scroll to position [400, 0]
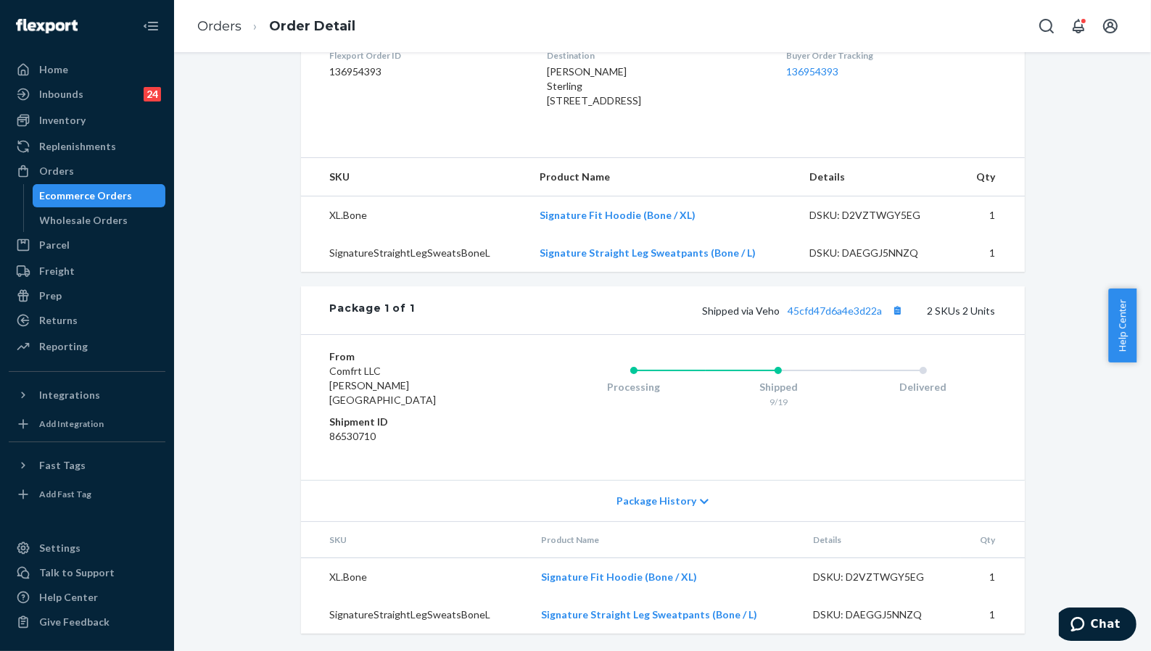
click at [712, 574] on td "Signature Fit Hoodie (Bone / XL)" at bounding box center [666, 578] width 272 height 38
click at [711, 574] on td "Signature Fit Hoodie (Bone / XL)" at bounding box center [666, 578] width 272 height 38
copy link "Signature Fit Hoodie (Bone / XL)"
drag, startPoint x: 1053, startPoint y: 453, endPoint x: 907, endPoint y: 531, distance: 165.2
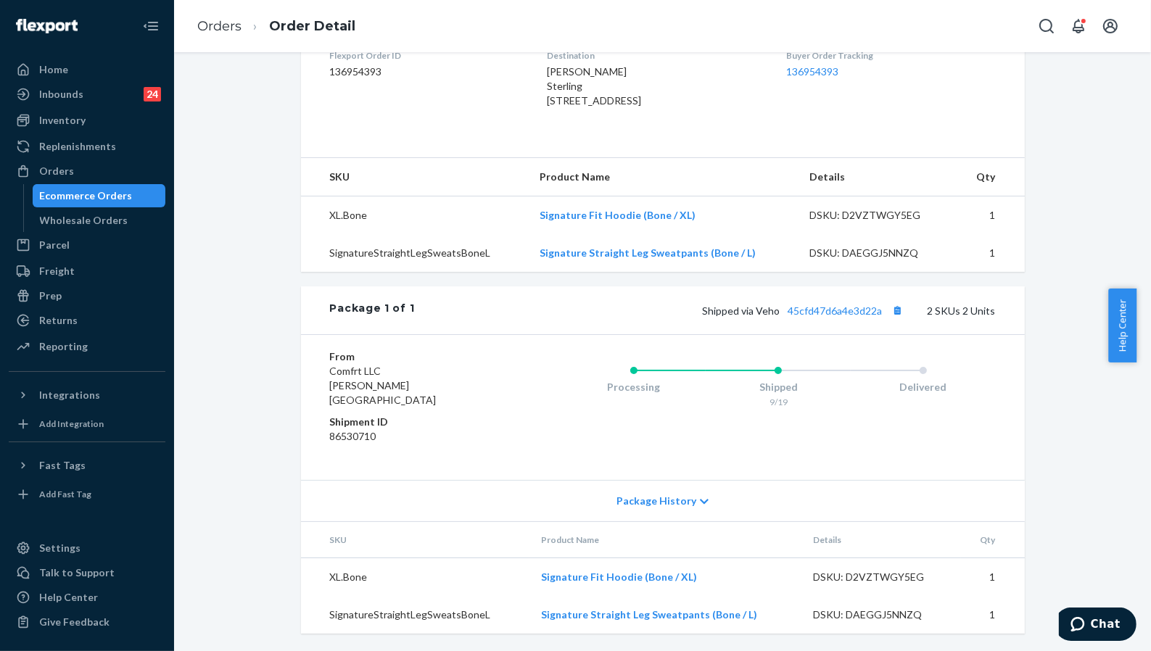
click at [1053, 453] on div "Shopify Order # #255273283 • Standard / $9.88 View Details Create Return Duplic…" at bounding box center [662, 169] width 955 height 963
click at [785, 619] on td "Signature Straight Leg Sweatpants (Bone / L)" at bounding box center [666, 615] width 272 height 38
copy link "Signature Straight Leg Sweatpants (Bone / L)"
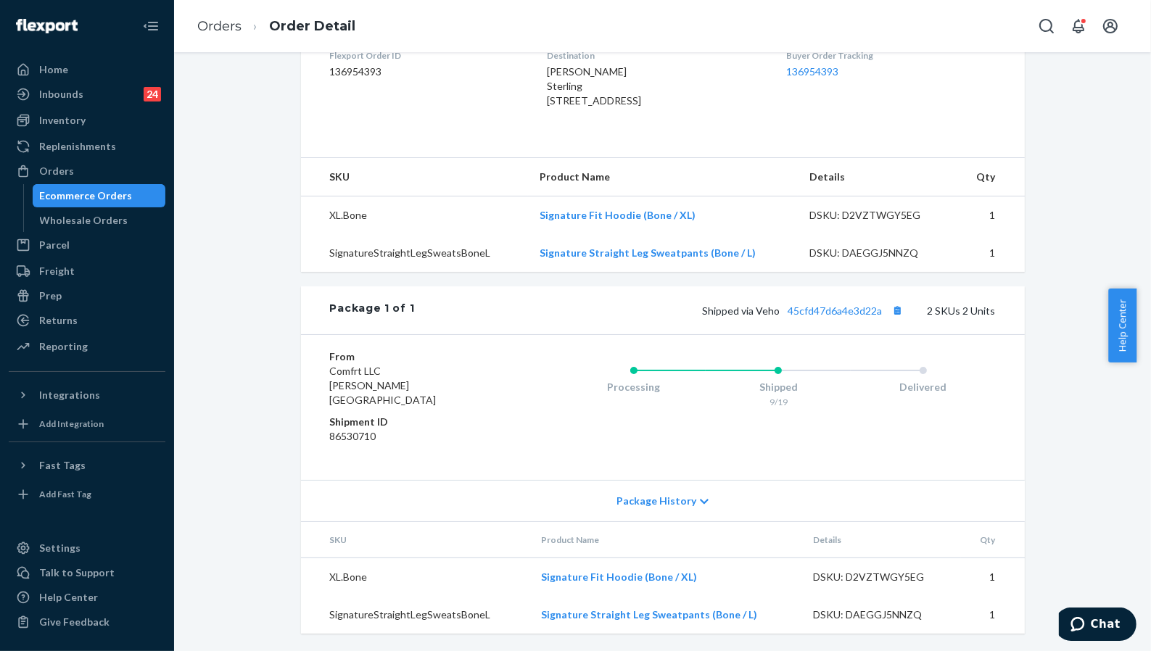
click at [1076, 270] on div "Shopify Order # #255273283 • Standard / $9.88 View Details Create Return Duplic…" at bounding box center [662, 169] width 955 height 963
click at [823, 317] on link "45cfd47d6a4e3d22a" at bounding box center [835, 311] width 94 height 12
drag, startPoint x: 700, startPoint y: 326, endPoint x: 773, endPoint y: 324, distance: 73.3
click at [773, 317] on span "Shipped via Veho 45cfd47d6a4e3d22a" at bounding box center [805, 311] width 205 height 12
copy span "Shipped via Veho"
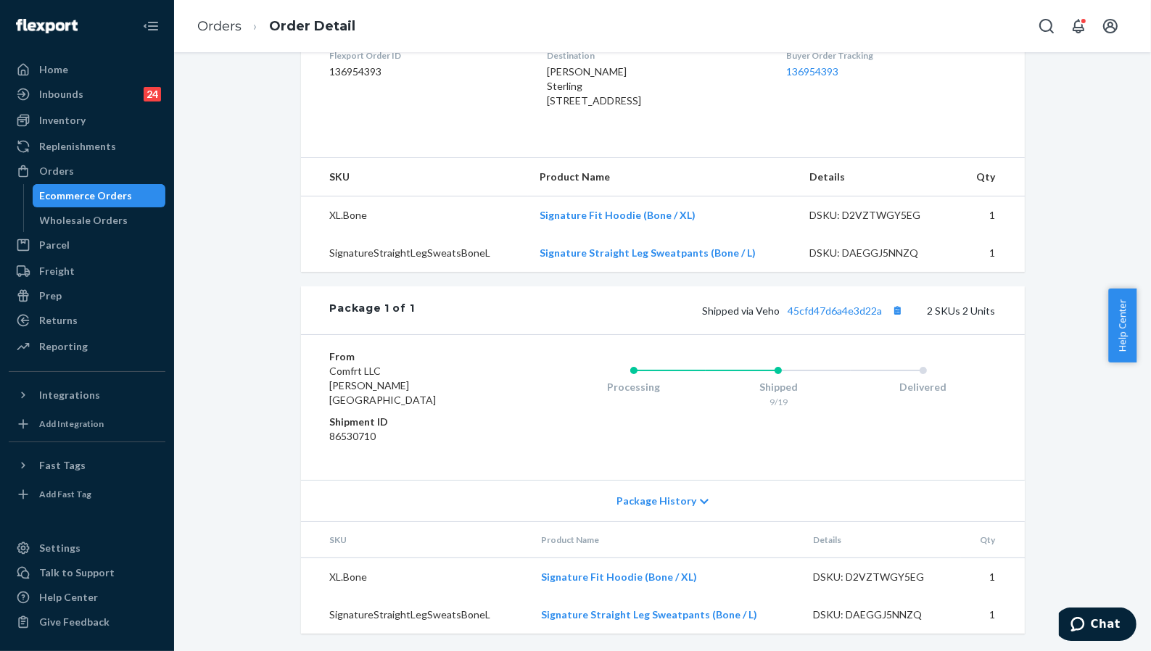
click at [1059, 201] on div "Shopify Order # #255273283 • Standard / $9.88 View Details Create Return Duplic…" at bounding box center [662, 169] width 955 height 963
drag, startPoint x: 1034, startPoint y: 149, endPoint x: 994, endPoint y: 152, distance: 40.7
click at [1034, 149] on div "Shopify Order # #255273283 • Standard / $9.88 View Details Create Return Duplic…" at bounding box center [662, 169] width 955 height 963
click at [235, 24] on link "Orders" at bounding box center [219, 26] width 44 height 16
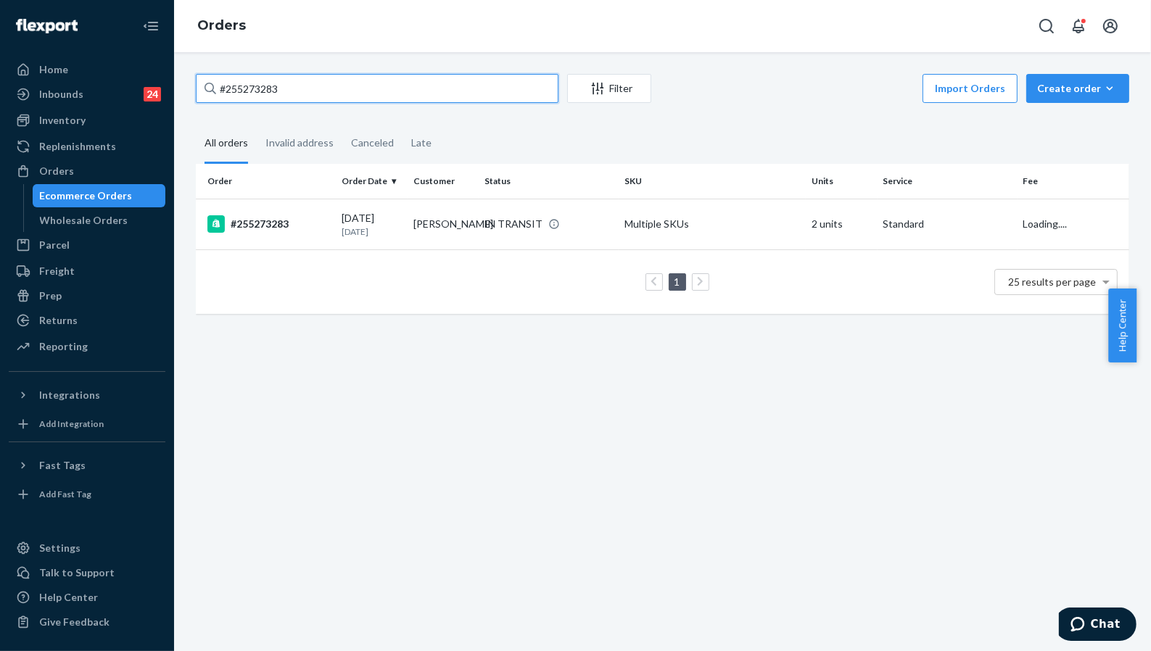
click at [322, 93] on input "#255273283" at bounding box center [377, 88] width 363 height 29
paste input "427194"
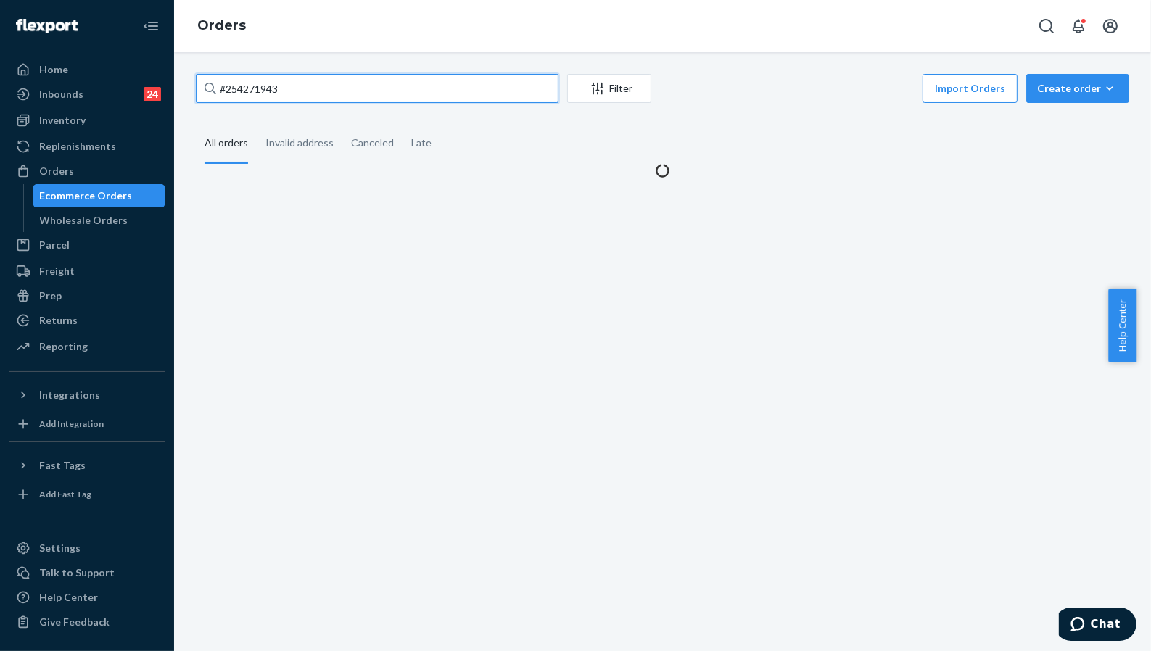
type input "#254271943"
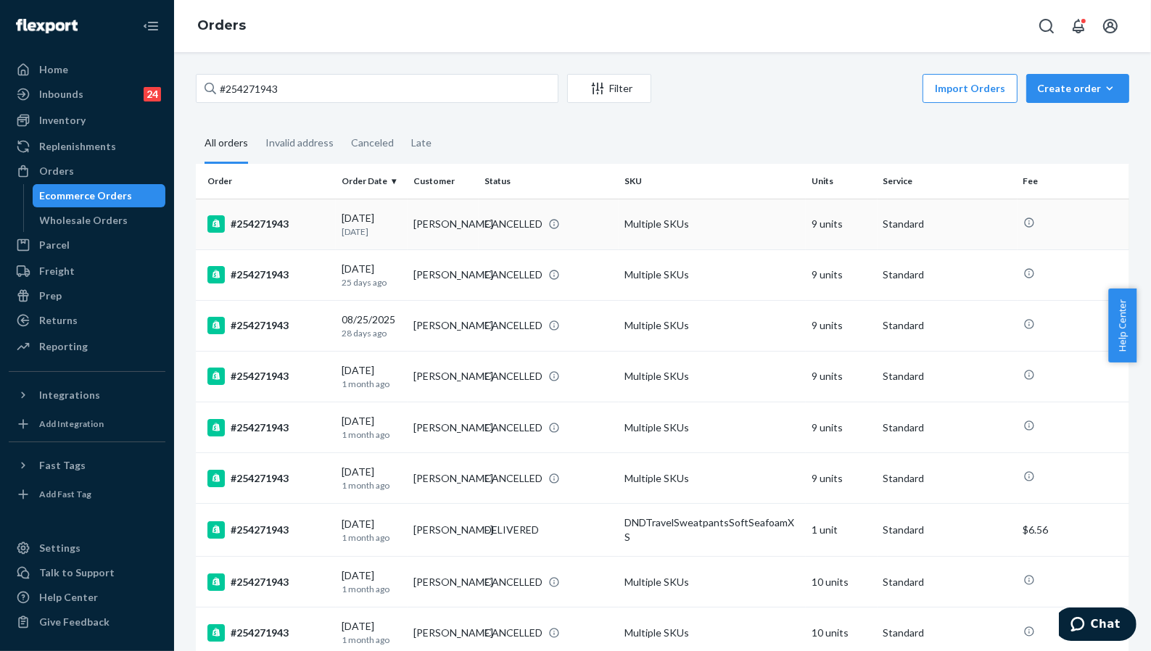
click at [423, 235] on td "Elena Kafedzhieva" at bounding box center [444, 224] width 72 height 51
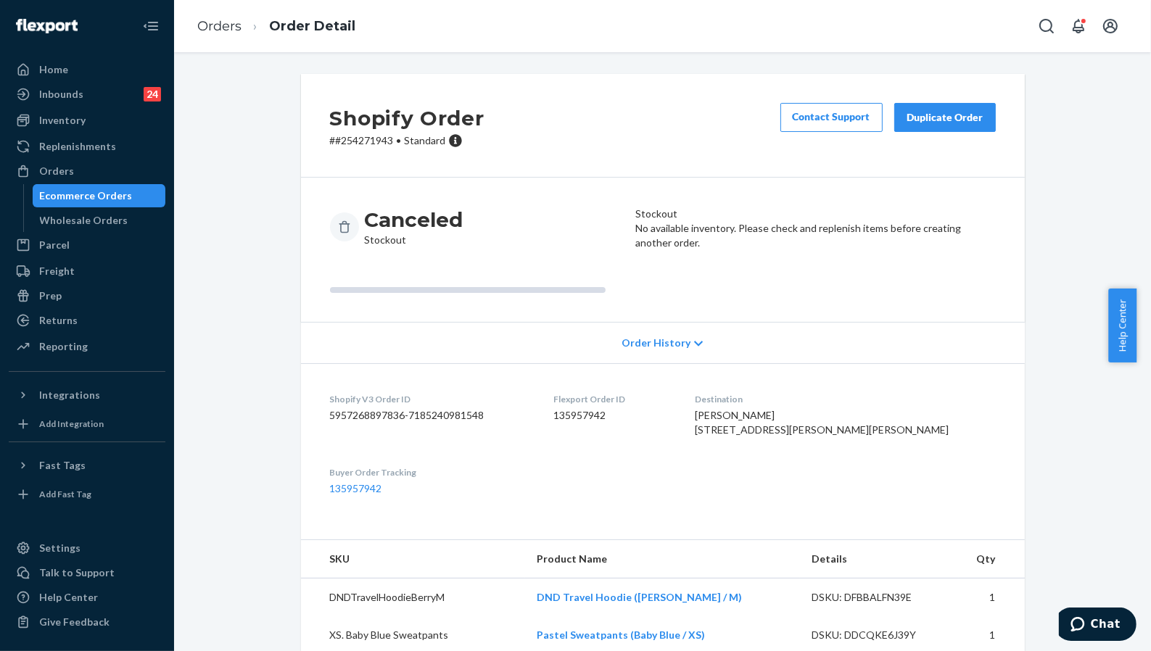
click at [743, 250] on p "No available inventory. Please check and replenish items before creating anothe…" at bounding box center [815, 235] width 361 height 29
click at [361, 146] on p "# #254271943 • Standard" at bounding box center [407, 140] width 155 height 15
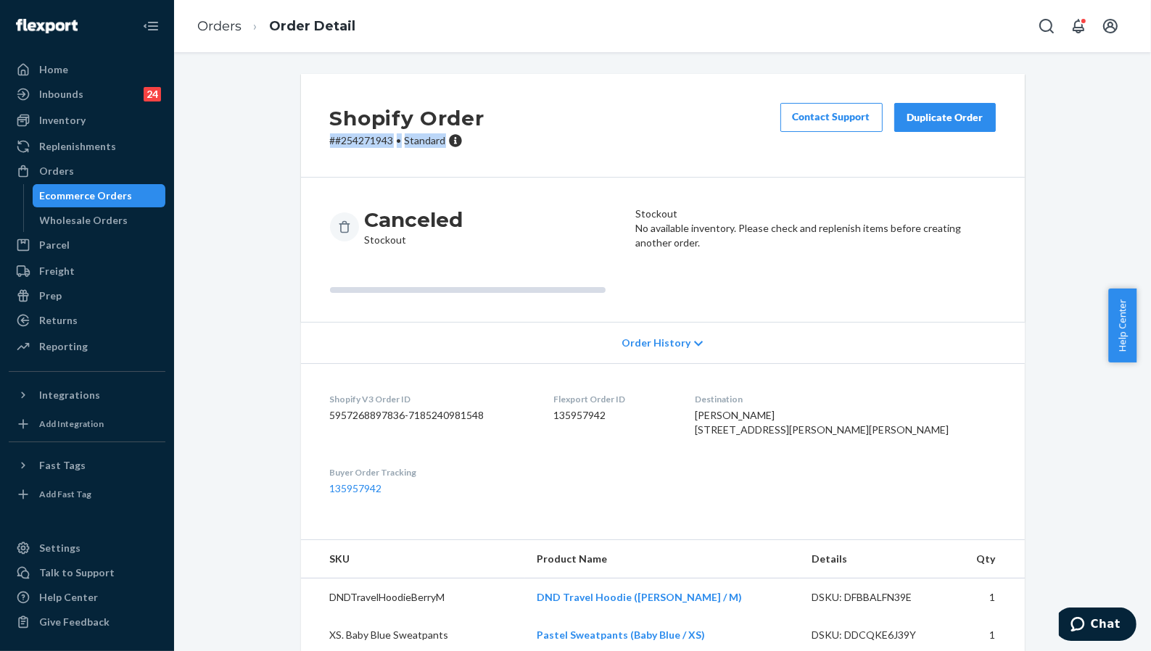
click at [361, 146] on p "# #254271943 • Standard" at bounding box center [407, 140] width 155 height 15
copy div "# #254271943 • Standard Contact Support Duplicate Order"
click at [345, 162] on div "Shopify Order # #254271943 • Standard Contact Support Duplicate Order" at bounding box center [663, 126] width 724 height 104
drag, startPoint x: 326, startPoint y: 142, endPoint x: 387, endPoint y: 144, distance: 61.0
click at [387, 144] on p "# #254271943 • Standard" at bounding box center [407, 140] width 155 height 15
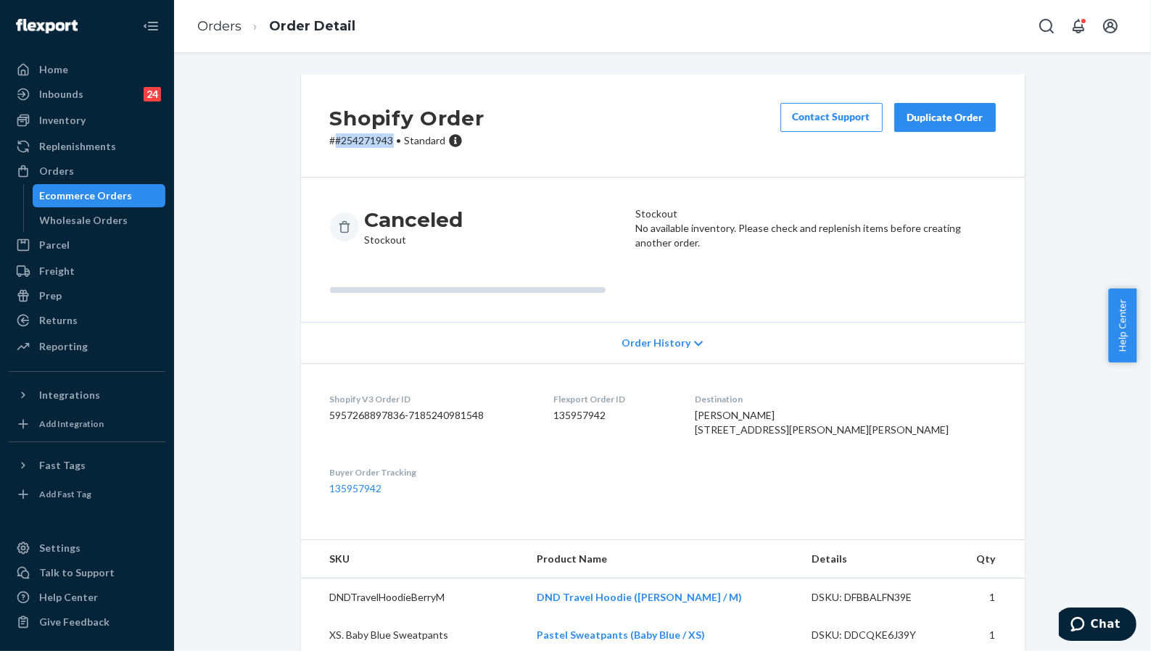
copy p "#254271943"
click at [1029, 580] on div "Shopify Order # #254271943 • Standard Contact Support Duplicate Order Canceled …" at bounding box center [662, 505] width 955 height 862
click at [59, 321] on div "Returns" at bounding box center [58, 320] width 38 height 15
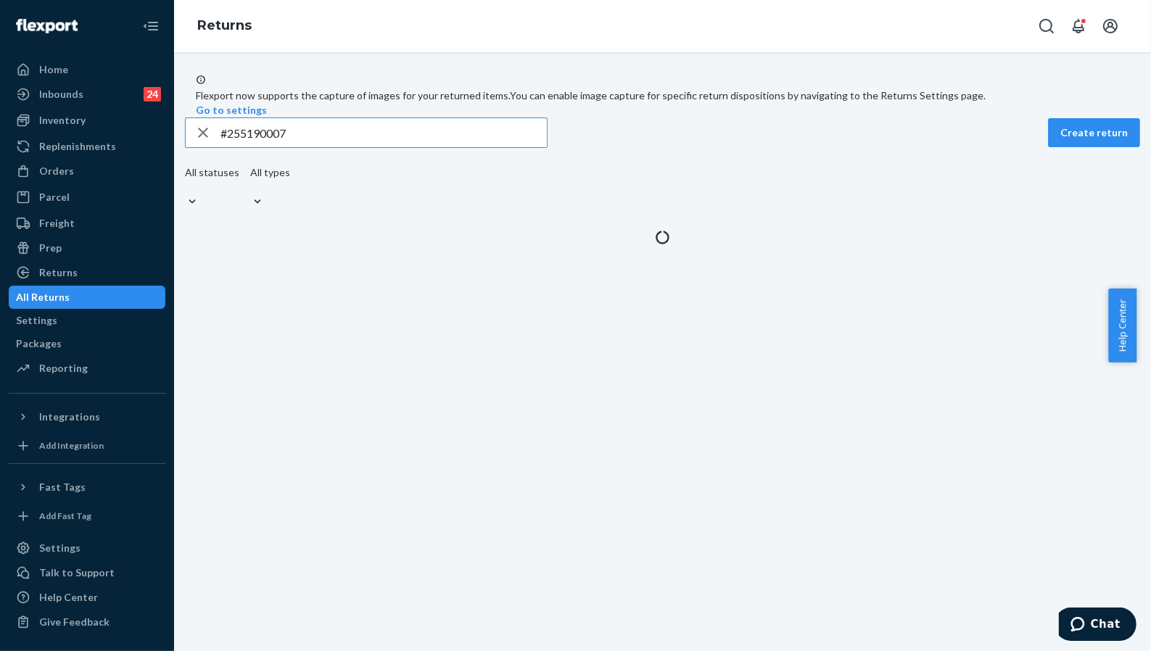
click at [307, 147] on input "#255190007" at bounding box center [384, 132] width 326 height 29
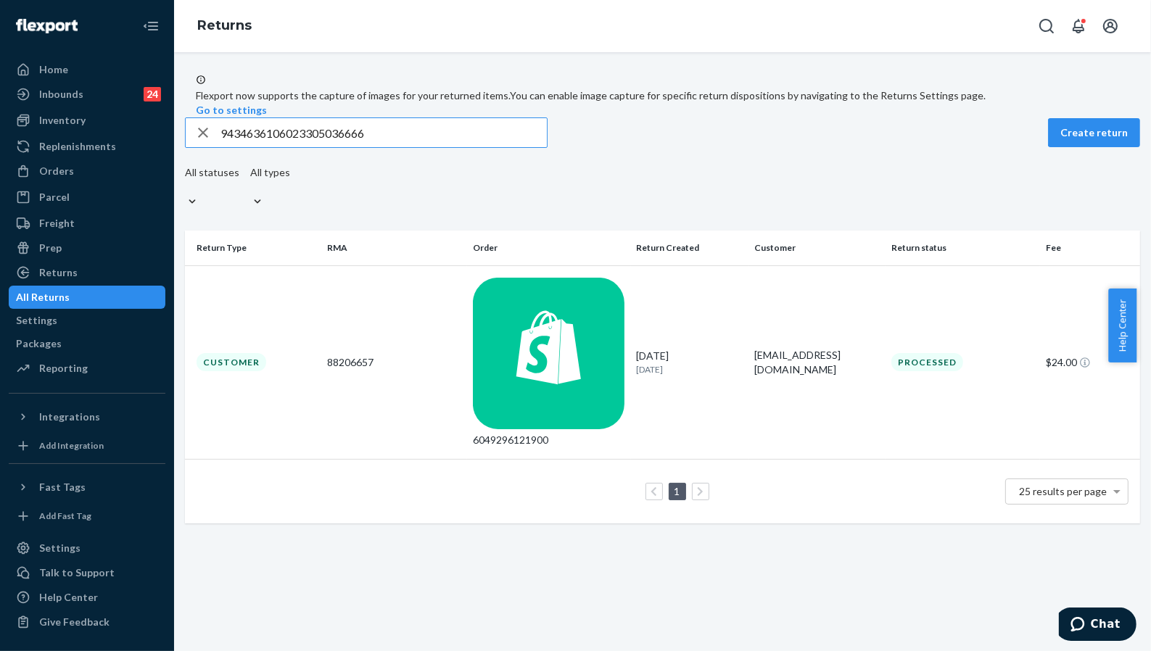
type input "9434636106023305036666"
click at [249, 353] on div "Customer" at bounding box center [232, 362] width 70 height 18
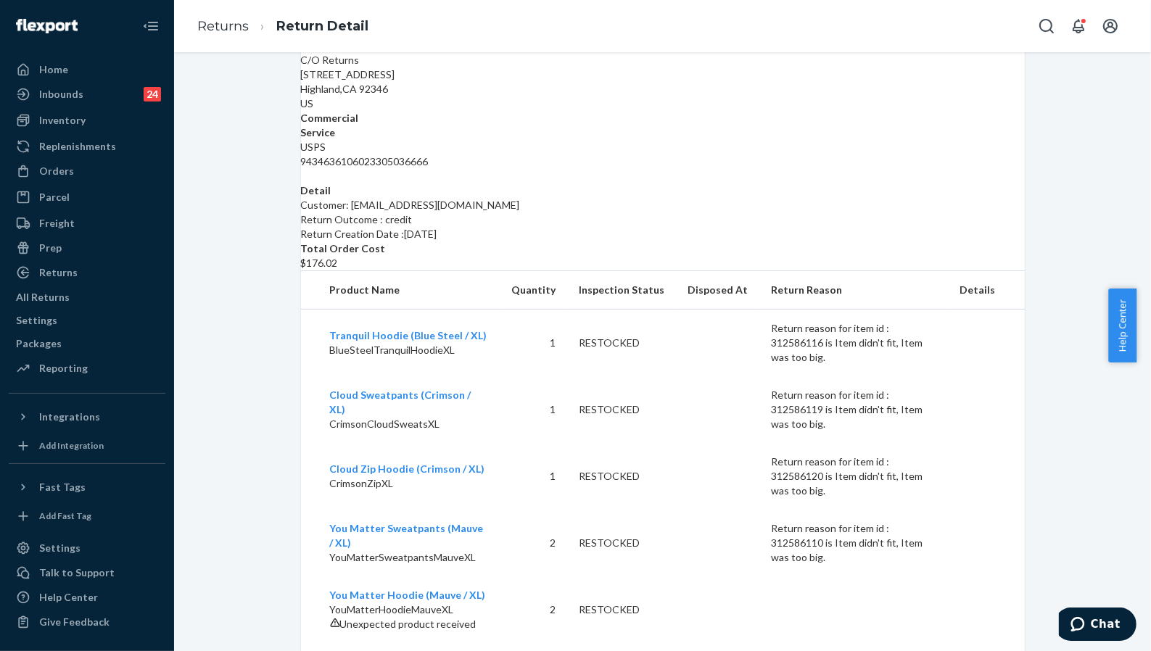
scroll to position [334, 0]
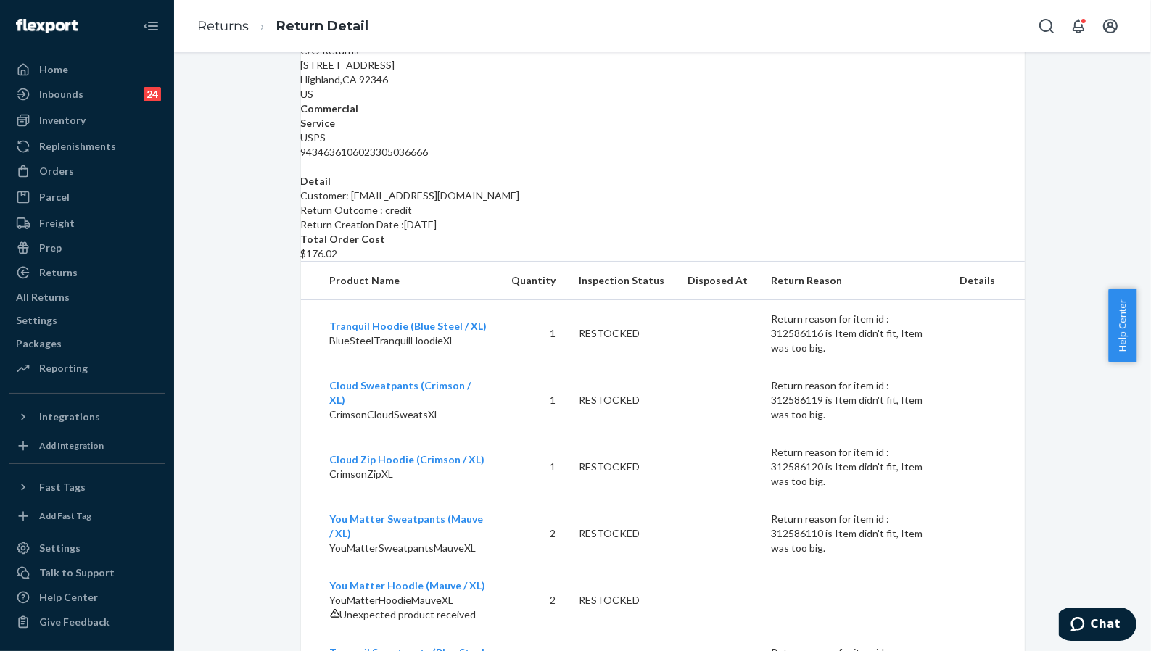
click at [438, 567] on td "You Matter Hoodie (Mauve / XL) YouMatterHoodieMauveXL Unexpected product receiv…" at bounding box center [400, 600] width 199 height 67
click at [437, 608] on div "Unexpected product received" at bounding box center [409, 615] width 159 height 15
click at [685, 567] on td at bounding box center [717, 600] width 83 height 67
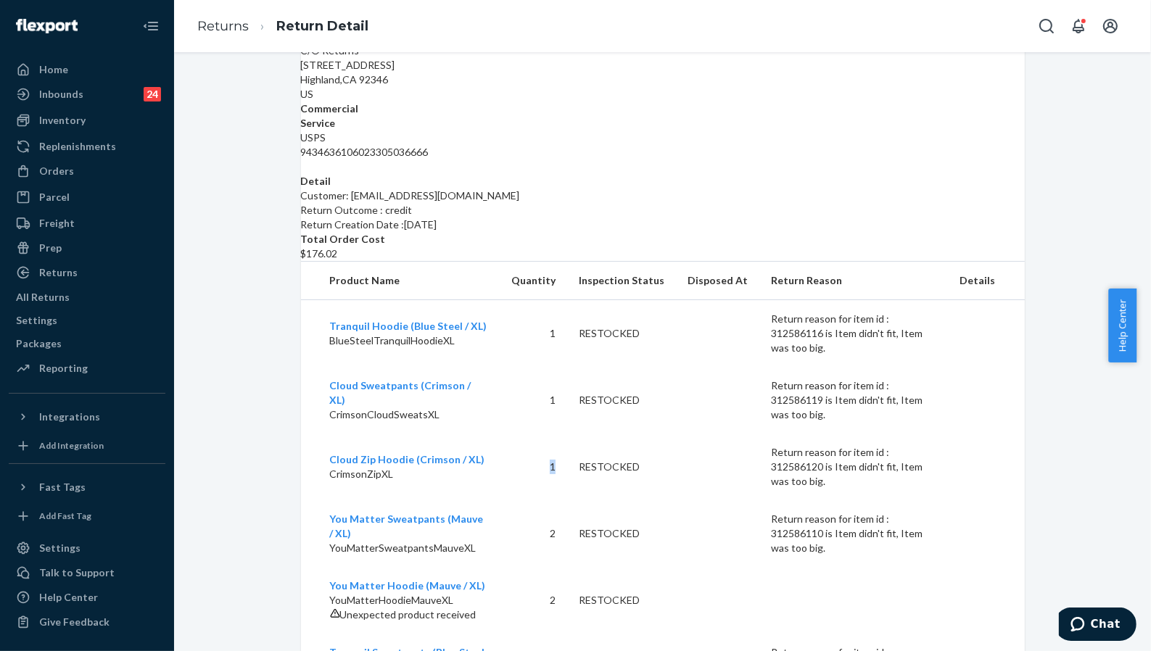
drag, startPoint x: 550, startPoint y: 389, endPoint x: 535, endPoint y: 384, distance: 15.8
click at [535, 434] on td "1" at bounding box center [533, 467] width 67 height 67
click at [250, 359] on div "Return #88206657 $24.00 Processed Not Refunded The customer was not refunded. F…" at bounding box center [662, 220] width 955 height 961
click at [290, 215] on div "Return #88206657 $24.00 Processed Not Refunded The customer was not refunded. F…" at bounding box center [663, 220] width 746 height 961
click at [207, 356] on div "Return #88206657 $24.00 Processed Not Refunded The customer was not refunded. F…" at bounding box center [662, 220] width 955 height 961
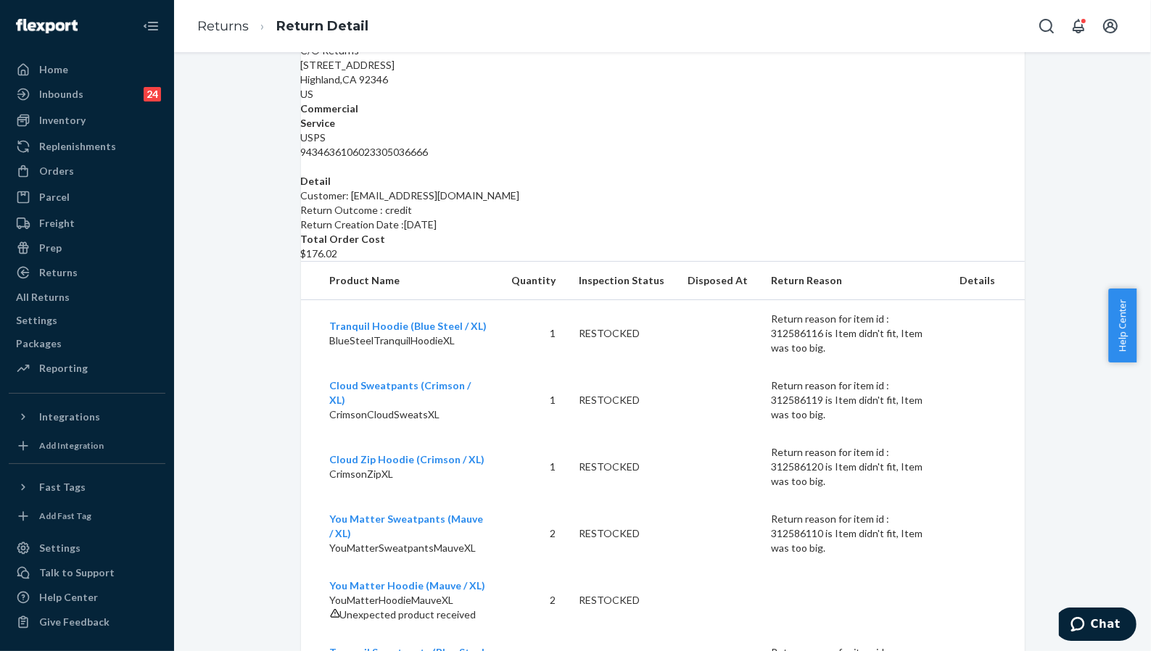
click at [404, 609] on span "Unexpected product received" at bounding box center [408, 615] width 136 height 12
copy span "Unexpected product received"
click at [244, 239] on div "Return #88206657 $24.00 Processed Not Refunded The customer was not refunded. F…" at bounding box center [662, 220] width 955 height 961
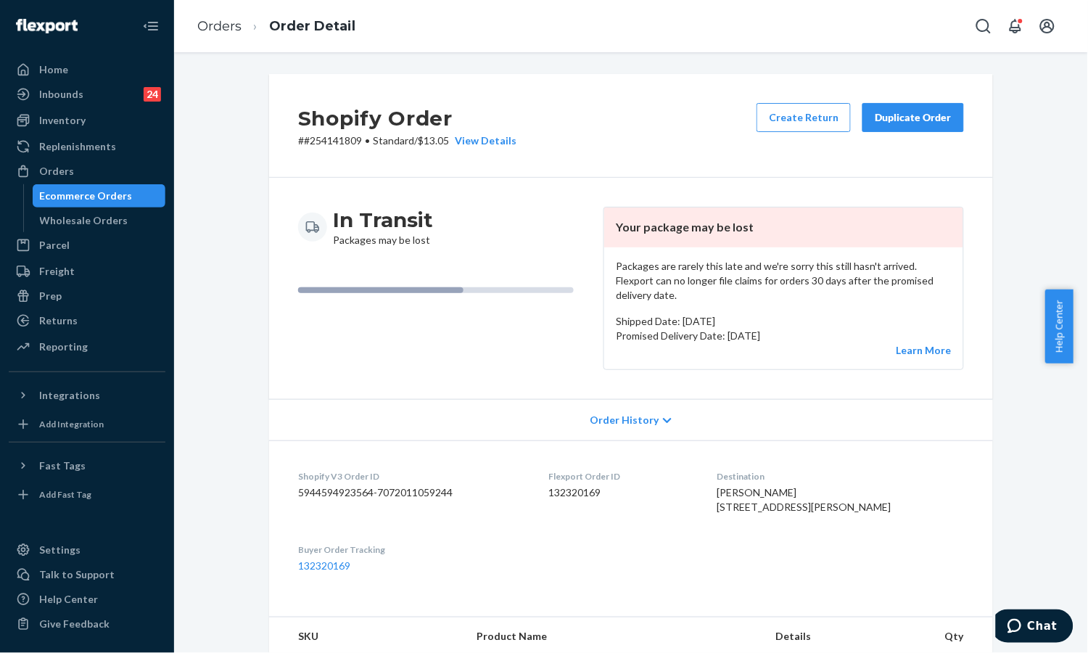
click at [7, 205] on div "Home Inbounds 24 Shipping Plans Problems 24 Inventory Products Replenishments O…" at bounding box center [87, 326] width 174 height 653
click at [749, 280] on p "Packages are rarely this late and we're sorry this still hasn't arrived. Flexpo…" at bounding box center [784, 281] width 336 height 44
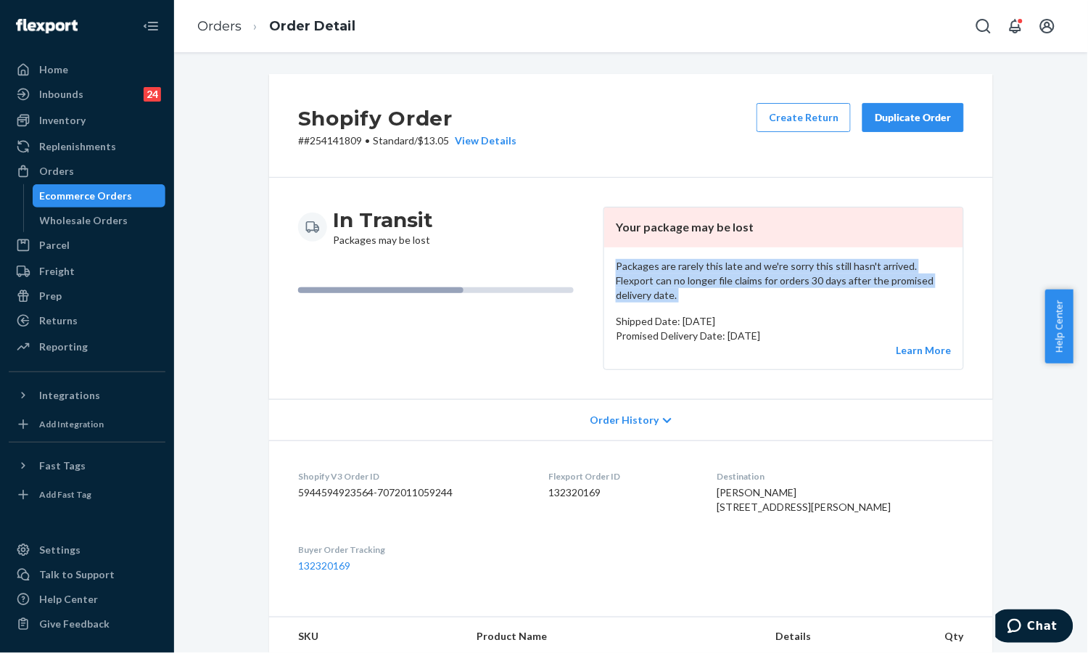
click at [749, 281] on p "Packages are rarely this late and we're sorry this still hasn't arrived. Flexpo…" at bounding box center [784, 281] width 336 height 44
click at [912, 124] on div "Duplicate Order" at bounding box center [913, 117] width 77 height 15
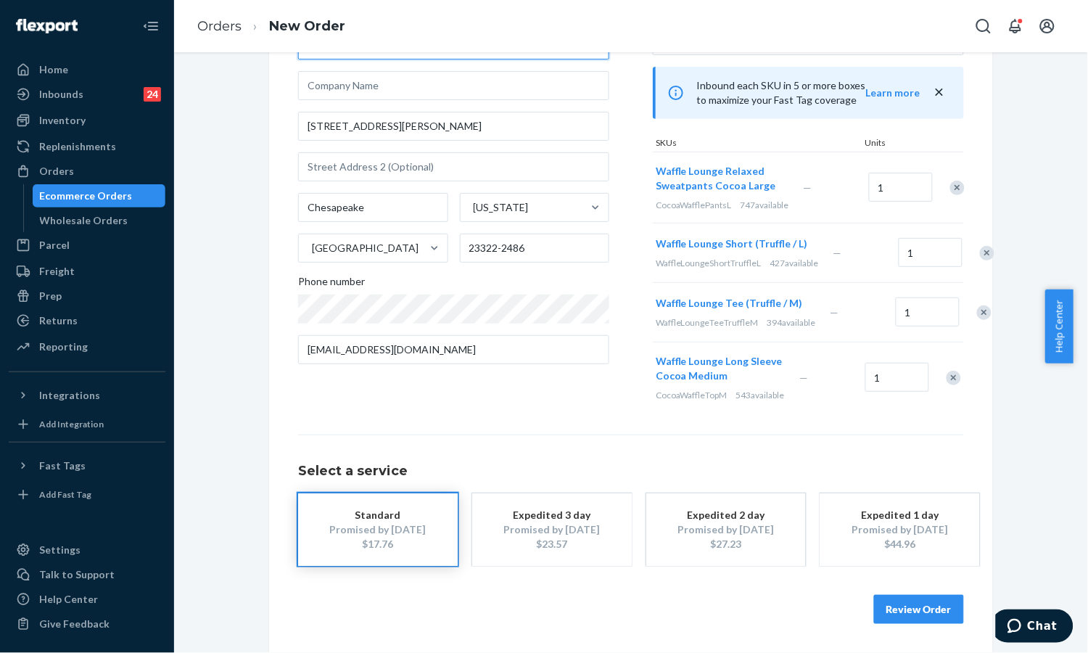
scroll to position [190, 0]
click at [907, 623] on button "Review Order" at bounding box center [919, 609] width 90 height 29
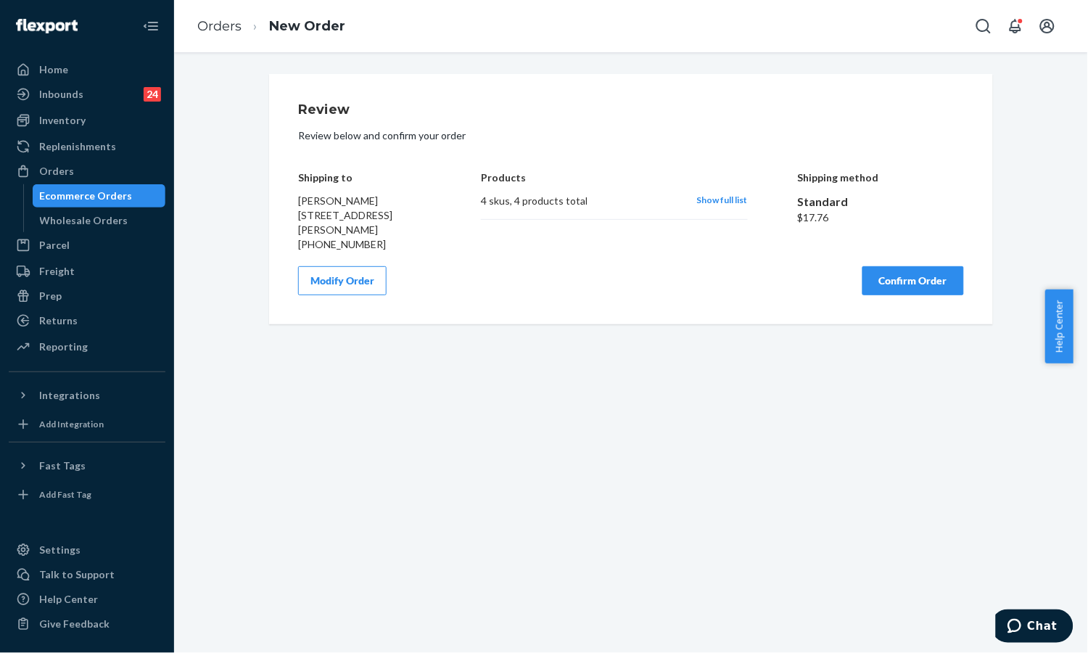
scroll to position [0, 0]
click at [907, 292] on button "Confirm Order" at bounding box center [913, 280] width 102 height 29
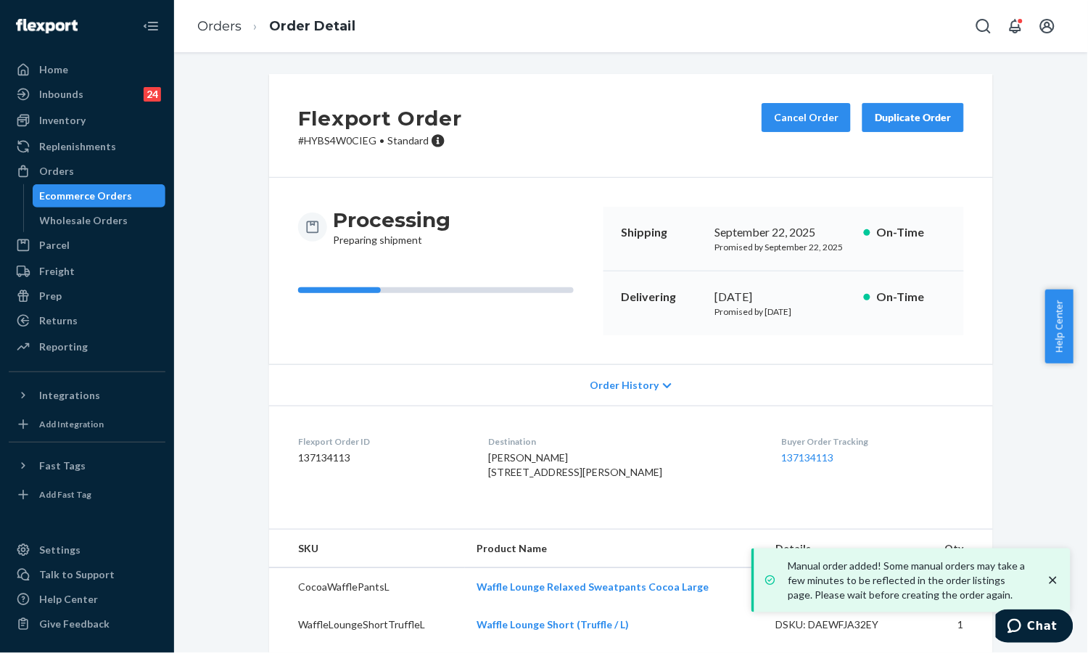
drag, startPoint x: 1060, startPoint y: 588, endPoint x: 1045, endPoint y: 574, distance: 20.5
click at [1060, 588] on div "Manual order added! Some manual orders may take a few minutes to be reflected i…" at bounding box center [913, 581] width 296 height 44
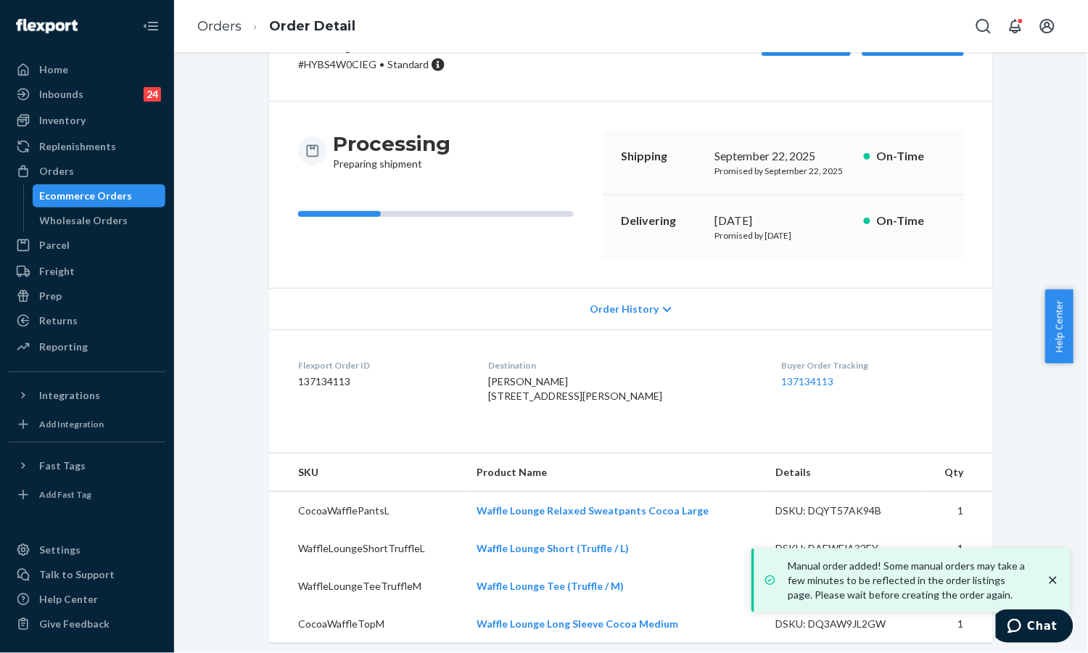
scroll to position [112, 0]
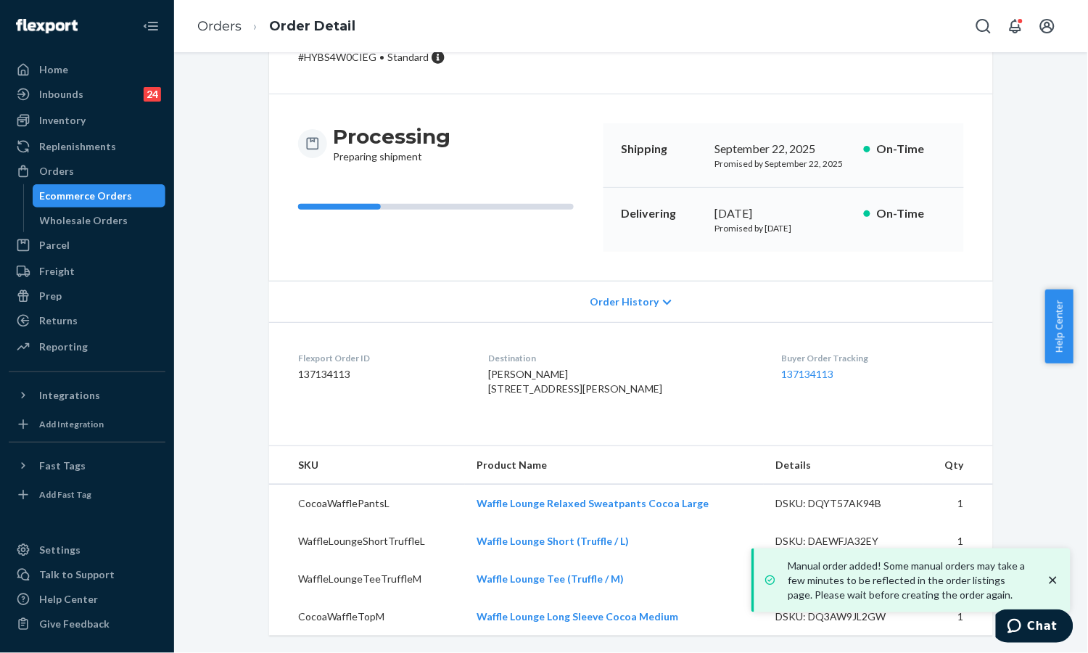
click at [781, 367] on dd "137134113" at bounding box center [872, 374] width 183 height 15
click at [781, 368] on link "137134113" at bounding box center [807, 374] width 52 height 12
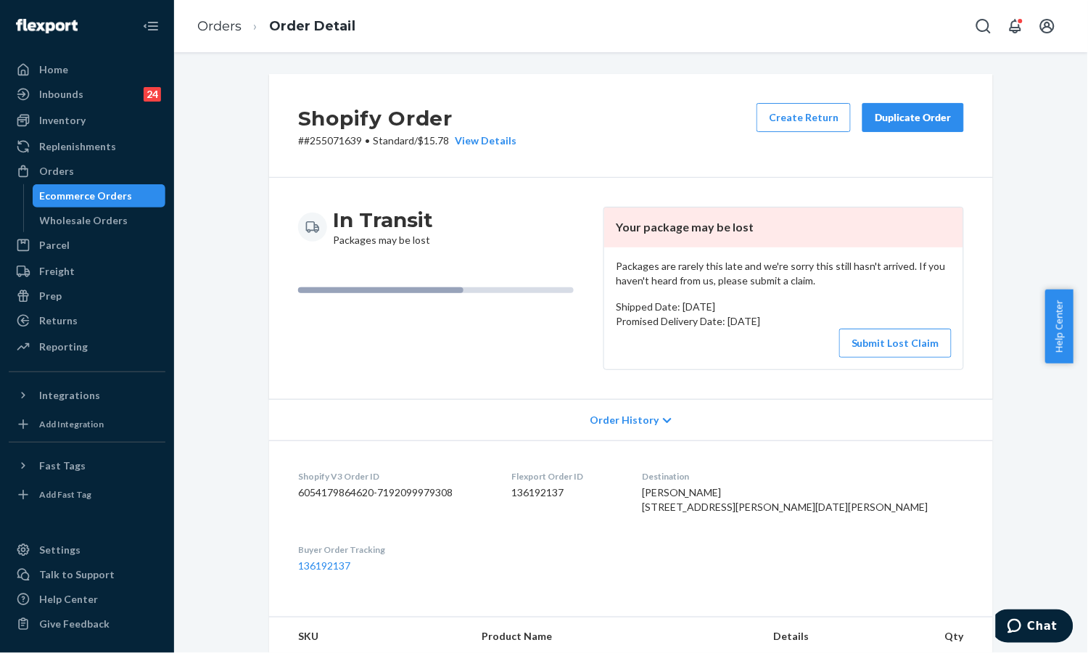
click at [590, 329] on div "In Transit Packages may be lost Your package may be lost Packages are rarely th…" at bounding box center [631, 288] width 666 height 163
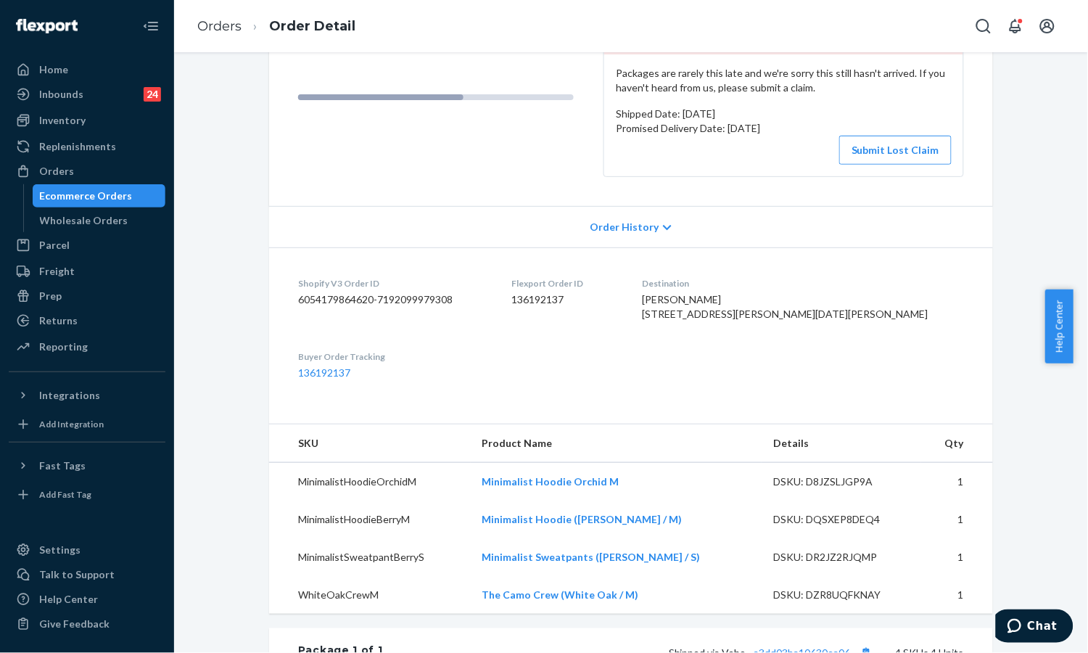
scroll to position [387, 0]
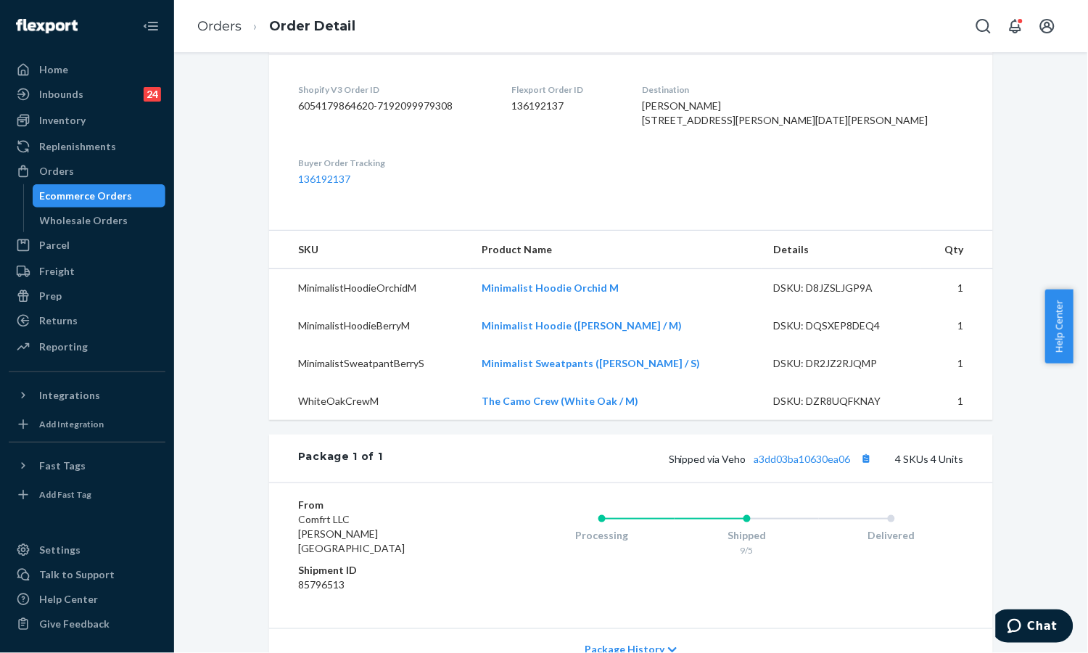
click at [488, 169] on dt "Buyer Order Tracking" at bounding box center [393, 163] width 190 height 12
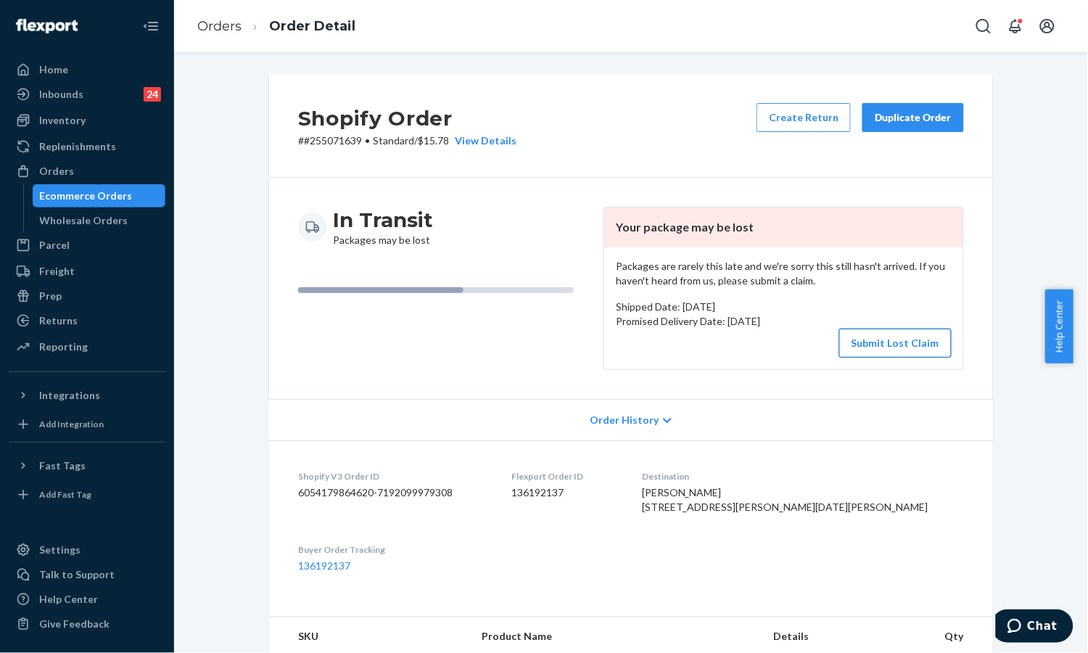
click at [683, 337] on button "Submit Lost Claim" at bounding box center [895, 343] width 112 height 29
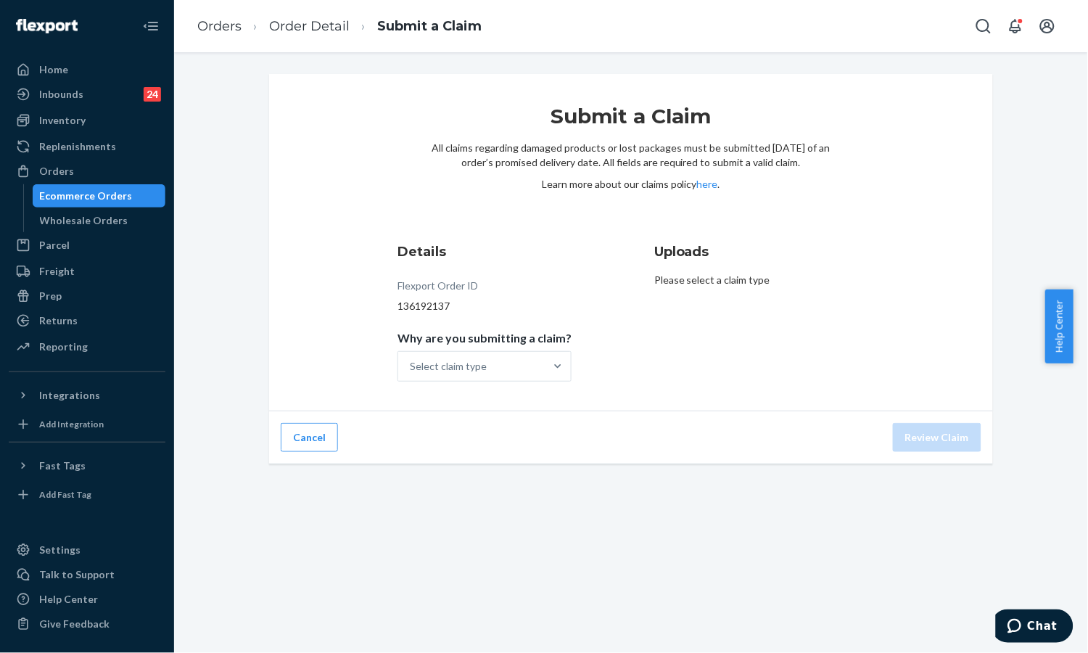
drag, startPoint x: 492, startPoint y: 367, endPoint x: 508, endPoint y: 345, distance: 28.0
click at [491, 367] on div "Select claim type" at bounding box center [471, 366] width 147 height 29
click at [411, 367] on input "Why are you submitting a claim? Select claim type" at bounding box center [410, 366] width 1 height 15
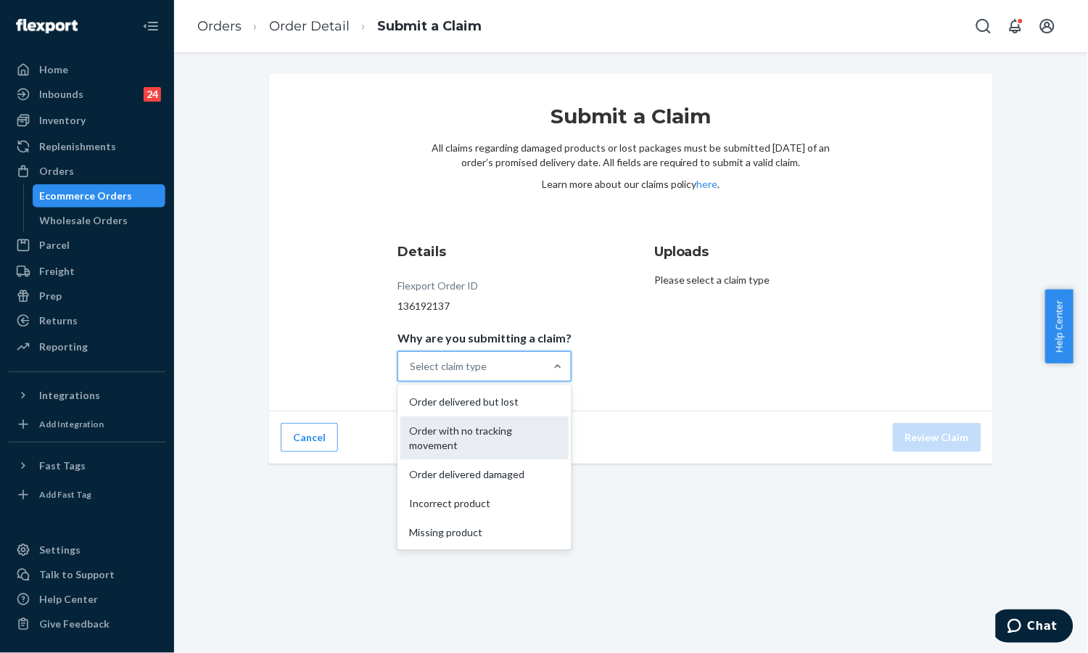
drag, startPoint x: 511, startPoint y: 410, endPoint x: 514, endPoint y: 434, distance: 24.8
click at [514, 434] on div "Order delivered but lost Order with no tracking movement Order delivered damage…" at bounding box center [484, 466] width 174 height 165
click at [411, 374] on input "Why are you submitting a claim? option Order with no tracking movement focused,…" at bounding box center [410, 366] width 1 height 15
click at [514, 434] on div "Order with no tracking movement" at bounding box center [484, 438] width 168 height 44
click at [411, 374] on input "Why are you submitting a claim? option Order with no tracking movement focused,…" at bounding box center [410, 366] width 1 height 15
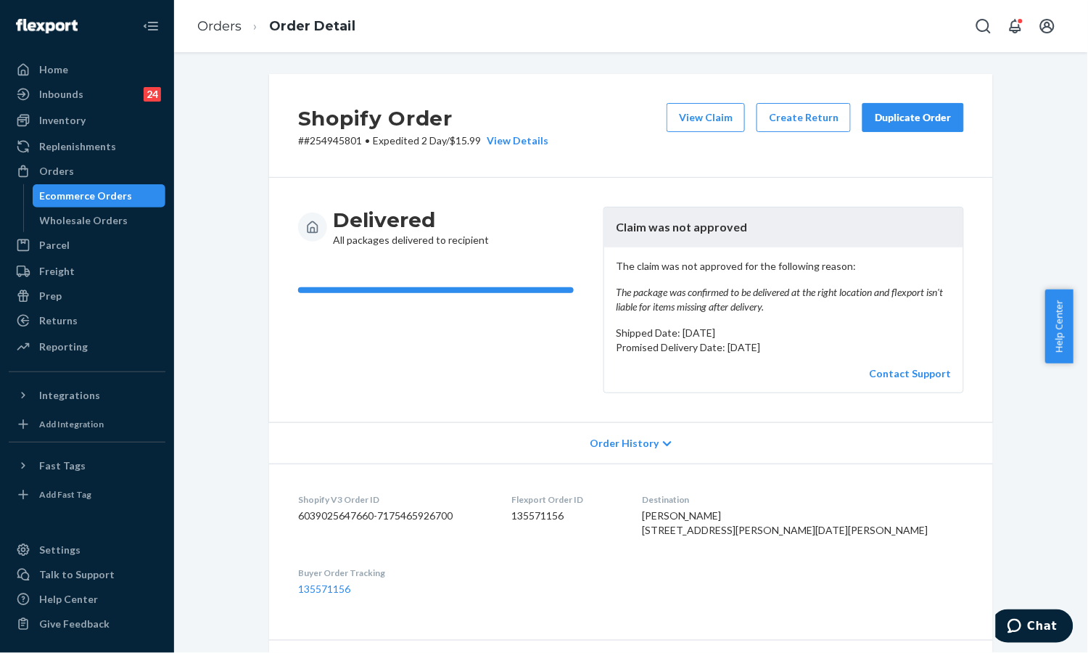
click at [522, 230] on div "Delivered All packages delivered to recipient" at bounding box center [445, 227] width 294 height 41
click at [216, 30] on link "Orders" at bounding box center [219, 26] width 44 height 16
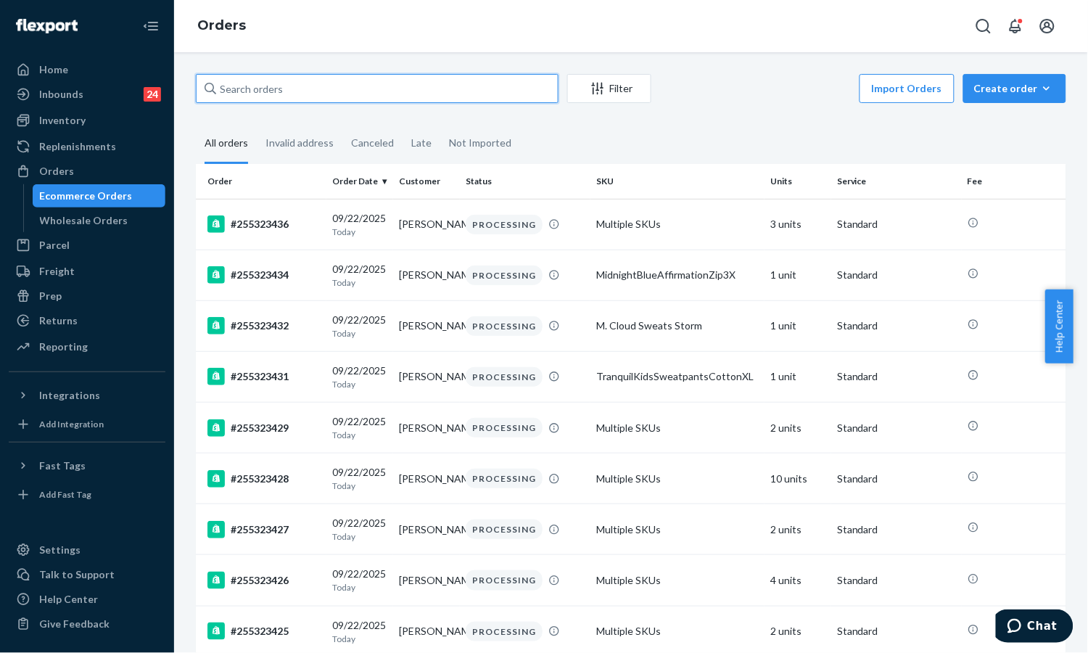
drag, startPoint x: 245, startPoint y: 86, endPoint x: 268, endPoint y: 92, distance: 23.2
click at [247, 86] on input "text" at bounding box center [377, 88] width 363 height 29
paste input "255071639"
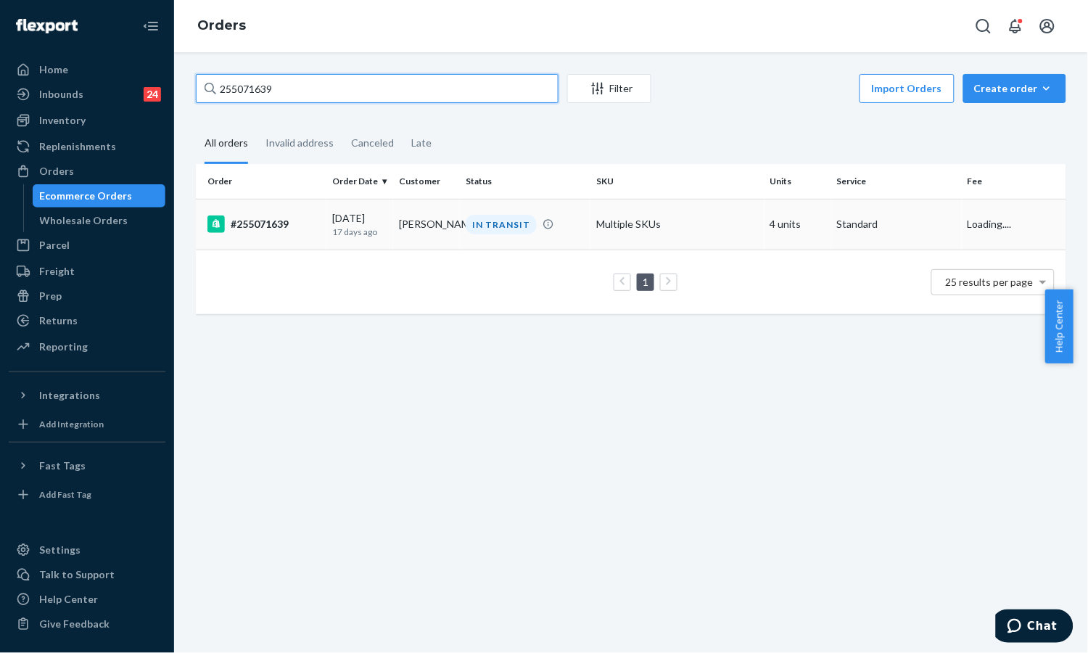
type input "255071639"
click at [279, 223] on div "#255071639" at bounding box center [263, 223] width 113 height 17
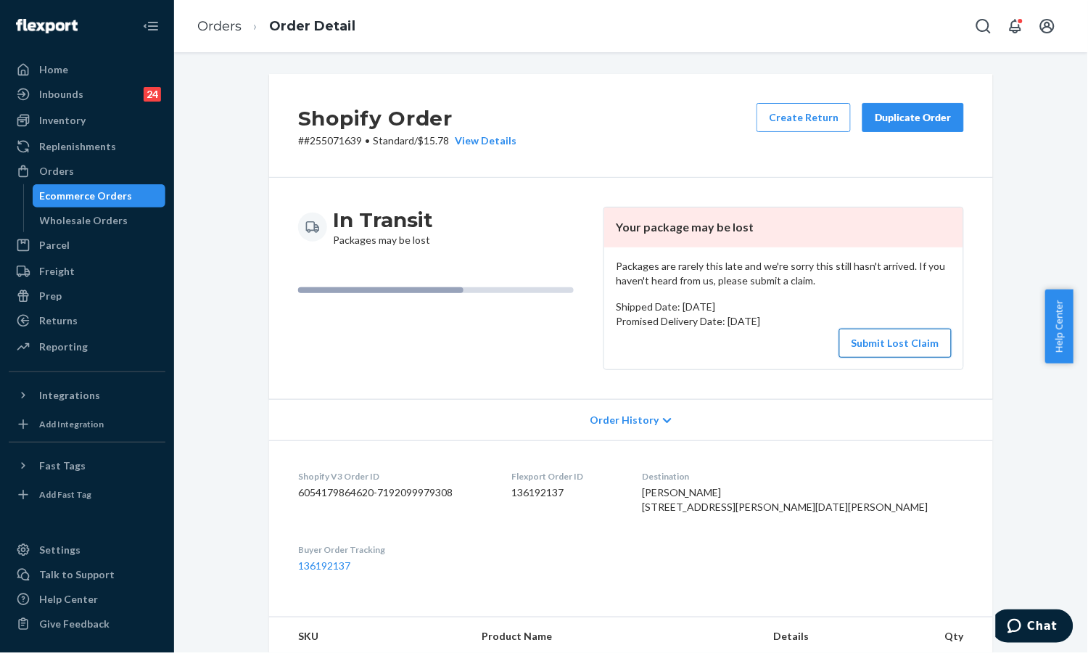
click at [886, 341] on button "Submit Lost Claim" at bounding box center [895, 343] width 112 height 29
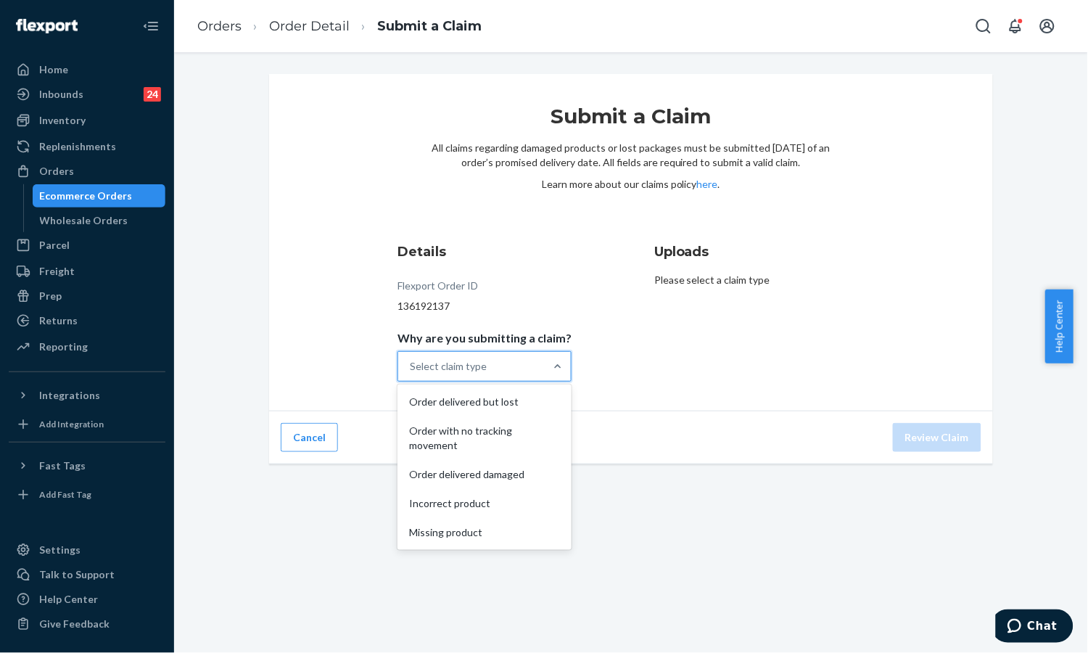
click at [449, 369] on div "Select claim type" at bounding box center [448, 366] width 77 height 15
click at [411, 369] on input "Why are you submitting a claim? option Order delivered but lost focused, 1 of 5…" at bounding box center [410, 366] width 1 height 15
click at [478, 445] on div "Order with no tracking movement" at bounding box center [484, 438] width 168 height 44
click at [411, 374] on input "Why are you submitting a claim? option Order with no tracking movement focused,…" at bounding box center [410, 366] width 1 height 15
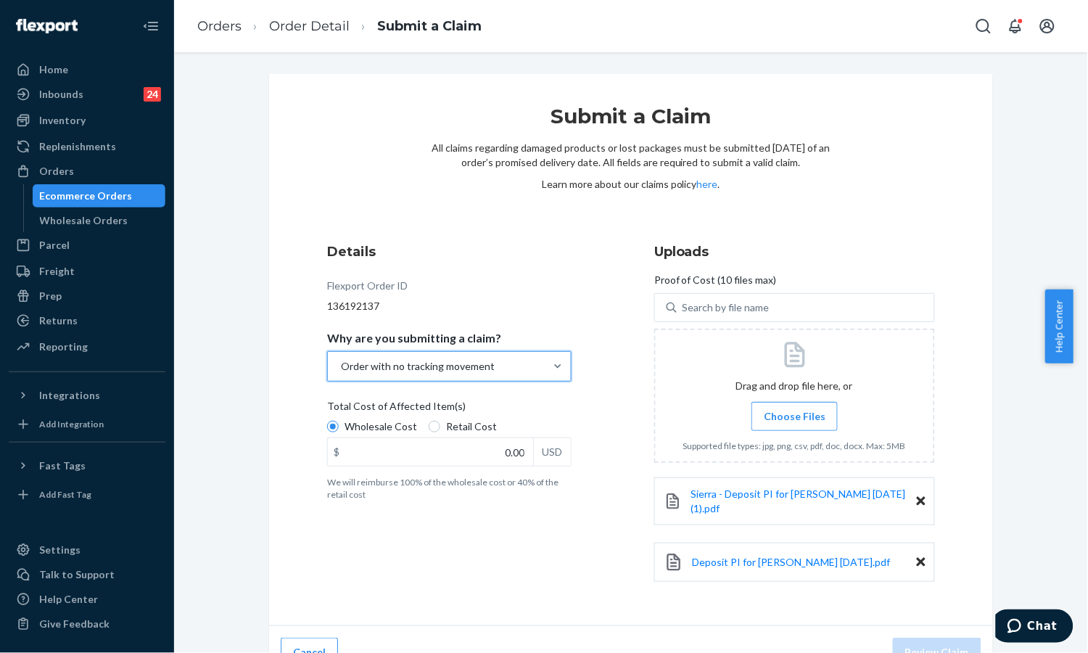
click at [467, 469] on div "Wholesale Cost Retail Cost $ 0.00 USD" at bounding box center [449, 444] width 244 height 51
click at [339, 432] on input "Wholesale Cost" at bounding box center [333, 427] width 12 height 12
click at [482, 449] on input "0.00" at bounding box center [430, 452] width 205 height 28
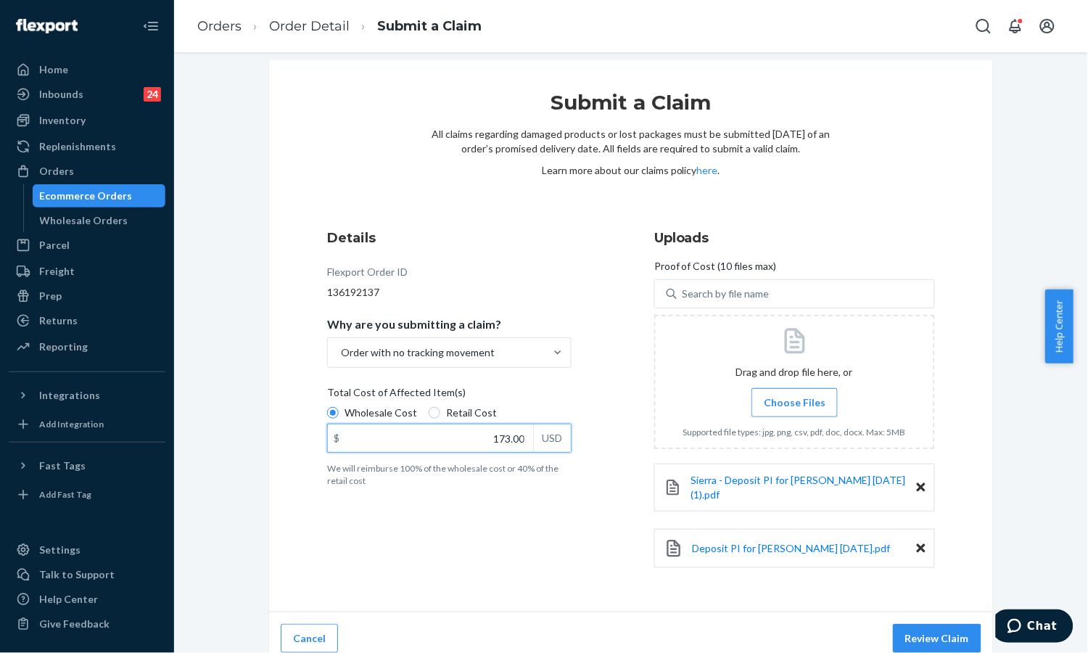
scroll to position [17, 0]
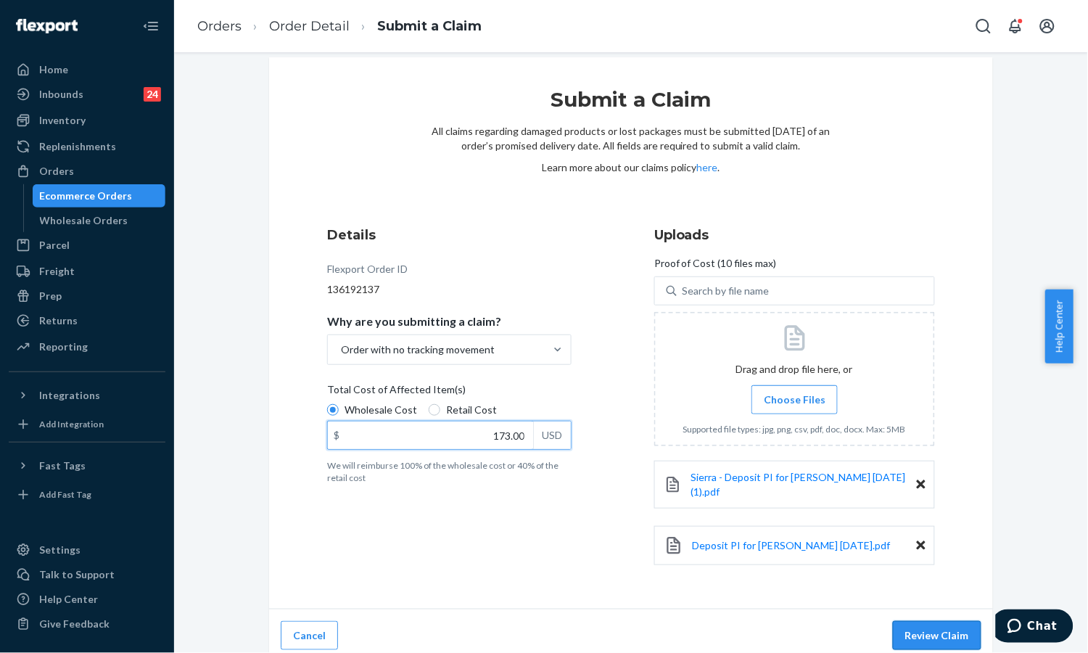
type input "173.00"
click at [920, 633] on button "Review Claim" at bounding box center [937, 635] width 88 height 29
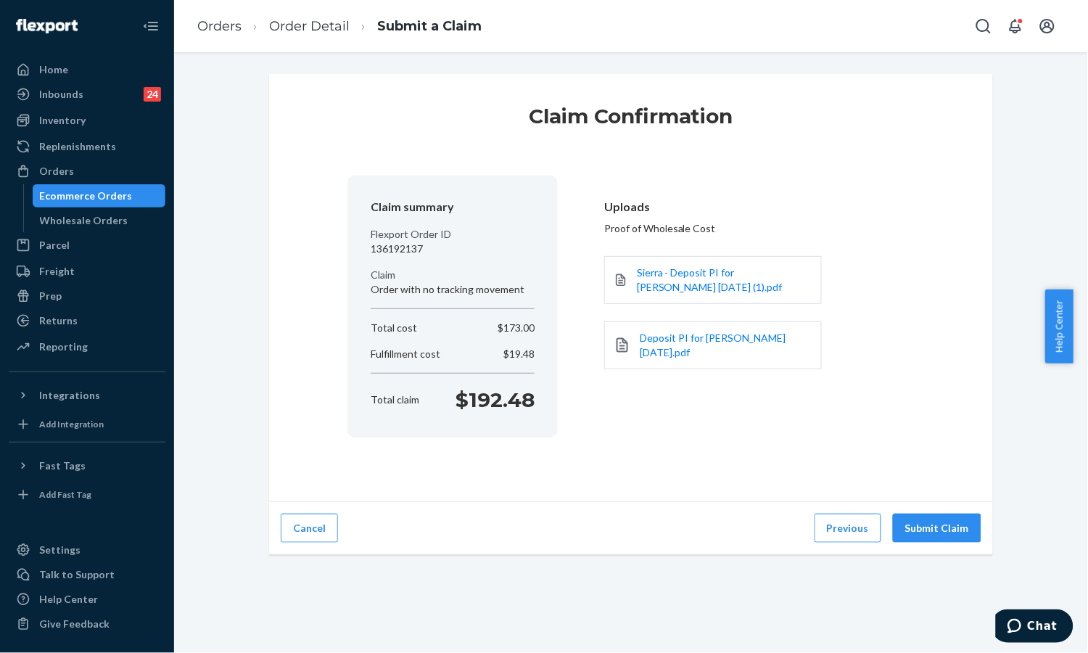
scroll to position [0, 0]
click at [918, 519] on button "Submit Claim" at bounding box center [937, 528] width 88 height 29
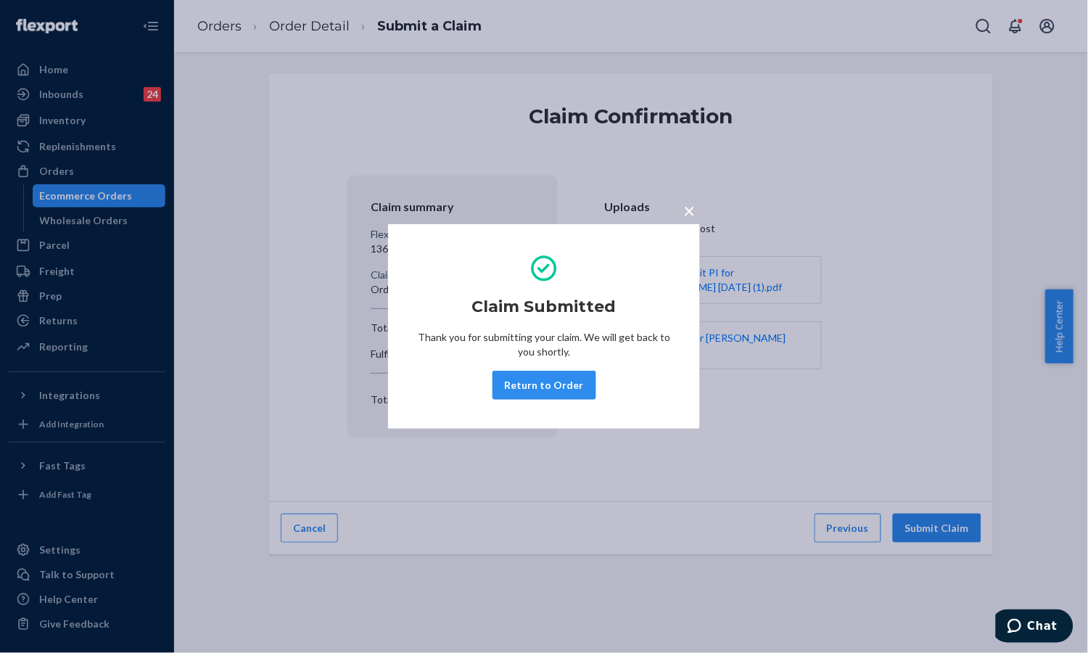
click at [7, 202] on div "× Claim Submitted Thank you for submitting your claim. We will get back to you …" at bounding box center [544, 326] width 1088 height 653
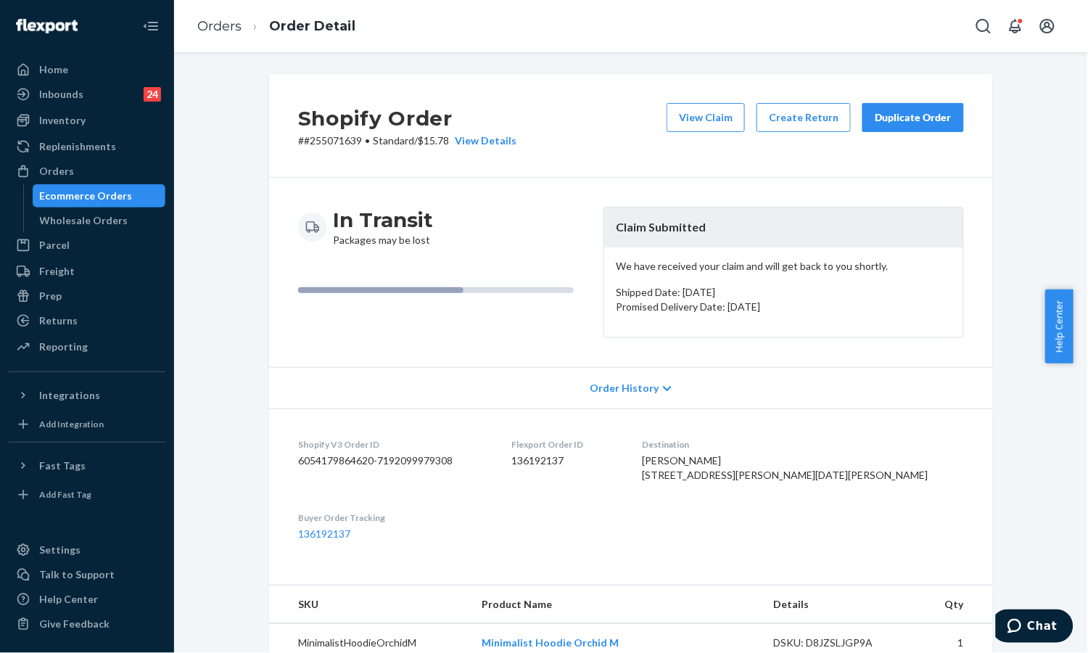
click at [890, 116] on div "Duplicate Order" at bounding box center [913, 117] width 77 height 15
click at [488, 310] on div "In Transit Packages may be lost" at bounding box center [445, 272] width 294 height 131
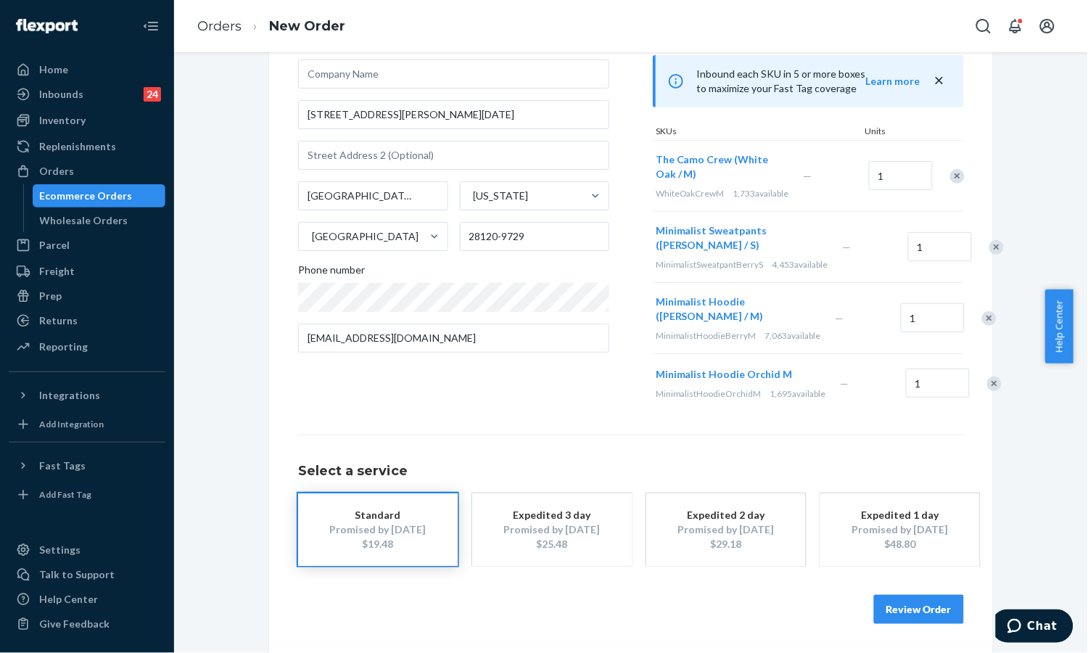
scroll to position [190, 0]
click at [901, 611] on button "Review Order" at bounding box center [919, 609] width 90 height 29
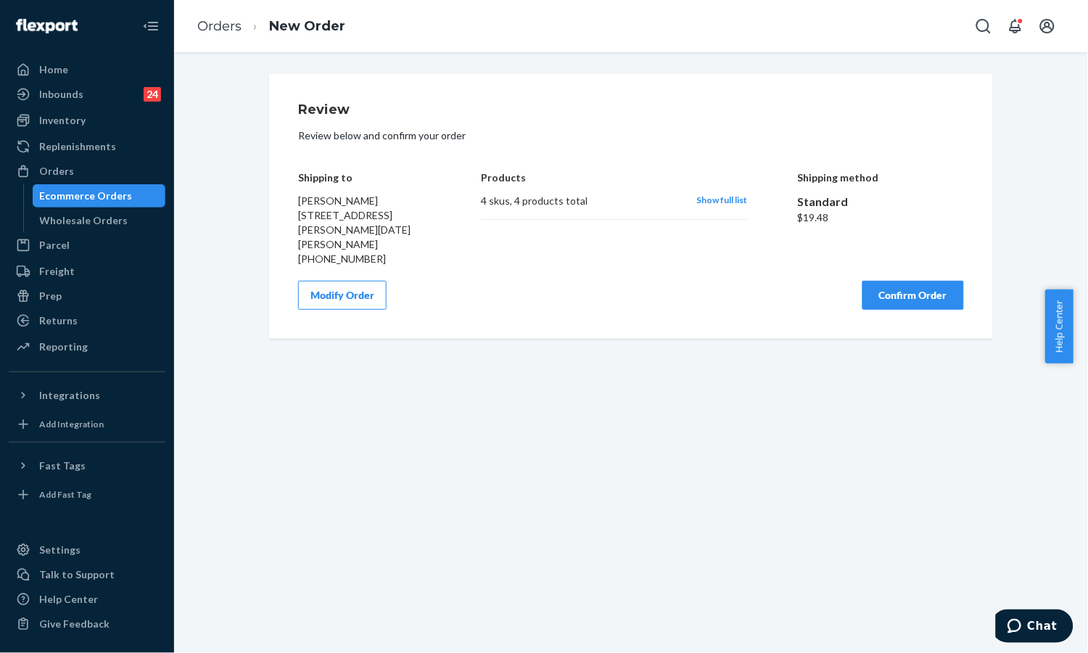
scroll to position [0, 0]
click at [869, 281] on button "Confirm Order" at bounding box center [913, 295] width 102 height 29
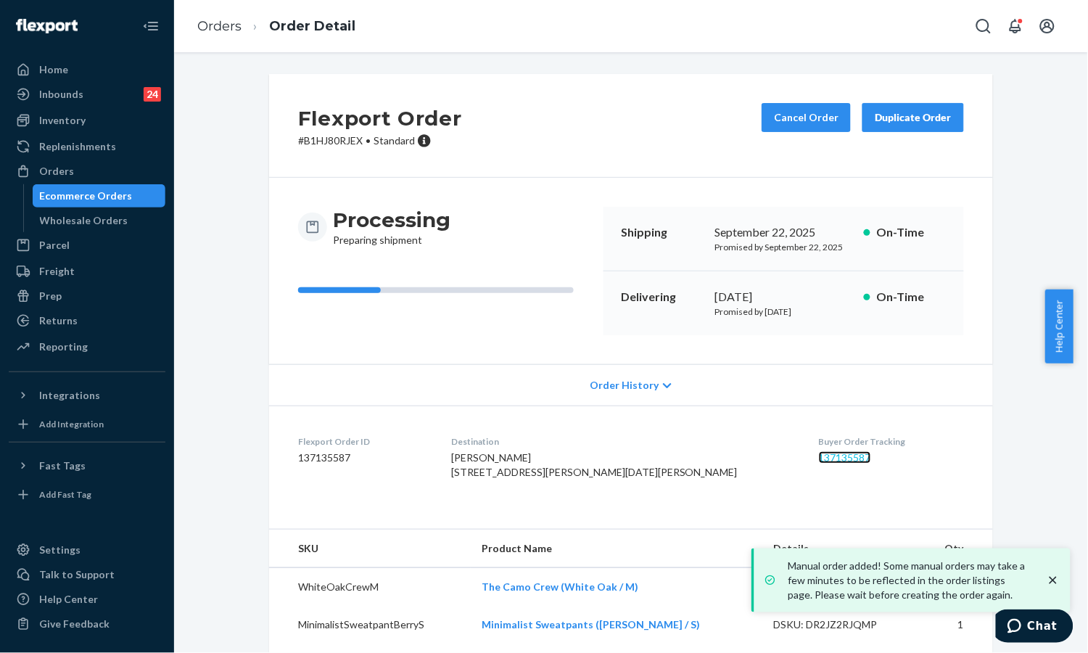
click at [819, 457] on link "137135587" at bounding box center [845, 457] width 52 height 12
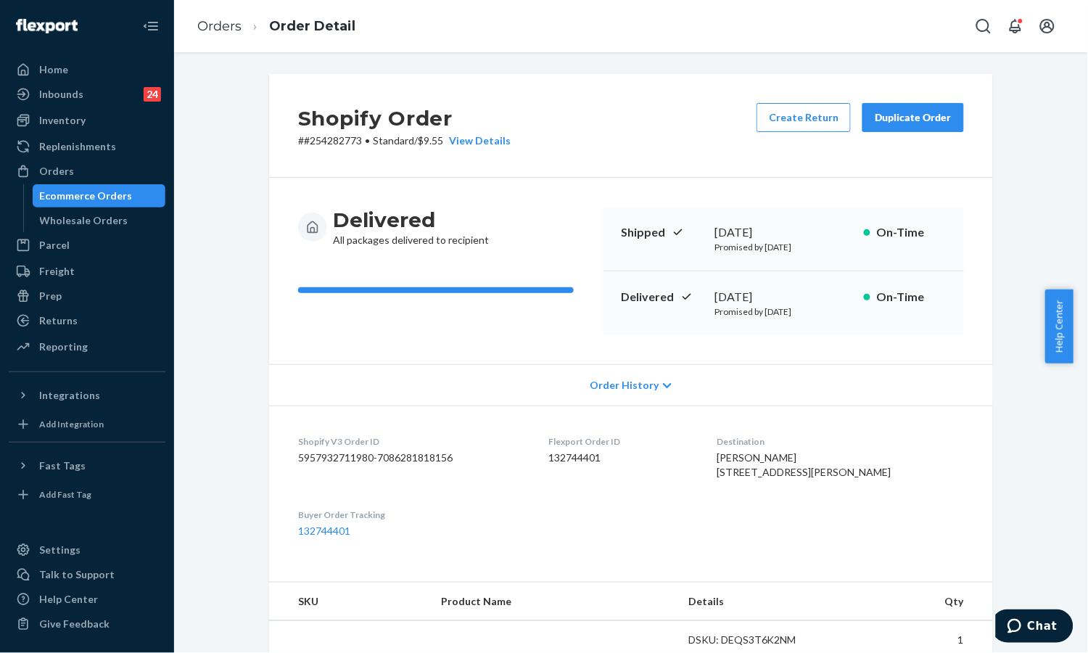
click at [7, 217] on div "Home Inbounds 24 Shipping Plans Problems 24 Inventory Products Replenishments O…" at bounding box center [87, 326] width 174 height 653
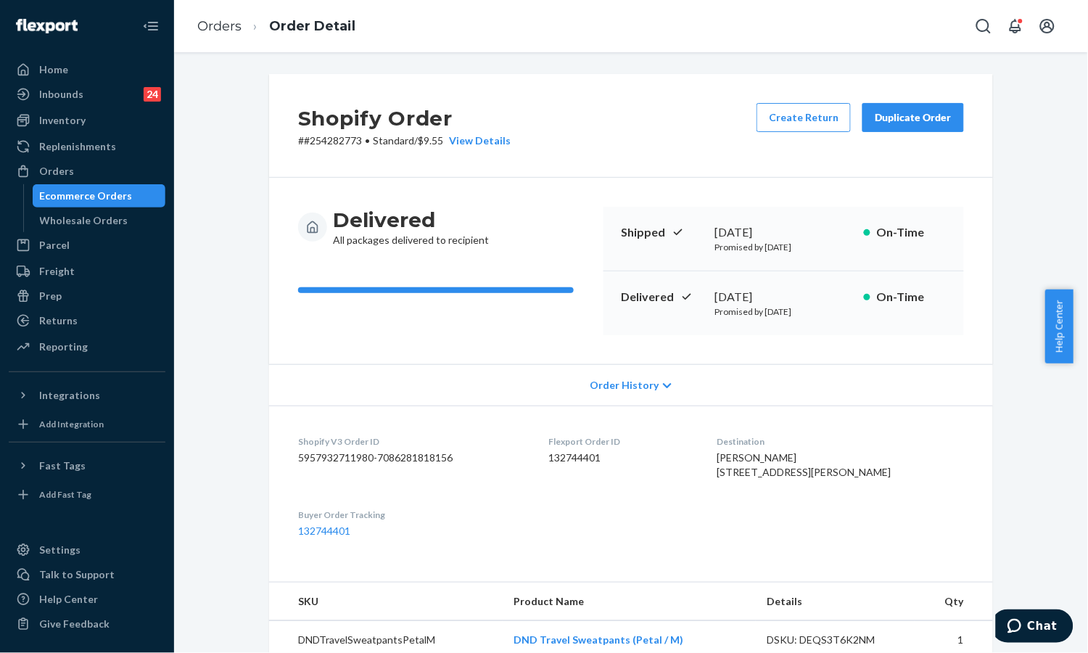
scroll to position [387, 0]
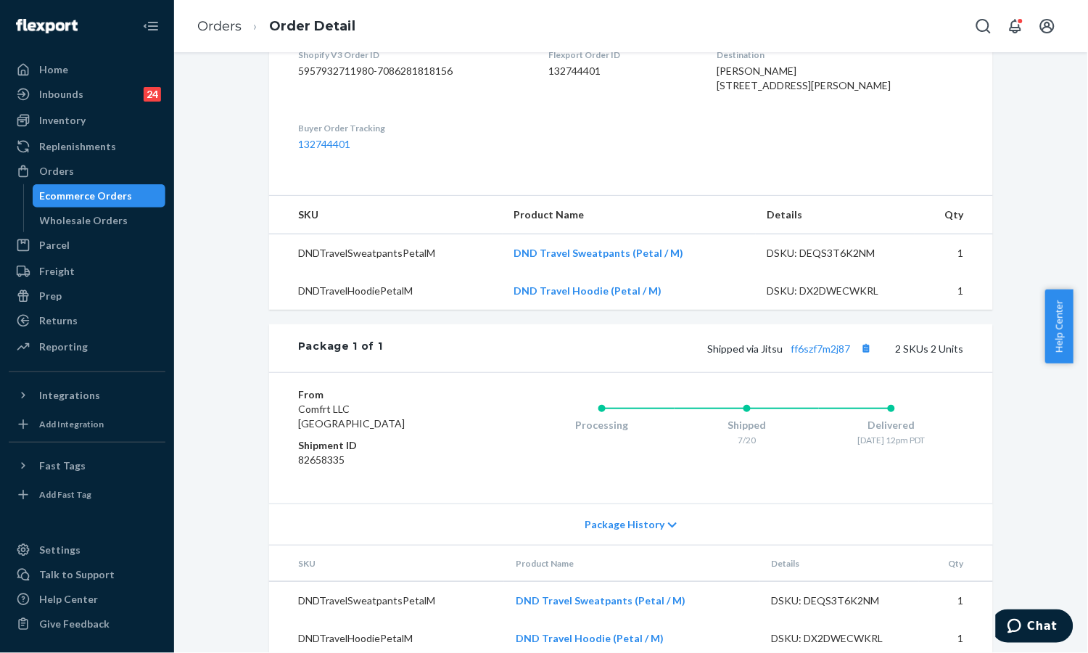
click at [694, 273] on td "DND Travel Sweatpants (Petal / M)" at bounding box center [629, 253] width 253 height 38
copy link "DND Travel Sweatpants (Petal / M)"
click at [7, 210] on div "Home Inbounds 24 Shipping Plans Problems 24 Inventory Products Replenishments O…" at bounding box center [87, 326] width 174 height 653
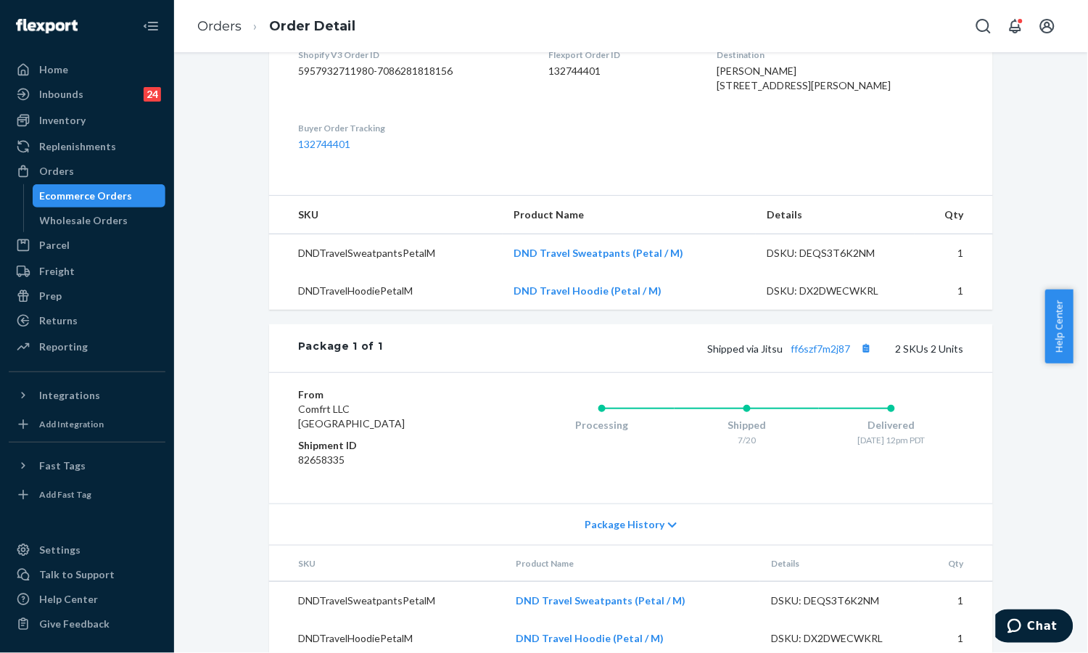
click at [728, 310] on td "DND Travel Hoodie (Petal / M)" at bounding box center [629, 291] width 253 height 38
copy link "DND Travel Hoodie (Petal / M)"
click at [7, 206] on div "Home Inbounds 24 Shipping Plans Problems 24 Inventory Products Replenishments O…" at bounding box center [87, 326] width 174 height 653
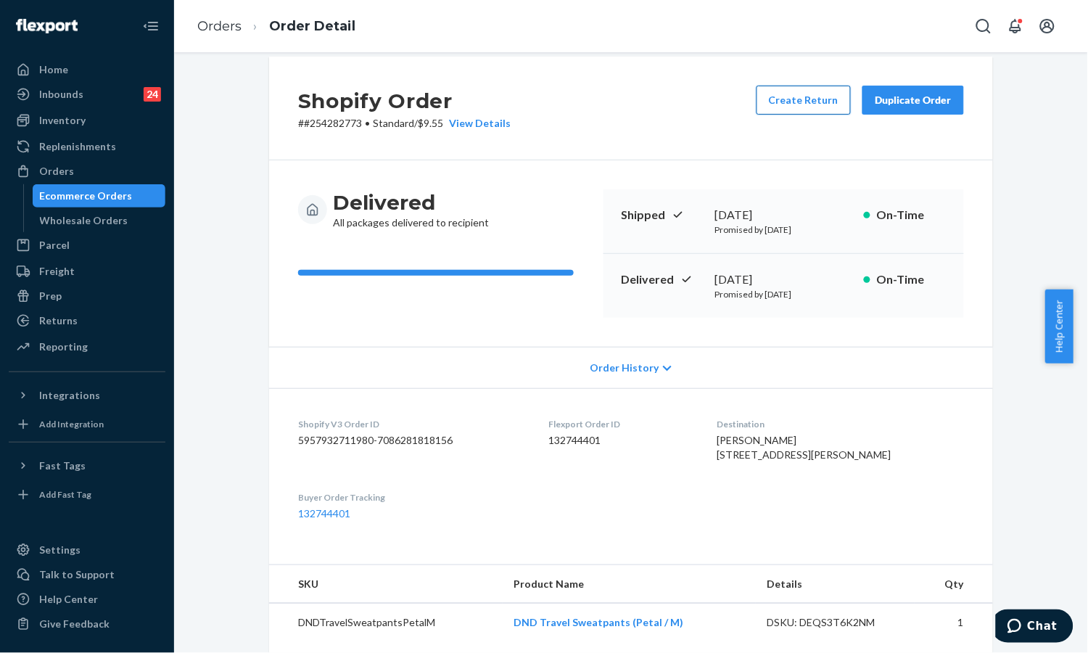
scroll to position [0, 0]
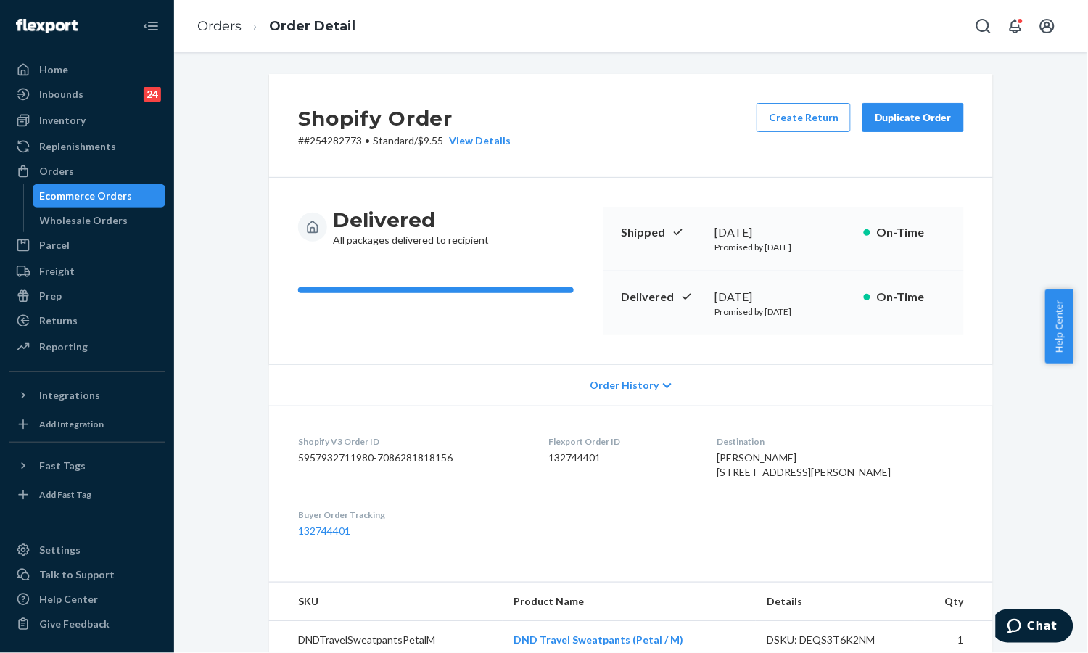
click at [942, 120] on div "Duplicate Order" at bounding box center [913, 117] width 77 height 15
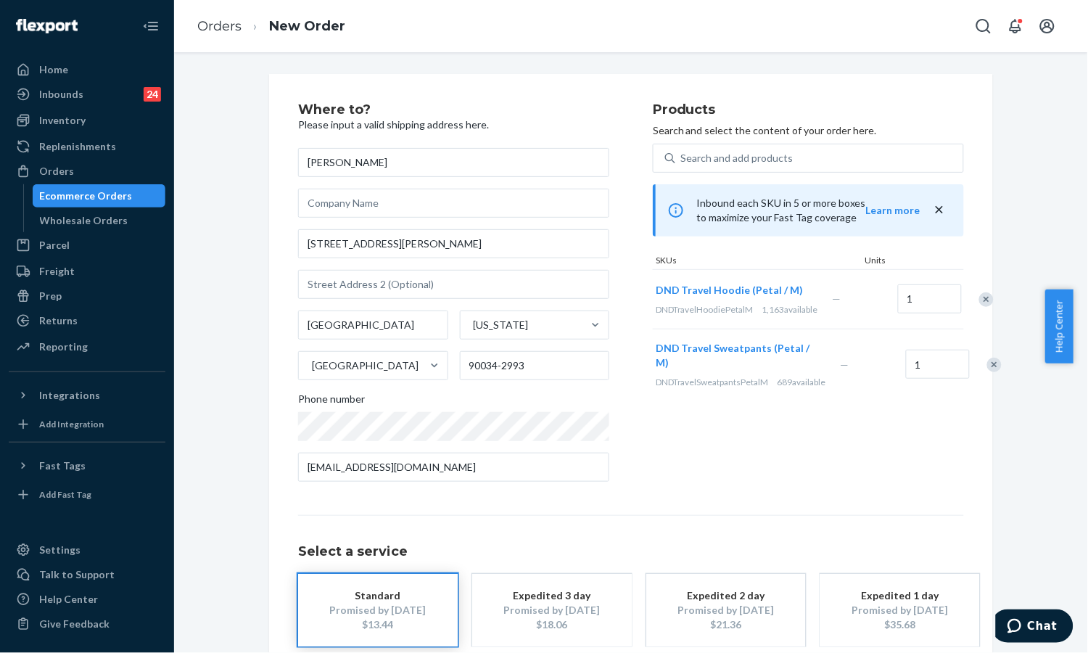
click at [7, 204] on div "Home Inbounds 24 Shipping Plans Problems 24 Inventory Products Replenishments O…" at bounding box center [87, 326] width 174 height 653
click at [234, 28] on link "Orders" at bounding box center [219, 26] width 44 height 16
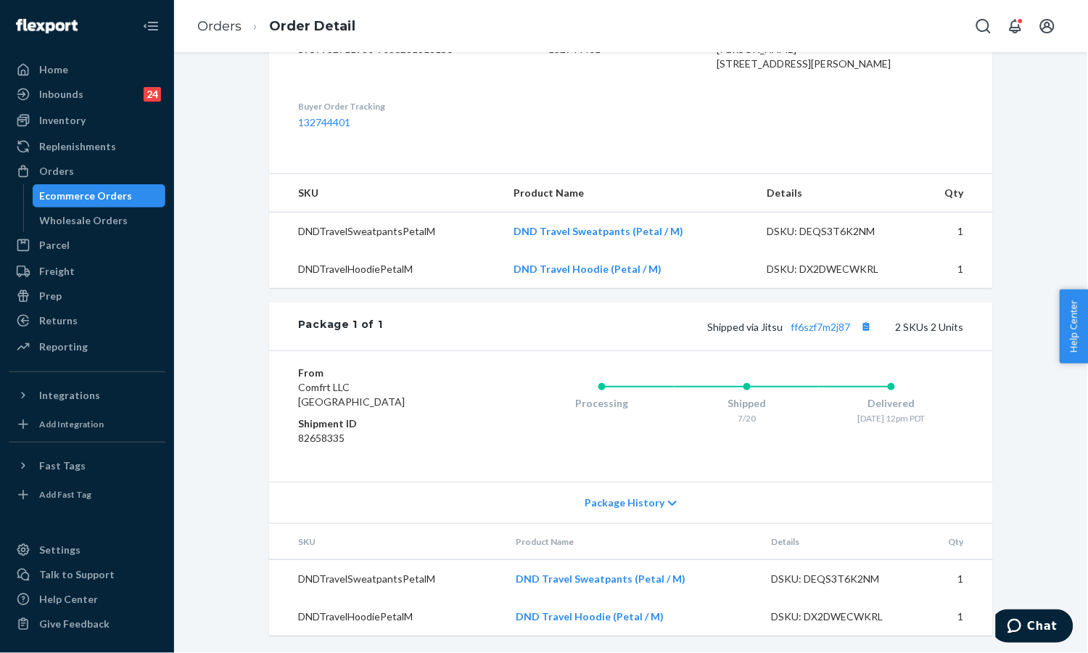
scroll to position [437, 0]
